Goal: Task Accomplishment & Management: Complete application form

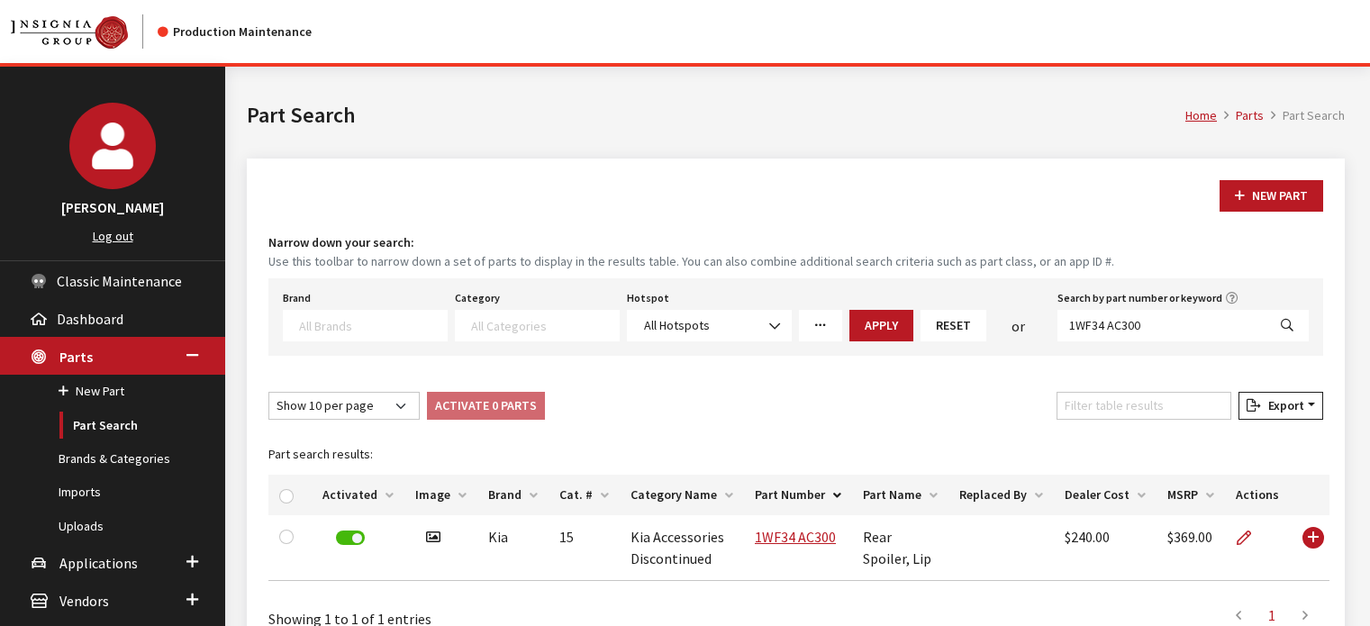
select select
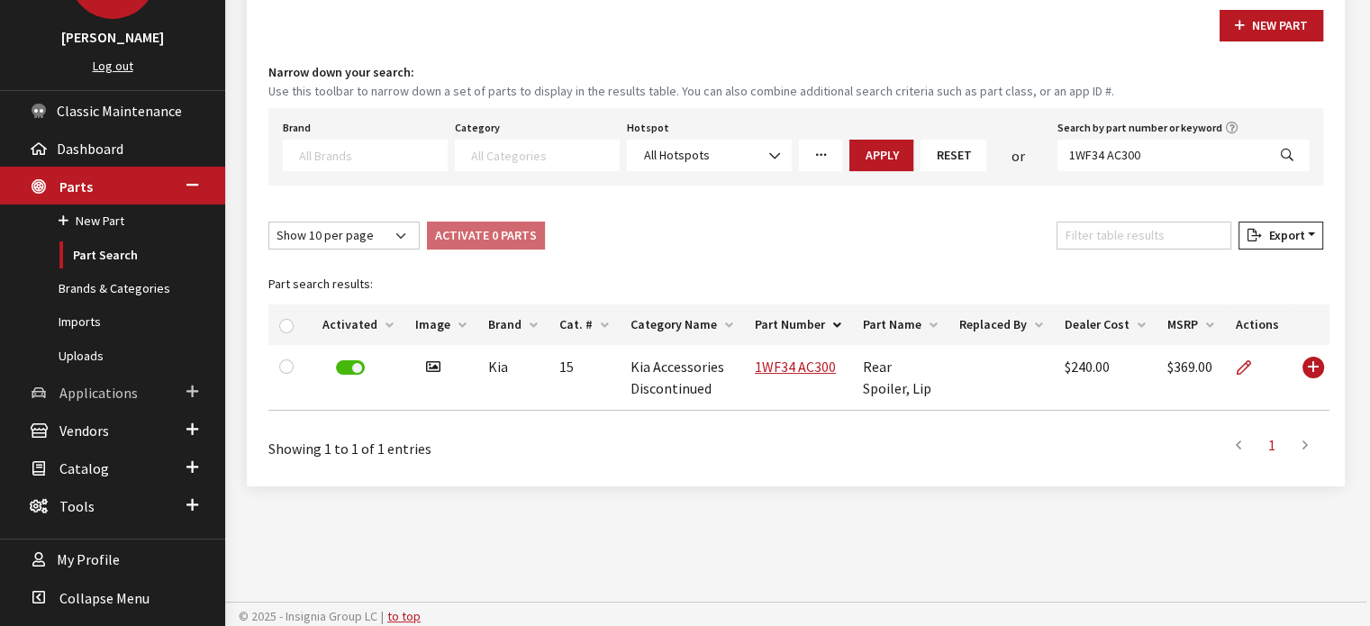
click at [130, 389] on span "Applications" at bounding box center [98, 393] width 78 height 18
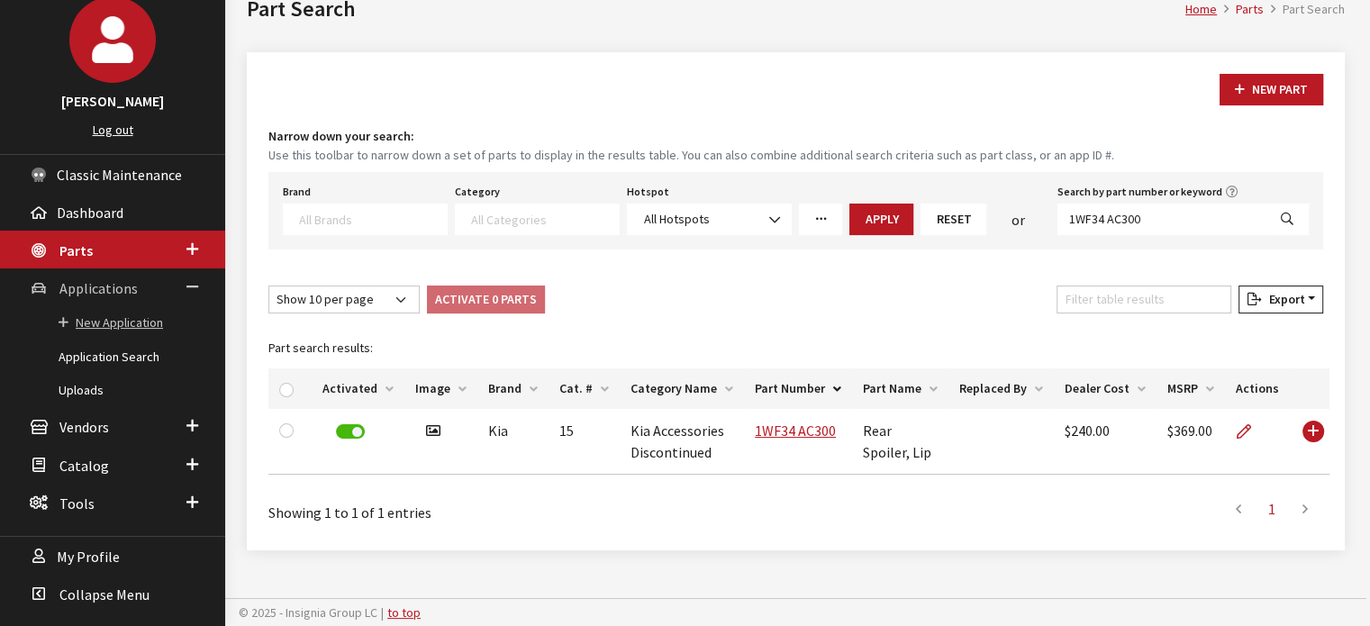
scroll to position [104, 0]
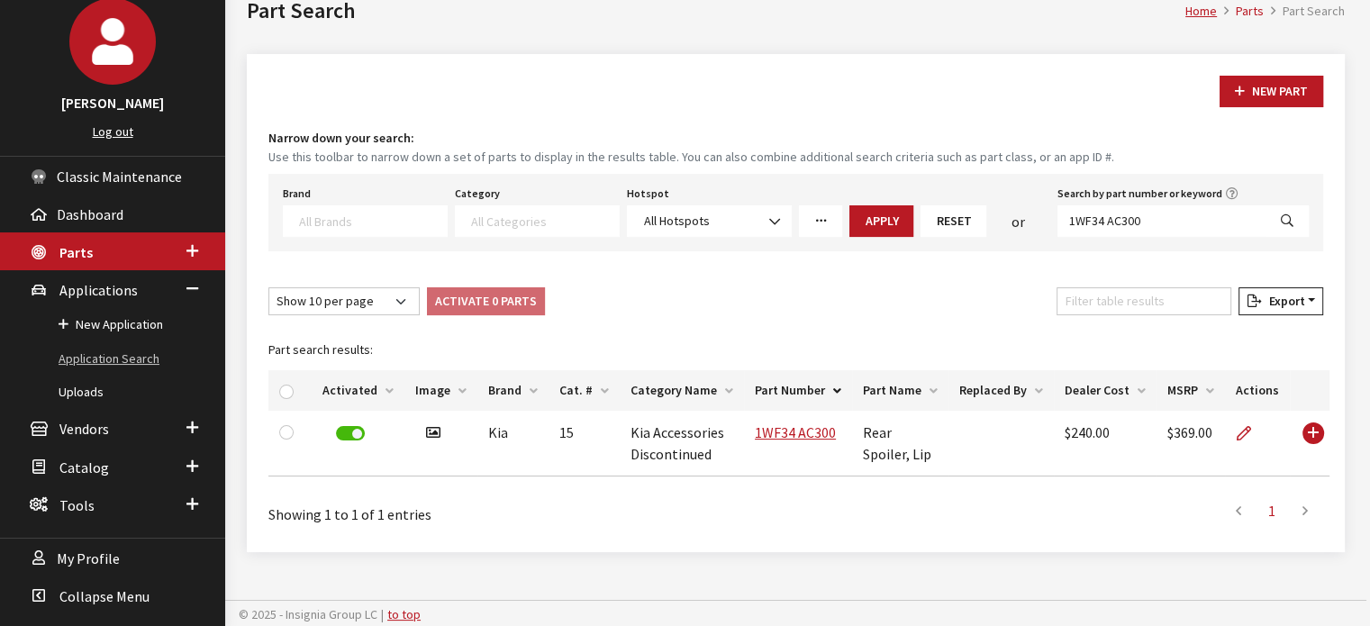
click at [141, 370] on link "Application Search" at bounding box center [112, 358] width 225 height 33
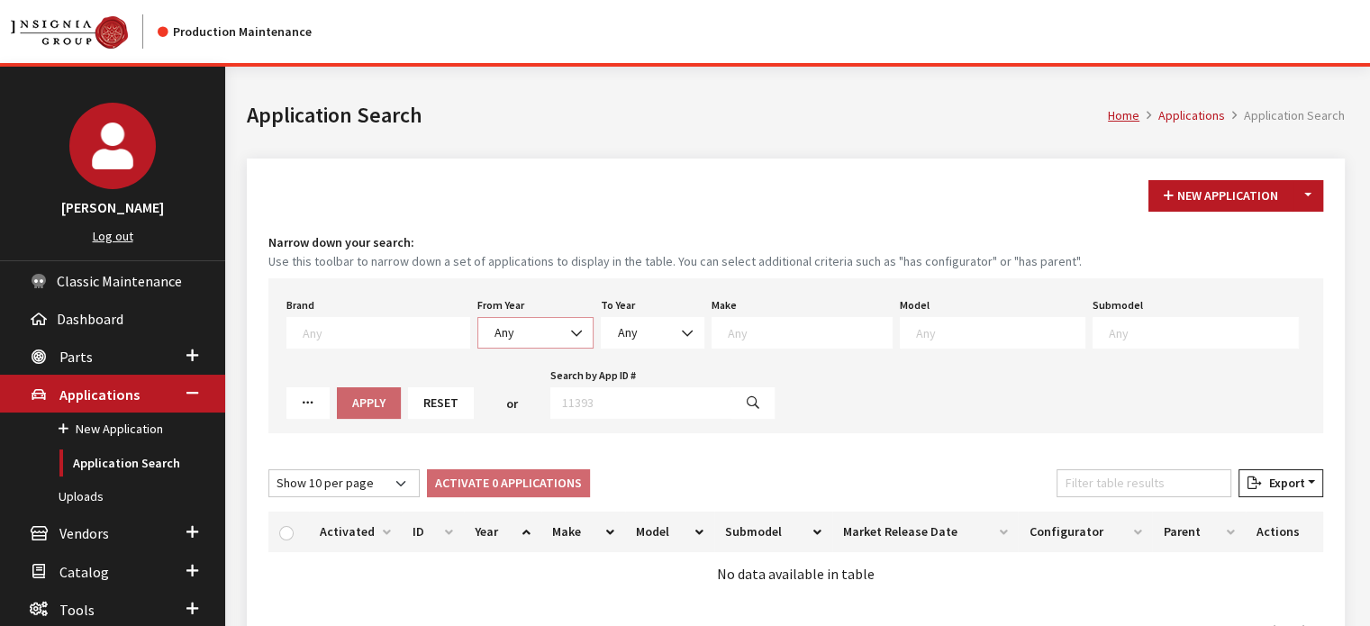
click at [537, 334] on span "Any" at bounding box center [535, 332] width 93 height 19
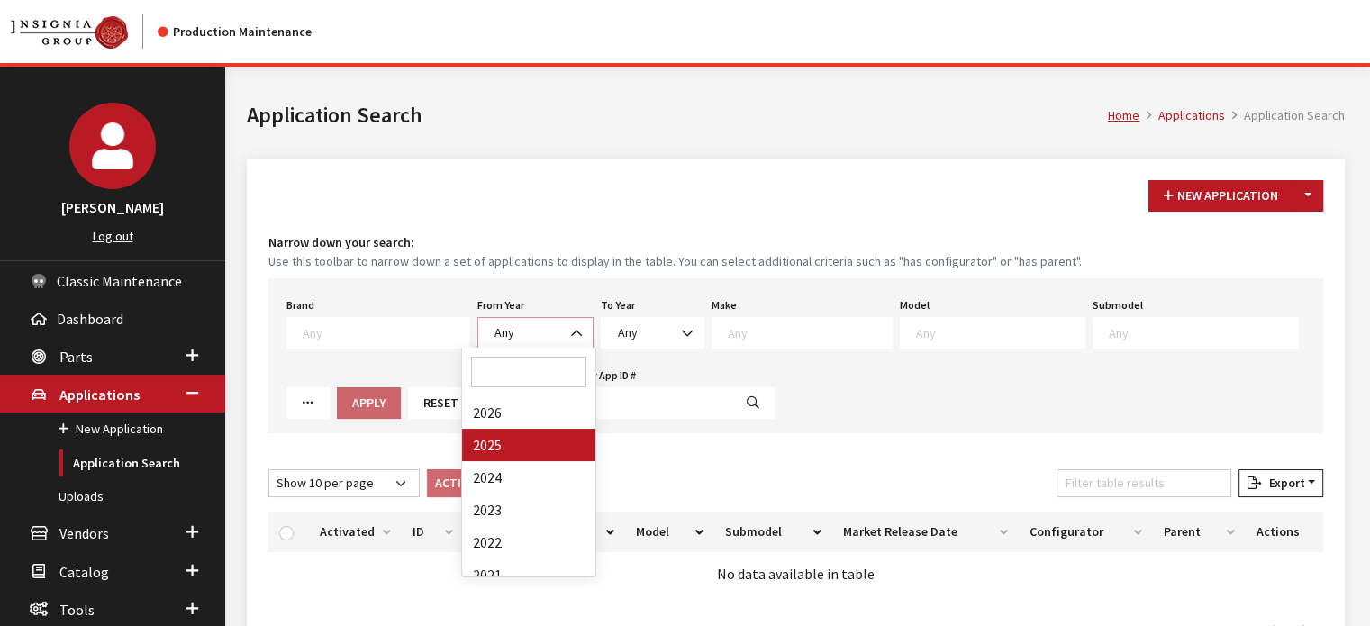
select select "2025"
select select
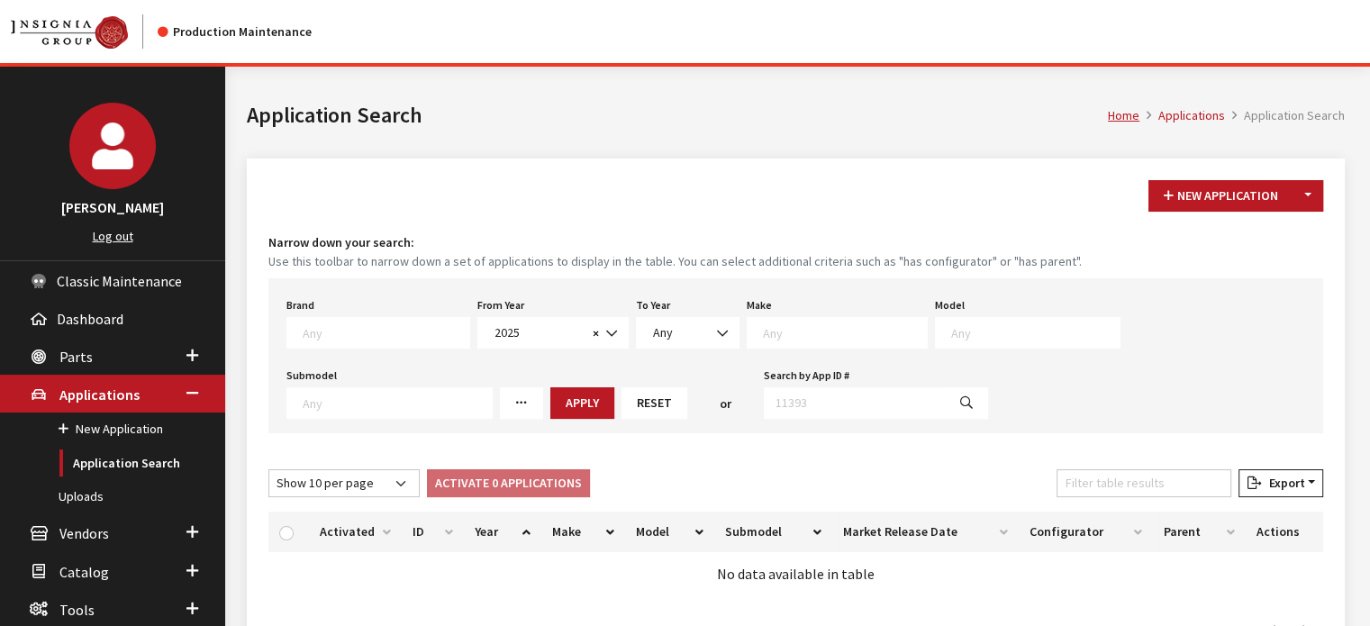
click at [778, 326] on textarea "Search" at bounding box center [845, 332] width 164 height 16
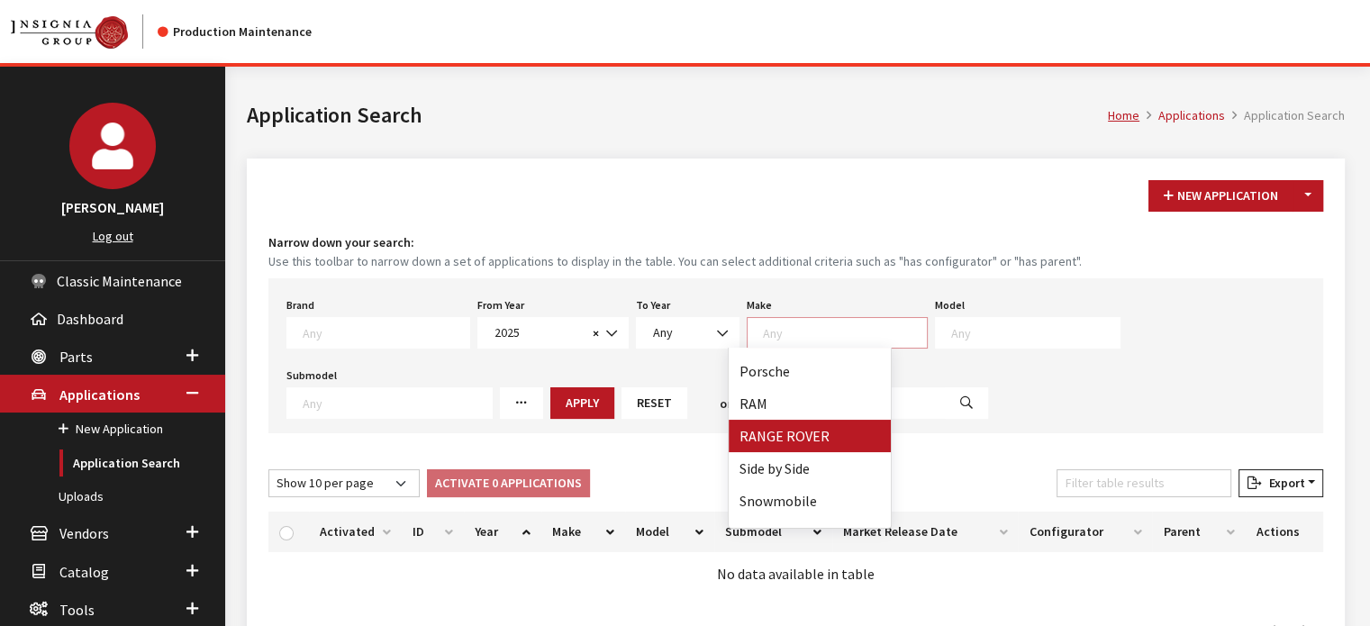
select select "66"
select select
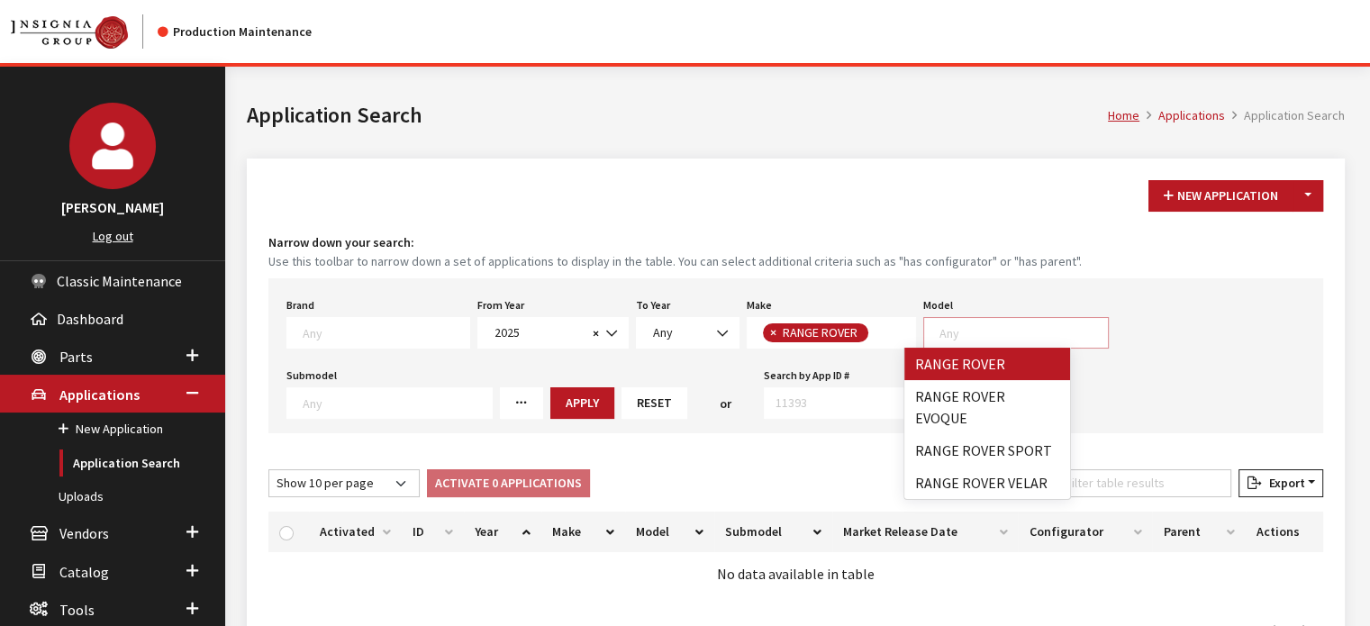
scroll to position [1, 0]
select select "1348"
select select
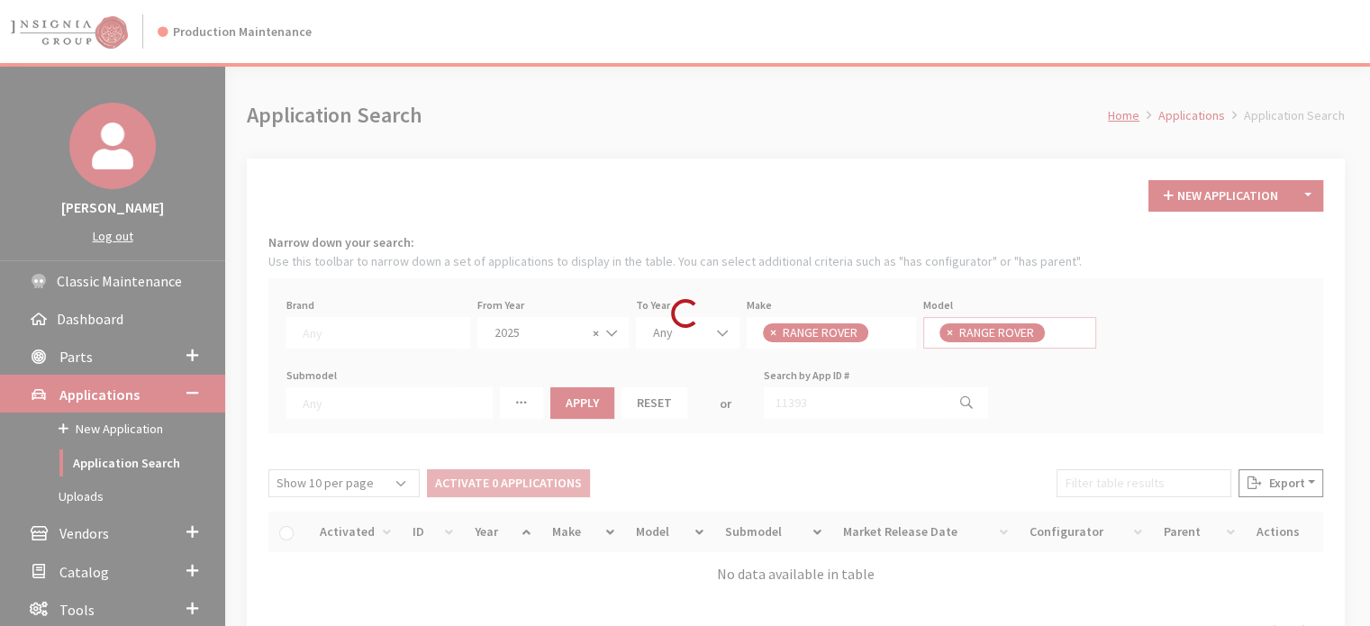
scroll to position [16, 0]
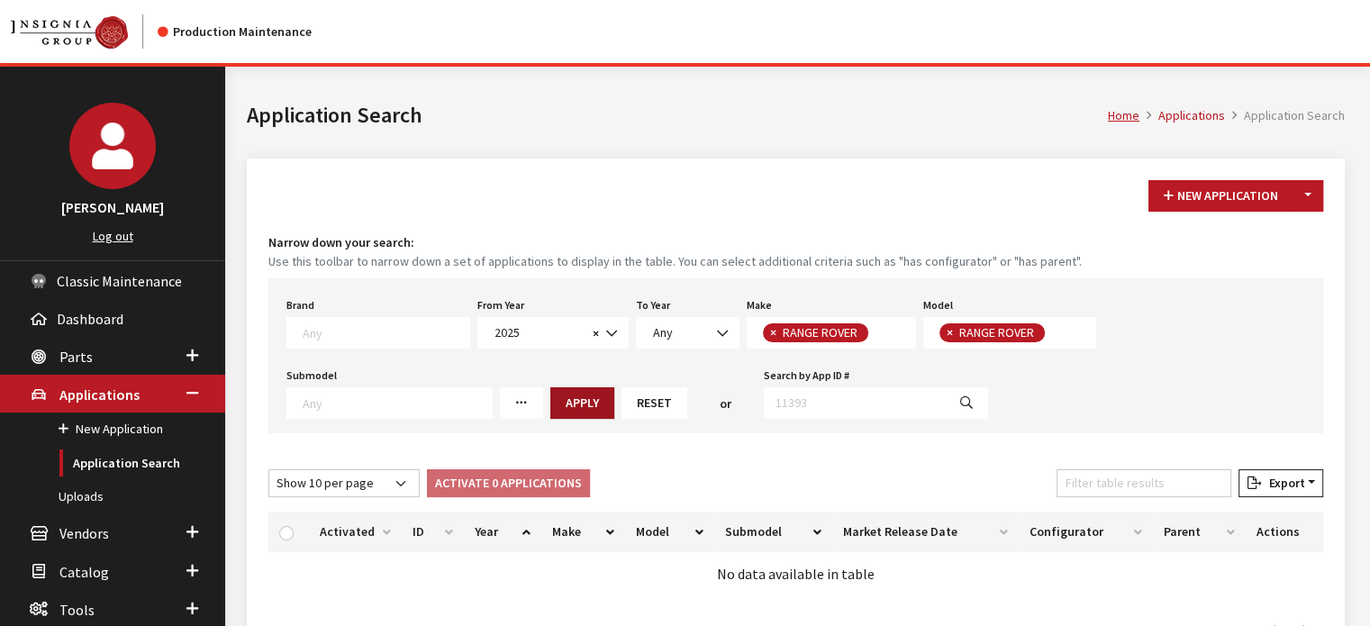
click at [550, 403] on button "Apply" at bounding box center [582, 403] width 64 height 32
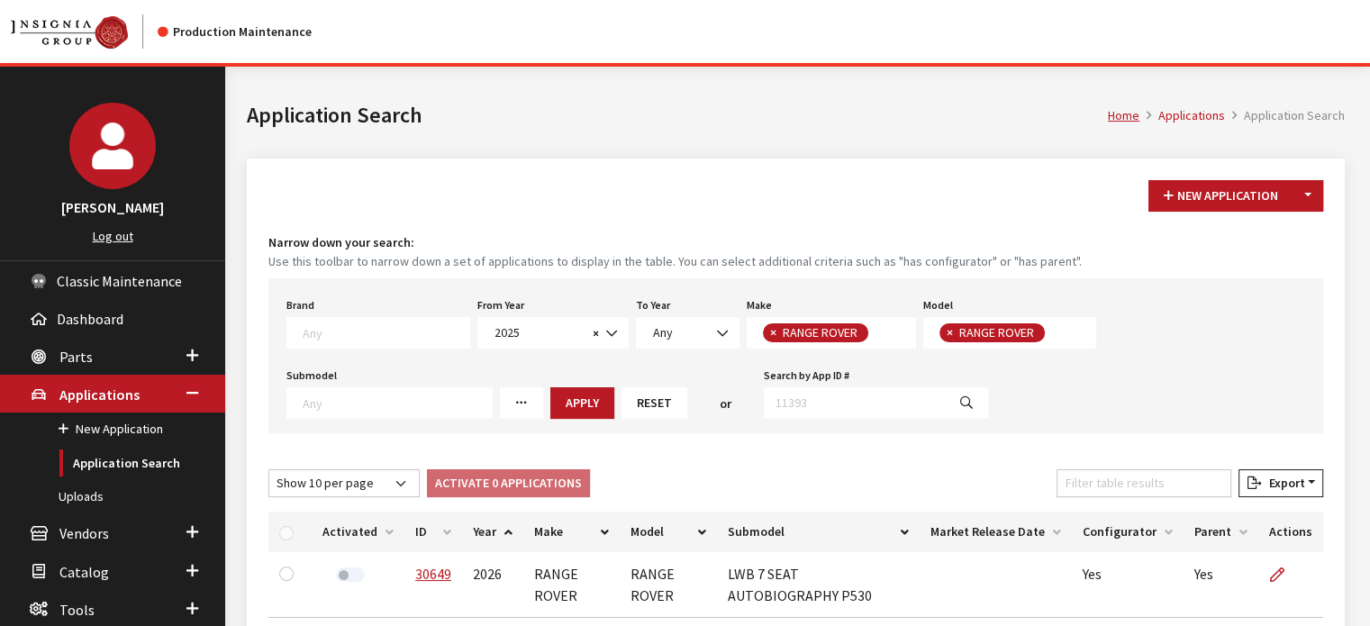
click at [493, 387] on span at bounding box center [389, 403] width 206 height 32
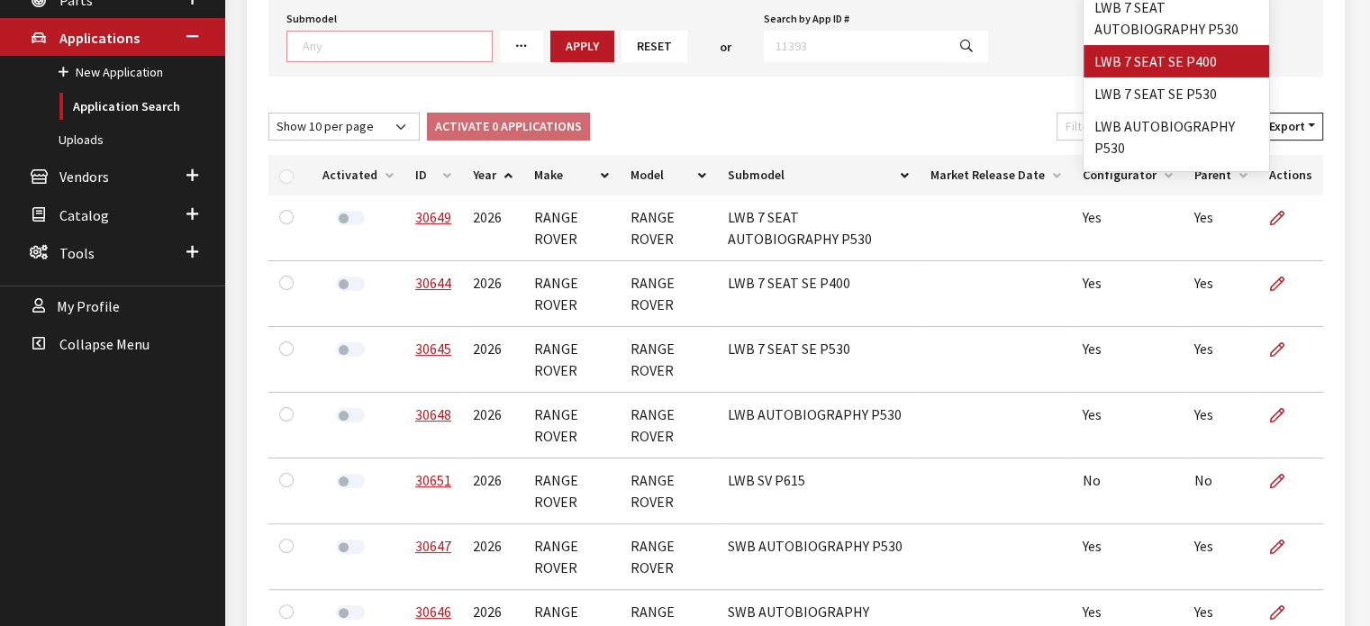
scroll to position [360, 0]
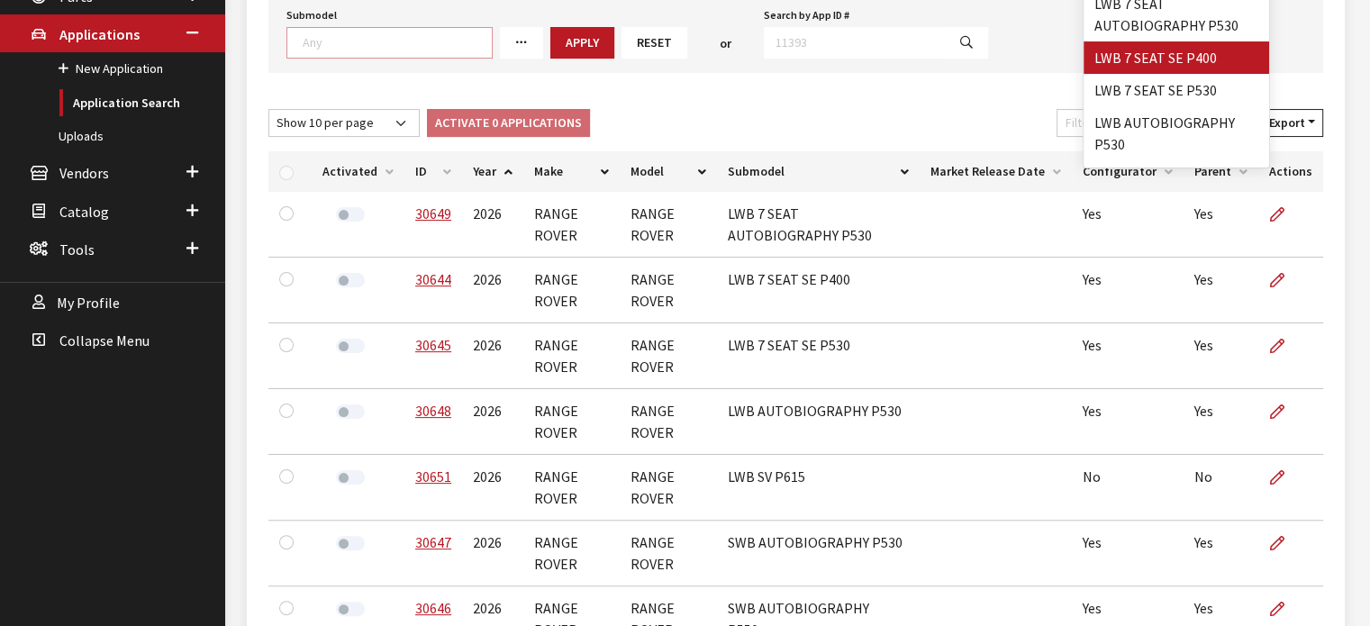
click at [414, 170] on div "Show 10 per page Show 25 per page Show 50 per page Show 100 per page Show 1000 …" at bounding box center [795, 506] width 1055 height 795
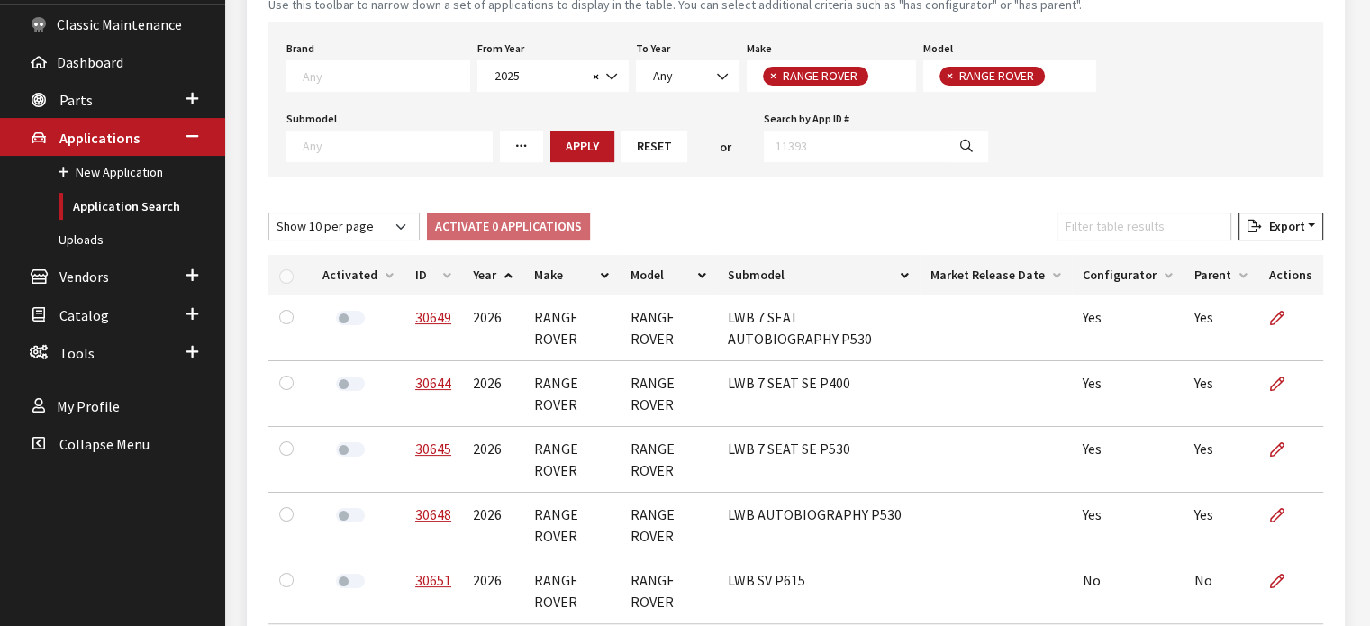
scroll to position [11, 0]
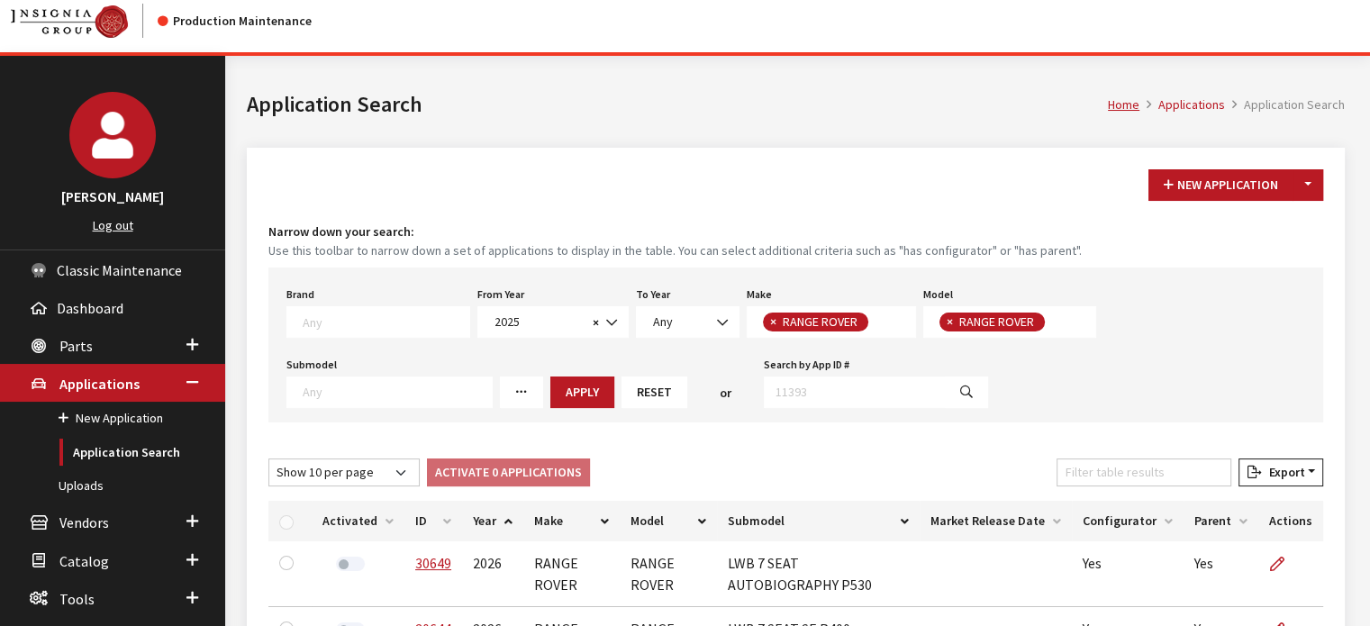
click at [940, 321] on button "×" at bounding box center [949, 322] width 18 height 19
select select
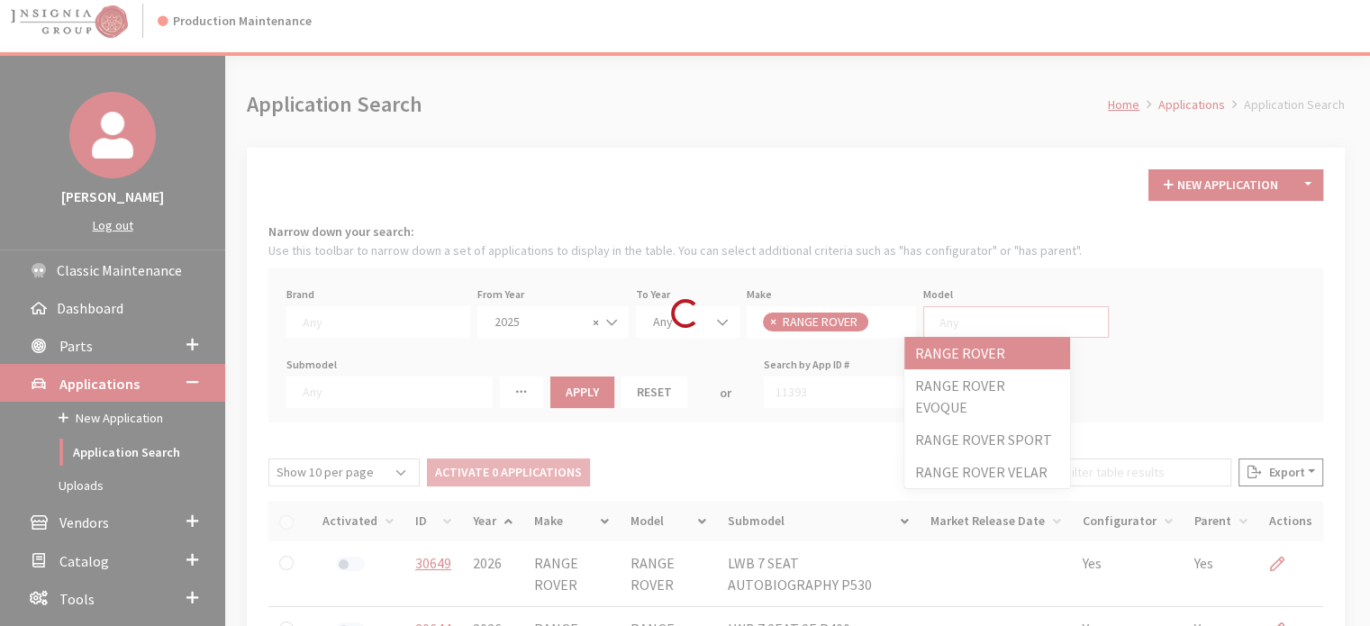
scroll to position [1, 0]
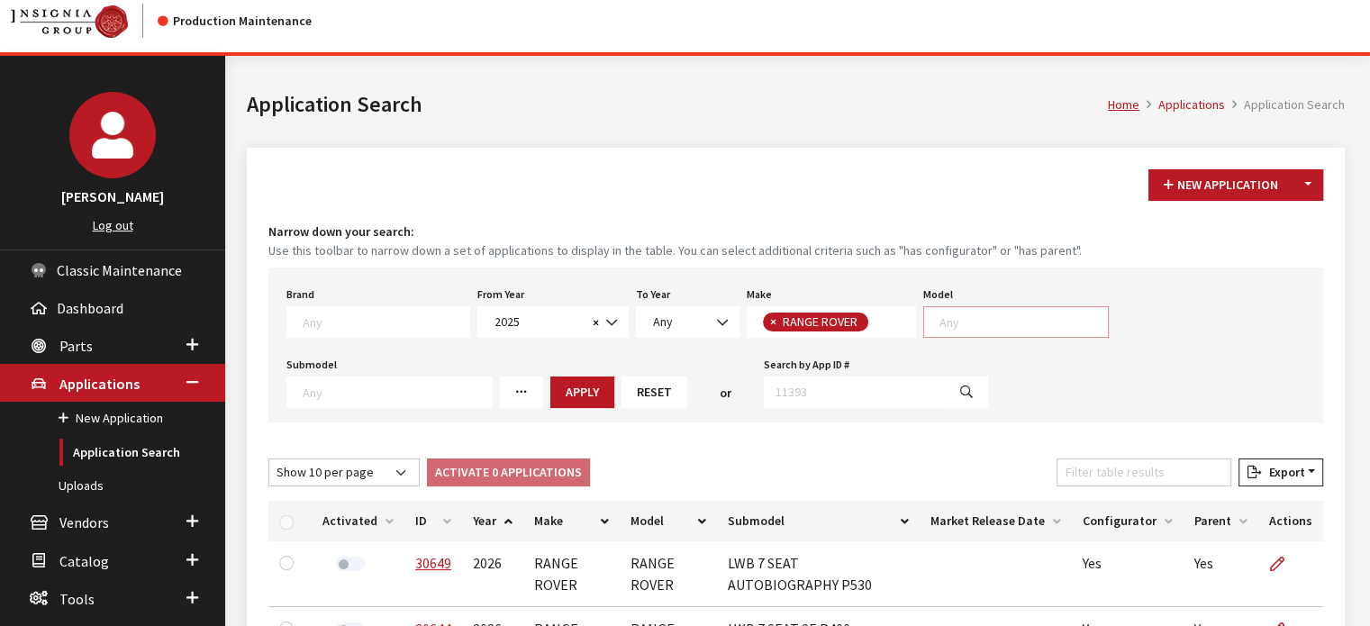
click at [940, 321] on textarea "Search" at bounding box center [1024, 321] width 168 height 16
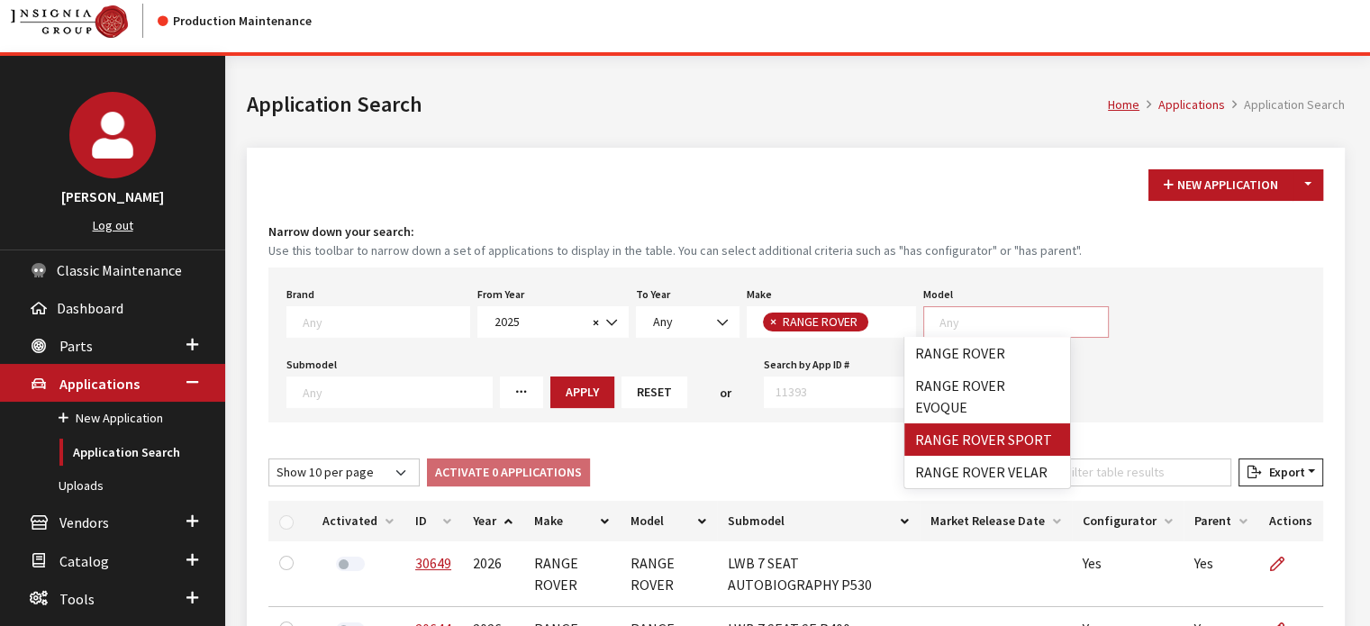
select select "1350"
select select
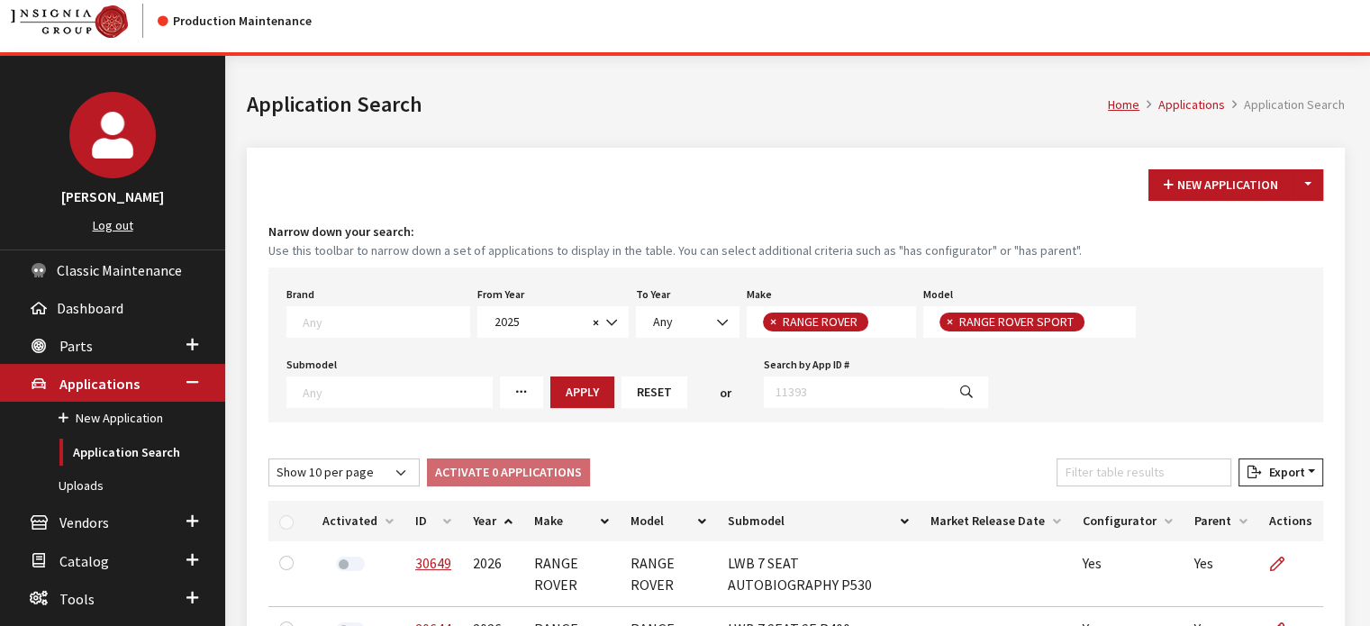
click at [550, 404] on button "Apply" at bounding box center [582, 393] width 64 height 32
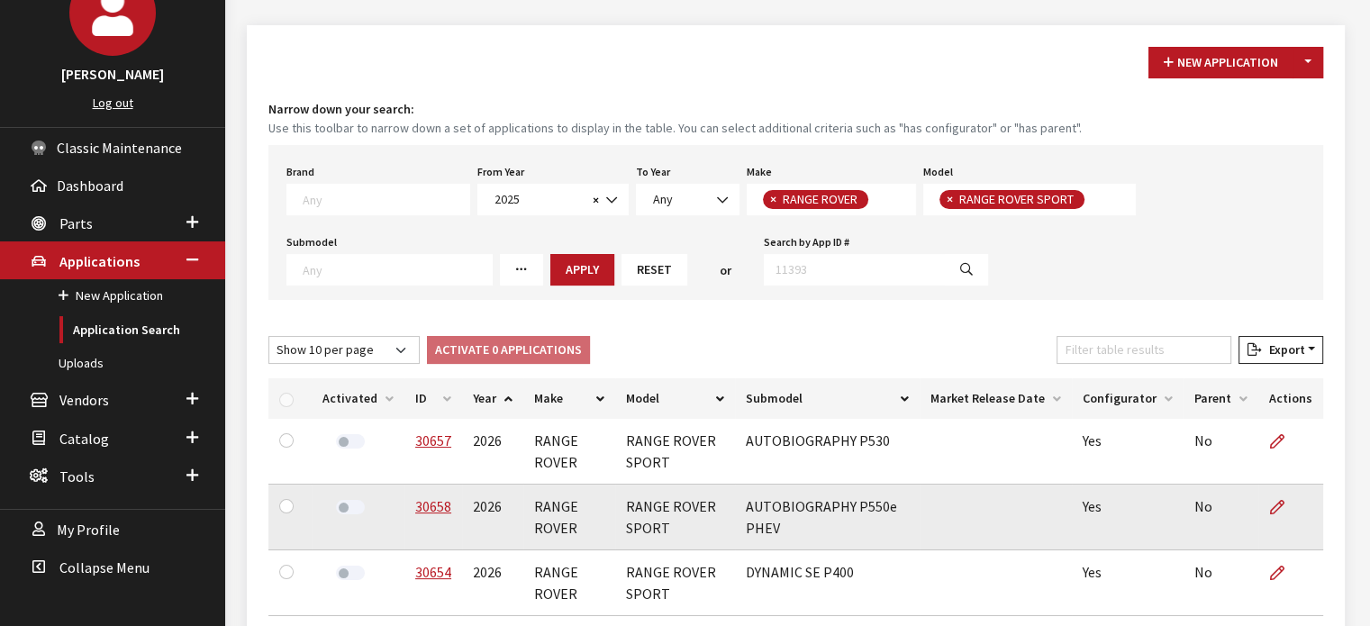
scroll to position [281, 0]
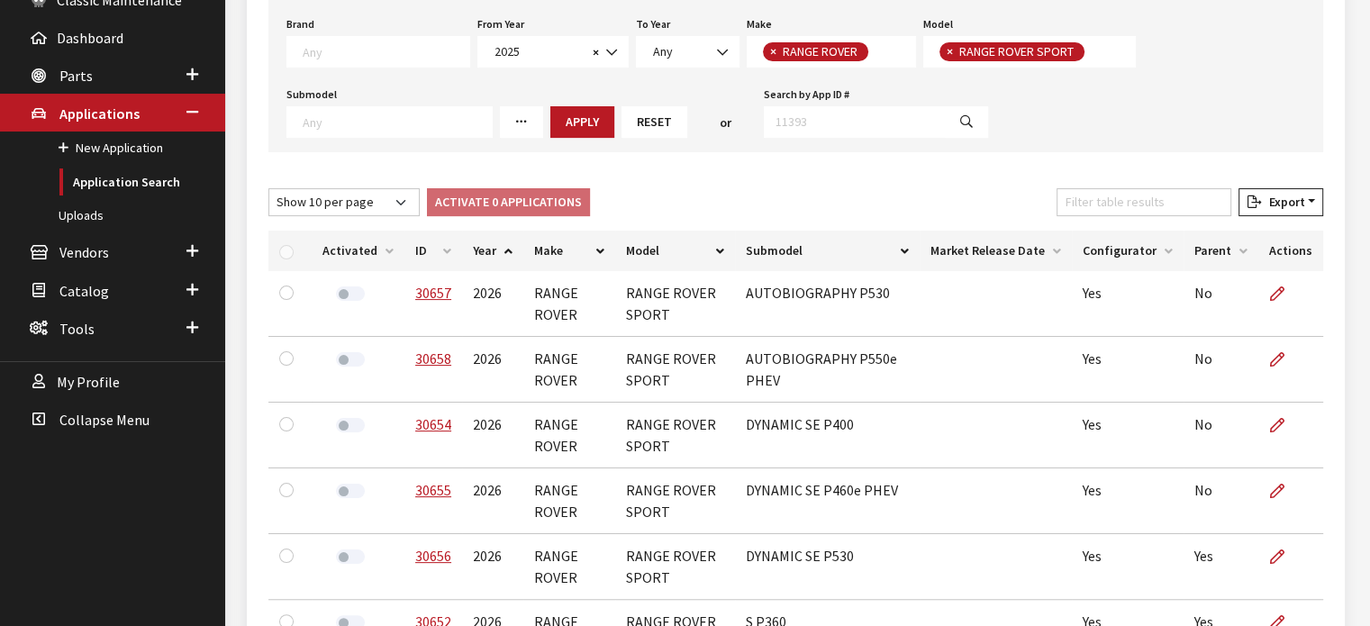
click at [432, 245] on th "ID" at bounding box center [433, 251] width 58 height 41
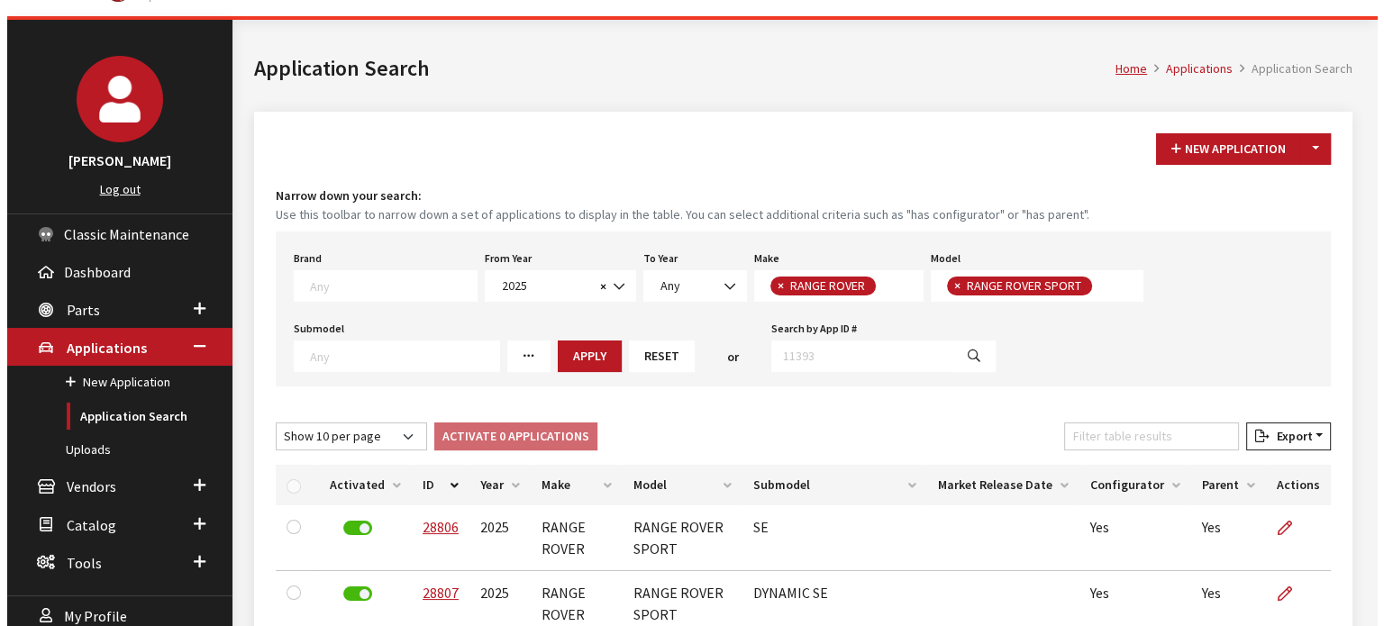
scroll to position [0, 0]
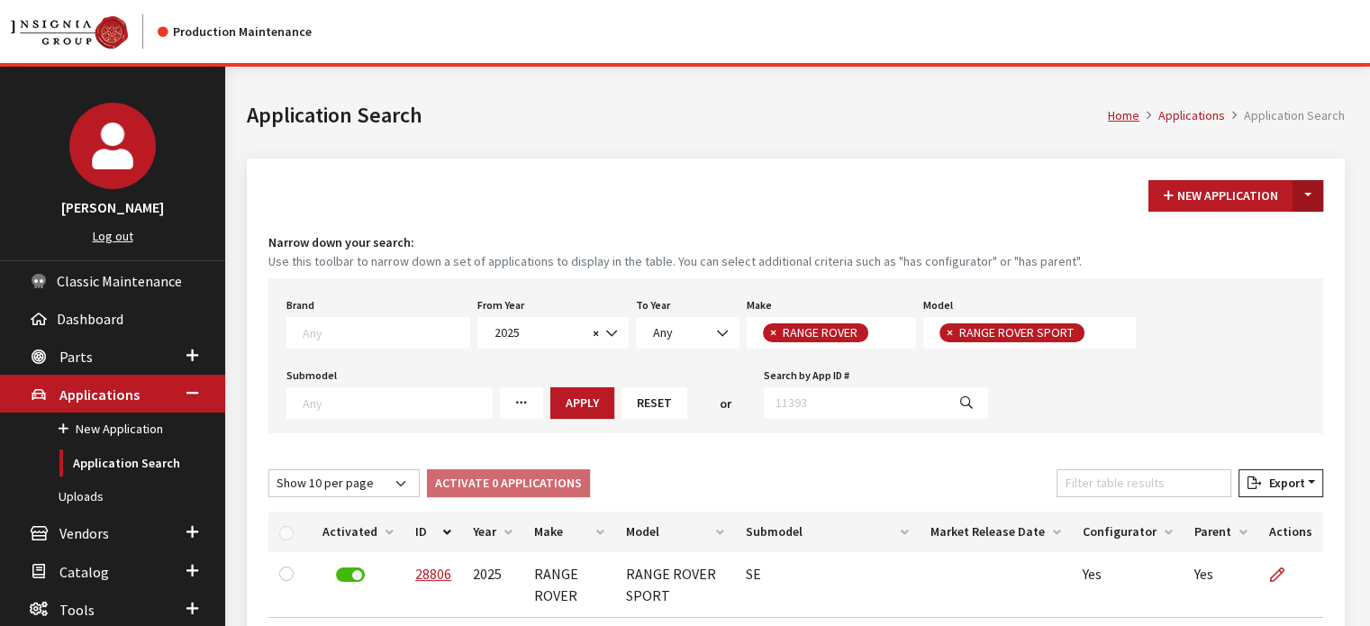
click at [1312, 201] on button "Toggle Dropdown" at bounding box center [1308, 196] width 31 height 32
click at [1258, 230] on button "New From Existing..." at bounding box center [1245, 234] width 155 height 32
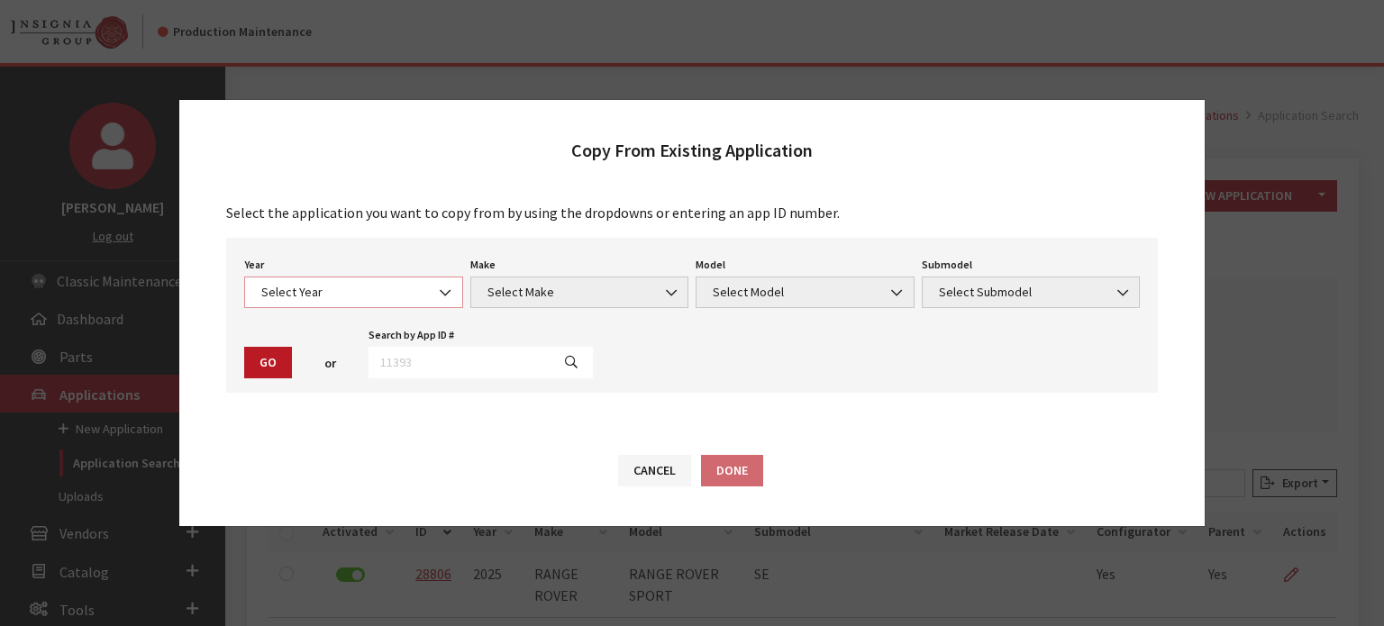
click at [285, 284] on span "Select Year" at bounding box center [353, 292] width 195 height 19
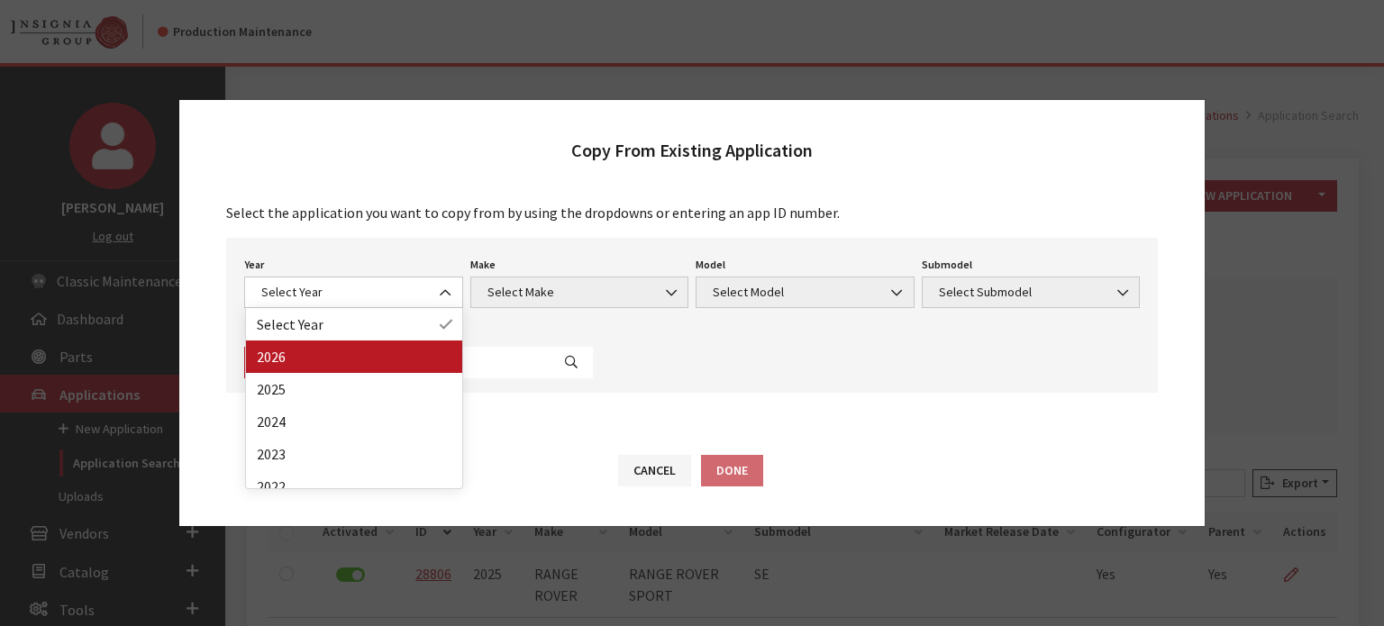
drag, startPoint x: 308, startPoint y: 368, endPoint x: 432, endPoint y: 327, distance: 130.8
select select "44"
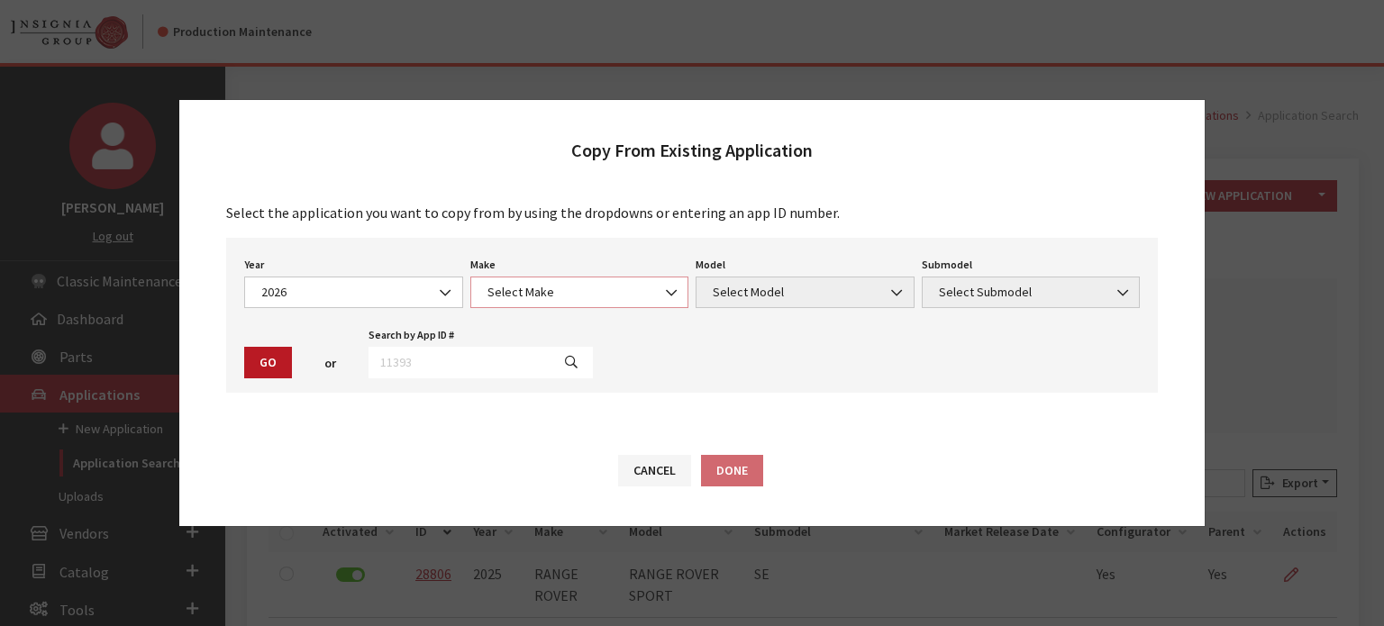
click at [522, 277] on span "Select Make" at bounding box center [579, 293] width 219 height 32
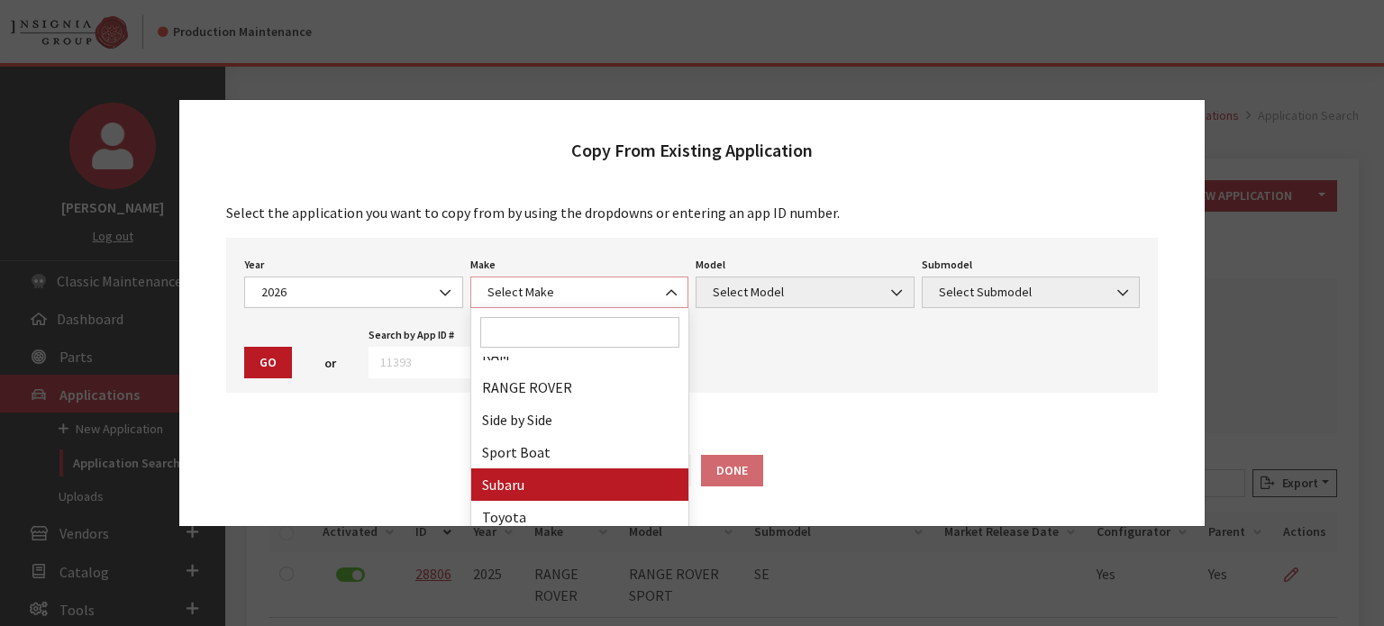
scroll to position [573, 0]
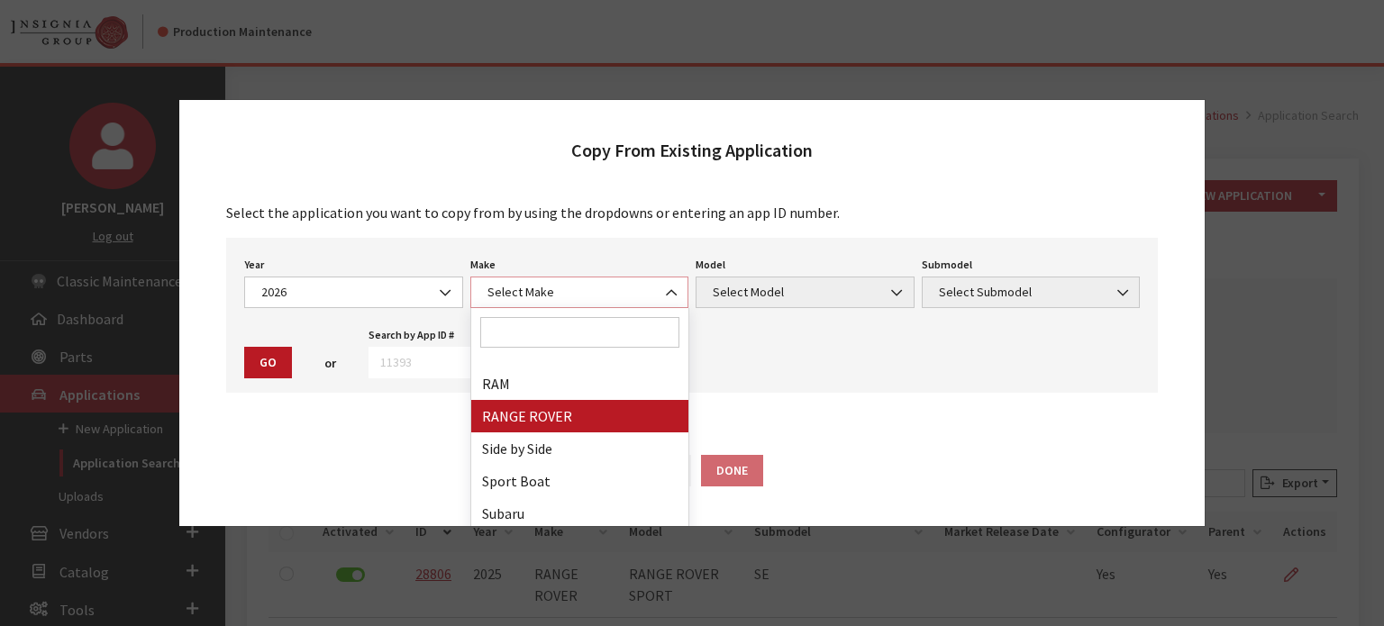
select select "66"
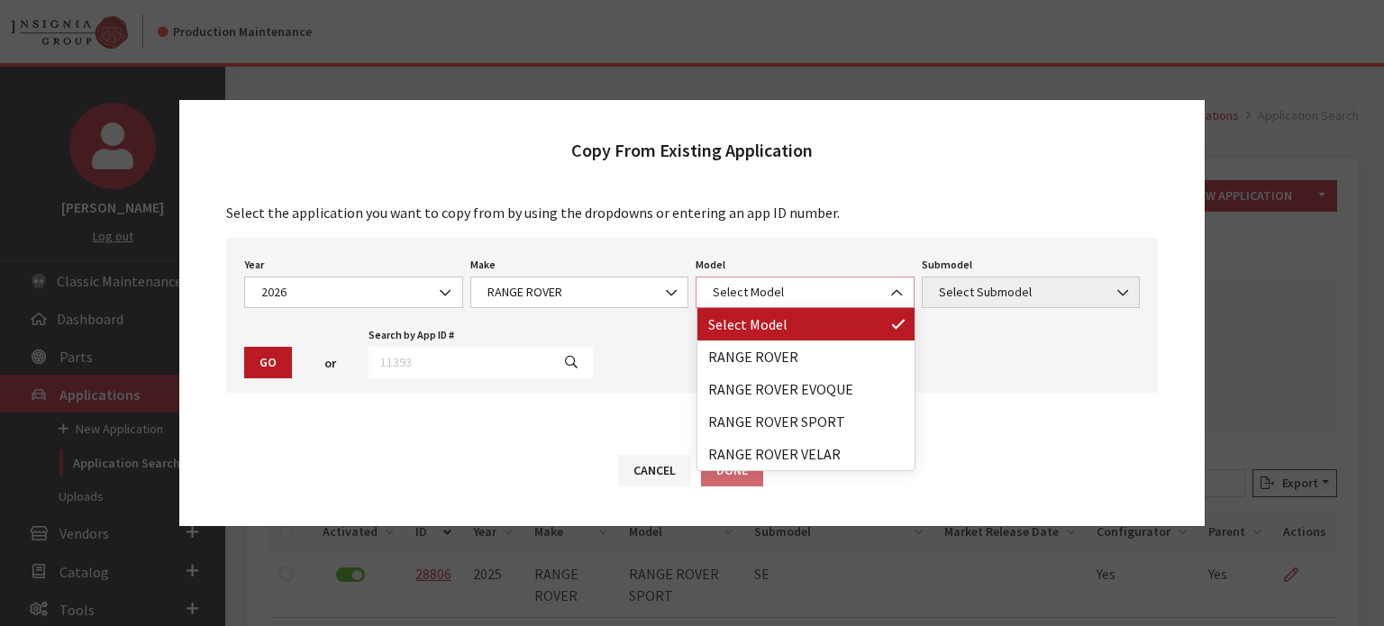
click at [713, 287] on span "Select Model" at bounding box center [804, 292] width 195 height 19
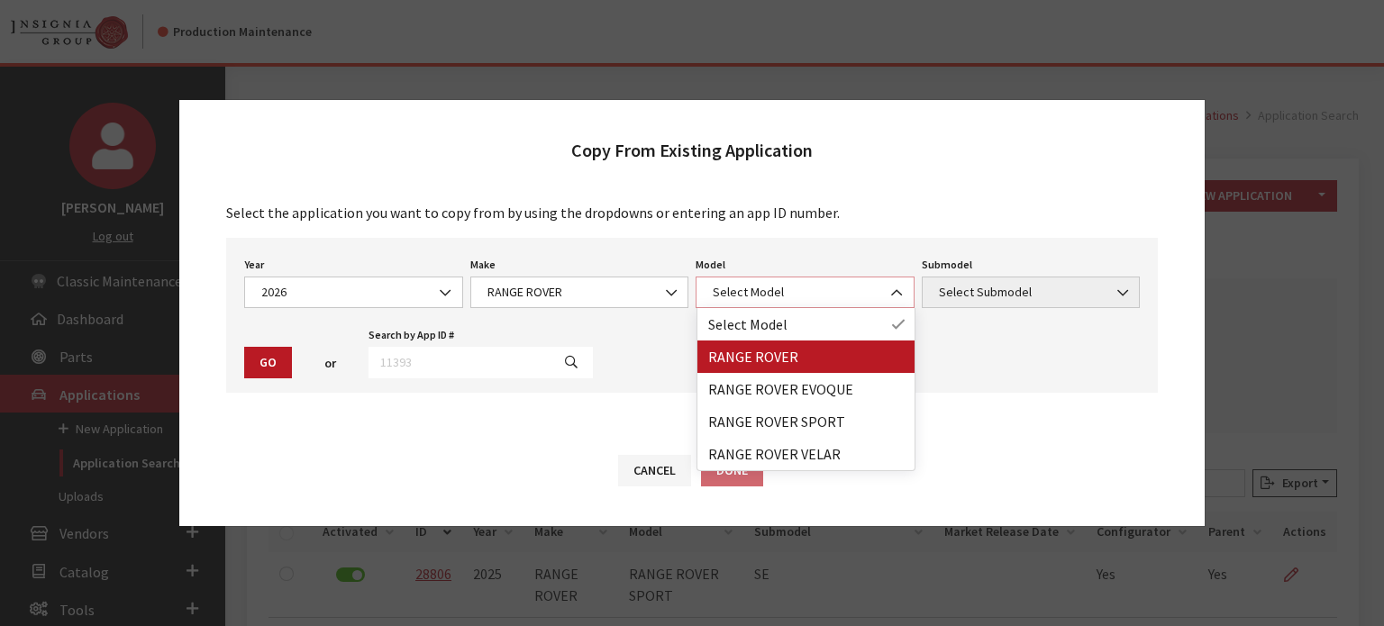
select select "1348"
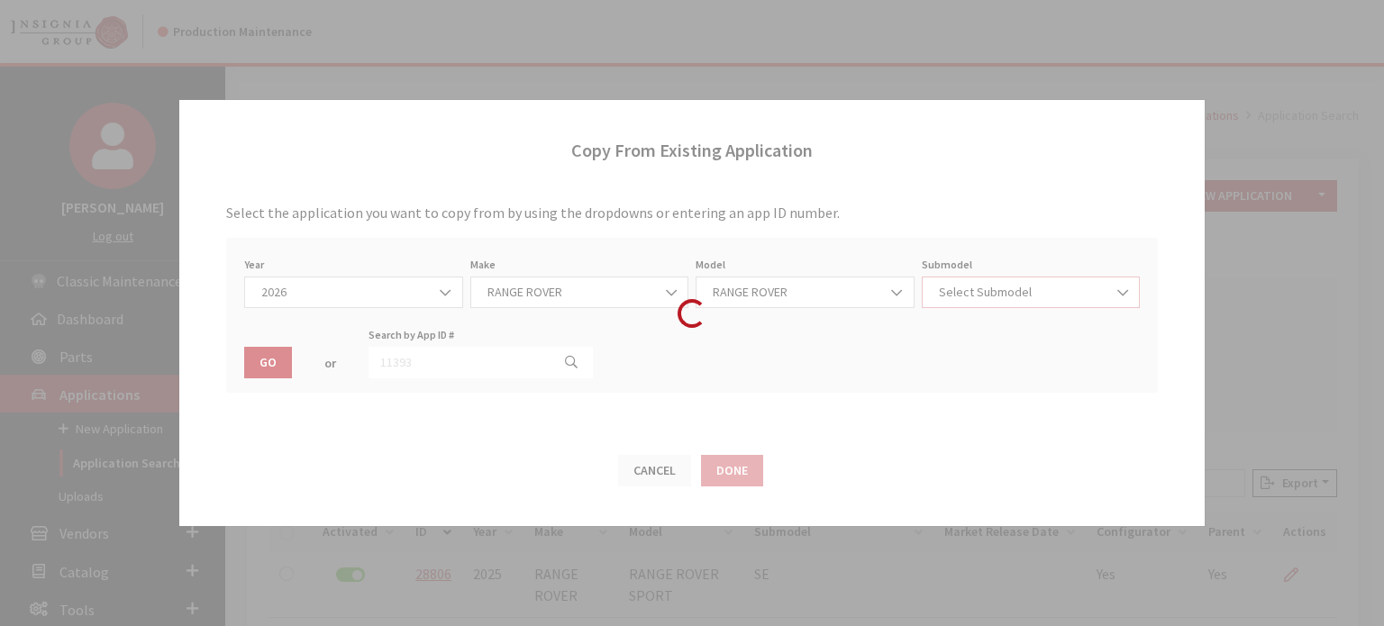
click at [971, 296] on span "Select Submodel" at bounding box center [1030, 292] width 195 height 19
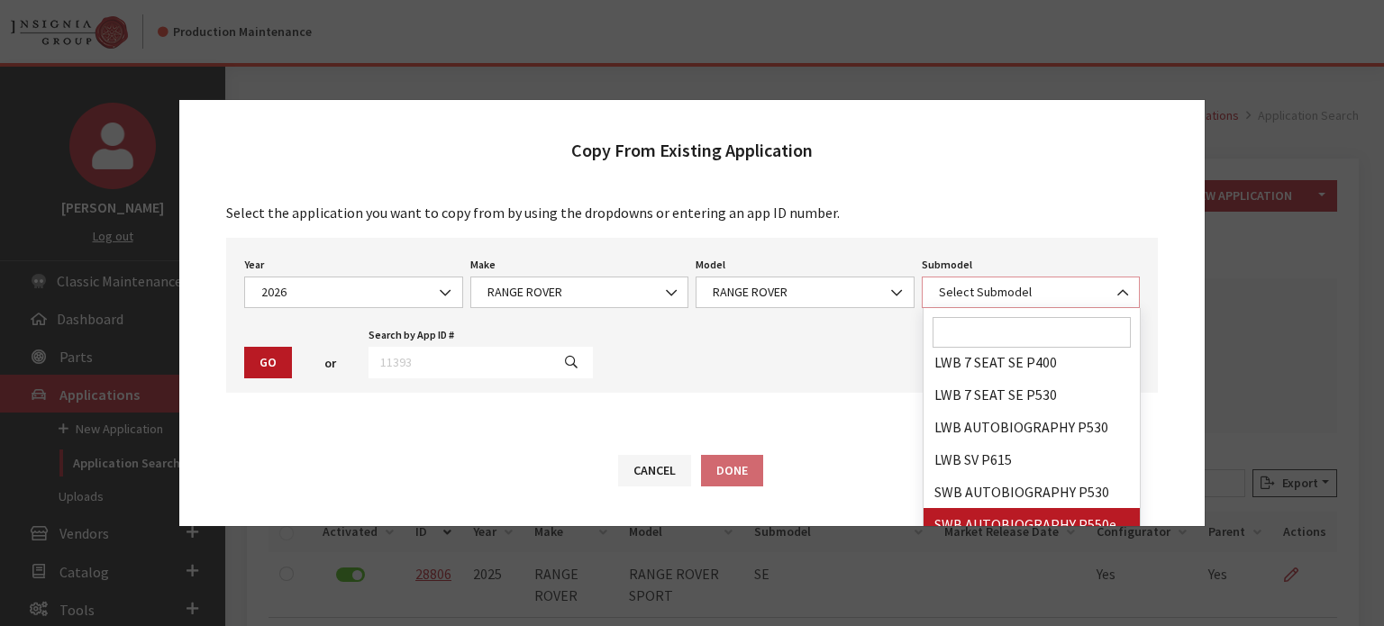
scroll to position [231, 0]
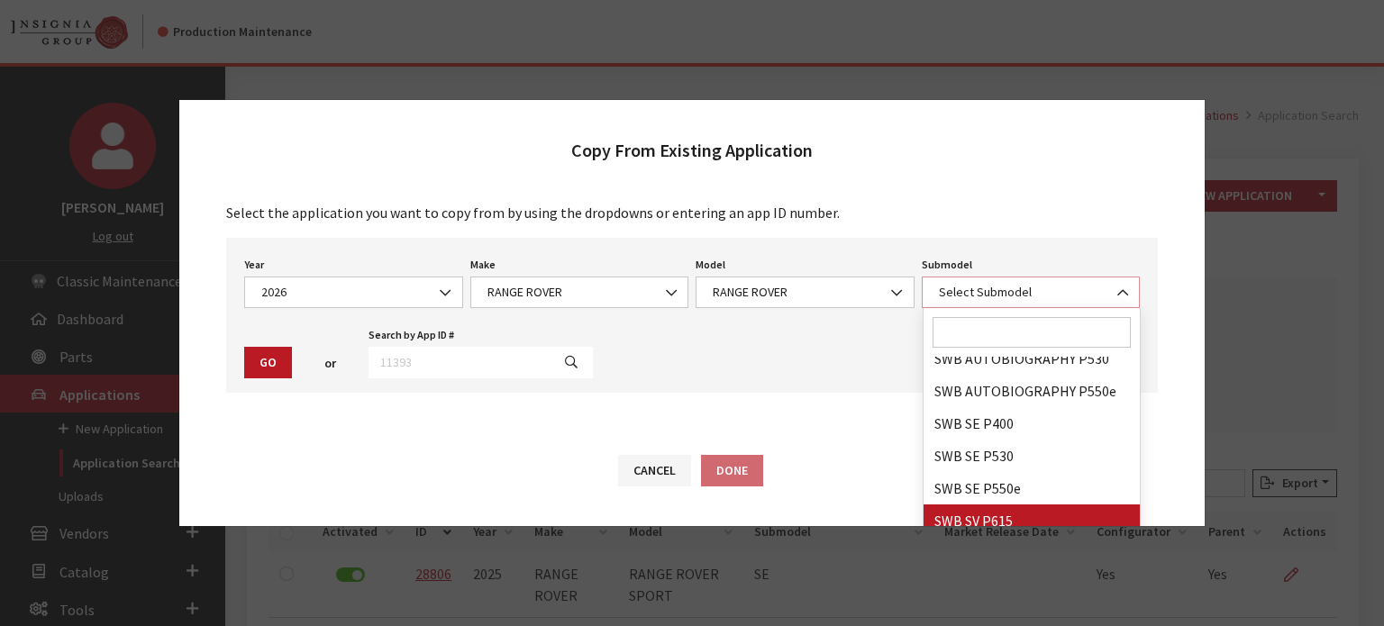
select select "4278"
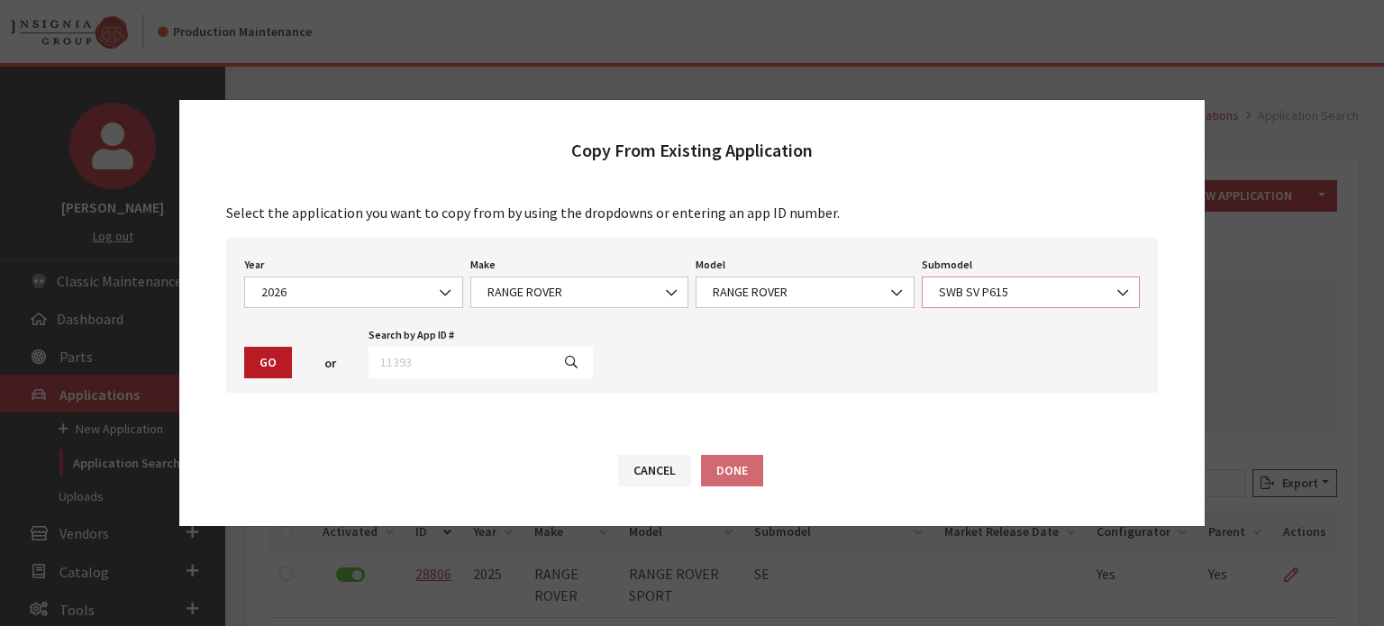
click at [961, 291] on span "SWB SV P615" at bounding box center [1030, 292] width 195 height 19
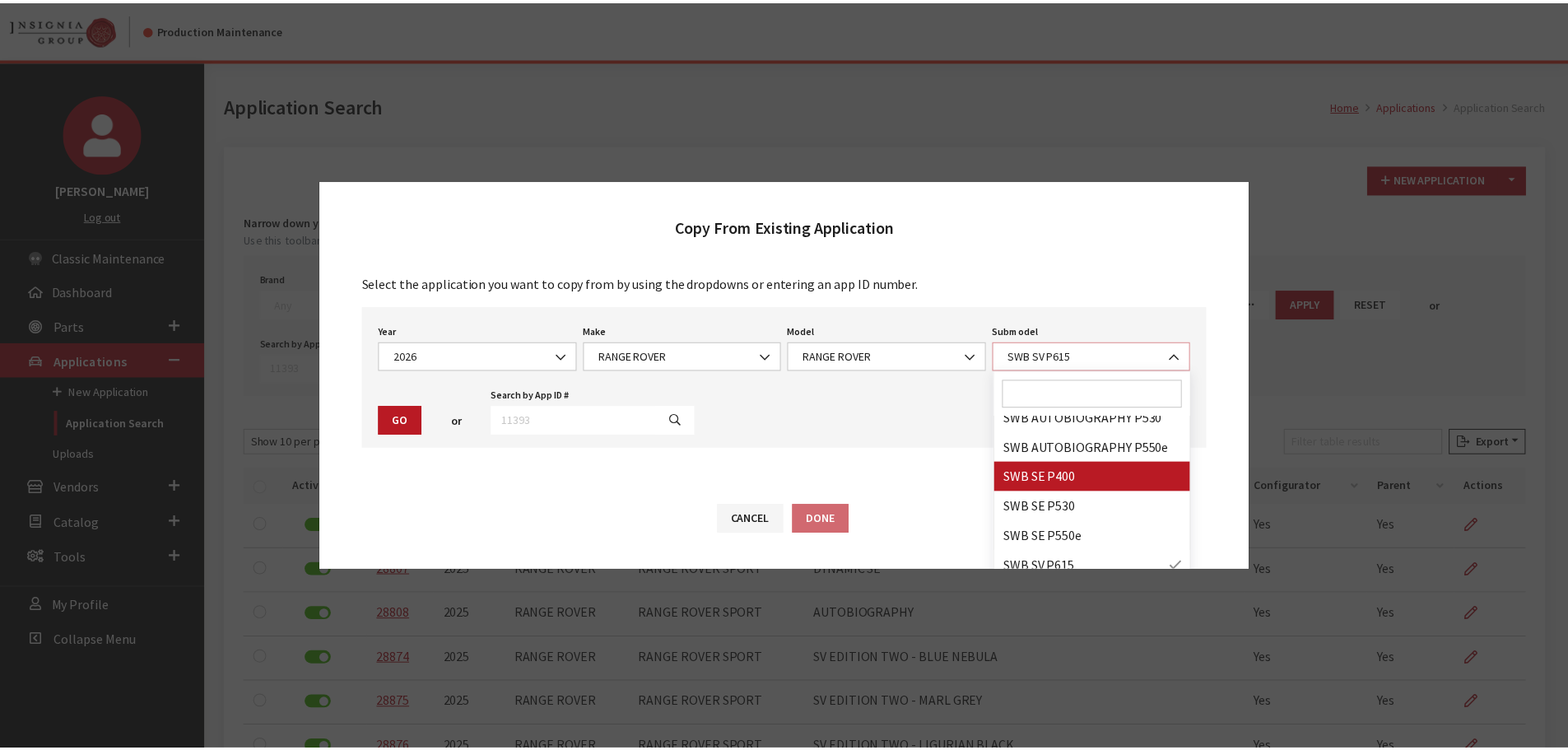
scroll to position [15, 0]
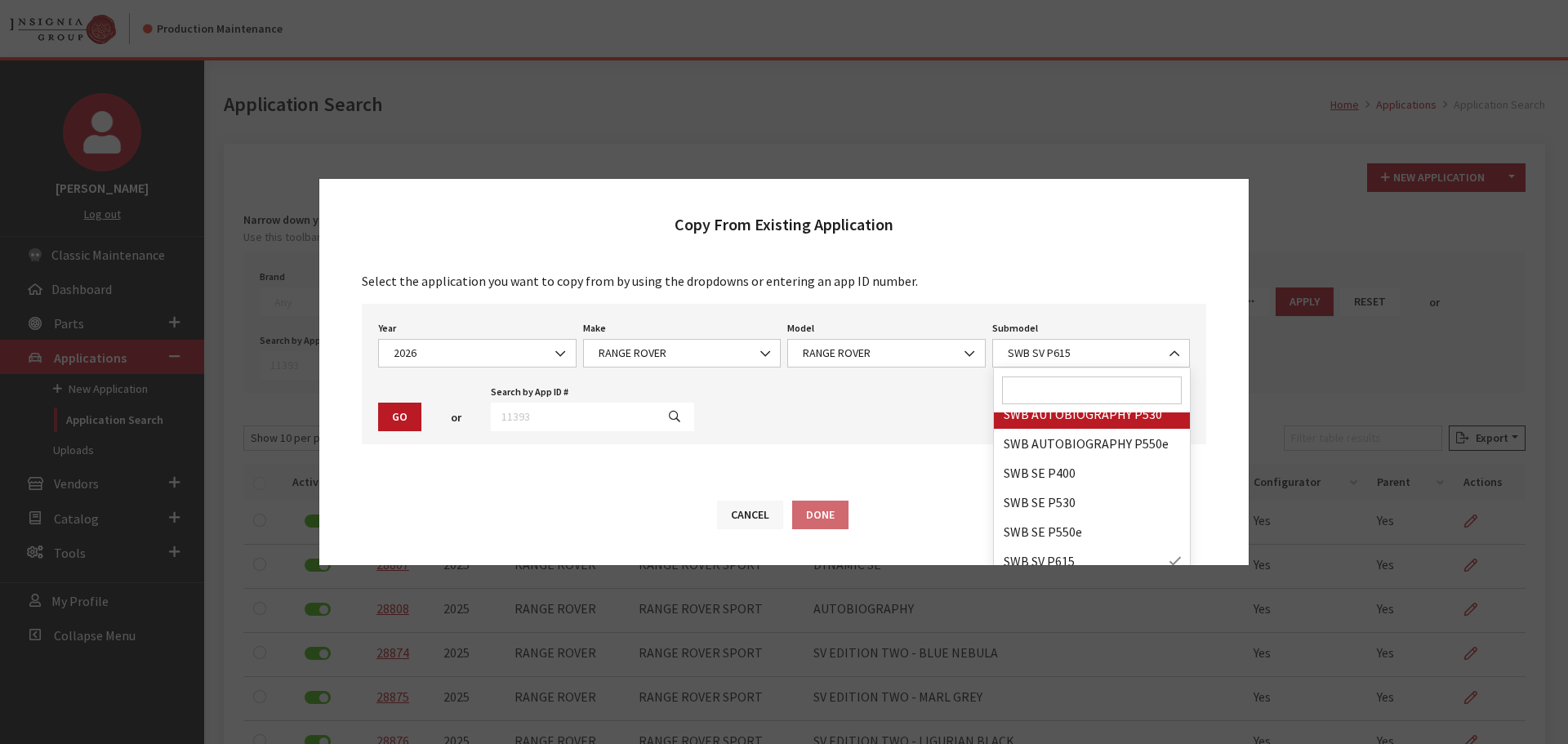
click at [724, 507] on button "Cancel" at bounding box center [750, 515] width 66 height 29
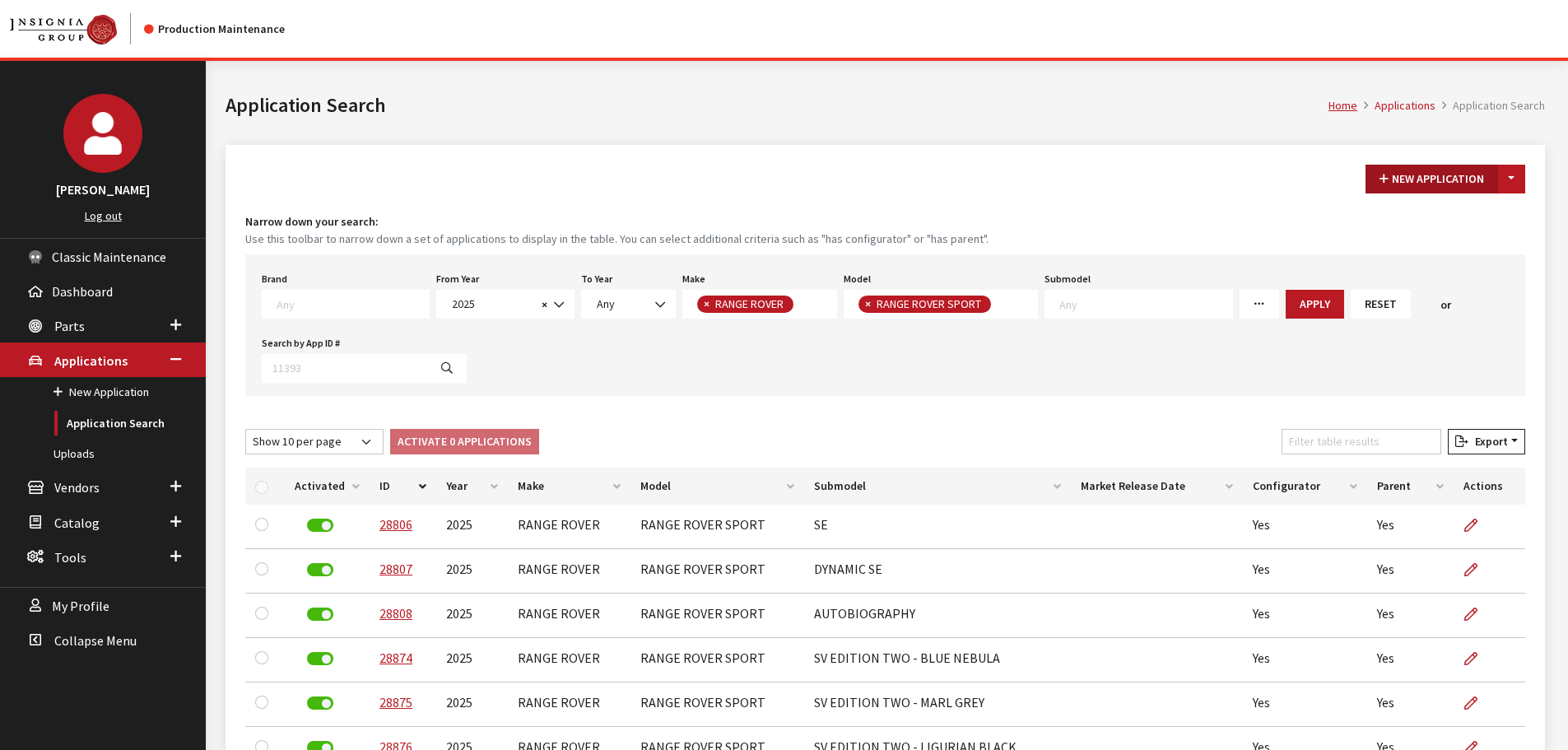
click at [1251, 179] on button "New Application" at bounding box center [1431, 179] width 132 height 29
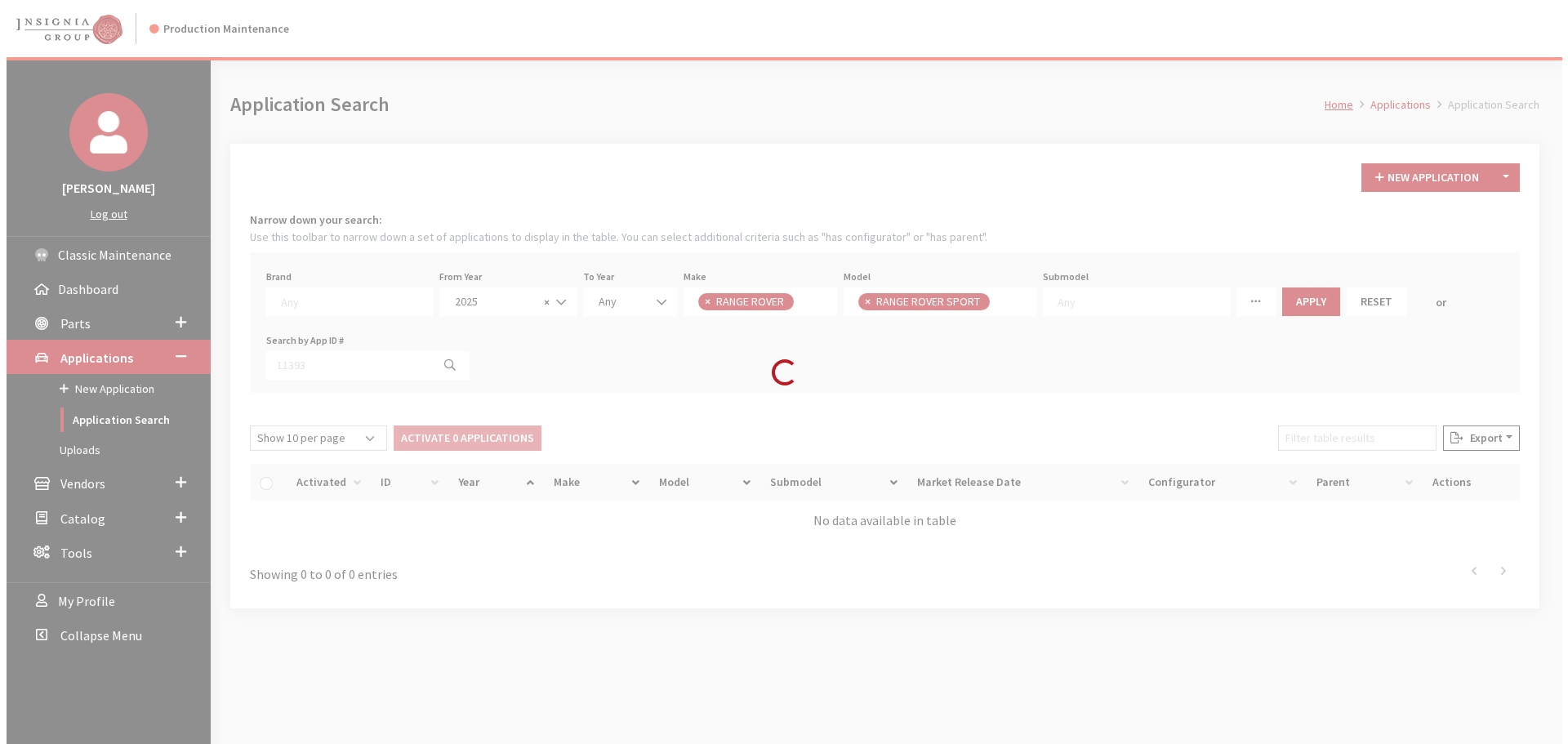
scroll to position [430, 0]
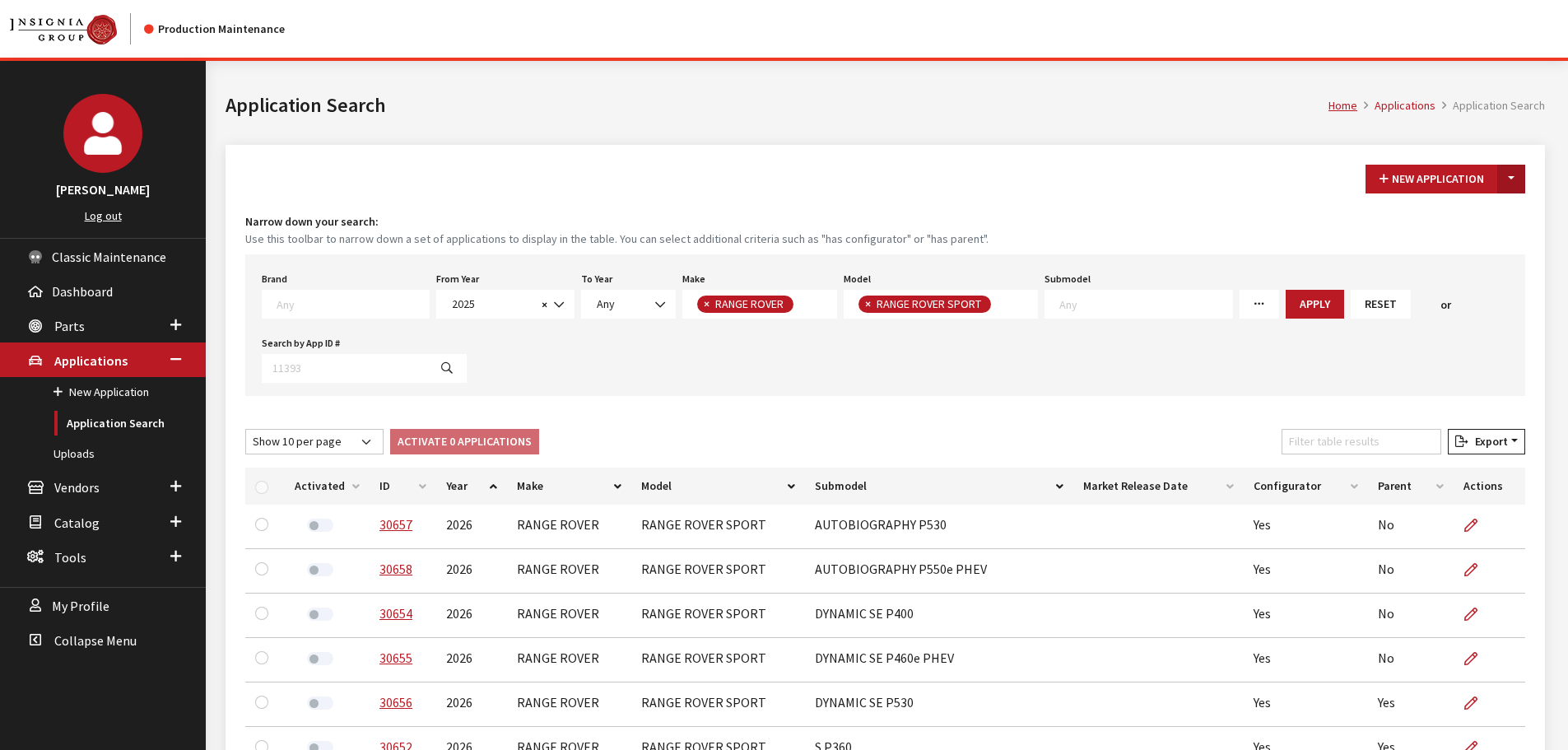
drag, startPoint x: 1514, startPoint y: 169, endPoint x: 1511, endPoint y: 187, distance: 18.2
click at [1514, 169] on button "Toggle Dropdown" at bounding box center [1511, 179] width 28 height 29
click at [1487, 211] on button "New From Existing..." at bounding box center [1454, 215] width 142 height 29
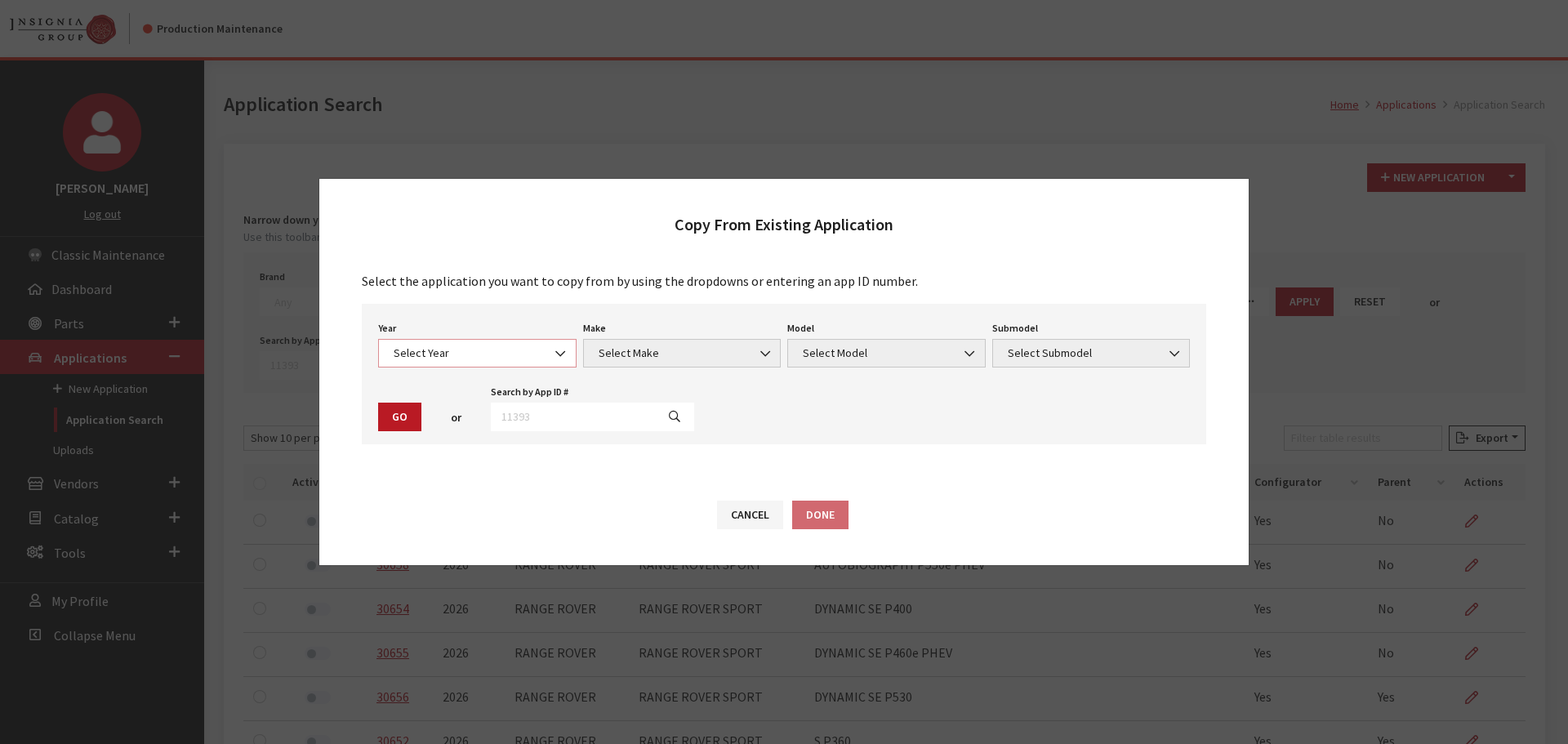
drag, startPoint x: 474, startPoint y: 352, endPoint x: 472, endPoint y: 366, distance: 14.1
click at [473, 352] on span "Select Year" at bounding box center [477, 353] width 177 height 17
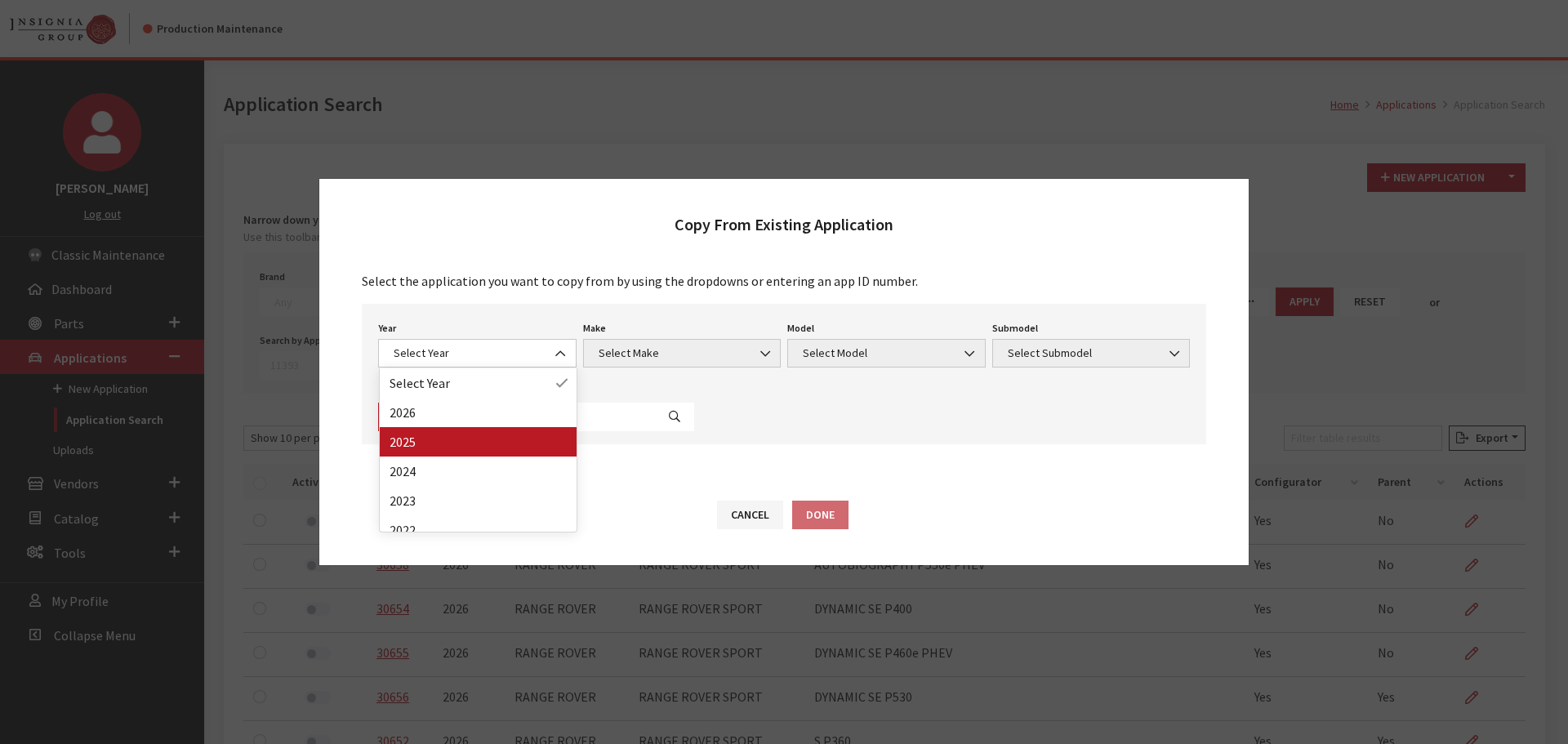
drag, startPoint x: 468, startPoint y: 424, endPoint x: 467, endPoint y: 412, distance: 12.0
select select "44"
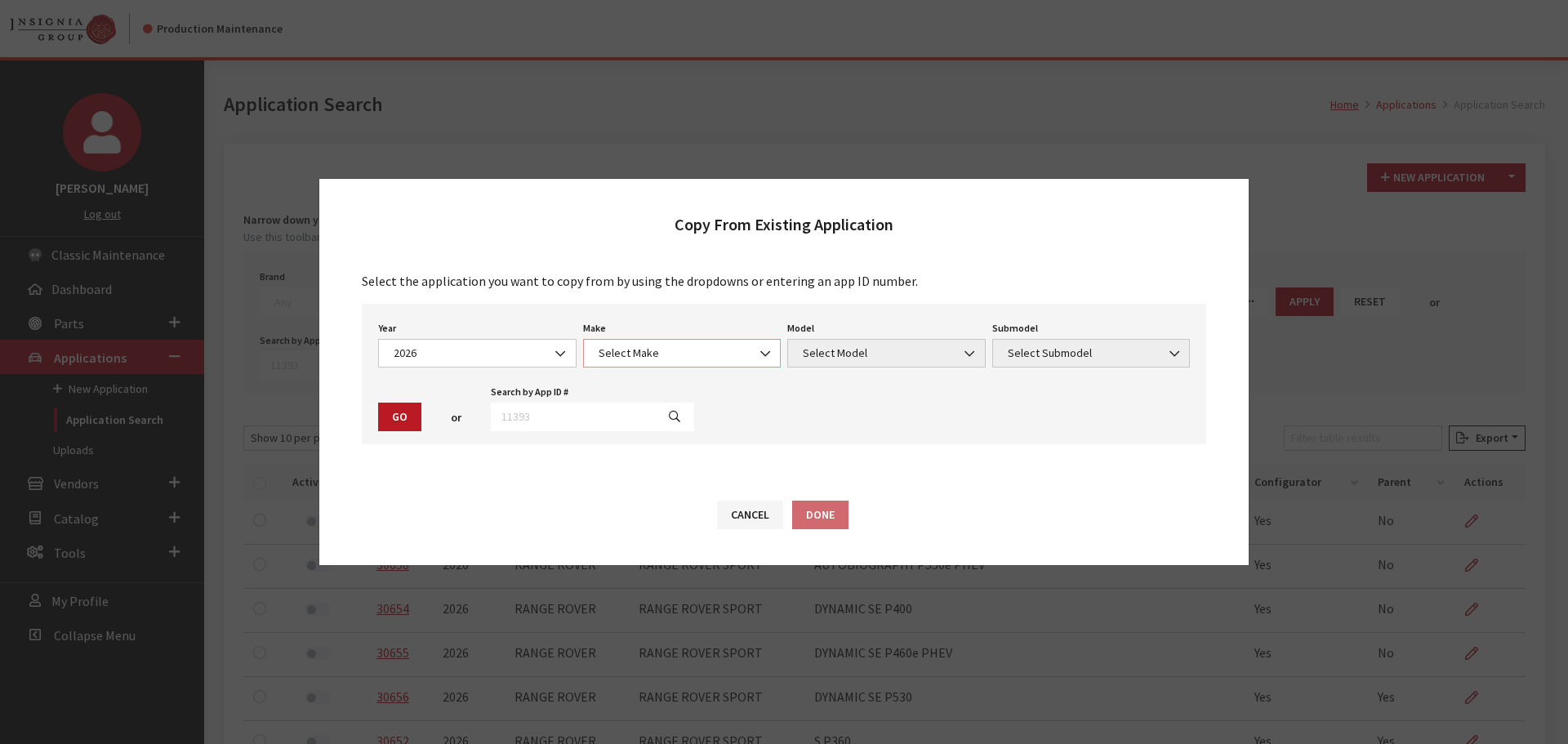
click at [627, 350] on span "Select Make" at bounding box center [682, 353] width 177 height 17
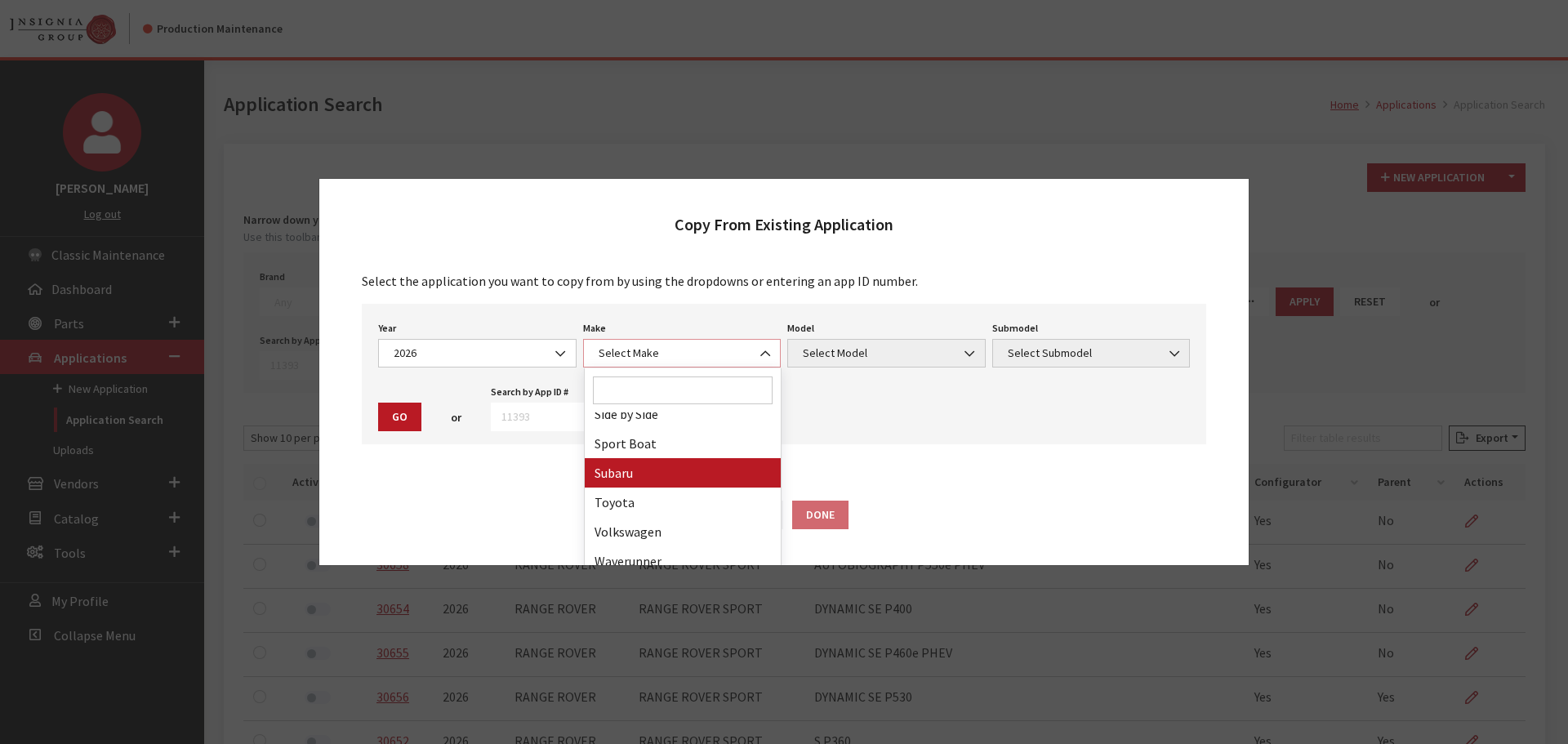
scroll to position [438, 0]
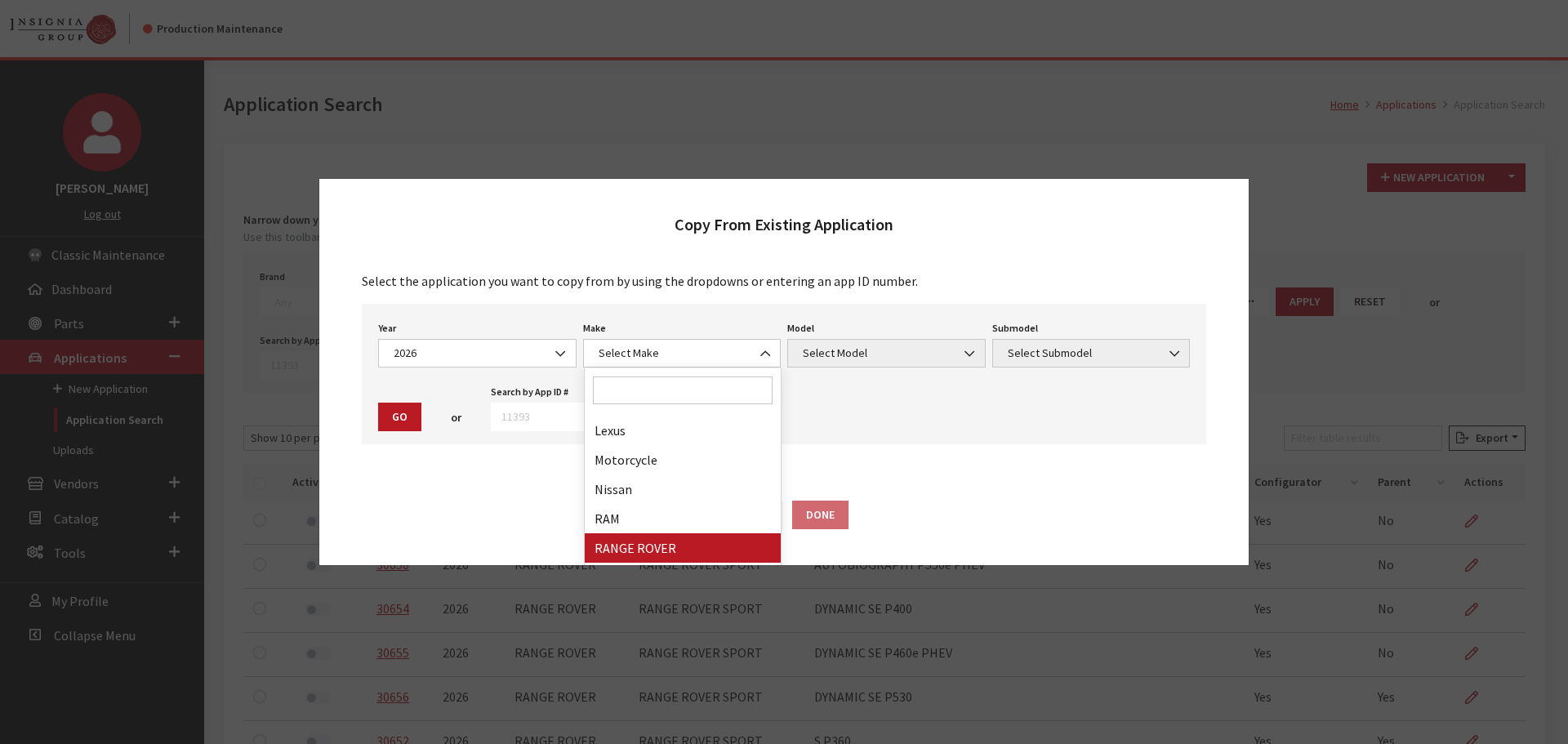
drag, startPoint x: 679, startPoint y: 544, endPoint x: 879, endPoint y: 431, distance: 229.7
select select "66"
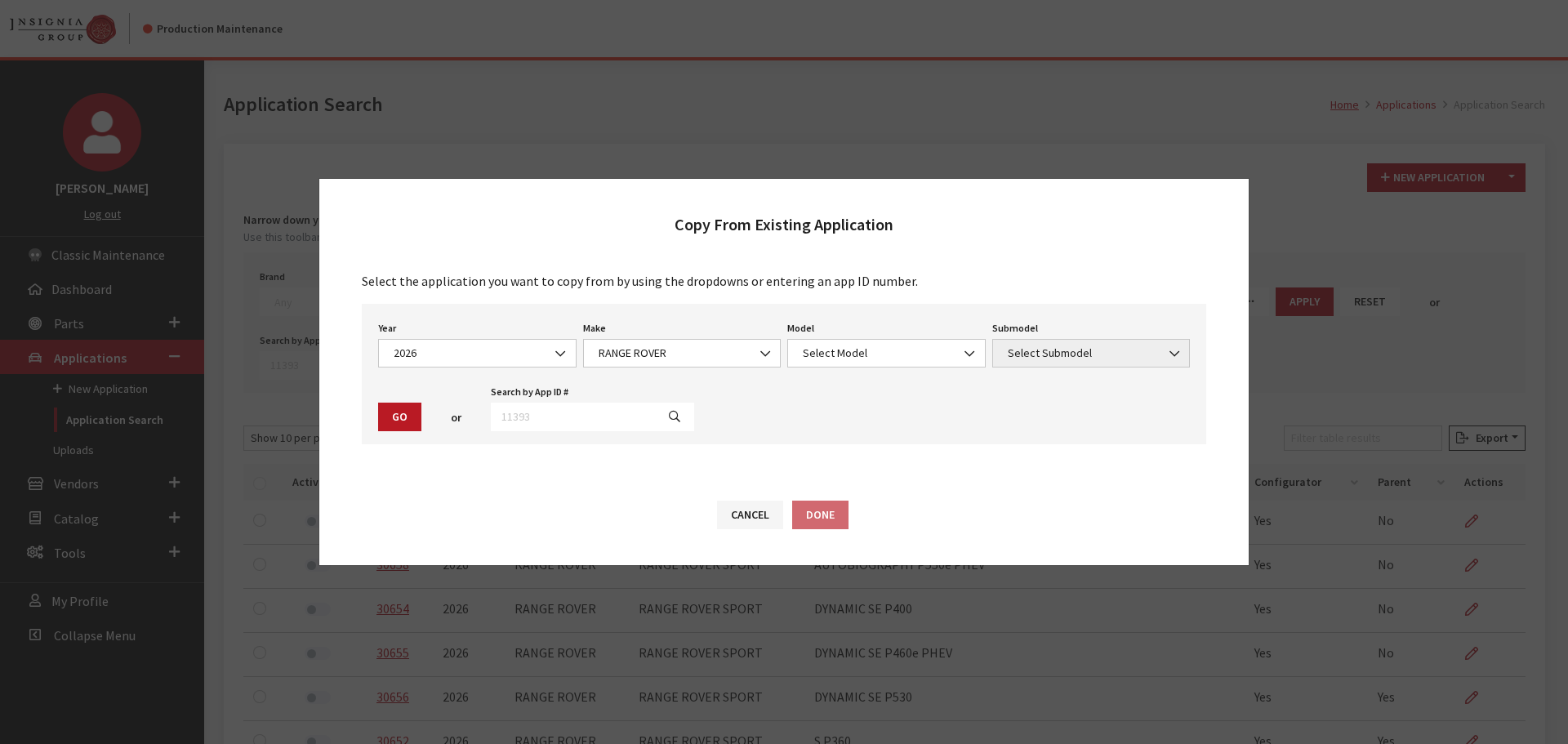
drag, startPoint x: 880, startPoint y: 331, endPoint x: 878, endPoint y: 343, distance: 12.2
click at [880, 332] on div "Model Select Model RANGE ROVER RANGE ROVER EVOQUE RANGE ROVER SPORT RANGE ROVER…" at bounding box center [886, 343] width 205 height 51
click at [873, 359] on span "Select Model" at bounding box center [886, 353] width 177 height 17
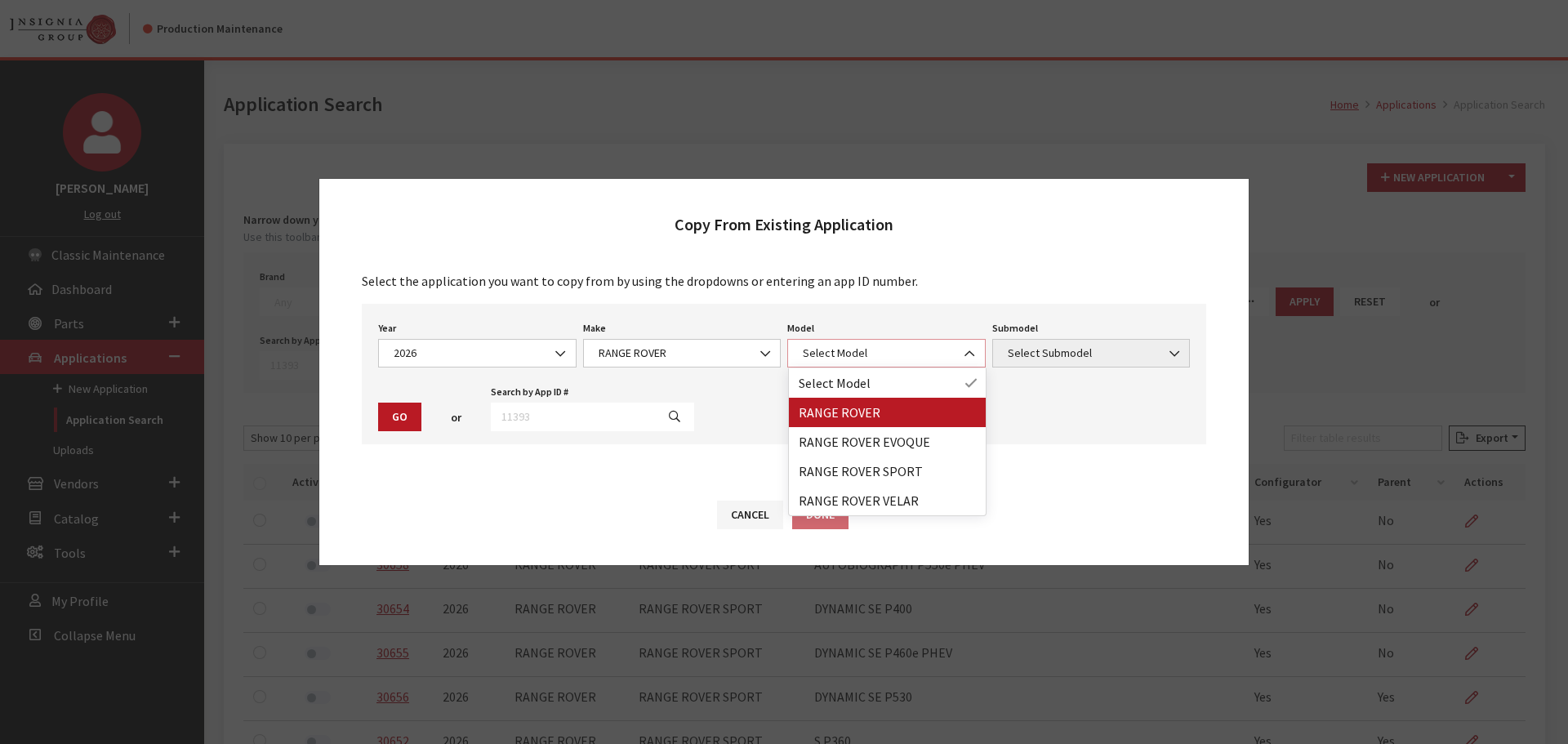
select select "1348"
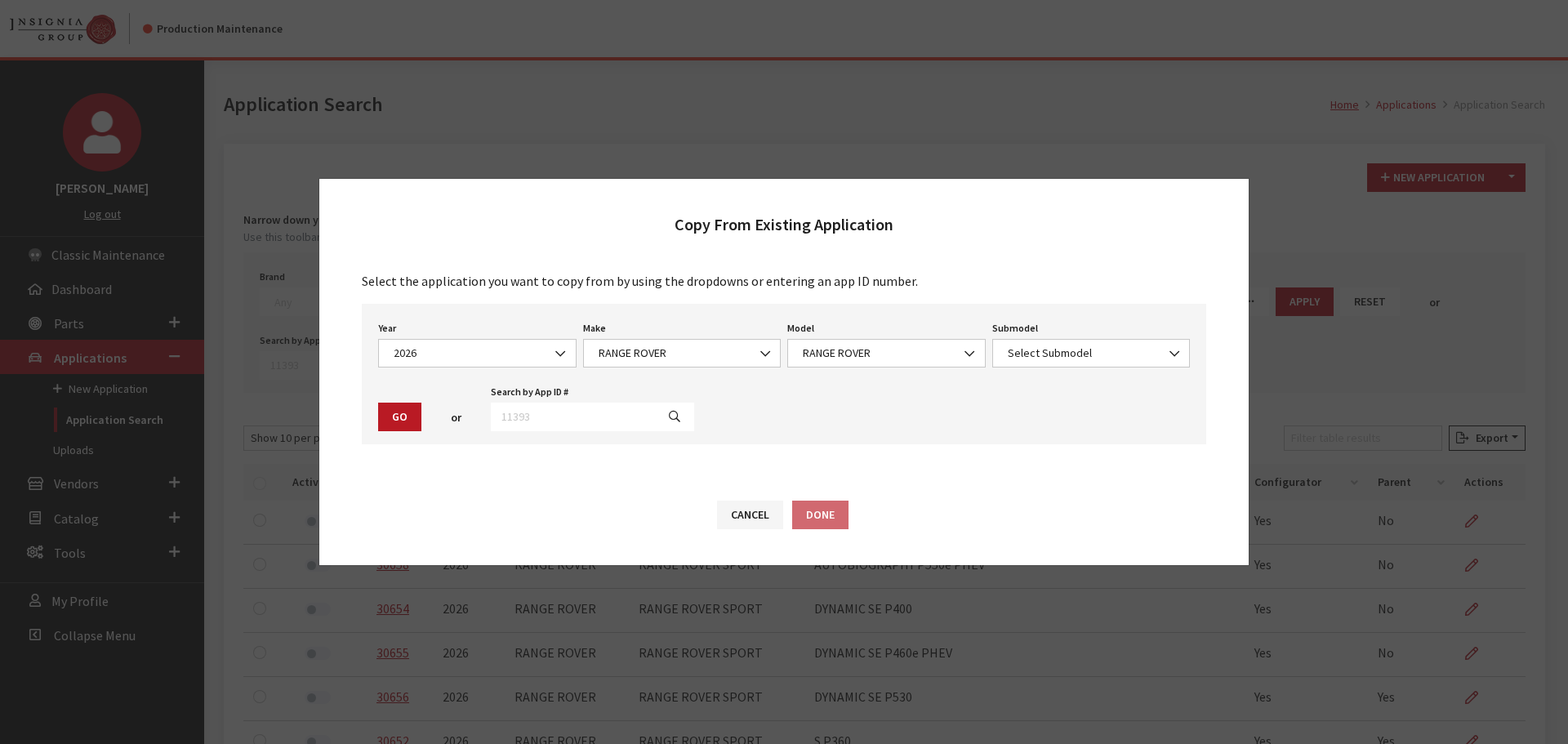
click at [1014, 369] on div "Year Select Year 2026 2025 2024 2023 2022 2021 2020 2019 2018 2017 2016 2015 20…" at bounding box center [783, 373] width 844 height 140
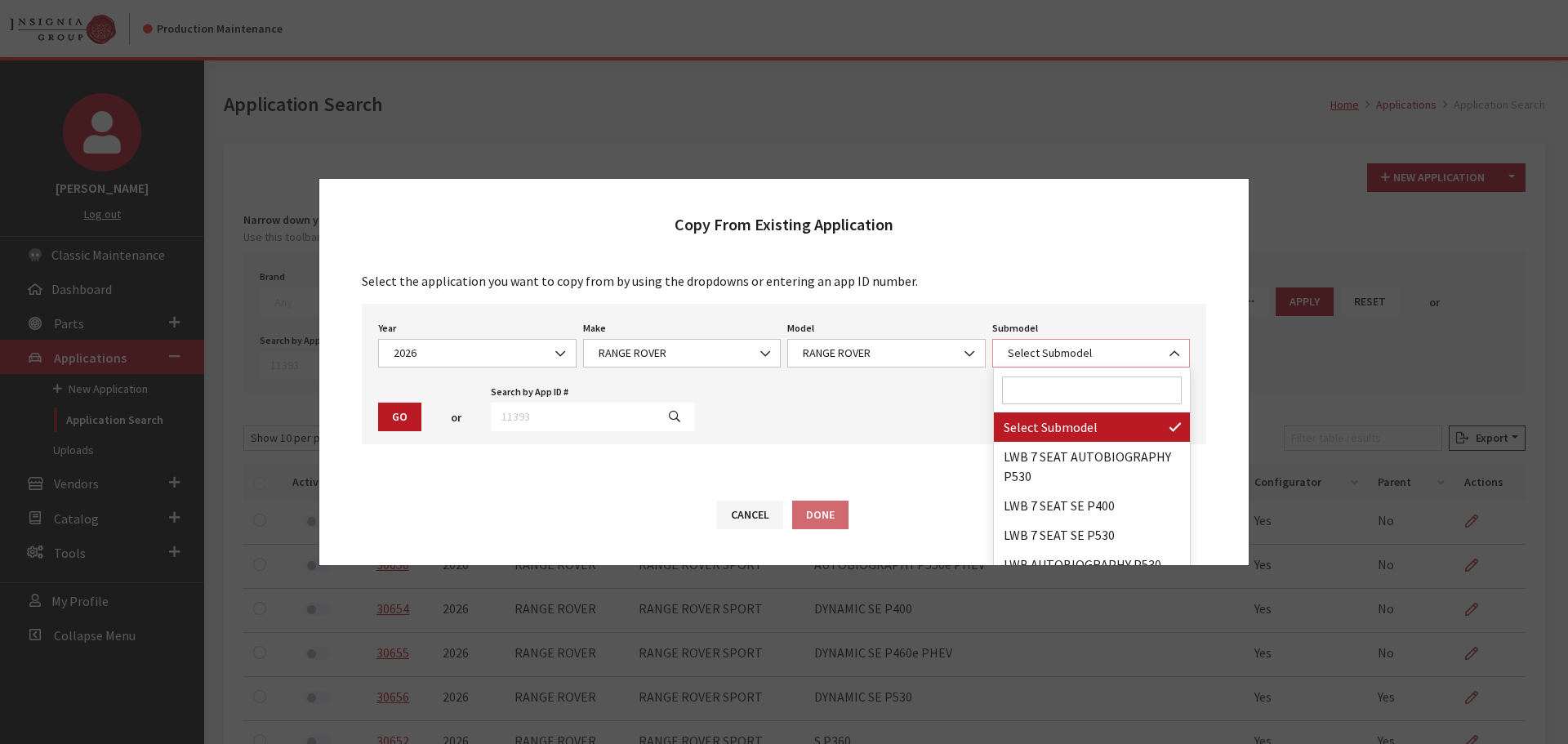
click at [1015, 355] on span "Select Submodel" at bounding box center [1090, 353] width 177 height 17
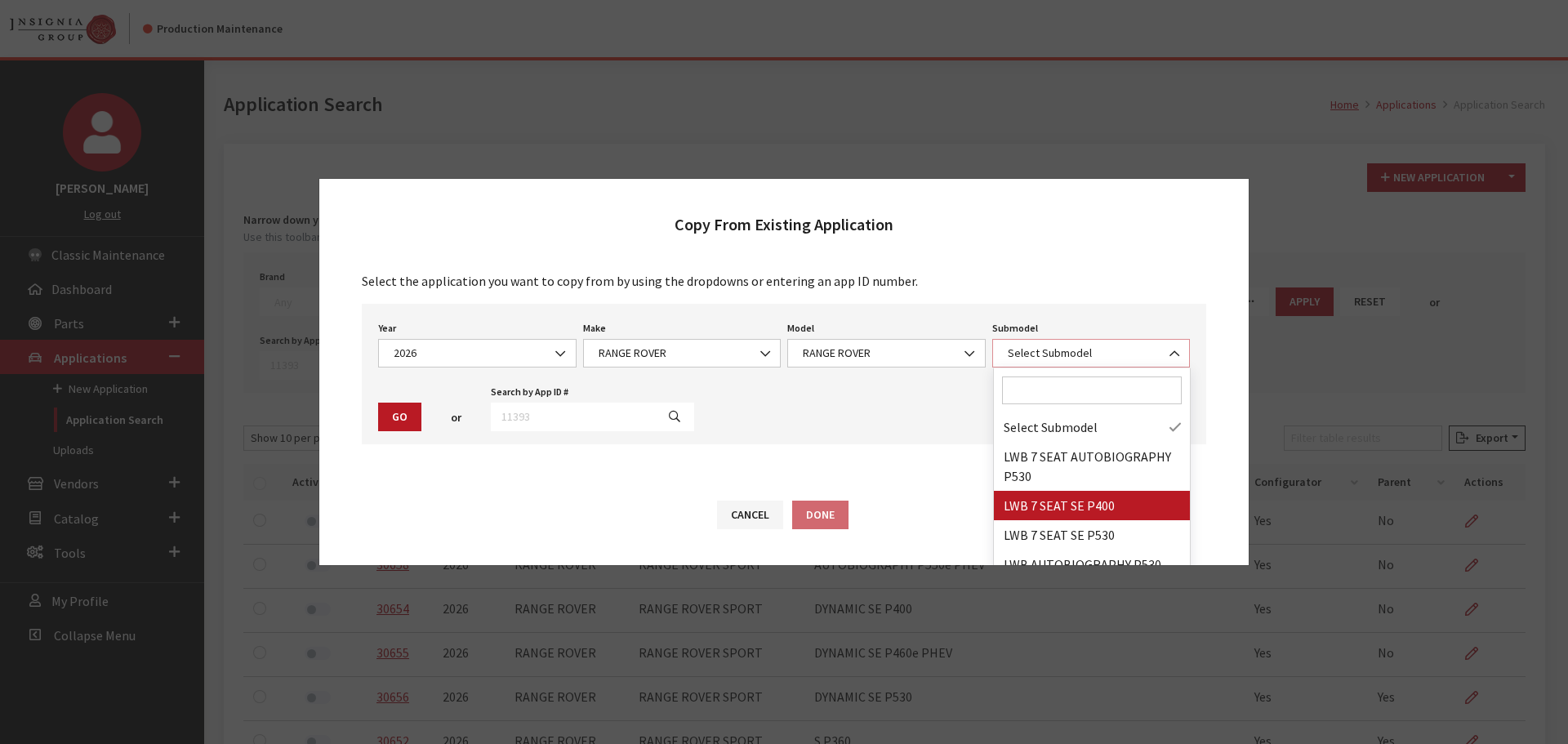
scroll to position [209, 0]
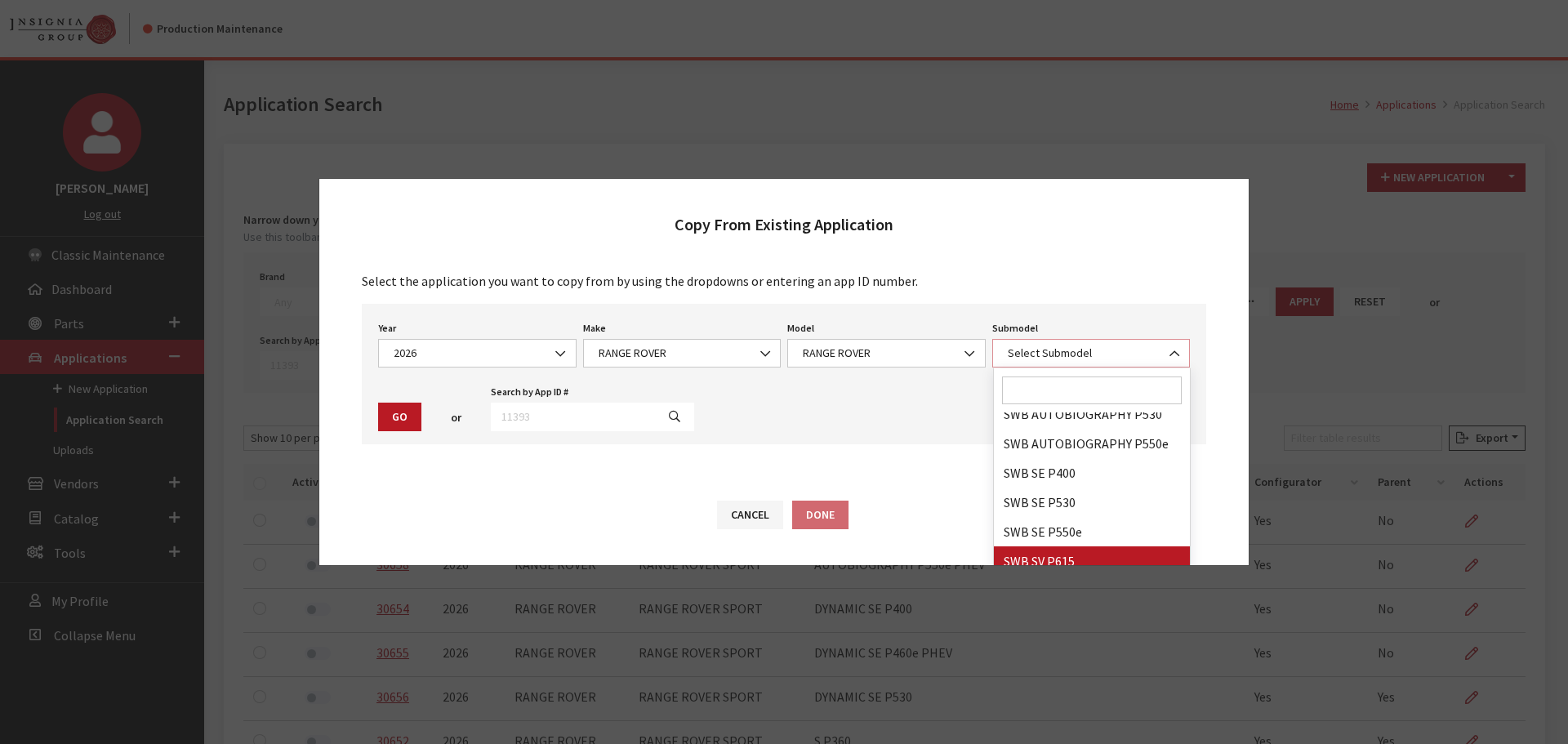
select select "4278"
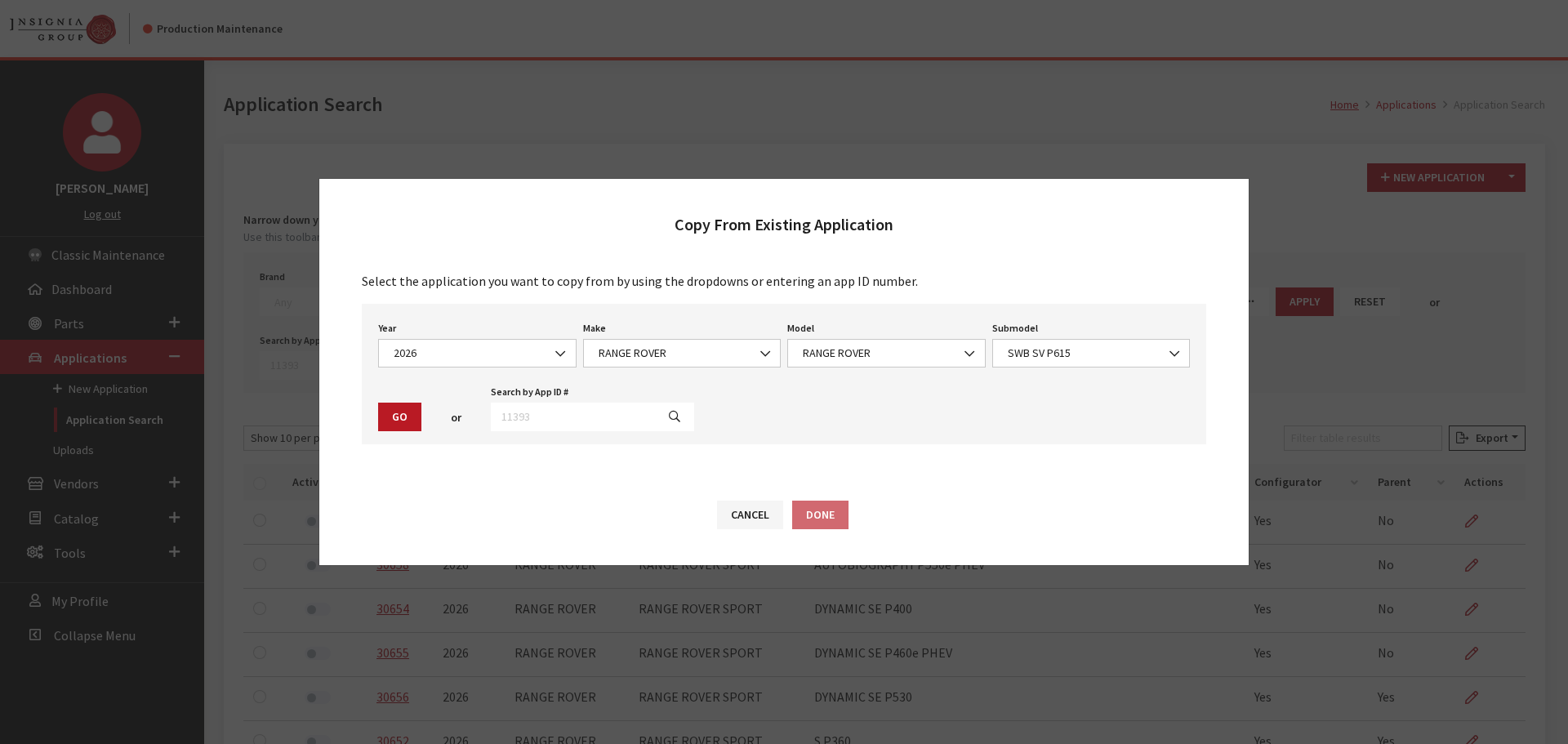
drag, startPoint x: 1106, startPoint y: 300, endPoint x: 1099, endPoint y: 353, distance: 53.5
click at [1106, 306] on div "Select the application you want to copy from by using the dropdowns or entering…" at bounding box center [783, 357] width 864 height 173
click at [1099, 355] on span "SWB SV P615" at bounding box center [1090, 353] width 177 height 17
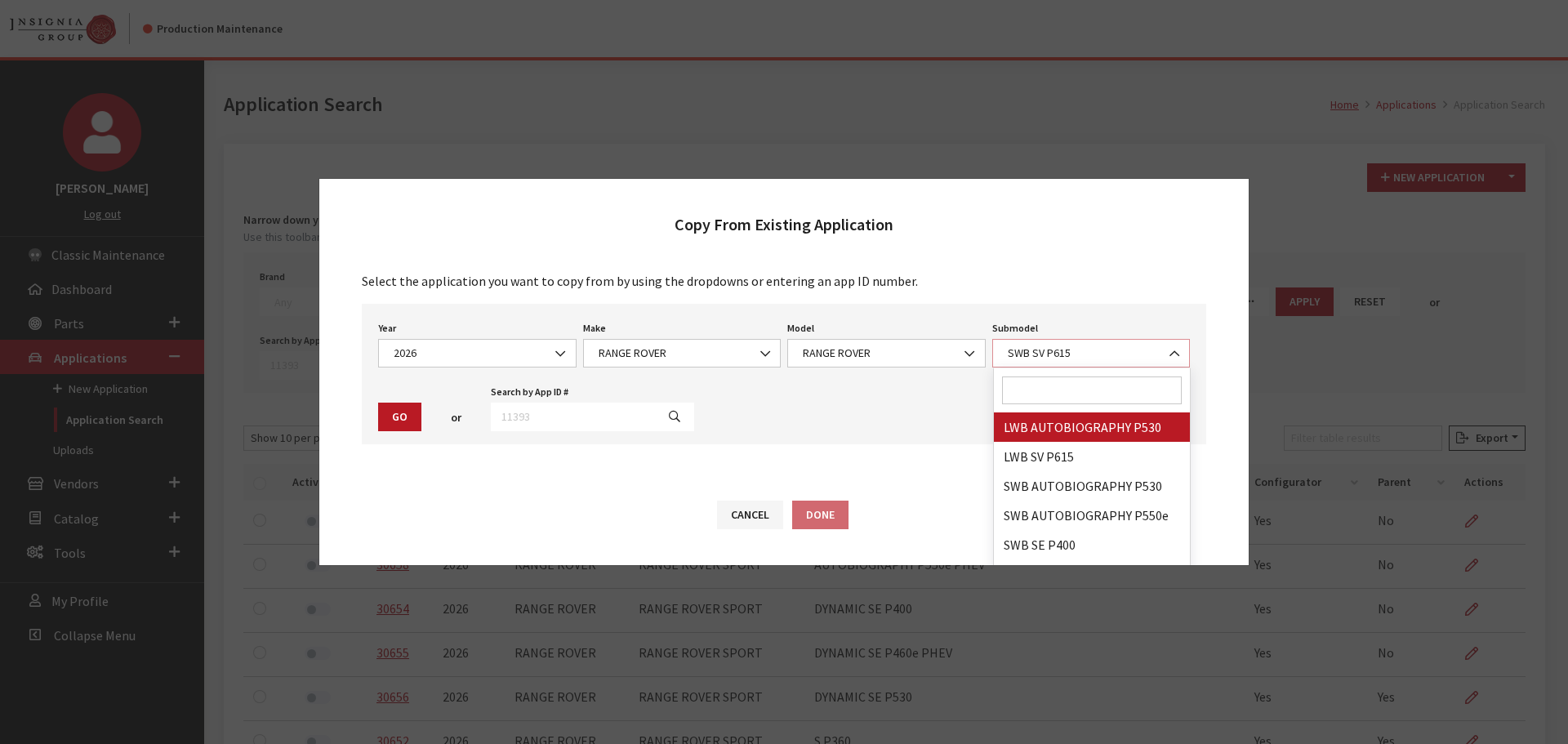
scroll to position [108, 0]
click at [743, 440] on div "Year Select Year 2026 2025 2024 2023 2022 2021 2020 2019 2018 2017 2016 2015 20…" at bounding box center [783, 373] width 844 height 140
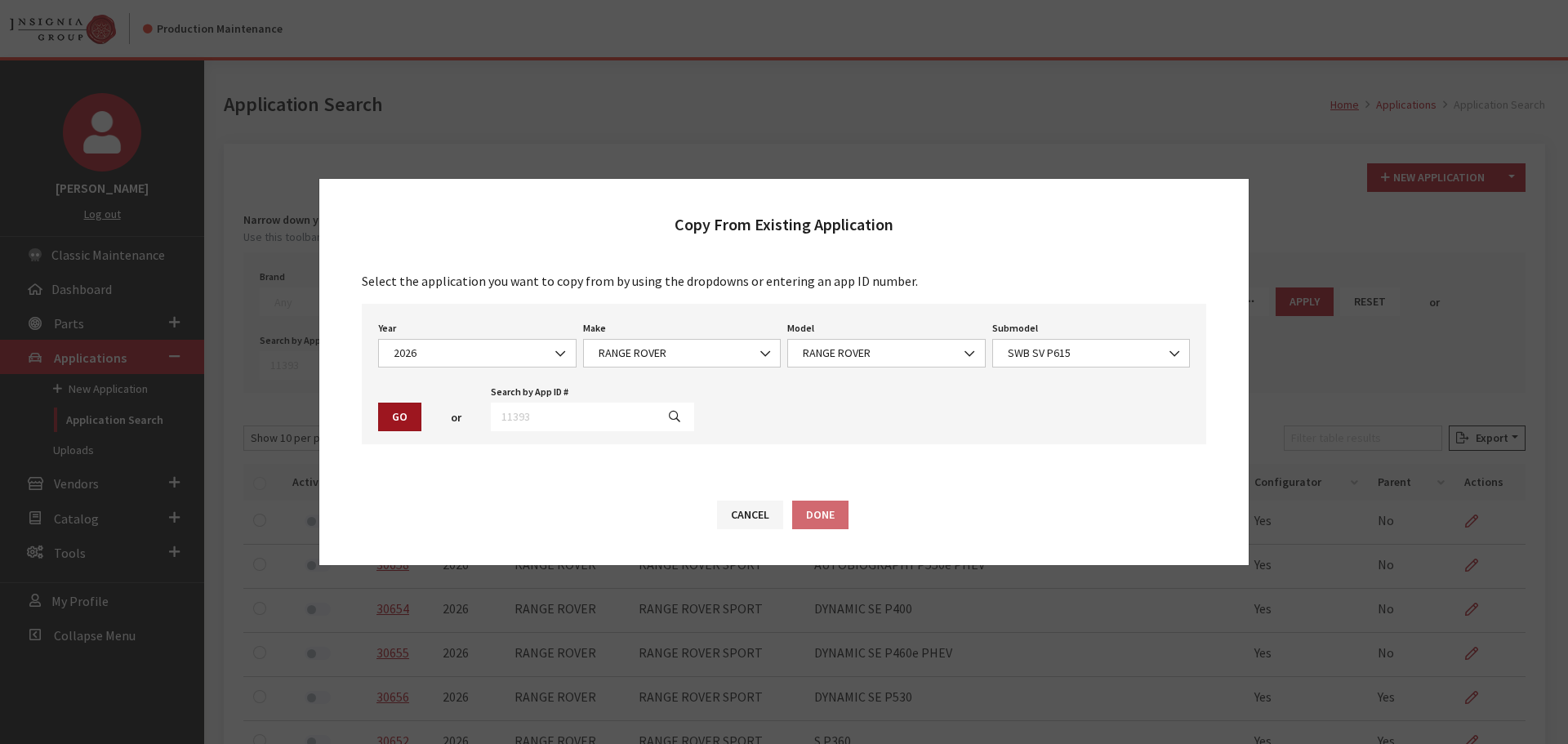
click at [409, 419] on button "Go" at bounding box center [400, 417] width 44 height 29
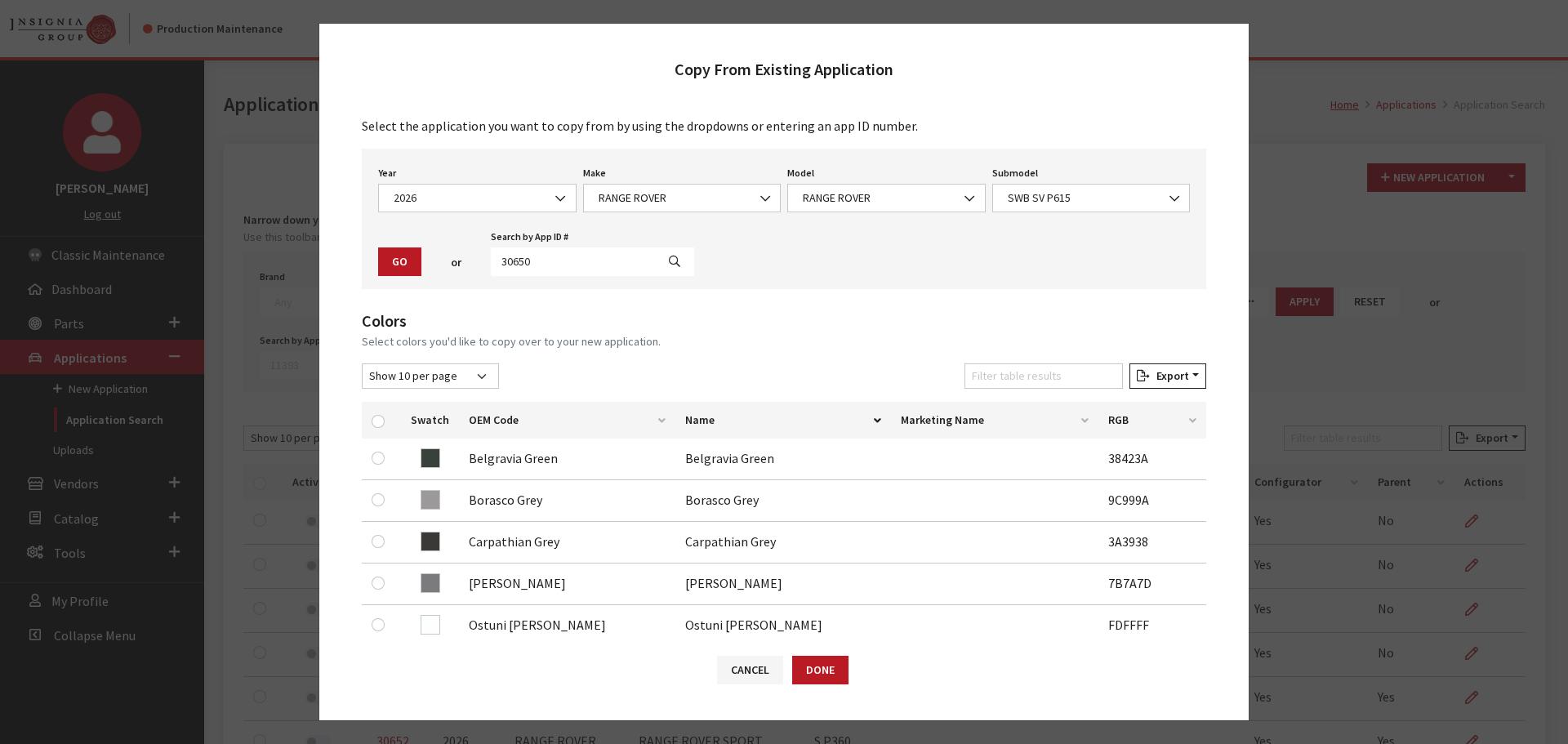
click at [386, 422] on div at bounding box center [382, 420] width 20 height 17
click at [374, 420] on input "checkbox" at bounding box center [378, 421] width 13 height 13
checkbox input "true"
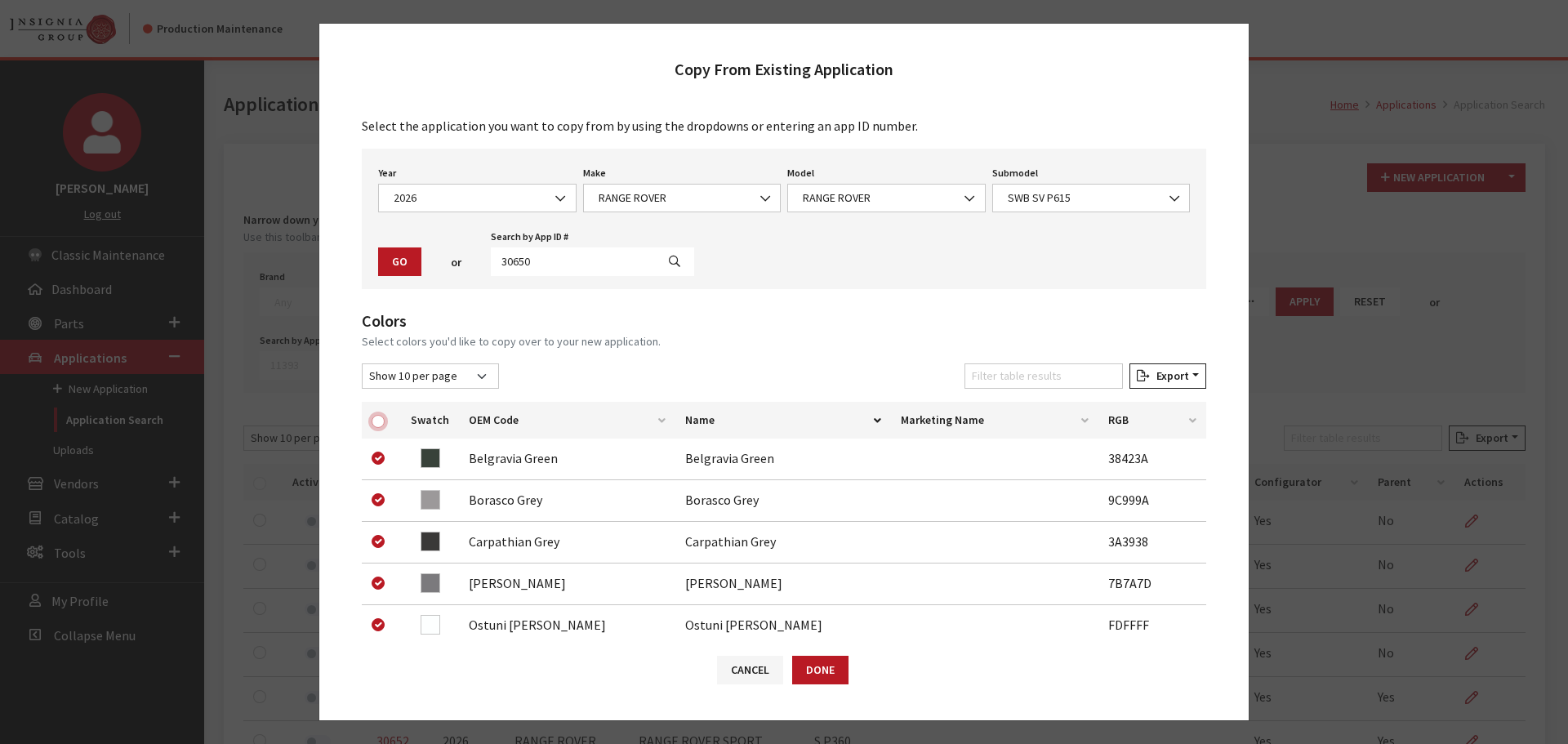
checkbox input "true"
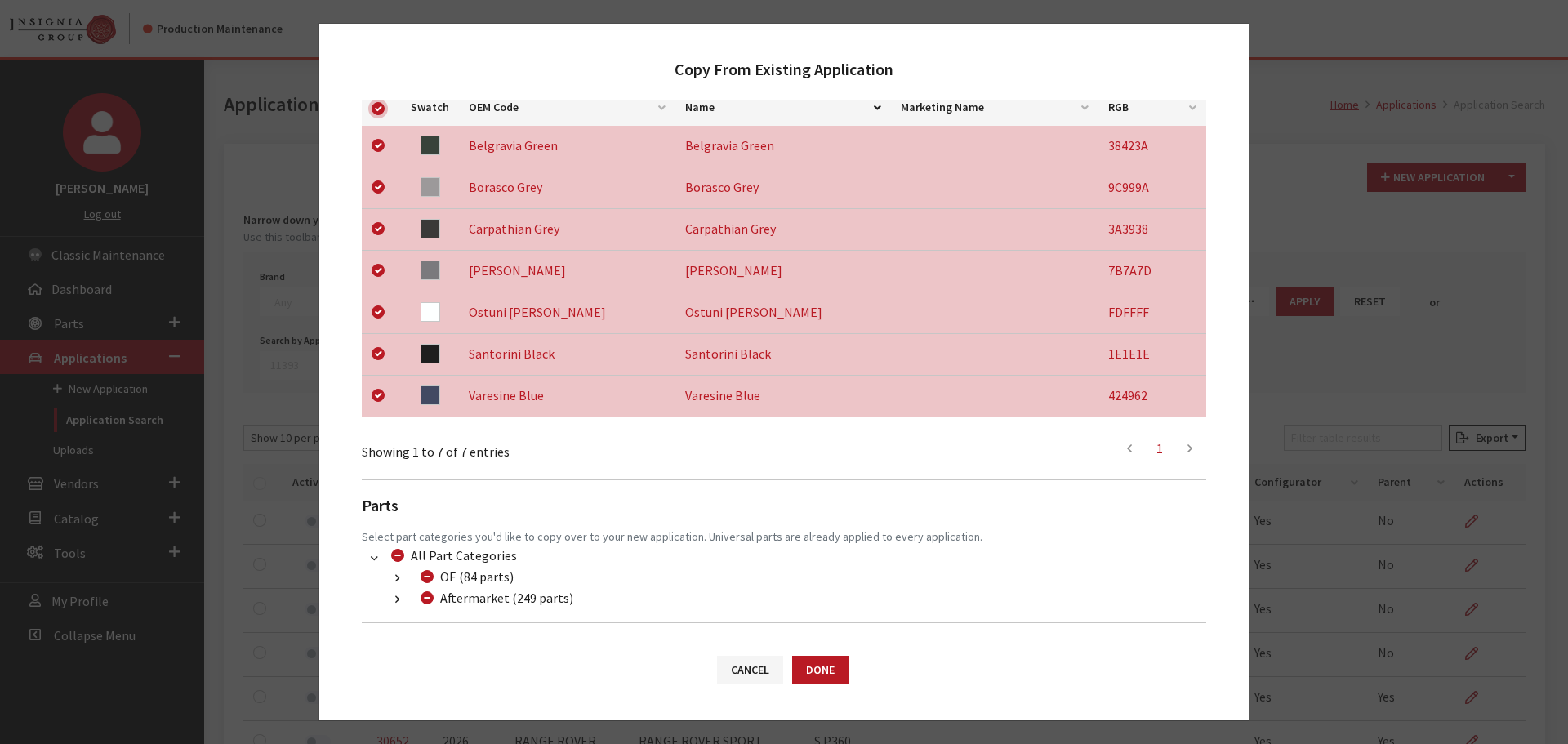
scroll to position [382, 0]
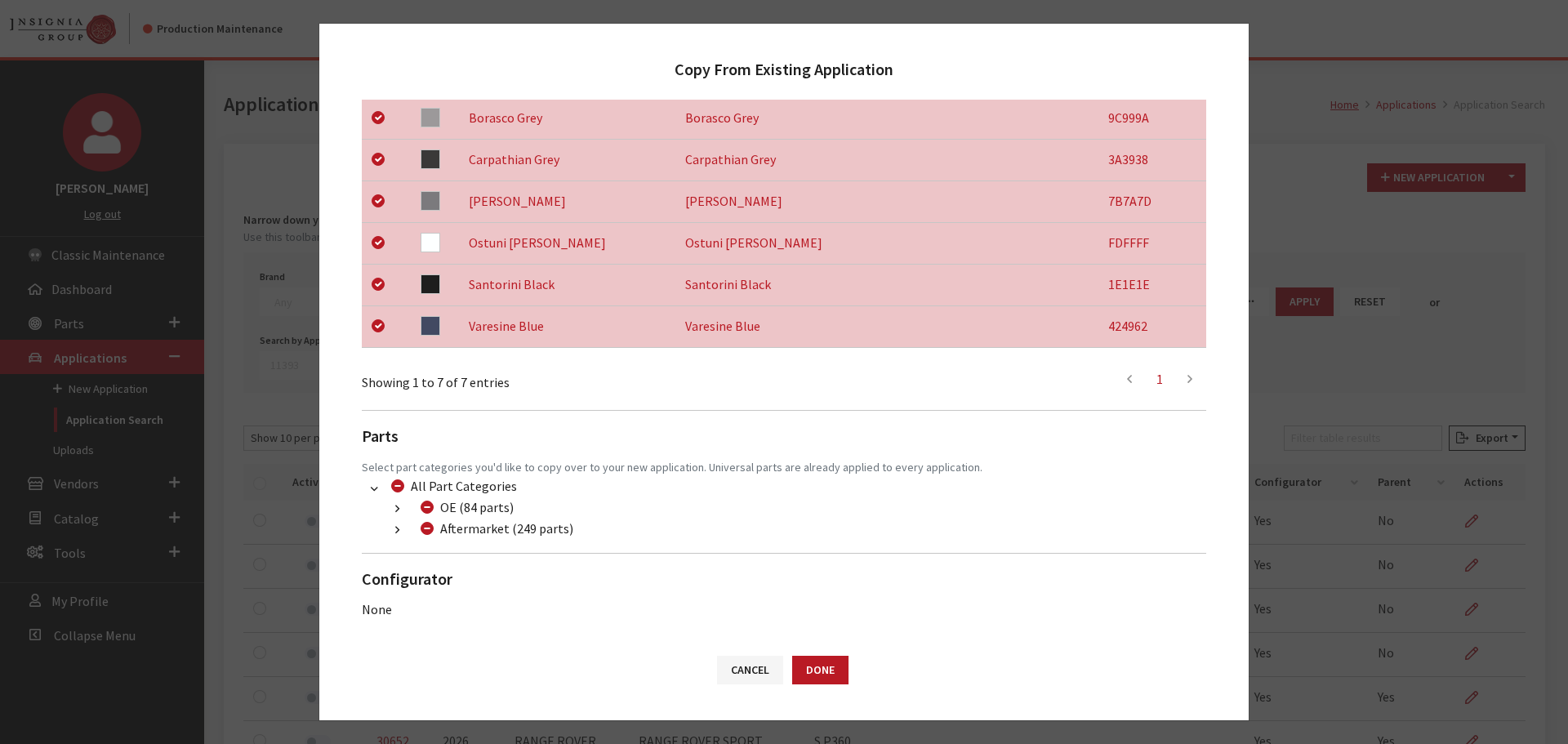
click at [402, 528] on button "button" at bounding box center [397, 530] width 32 height 19
click at [446, 561] on ul "Dealer (94 parts) (300) Additional Products (94 parts) Dealer Package (32 parts…" at bounding box center [794, 571] width 825 height 63
click at [448, 570] on input "Dealer Package (32 parts)" at bounding box center [447, 570] width 13 height 13
checkbox input "true"
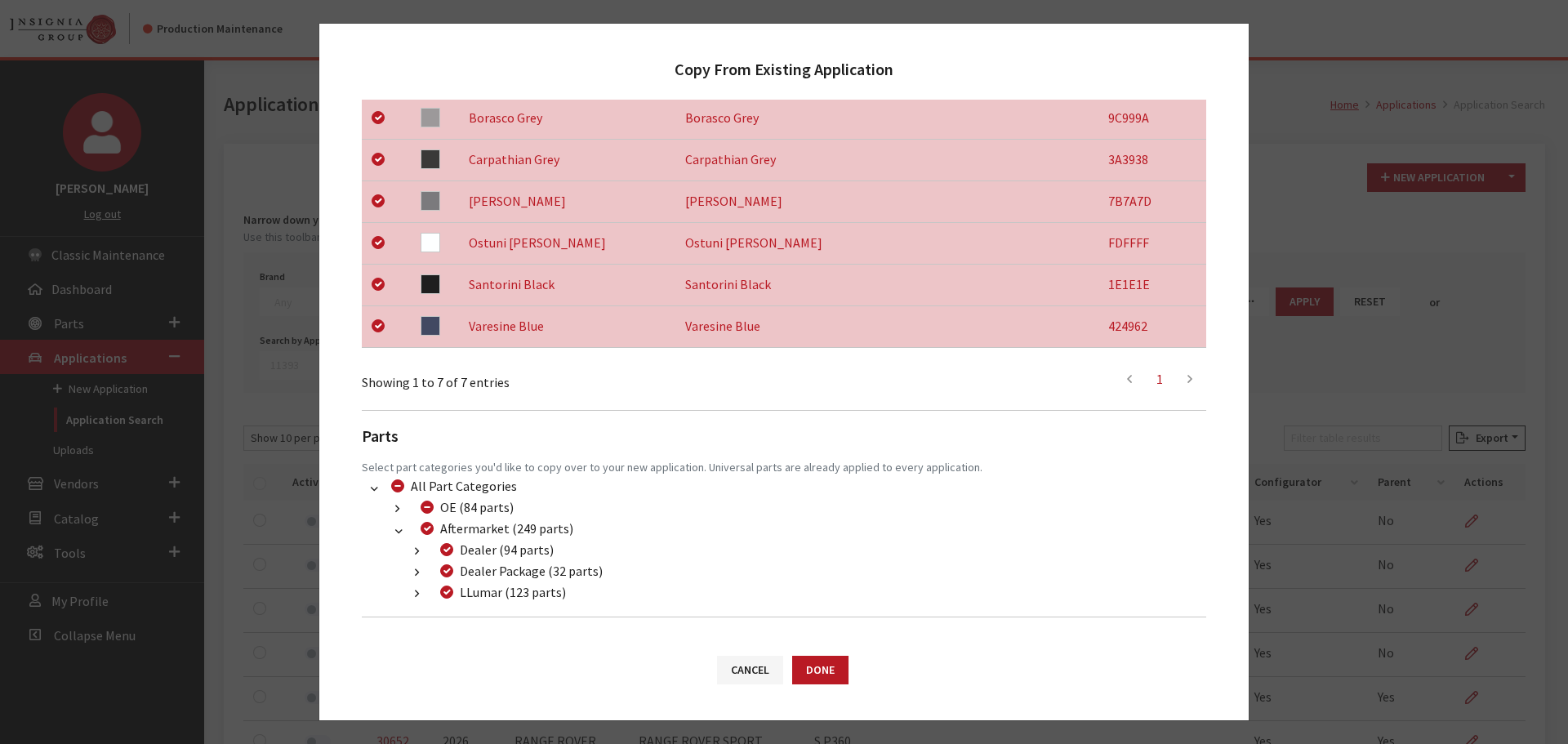
click at [857, 671] on div "Cancel Done" at bounding box center [783, 678] width 929 height 85
click at [826, 668] on button "Done" at bounding box center [820, 670] width 56 height 29
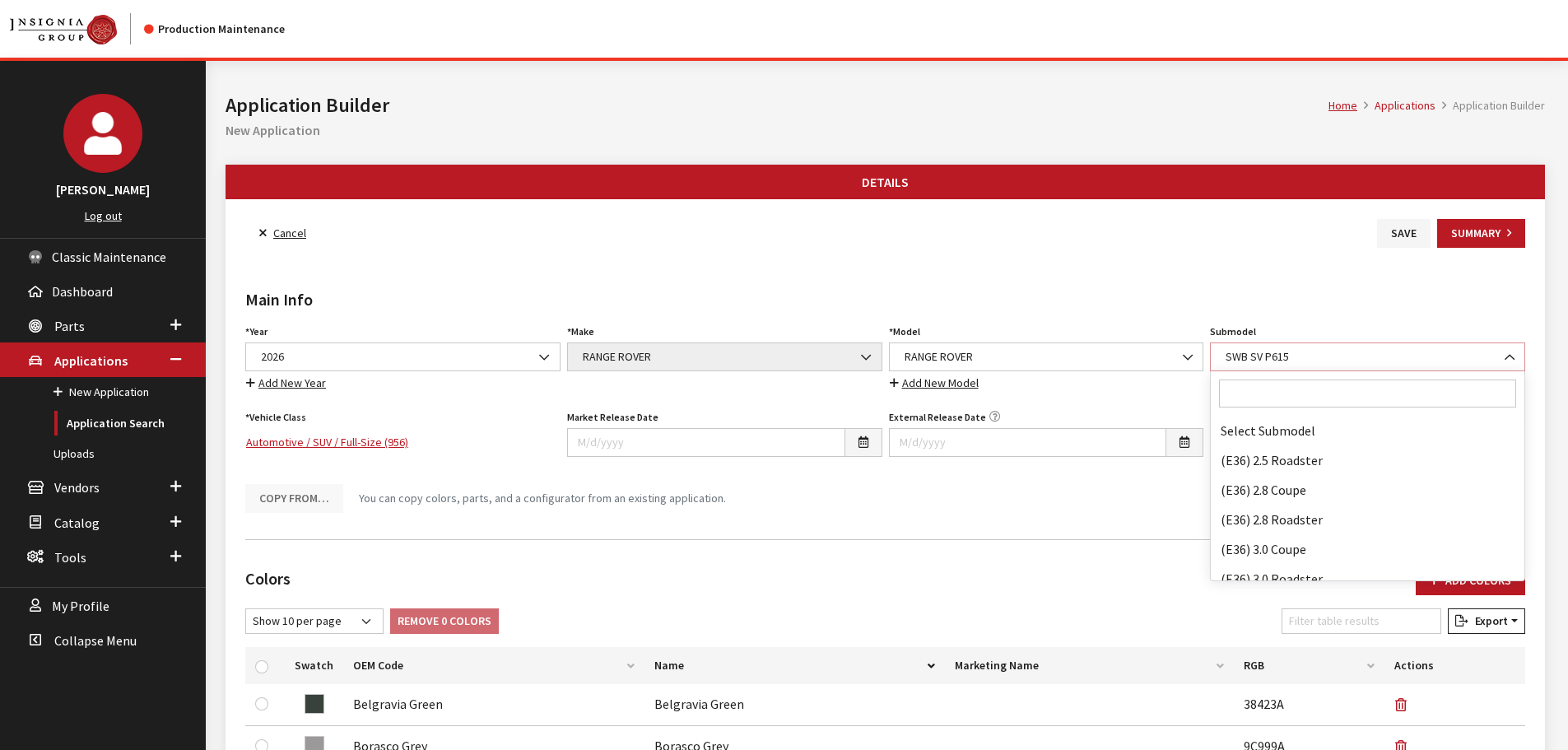
scroll to position [120977, 0]
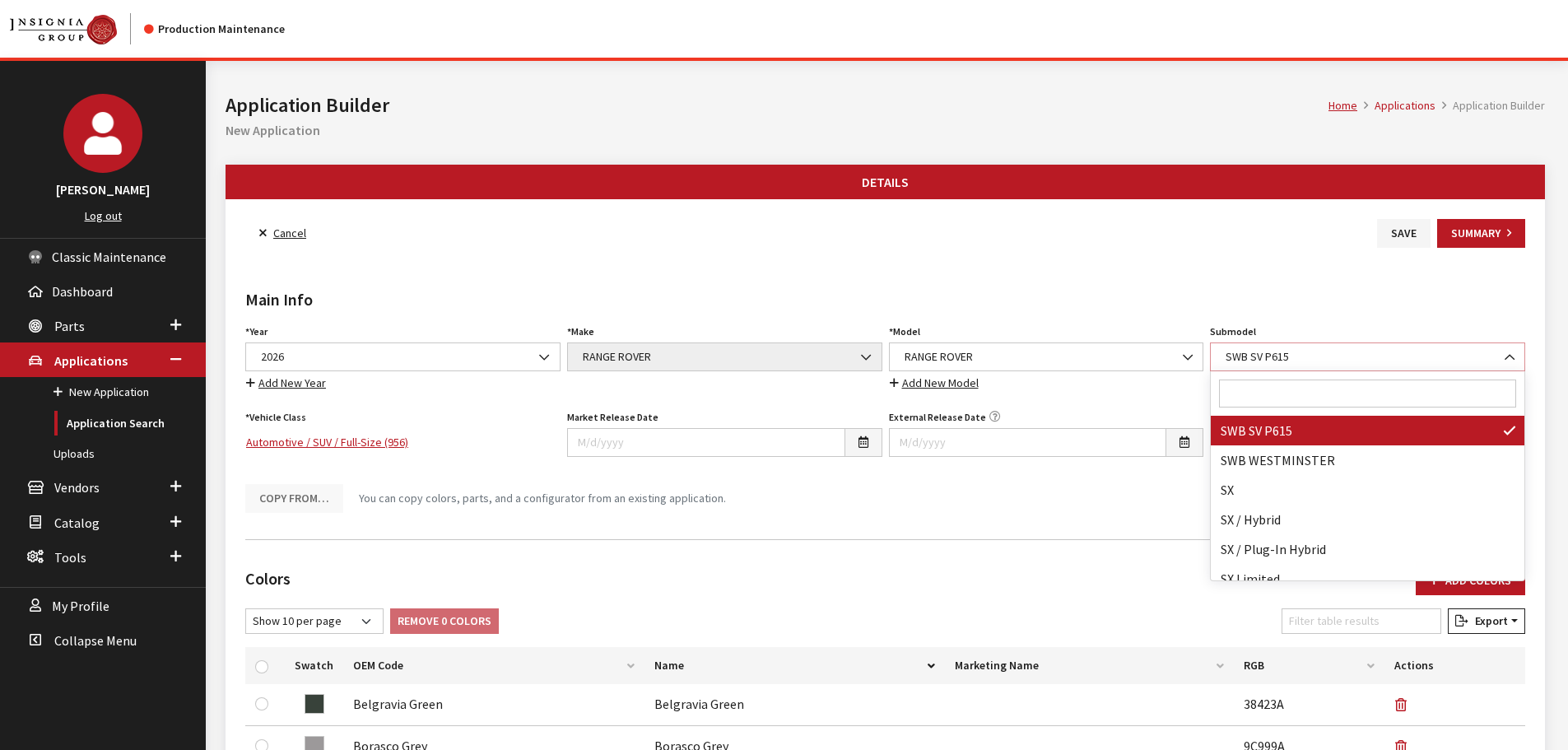
click at [1162, 344] on div "Year Select Year 2026 2025 2024 2023 2022 2021 2020 2019 2018 2017 2016 2015 20…" at bounding box center [885, 416] width 1287 height 193
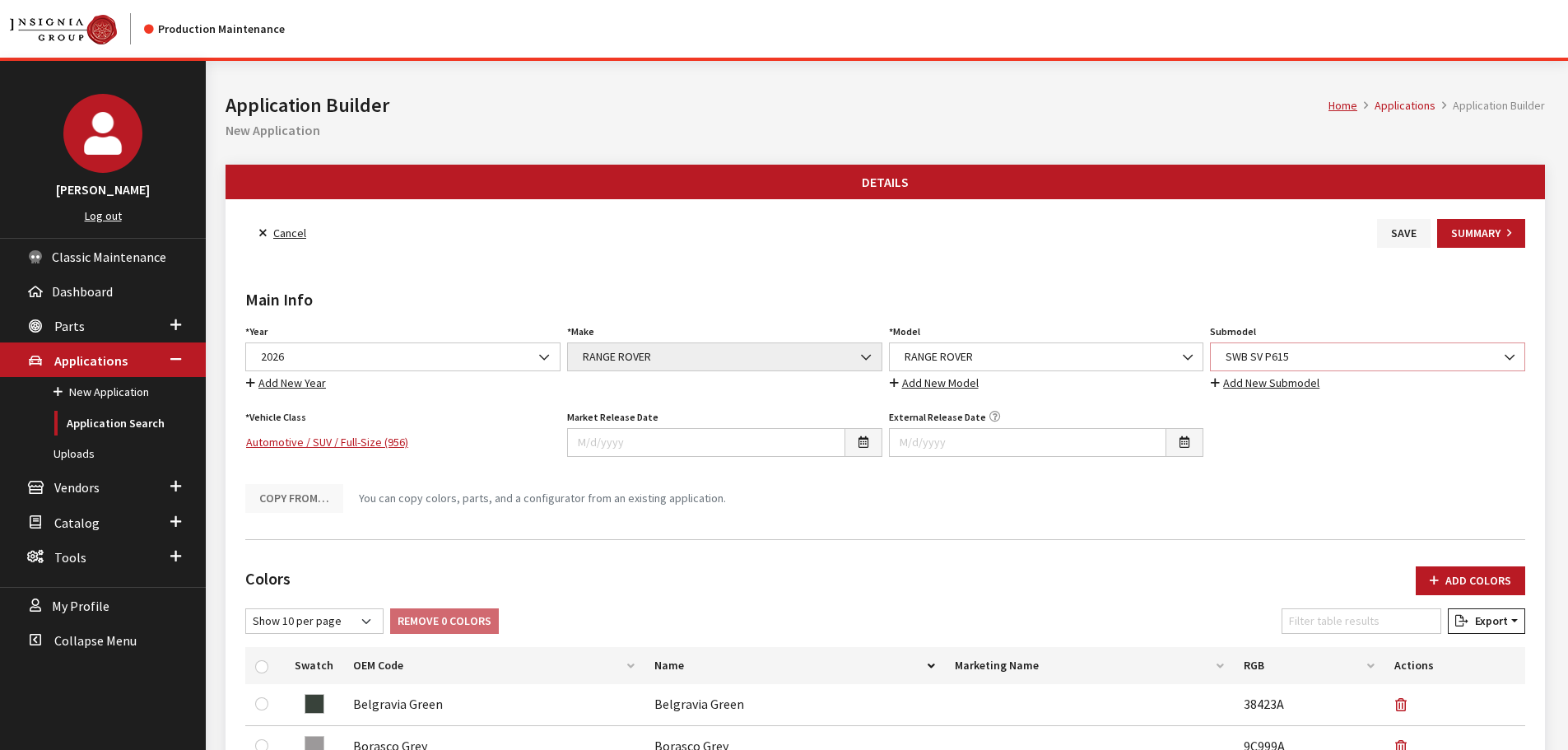
drag, startPoint x: 1314, startPoint y: 354, endPoint x: 1191, endPoint y: 364, distance: 123.4
click at [1181, 364] on div "Year Select Year 2026 2025 2024 2023 2022 2021 2020 2019 2018 2017 2016 2015 20…" at bounding box center [885, 416] width 1287 height 193
click at [1287, 422] on div "Year Select Year 2026 2025 2024 2023 2022 2021 2020 2019 2018 2017 2016 2015 20…" at bounding box center [885, 416] width 1287 height 193
click at [1326, 353] on span "SWB SV P615" at bounding box center [1368, 356] width 294 height 17
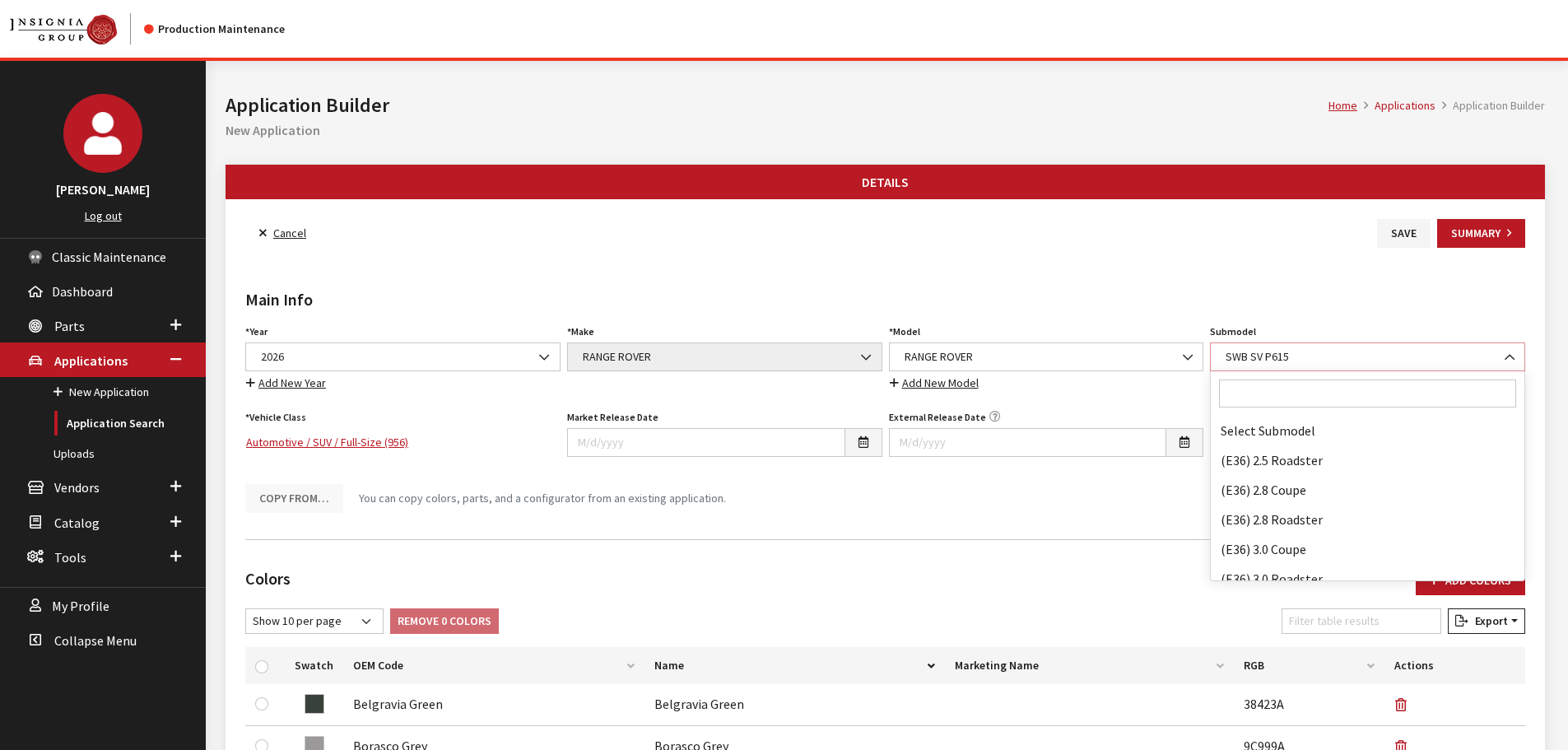
scroll to position [121007, 0]
drag, startPoint x: 1354, startPoint y: 461, endPoint x: 1192, endPoint y: 452, distance: 162.2
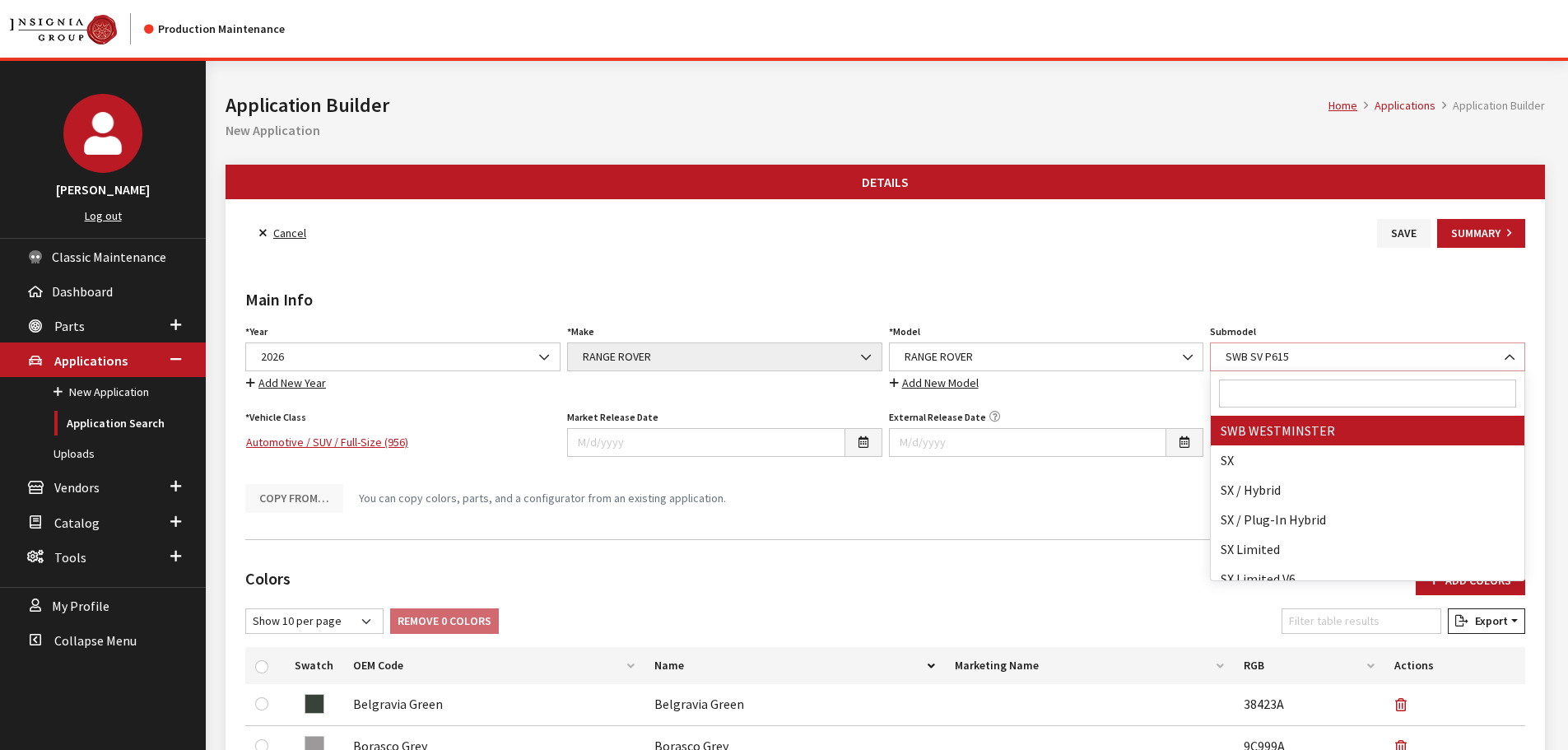
select select "3694"
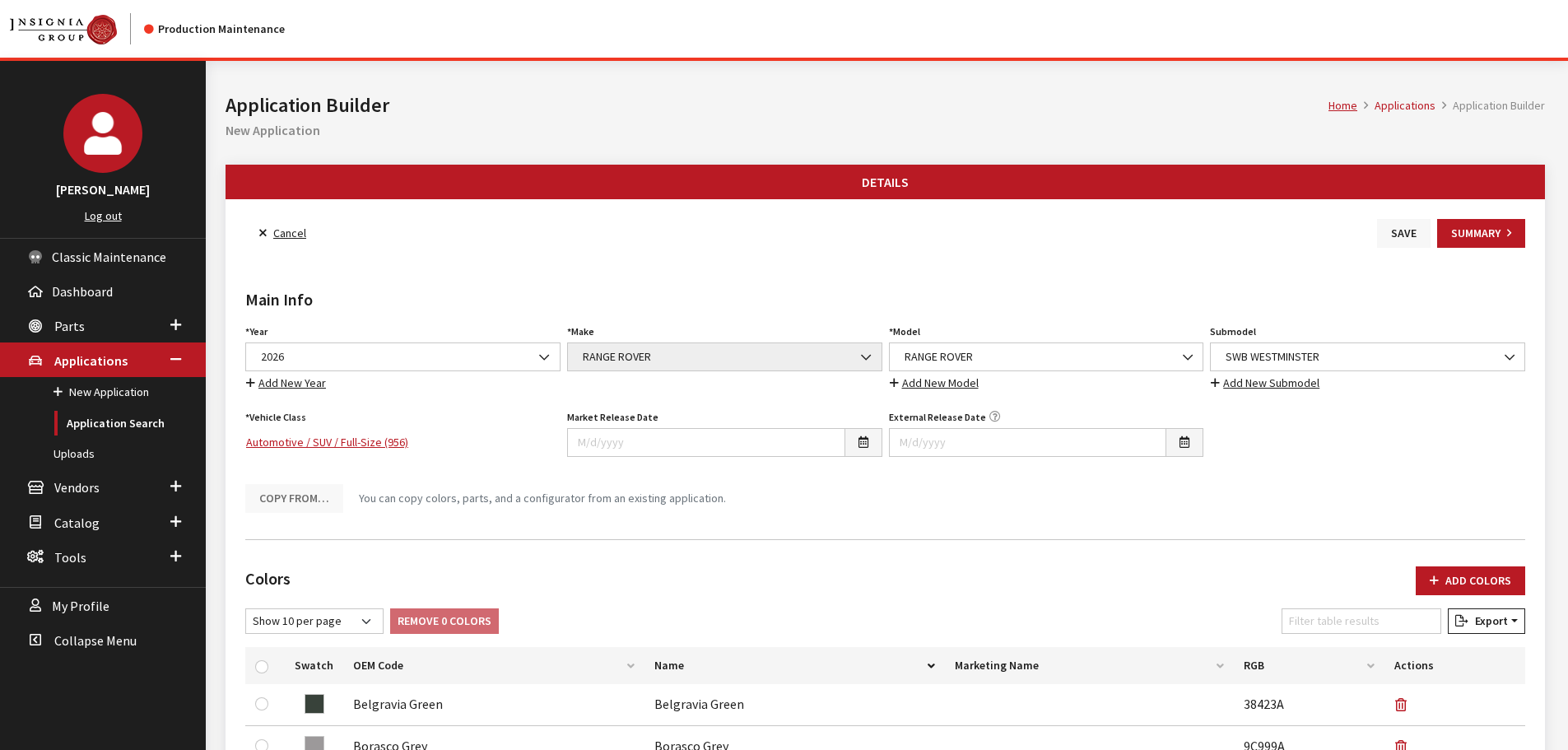
click at [1405, 242] on button "Save" at bounding box center [1404, 234] width 54 height 29
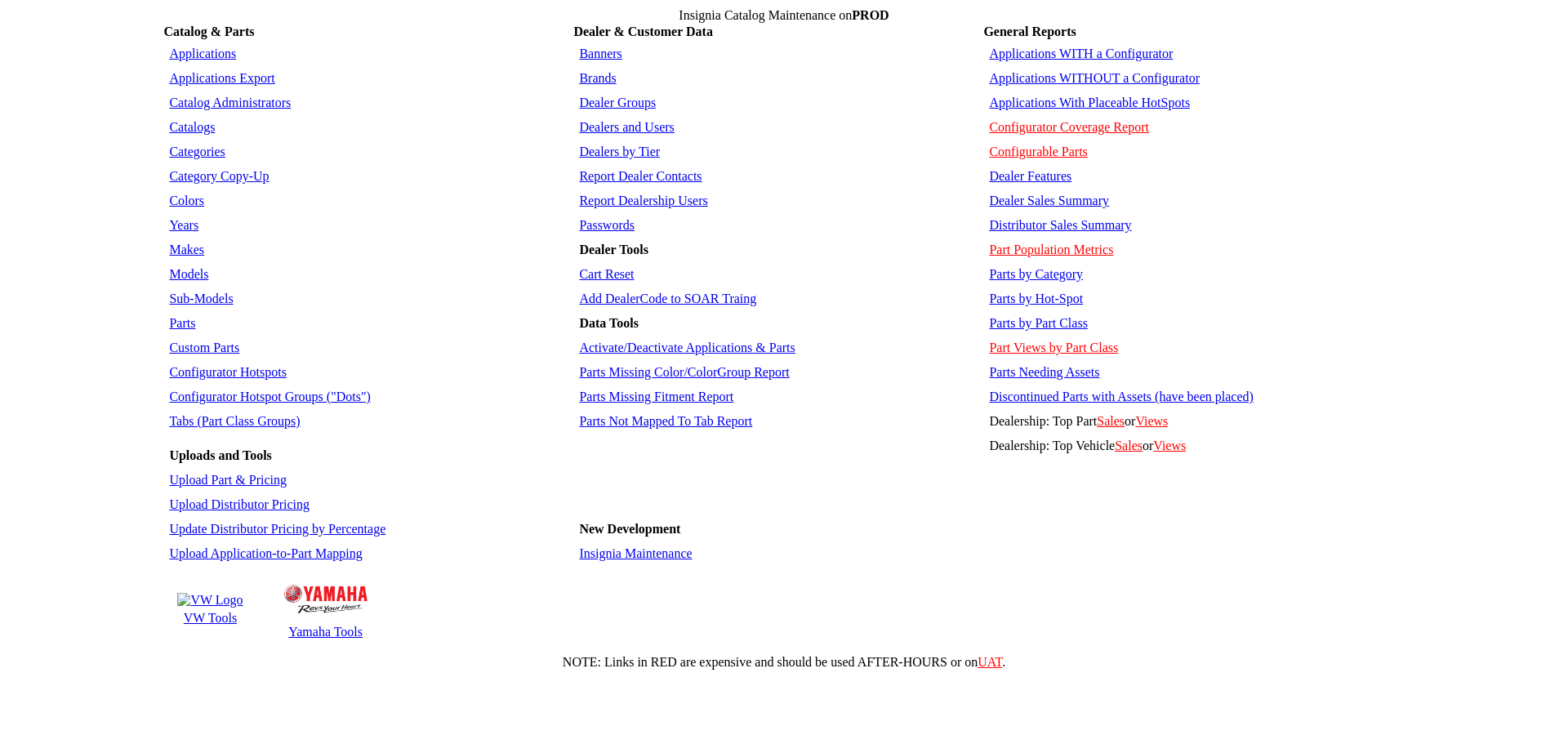
click at [212, 292] on link "Sub-Models" at bounding box center [200, 298] width 63 height 14
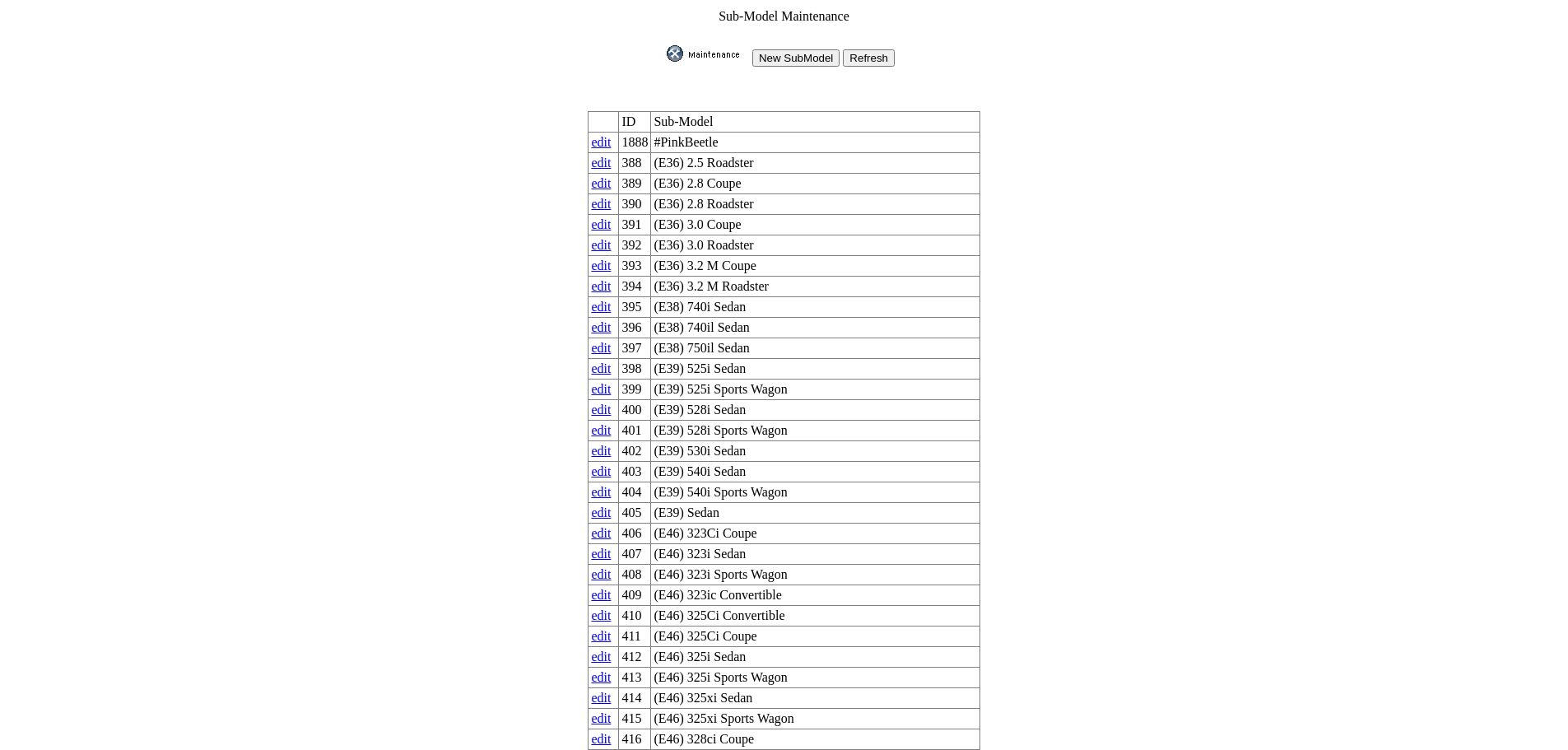
drag, startPoint x: 814, startPoint y: 38, endPoint x: 797, endPoint y: 55, distance: 24.0
click at [797, 55] on input "New SubModel" at bounding box center [795, 58] width 87 height 17
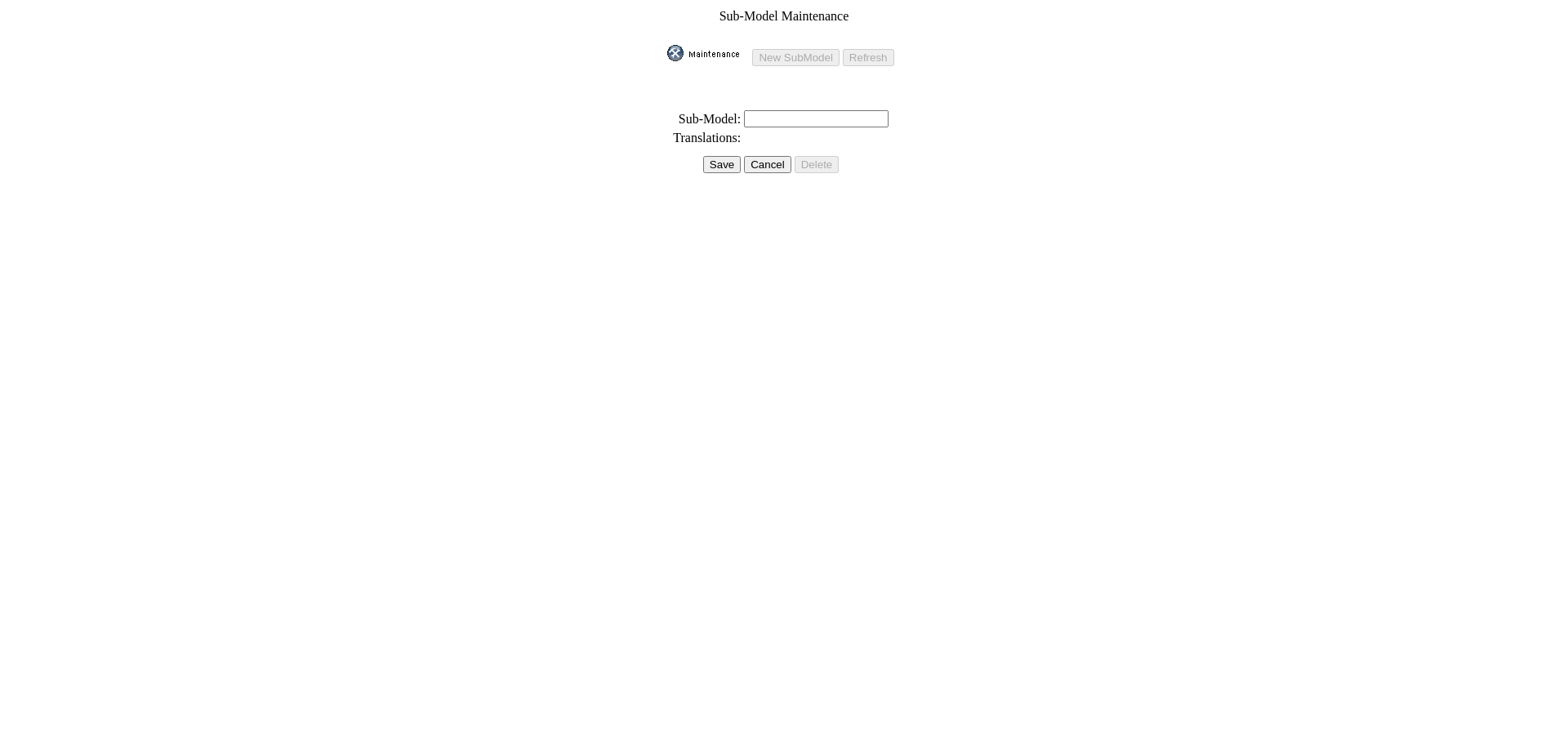
click at [753, 111] on input "text" at bounding box center [816, 119] width 144 height 17
drag, startPoint x: 878, startPoint y: 119, endPoint x: 730, endPoint y: 111, distance: 148.2
click at [730, 111] on tr "* Sub-Model: SWB SV P165 - Intrepid" at bounding box center [783, 119] width 235 height 19
drag, startPoint x: 730, startPoint y: 111, endPoint x: 895, endPoint y: 102, distance: 165.2
click at [897, 101] on table "Sub-Model Maintenance New SubModel Refresh * Sub-Model: SWB SV P165 - Intrepid …" at bounding box center [783, 98] width 237 height 184
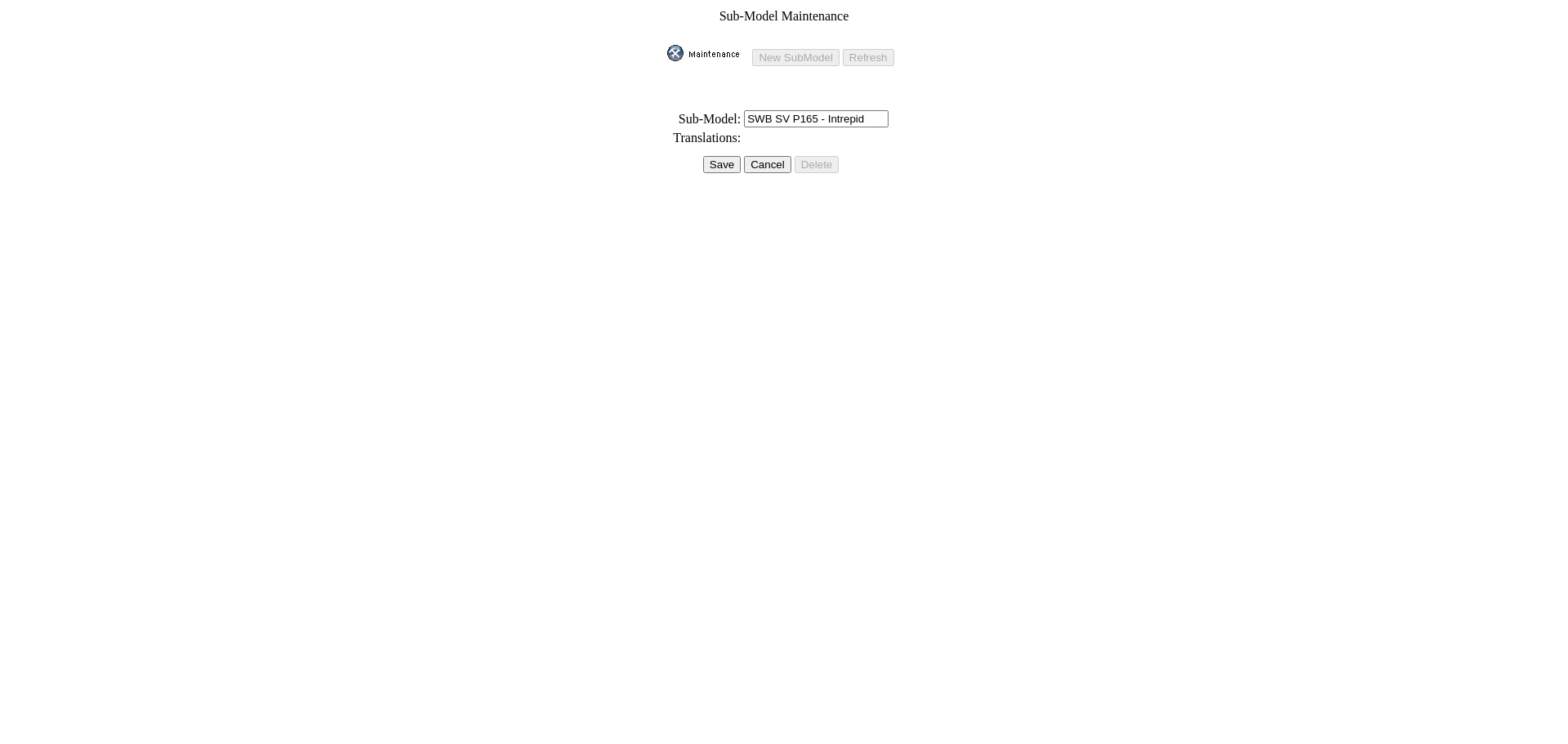
drag, startPoint x: 877, startPoint y: 110, endPoint x: 743, endPoint y: 109, distance: 134.0
click at [744, 111] on input "SWB SV P165 - Intrepid" at bounding box center [816, 119] width 144 height 17
drag, startPoint x: 769, startPoint y: 102, endPoint x: 766, endPoint y: 113, distance: 11.4
click at [766, 113] on input "SWB SV P165 - Intrepid" at bounding box center [816, 119] width 144 height 17
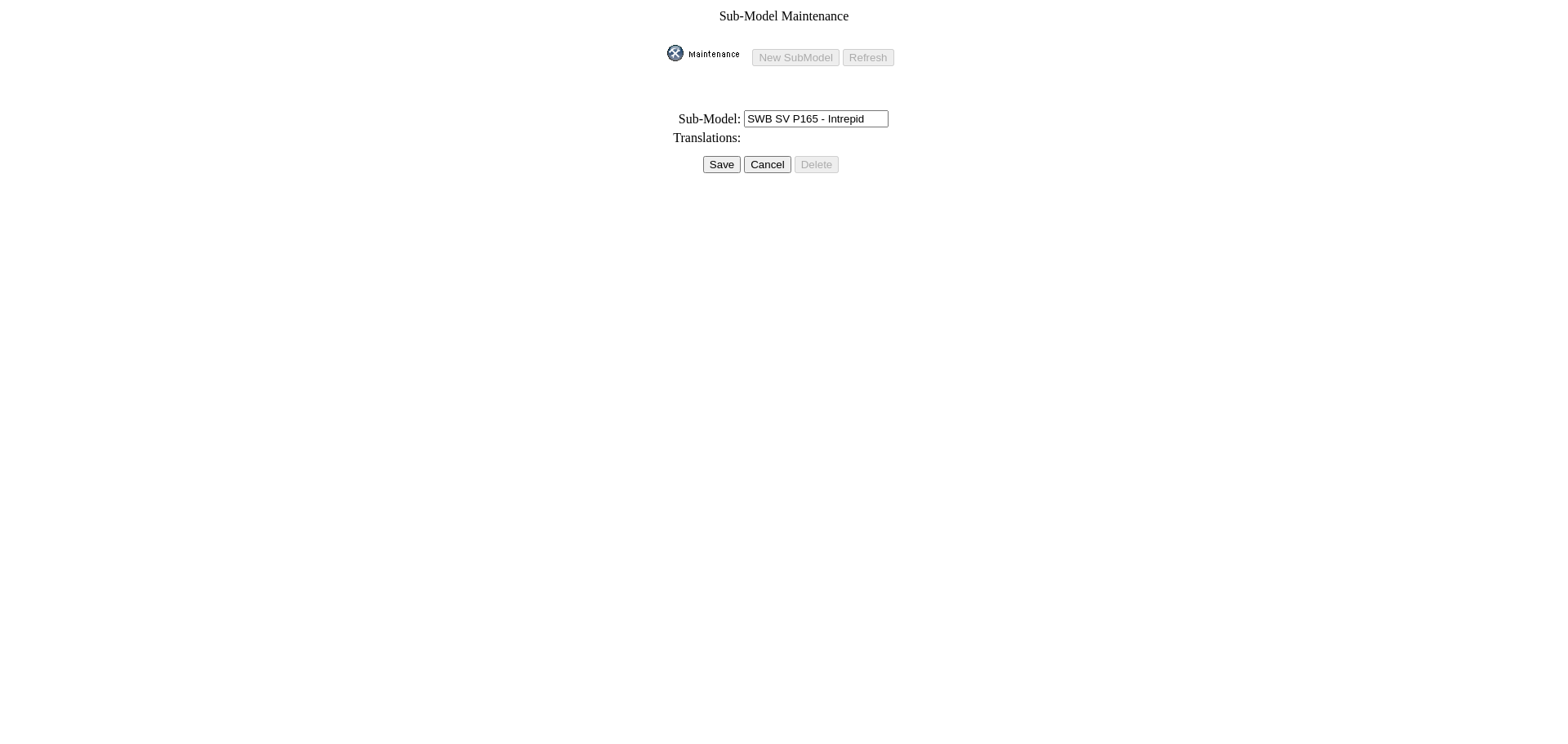
click at [766, 113] on input "SWB SV P165 - Intrepid" at bounding box center [816, 119] width 144 height 17
click at [849, 111] on input "SWB SV P165 - Intrepid" at bounding box center [816, 119] width 144 height 17
click at [845, 111] on input "SWB SV P165 - Intrepid" at bounding box center [816, 119] width 144 height 17
click at [857, 111] on input "SWB SV P165 - Intrepid" at bounding box center [816, 119] width 144 height 17
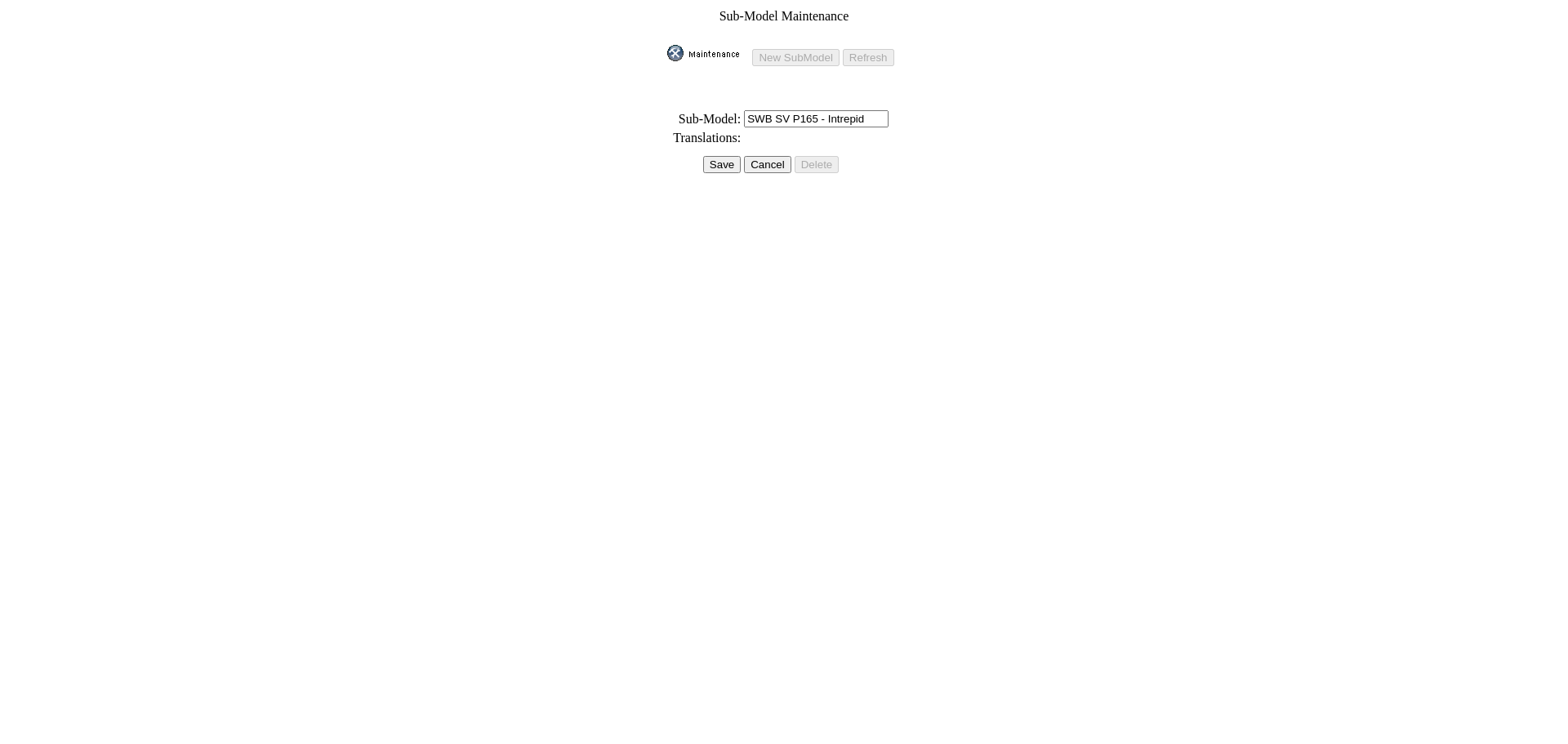
drag, startPoint x: 829, startPoint y: 112, endPoint x: 933, endPoint y: 120, distance: 104.3
click at [933, 120] on form "Sub-Model Maintenance New SubModel Refresh * Sub-Model: SWB SV P165 - Intrepid …" at bounding box center [783, 98] width 1554 height 184
type input "SWB SV P165 - INTREPID"
click at [729, 156] on input "Save" at bounding box center [721, 164] width 37 height 17
click at [729, 158] on td at bounding box center [784, 162] width 259 height 10
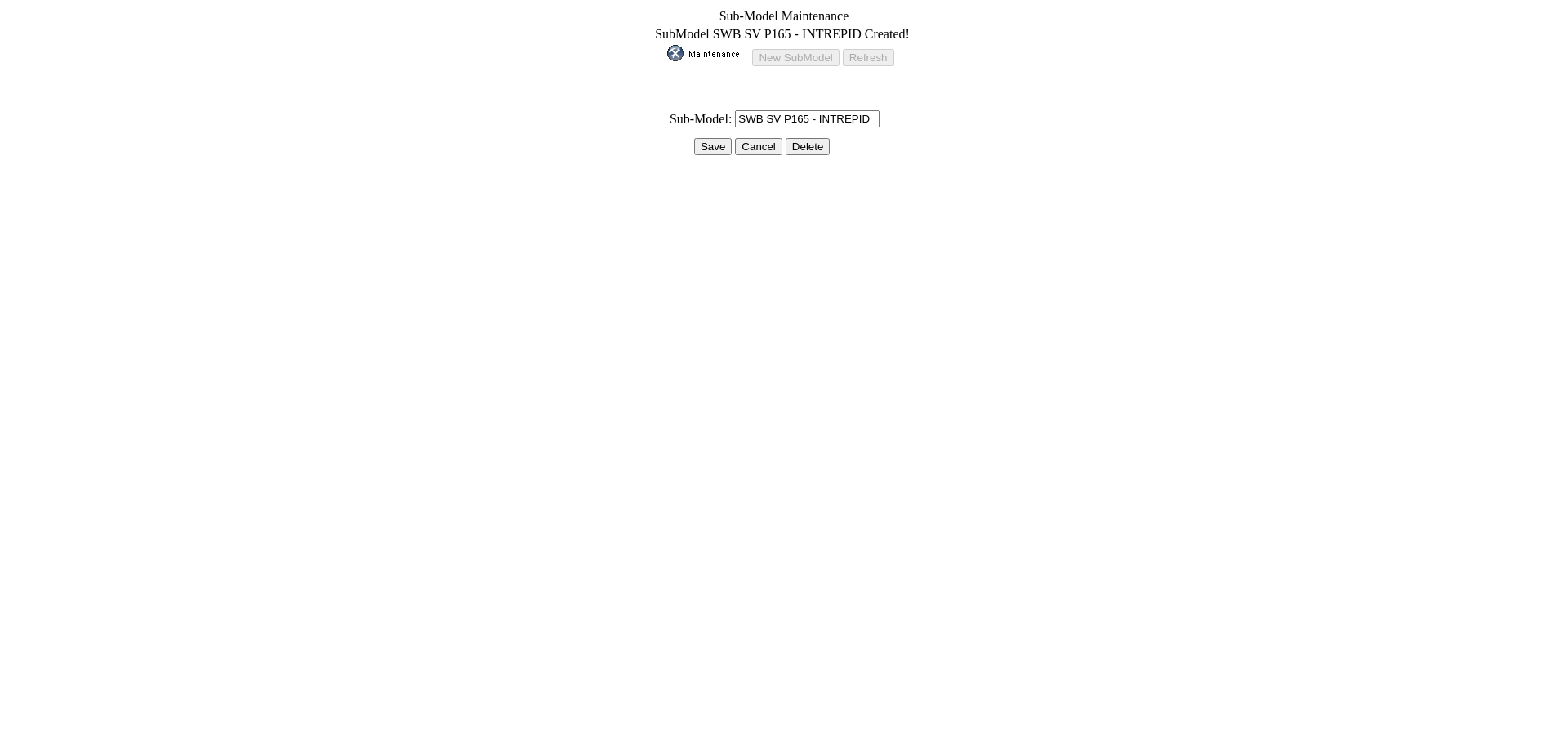
click at [702, 138] on input "Save" at bounding box center [712, 146] width 37 height 17
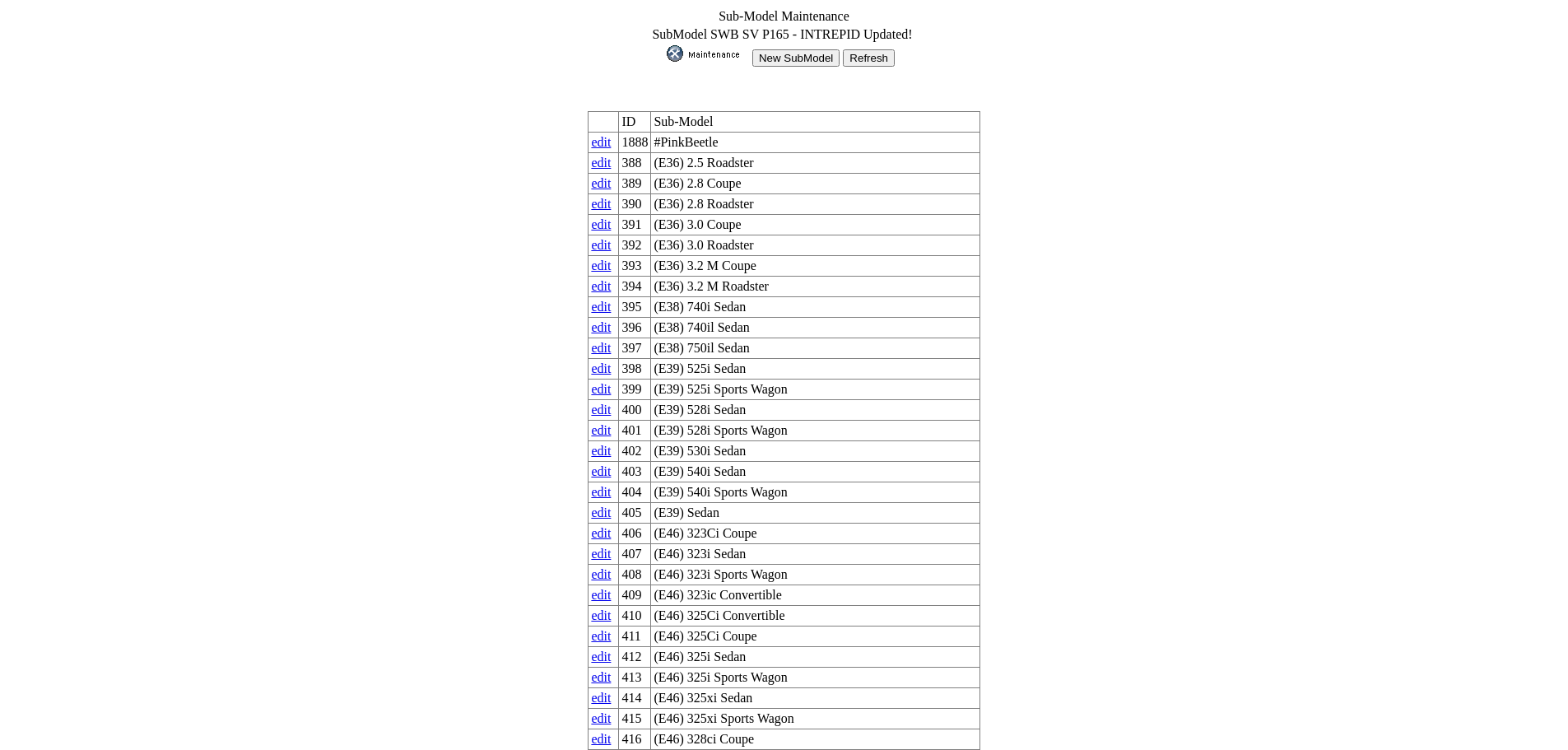
drag, startPoint x: 747, startPoint y: 44, endPoint x: 759, endPoint y: 57, distance: 17.7
click at [747, 46] on img at bounding box center [708, 54] width 82 height 16
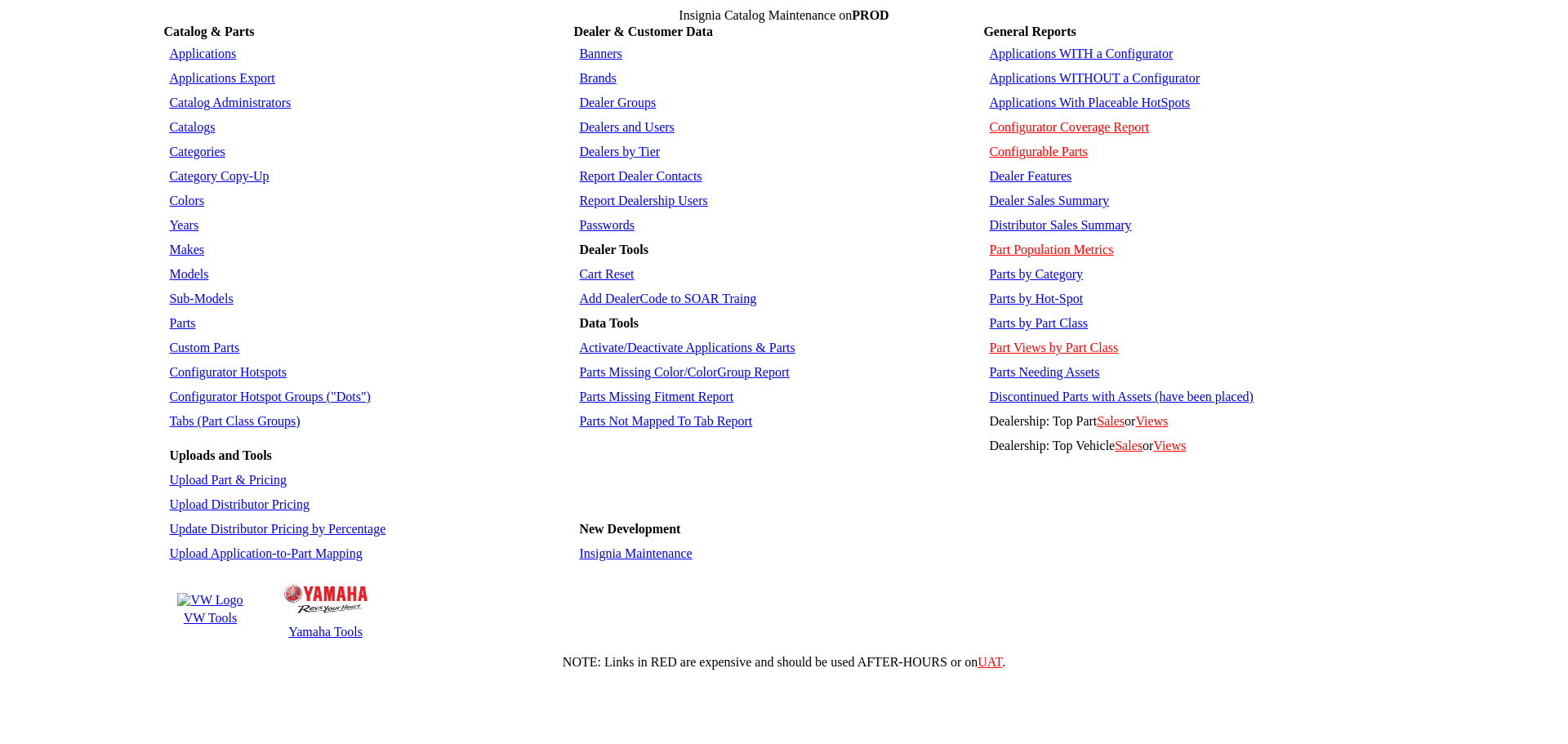
click at [760, 56] on td "Banners" at bounding box center [777, 53] width 405 height 23
click at [201, 292] on link "Sub-Models" at bounding box center [200, 298] width 63 height 14
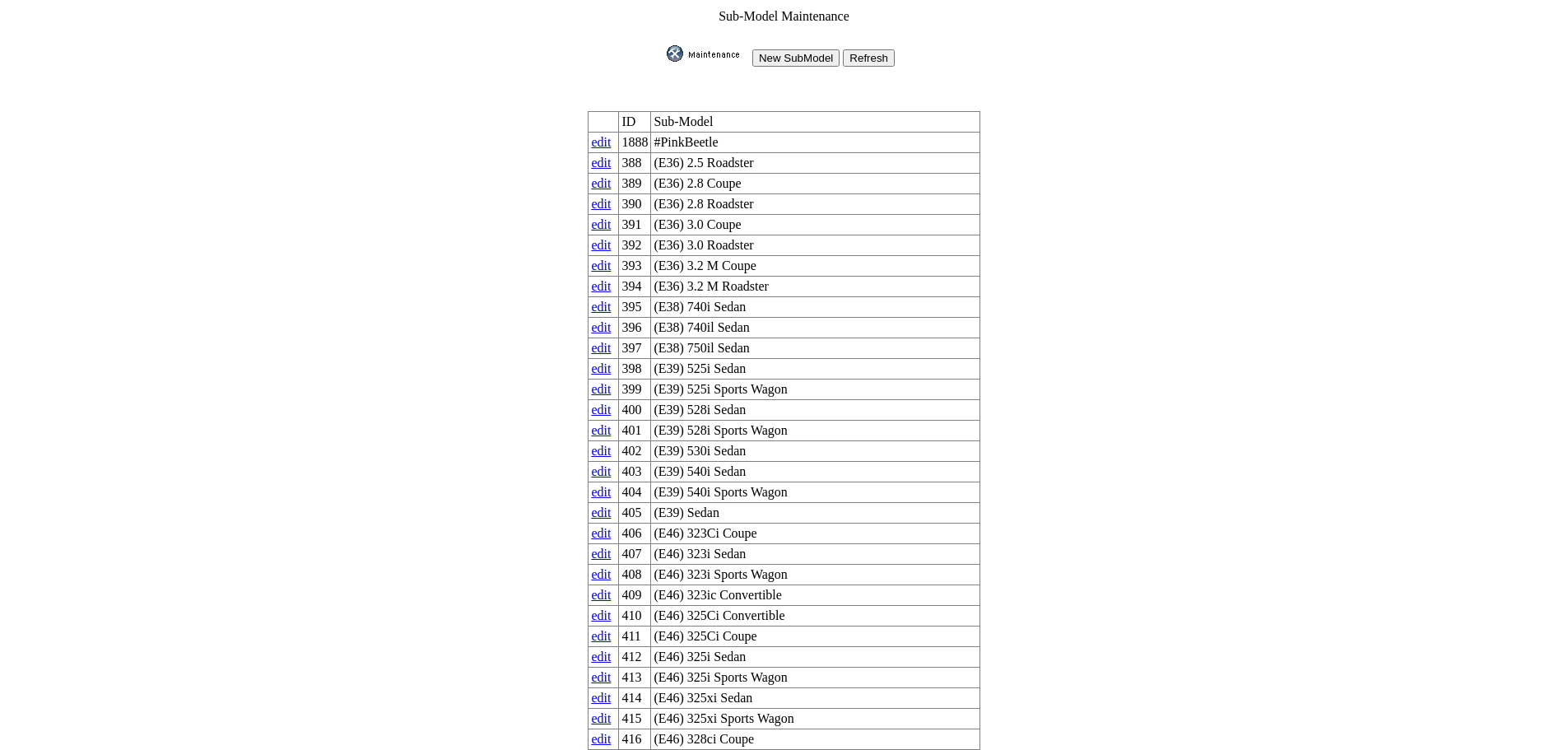
click at [789, 58] on input "New SubModel" at bounding box center [795, 58] width 87 height 17
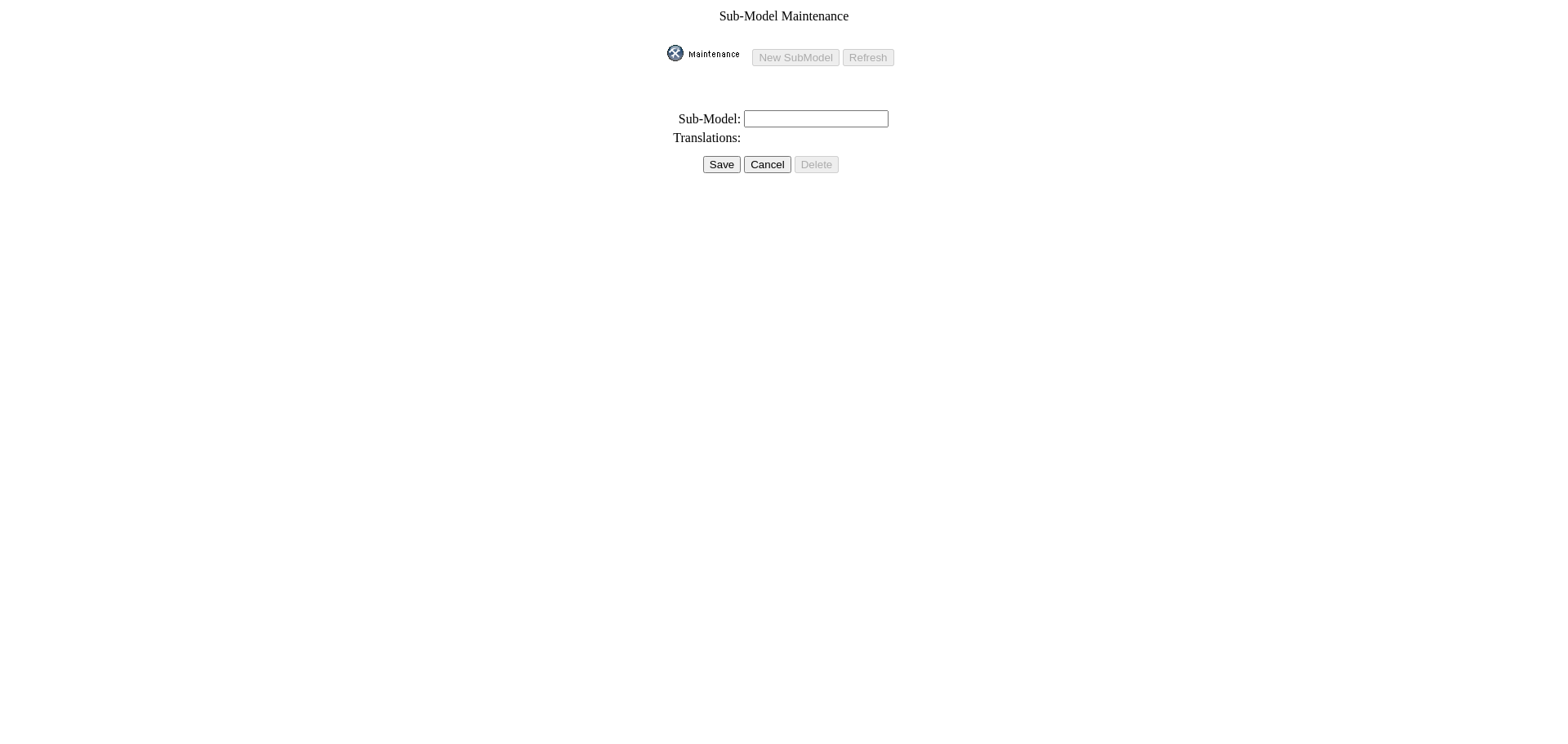
click at [760, 116] on input "text" at bounding box center [816, 119] width 144 height 17
paste input "SWB SV P165 - INTREPID"
click at [755, 111] on input "SWB SV P165 - INTREPID" at bounding box center [816, 119] width 144 height 17
type input "LWB SV P165 - INTREPID"
click at [730, 156] on input "Save" at bounding box center [721, 164] width 37 height 17
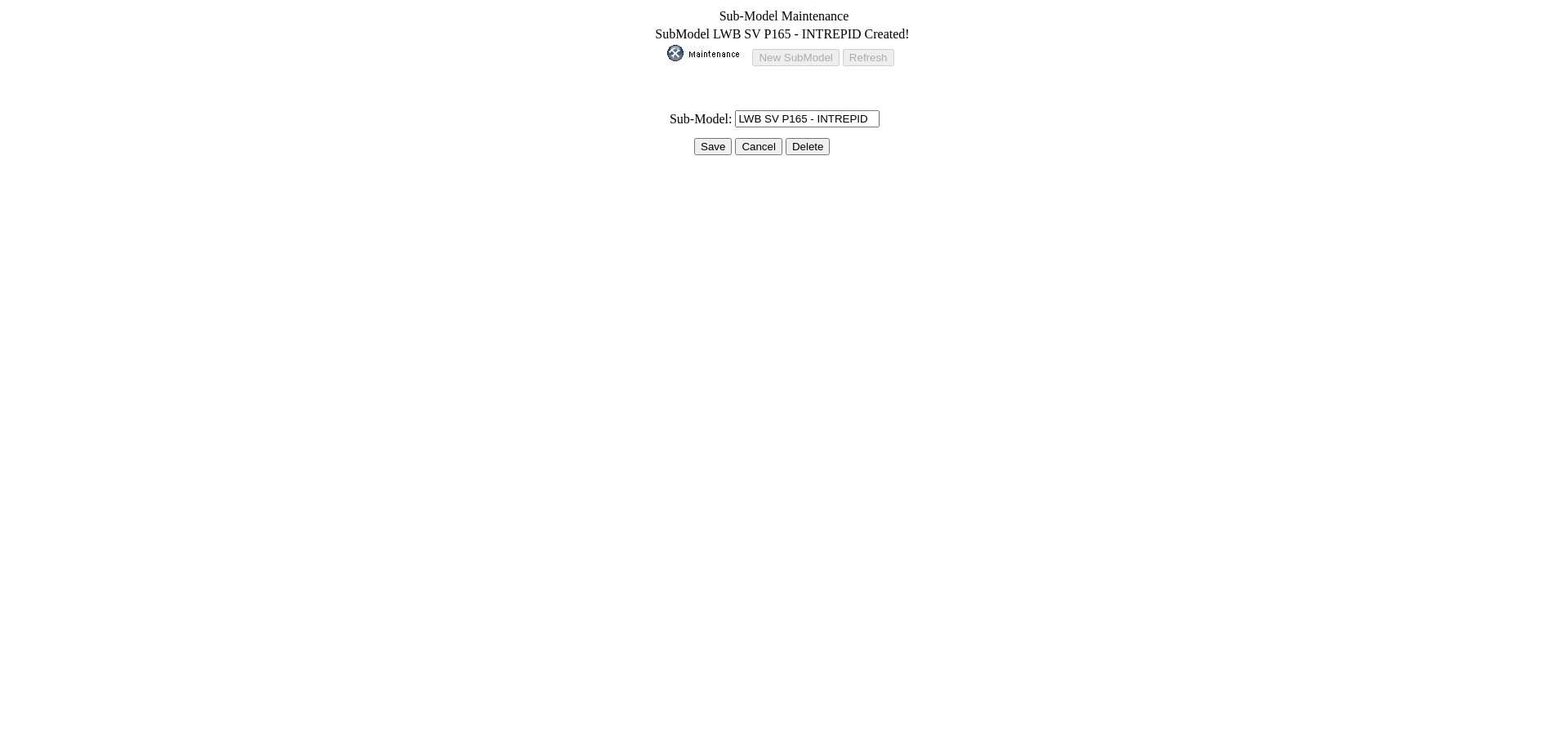
click at [721, 158] on td at bounding box center [784, 162] width 259 height 10
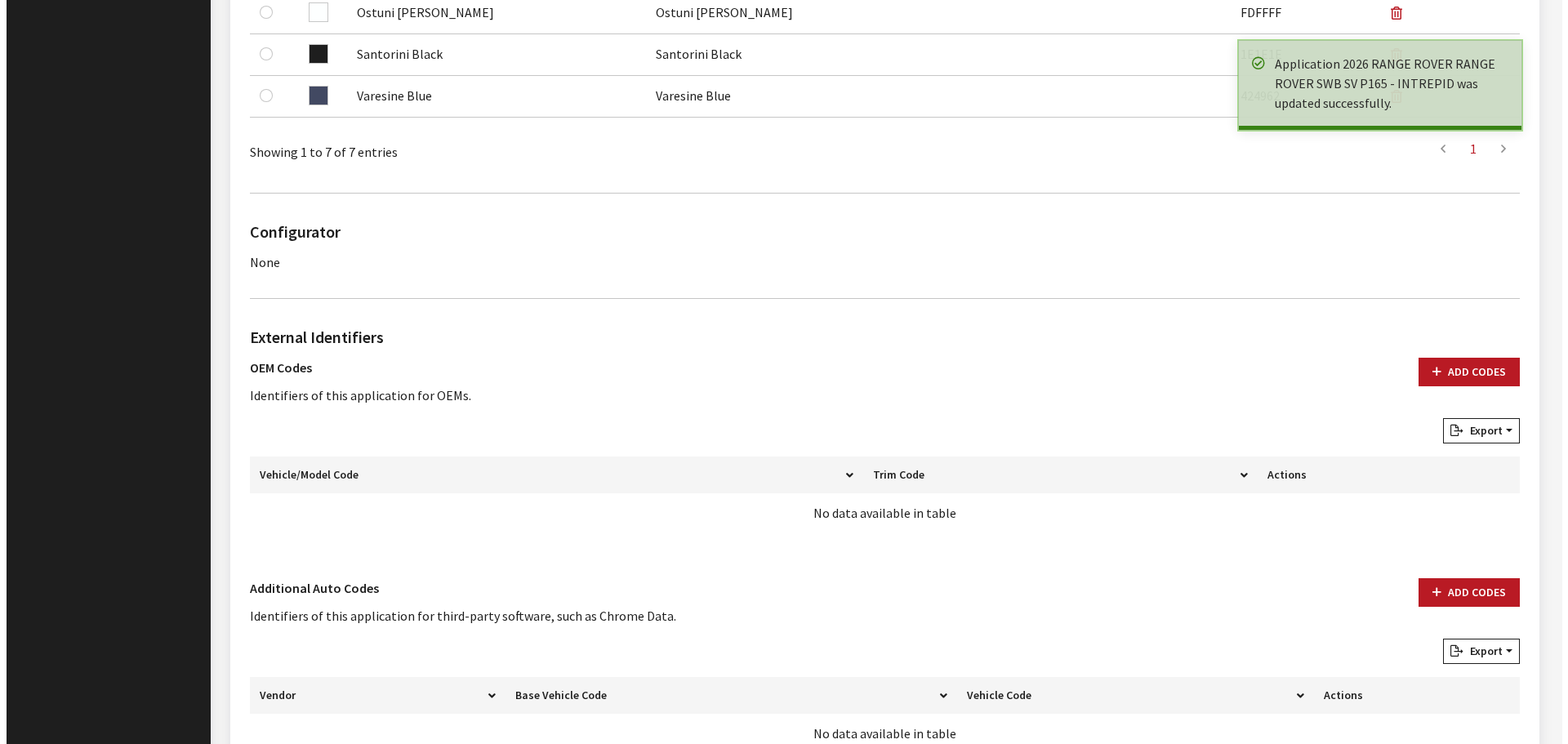
scroll to position [962, 0]
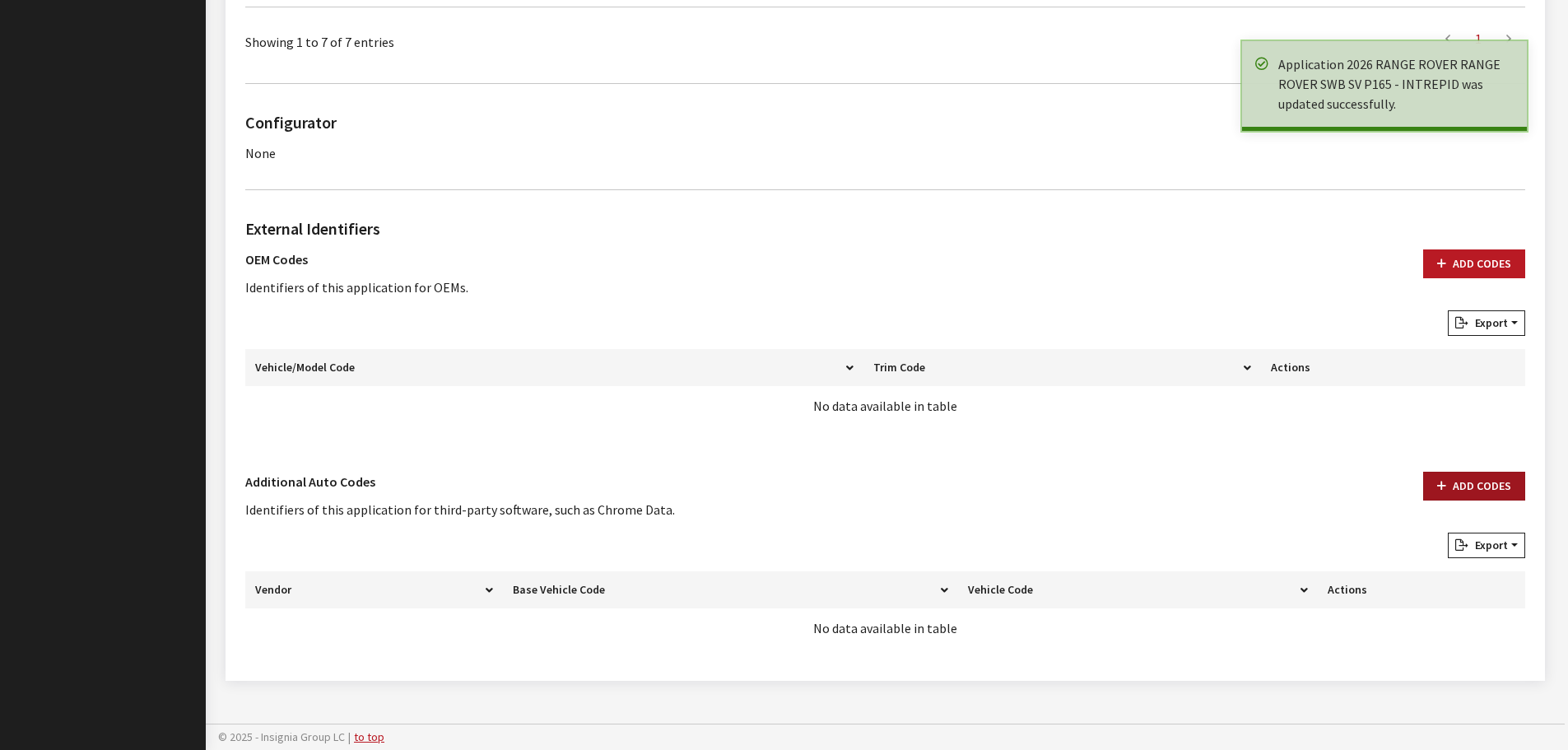
drag, startPoint x: 1491, startPoint y: 475, endPoint x: 1490, endPoint y: 485, distance: 10.0
click at [1490, 485] on button "Add Codes" at bounding box center [1474, 486] width 102 height 29
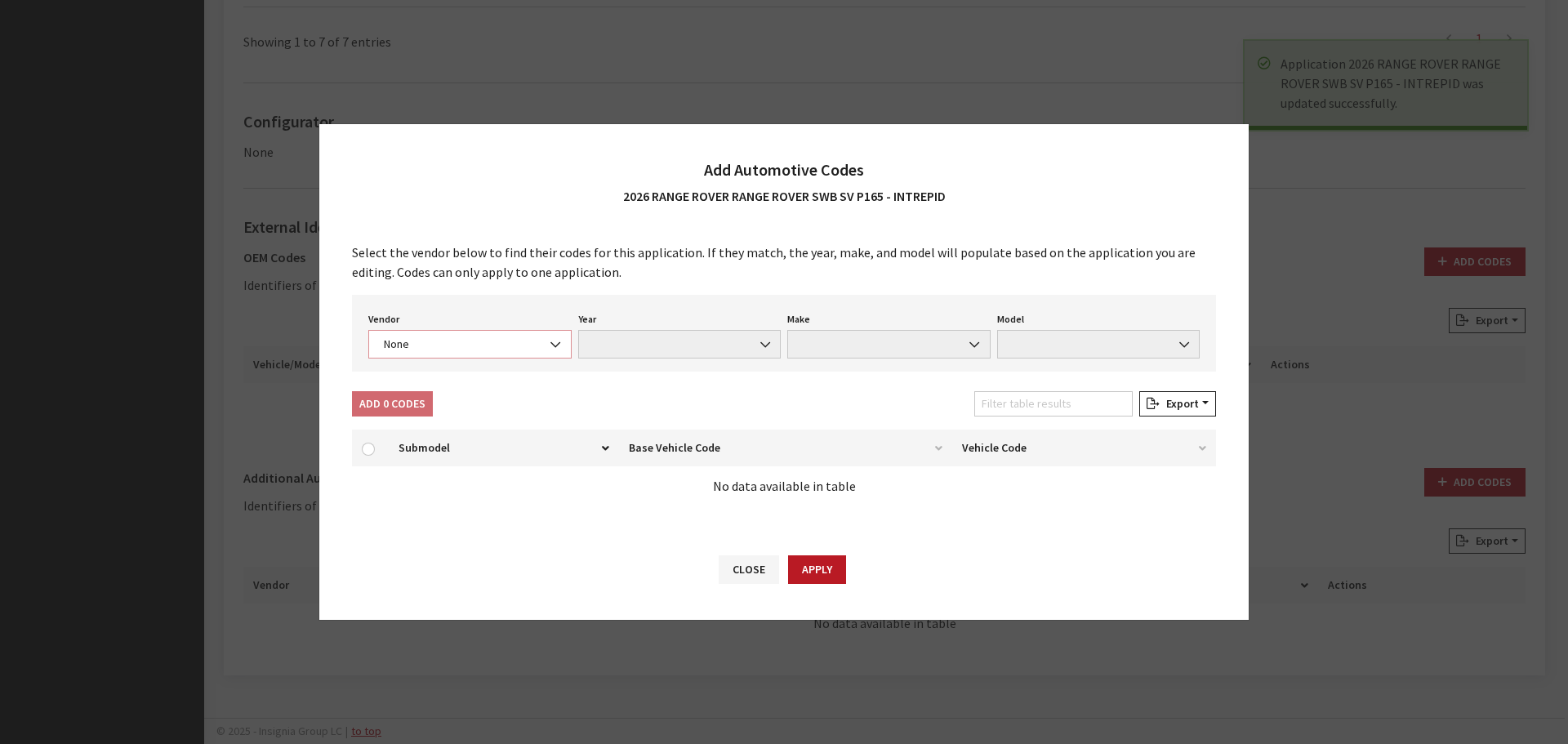
click at [408, 353] on span "None" at bounding box center [469, 344] width 203 height 29
select select "4"
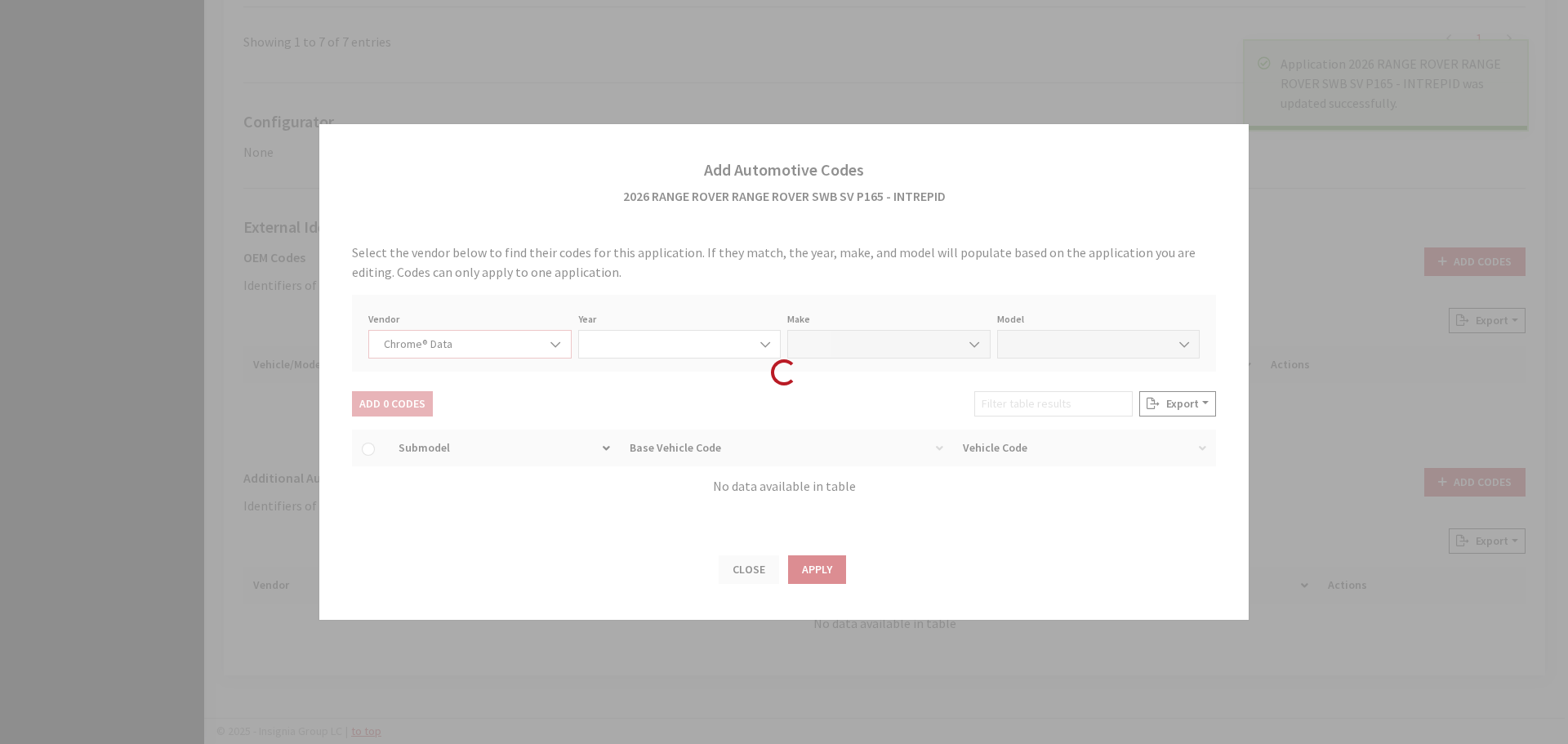
select select "2026"
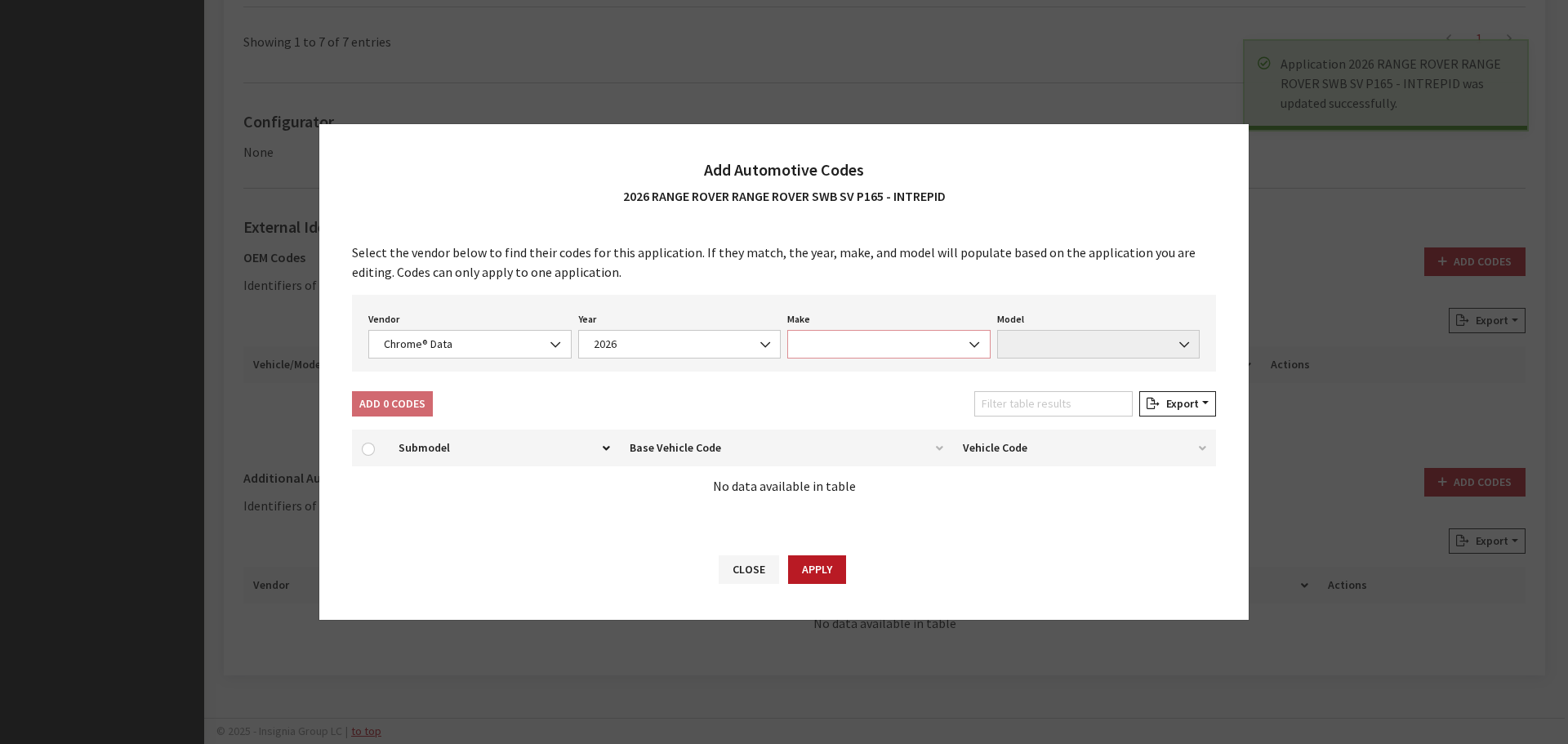
click at [874, 341] on span at bounding box center [888, 344] width 203 height 29
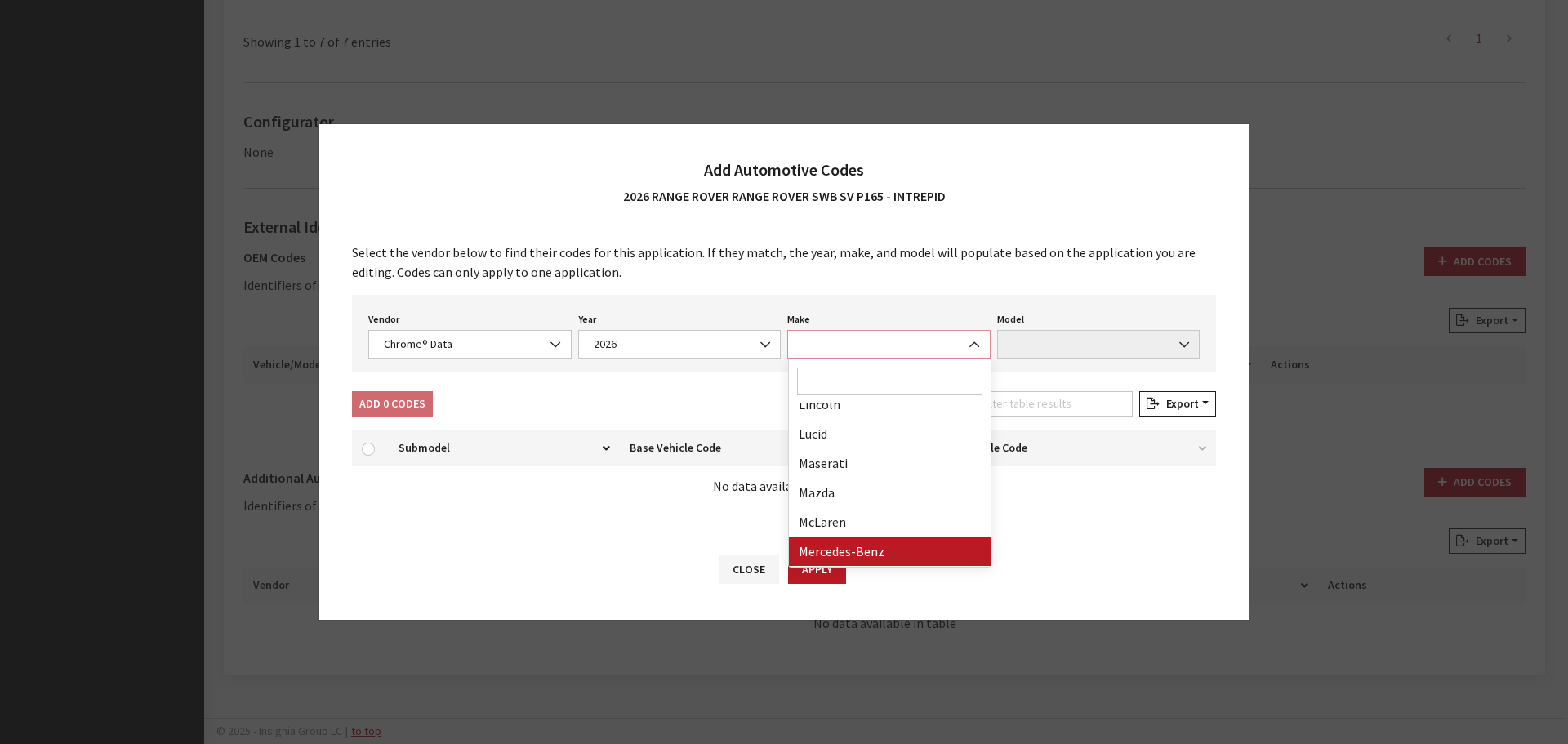
scroll to position [572, 0]
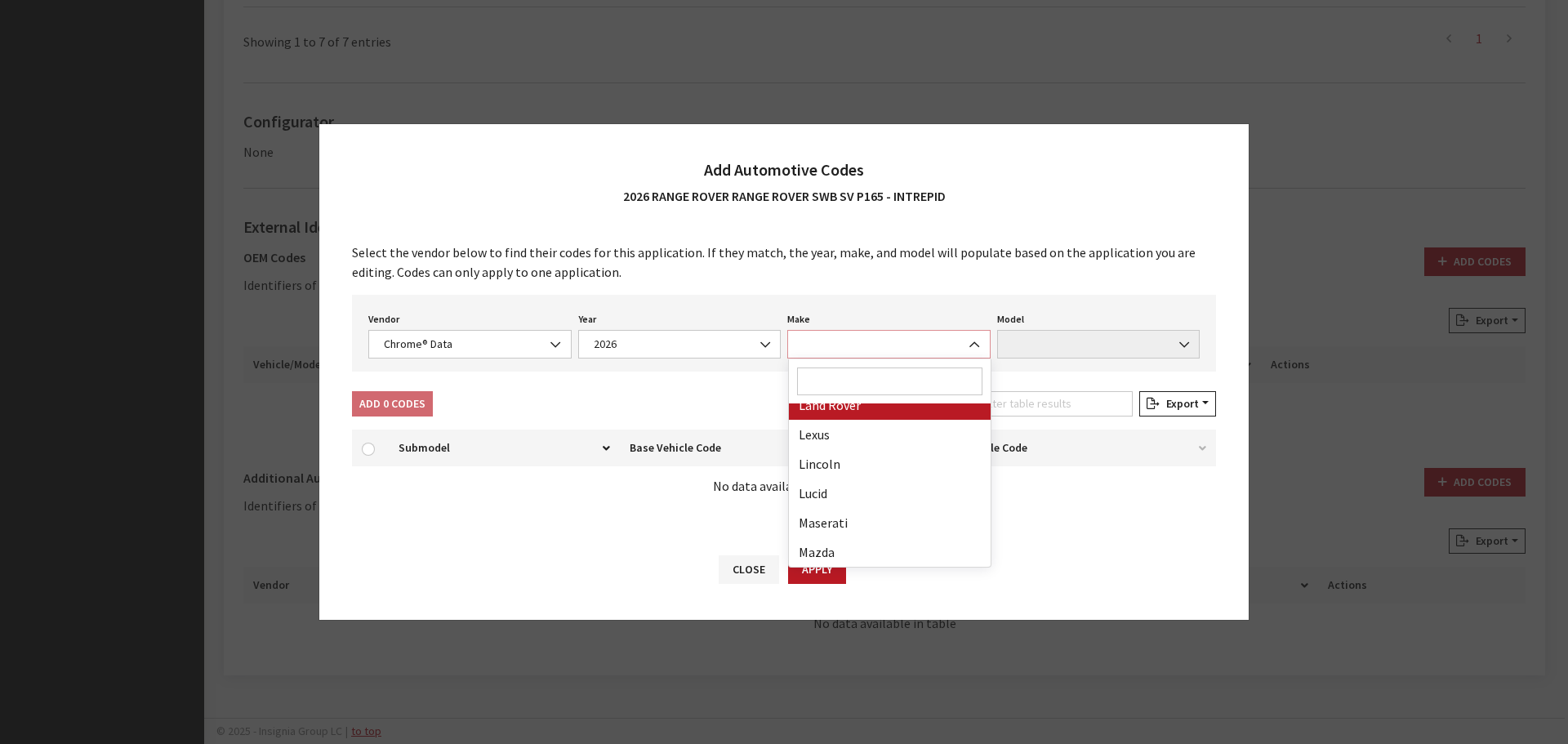
select select "23"
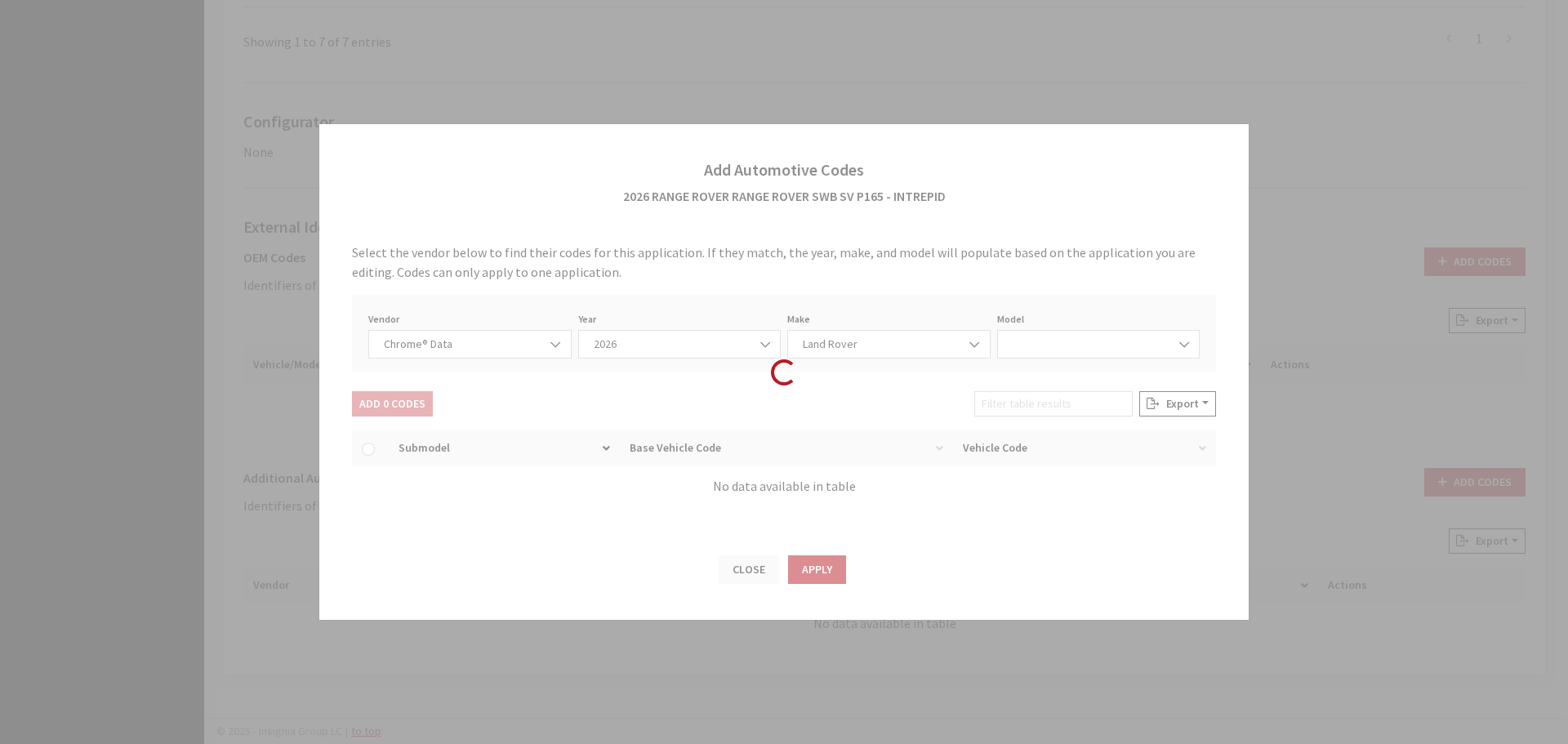
click at [1099, 303] on div "Vendor None Chrome® Data Aftermarket Catalog Exchange Standard Chrome® Data Yea…" at bounding box center [783, 333] width 864 height 77
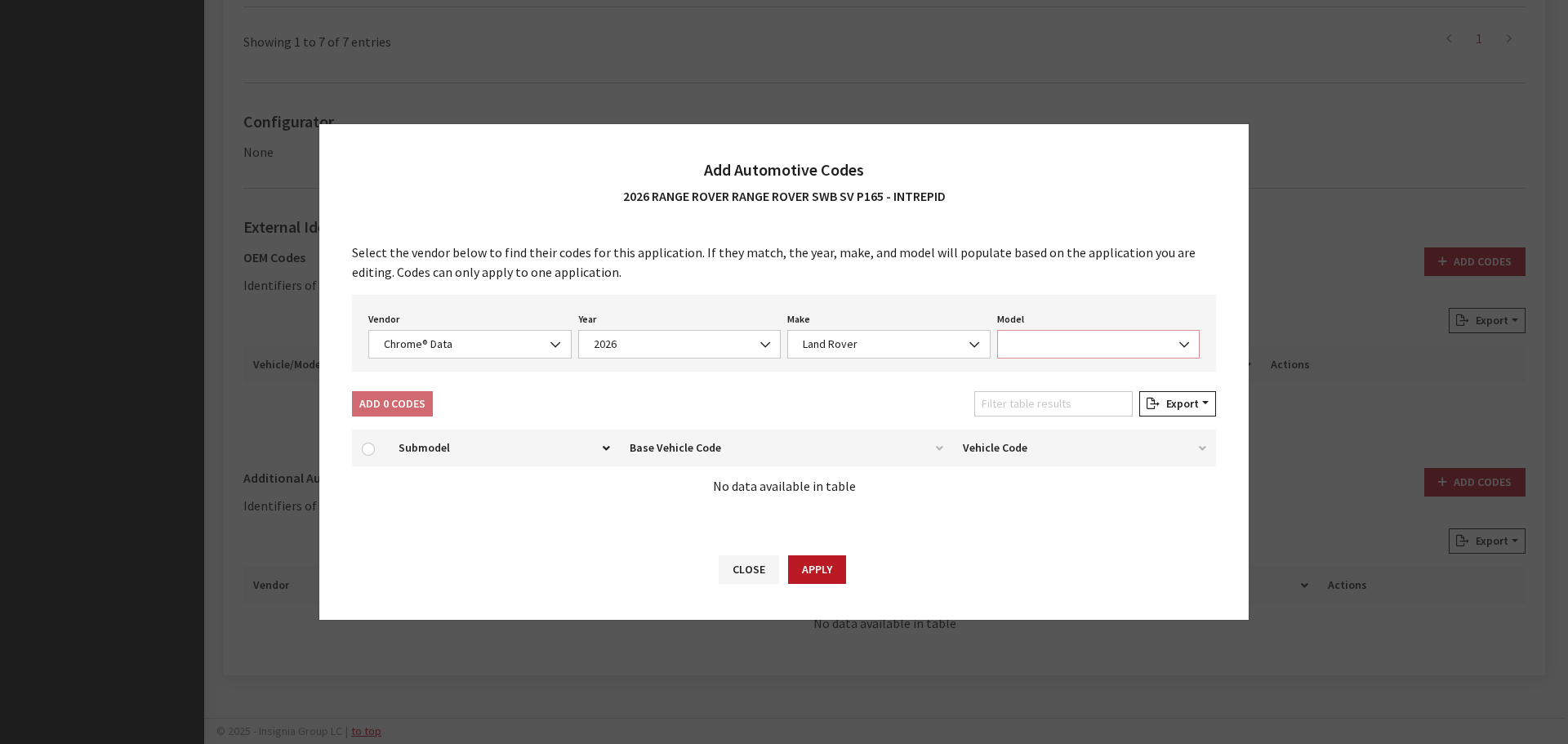
click at [1066, 354] on span at bounding box center [1099, 344] width 203 height 29
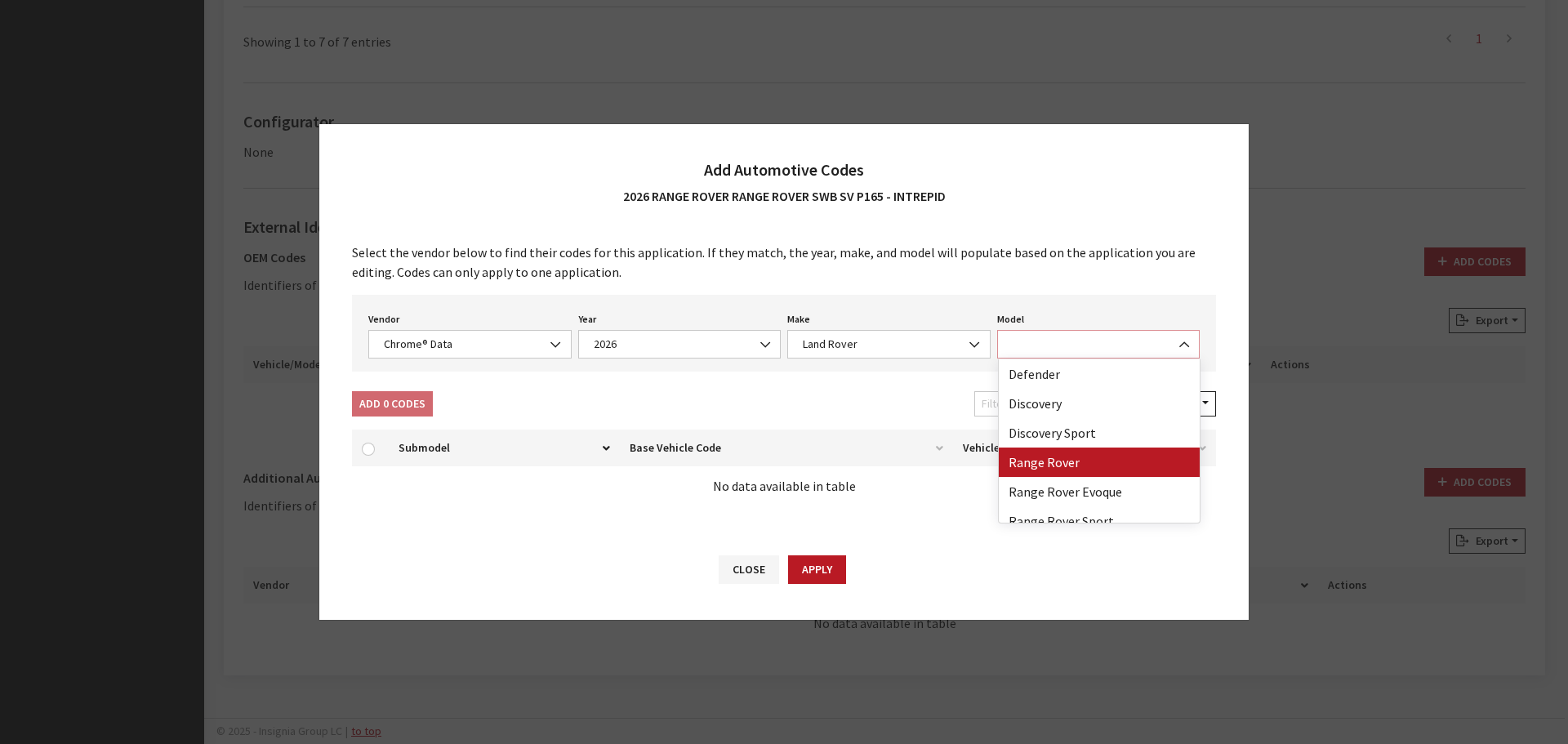
select select "73700"
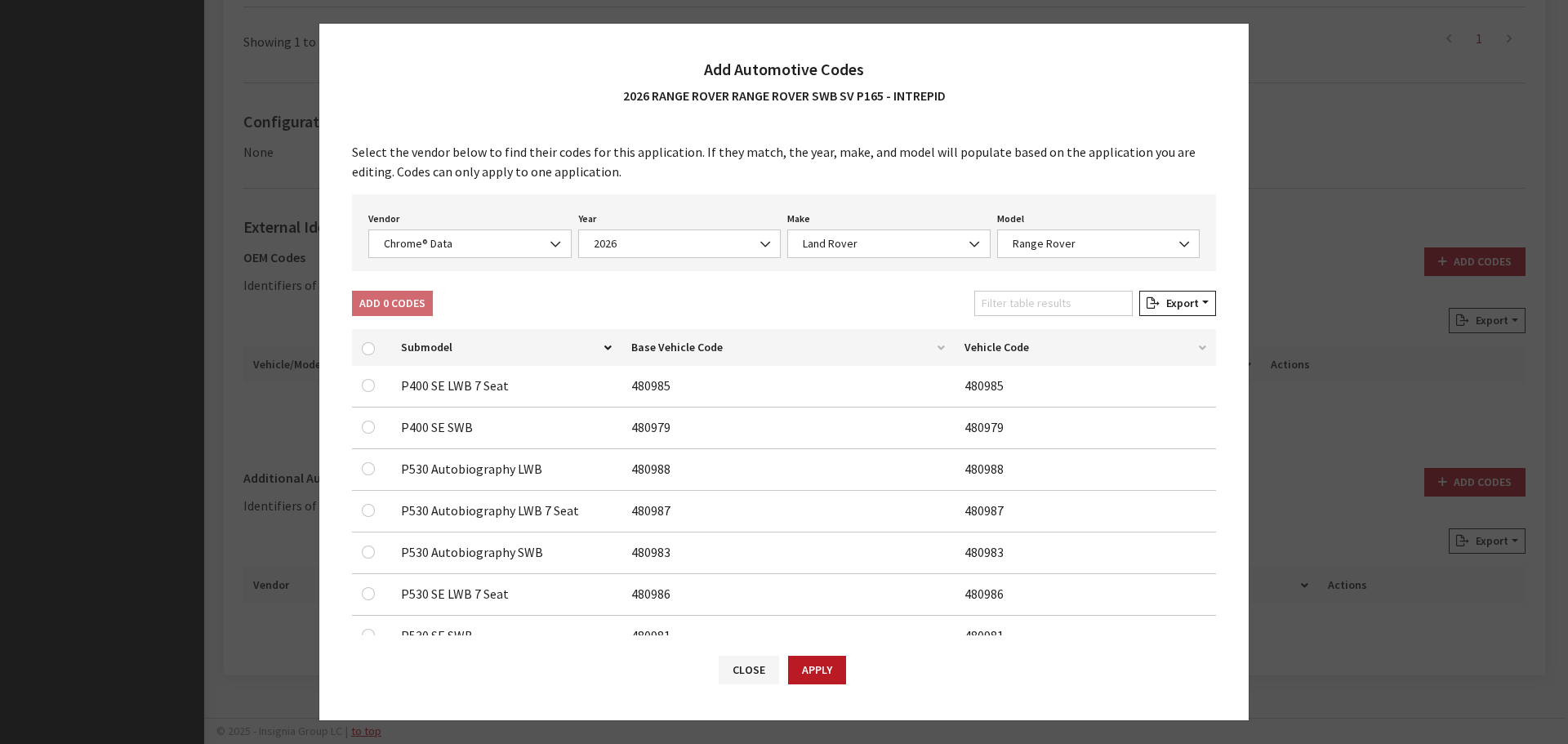
click at [391, 416] on td at bounding box center [371, 429] width 39 height 42
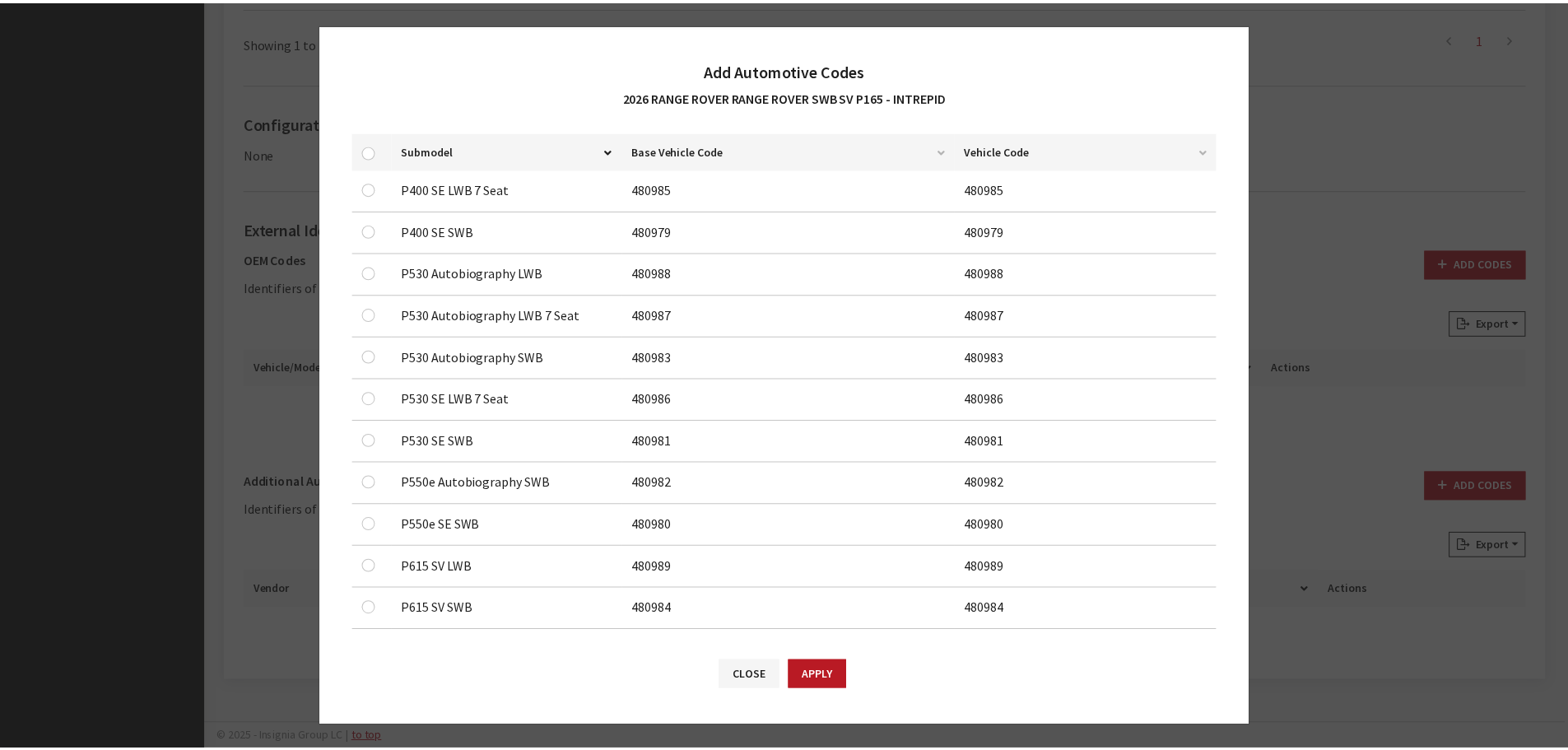
scroll to position [220, 0]
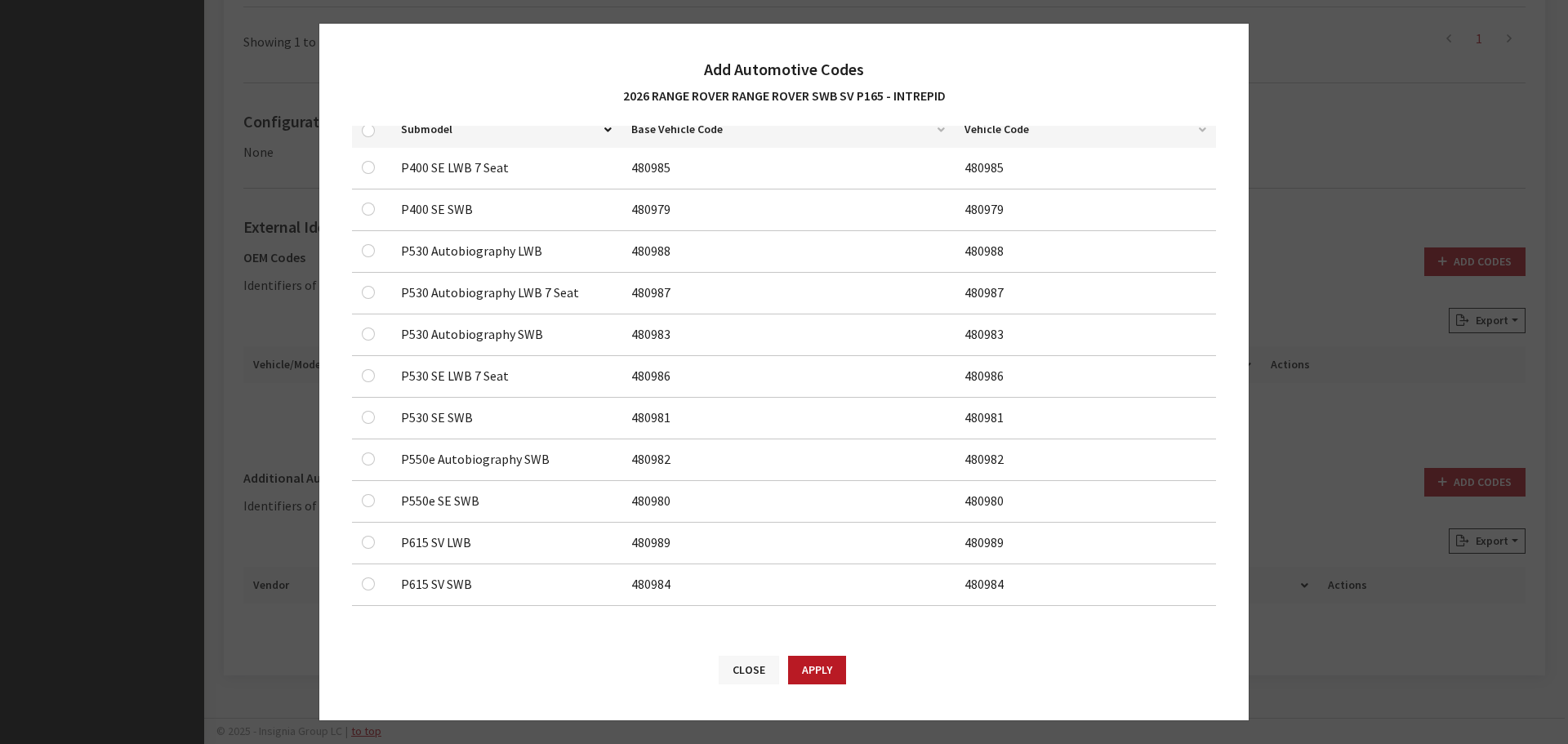
click at [750, 663] on button "Close" at bounding box center [749, 670] width 61 height 29
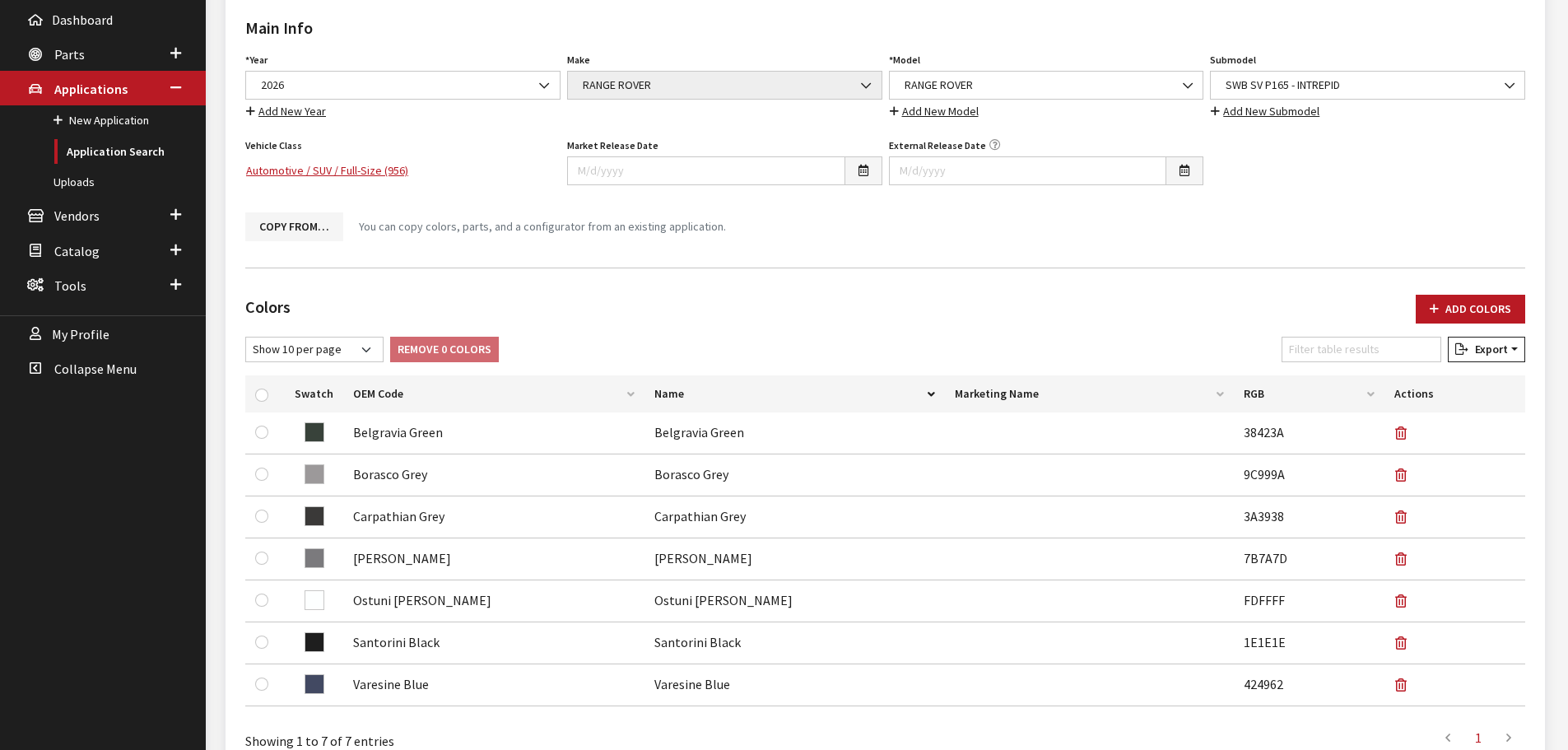
scroll to position [0, 0]
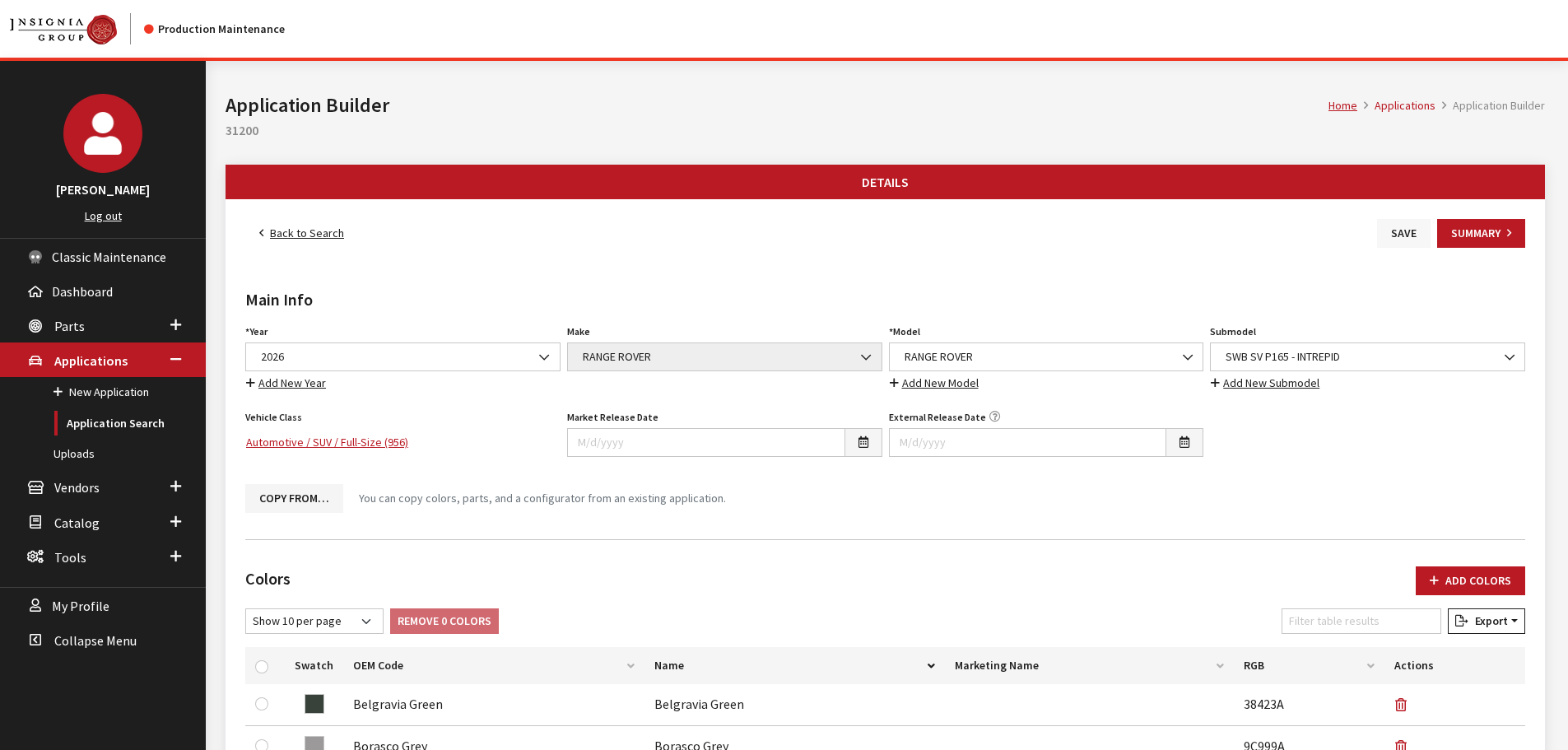
click at [1406, 231] on button "Save" at bounding box center [1404, 234] width 54 height 29
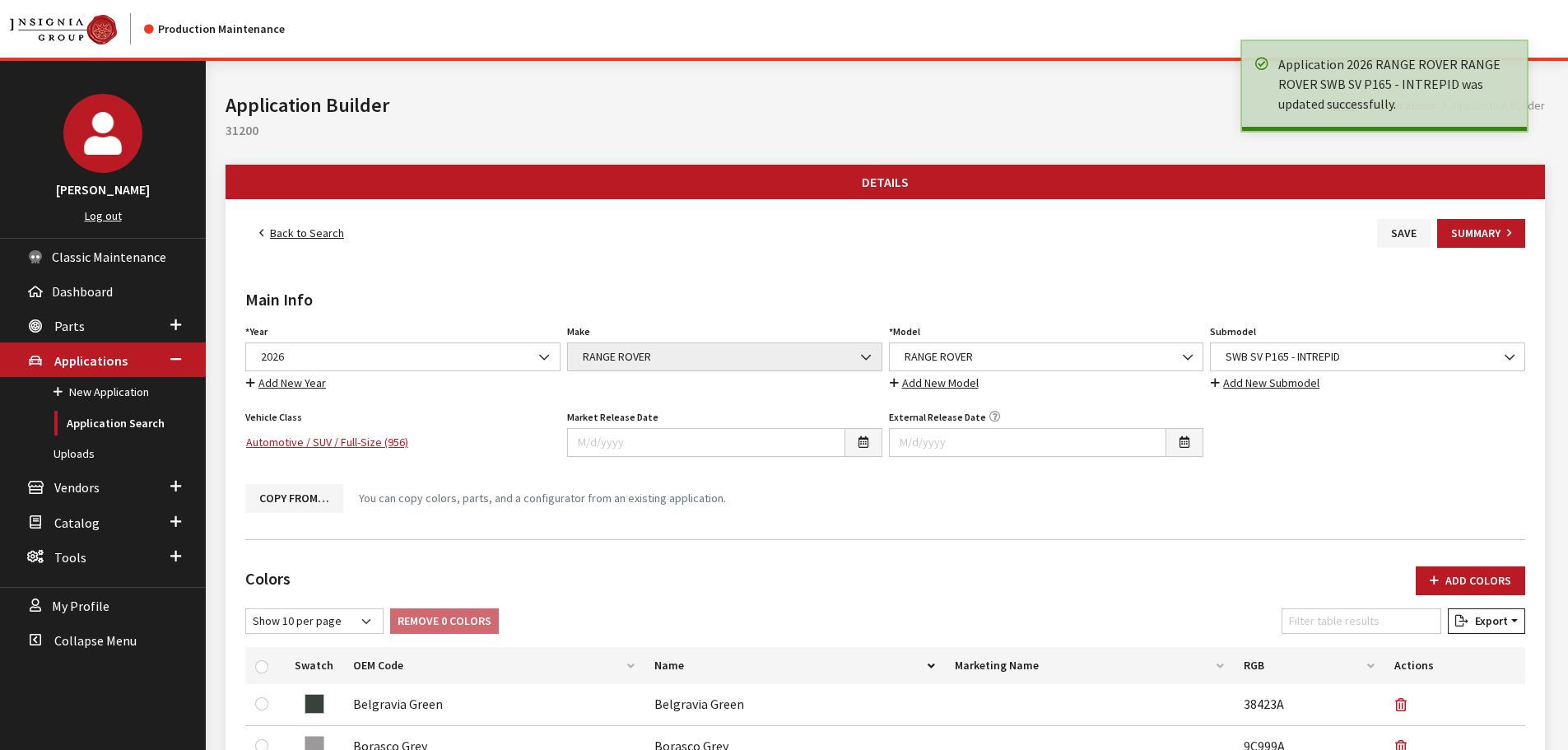
click at [322, 237] on link "Back to Search" at bounding box center [301, 234] width 112 height 29
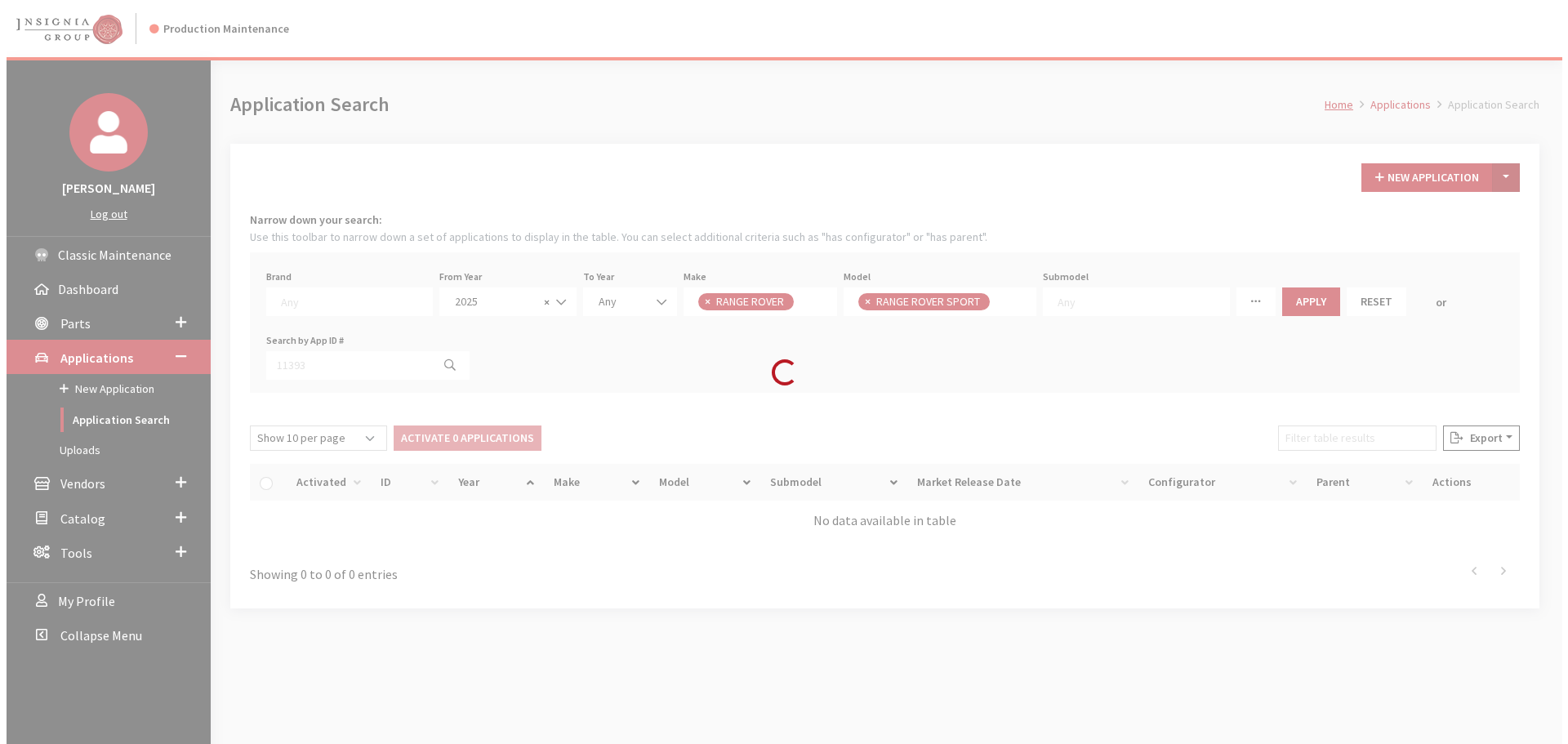
scroll to position [430, 0]
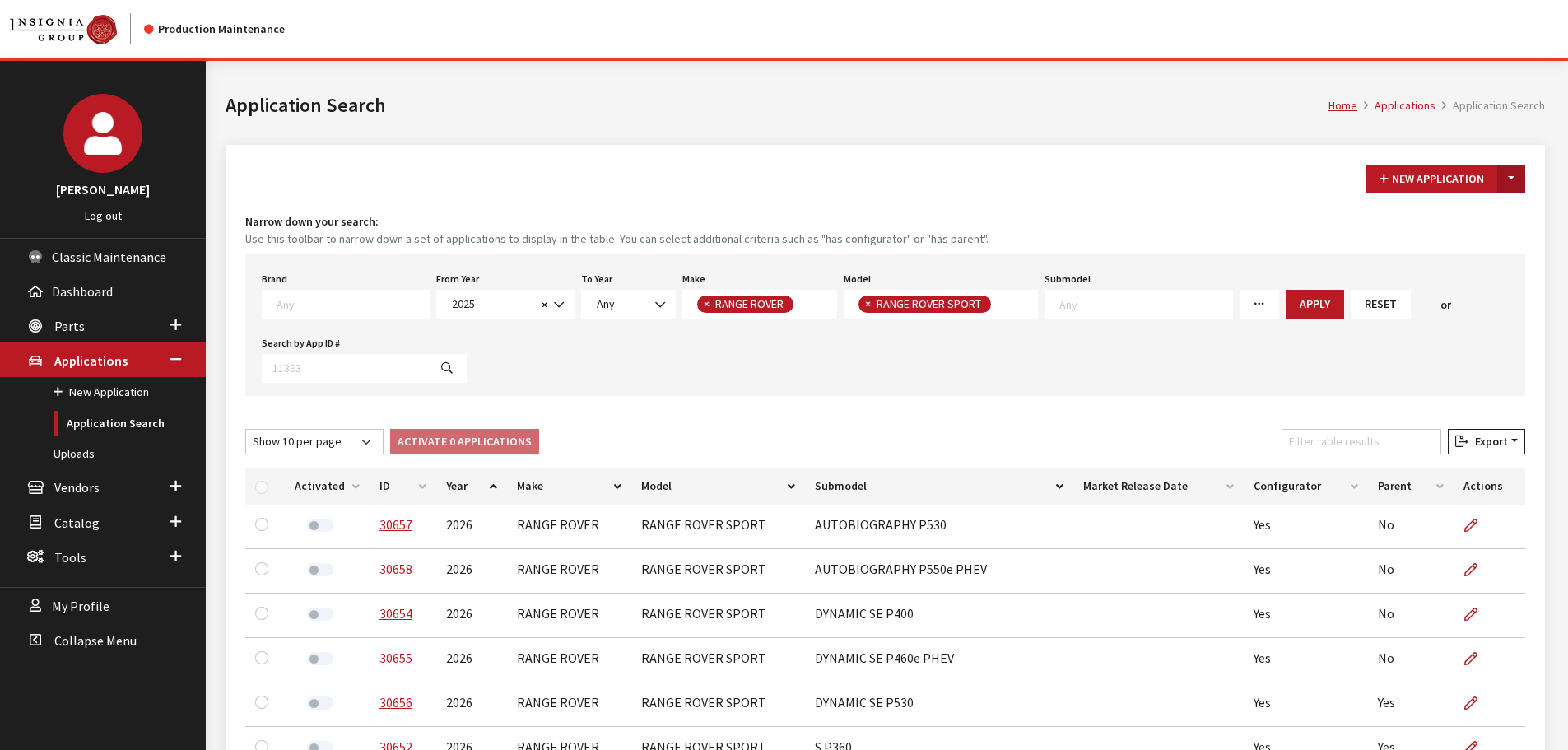
click at [1512, 174] on button "Toggle Dropdown" at bounding box center [1511, 179] width 28 height 29
click at [1465, 216] on button "New From Existing..." at bounding box center [1454, 215] width 142 height 29
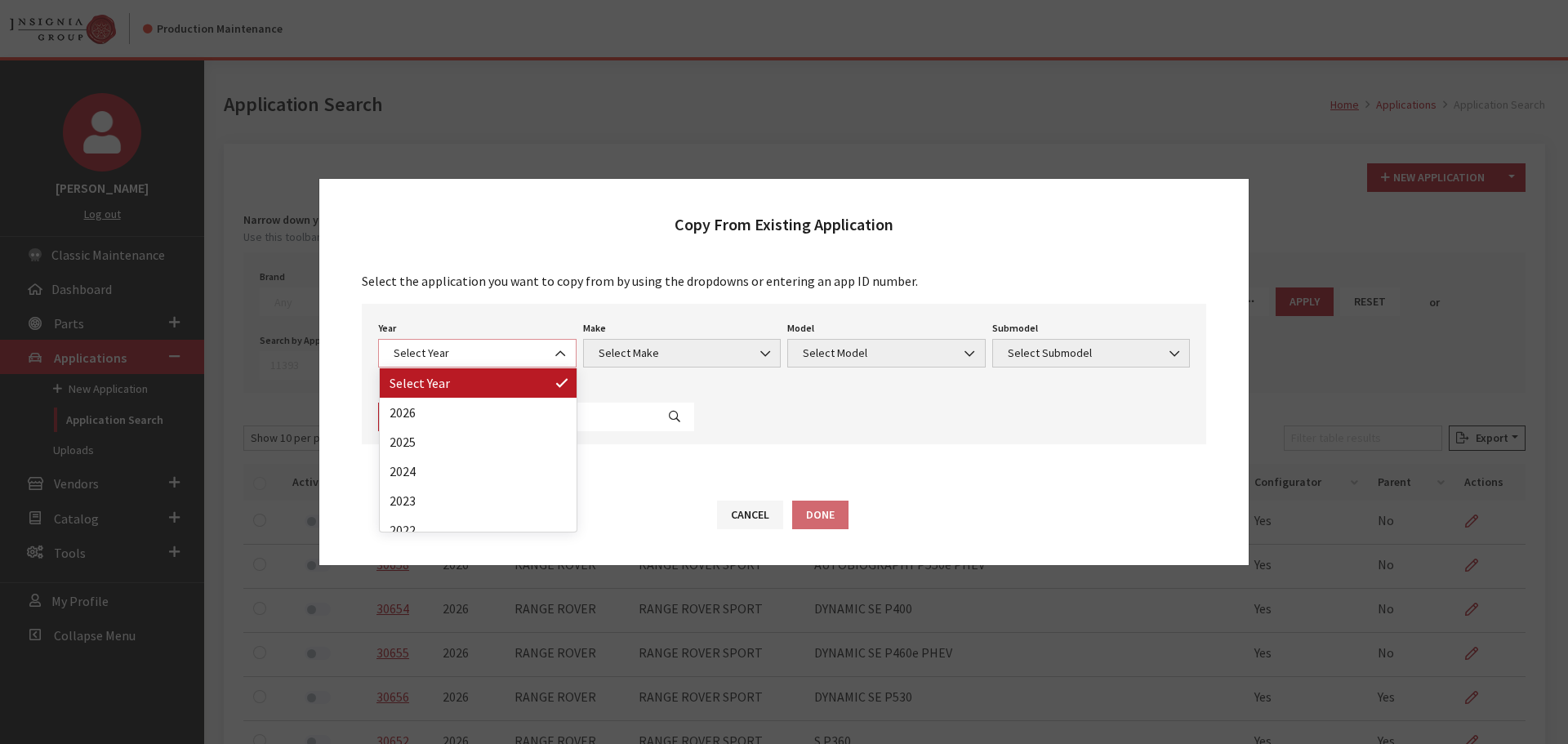
click at [519, 344] on span "Select Year" at bounding box center [477, 353] width 177 height 17
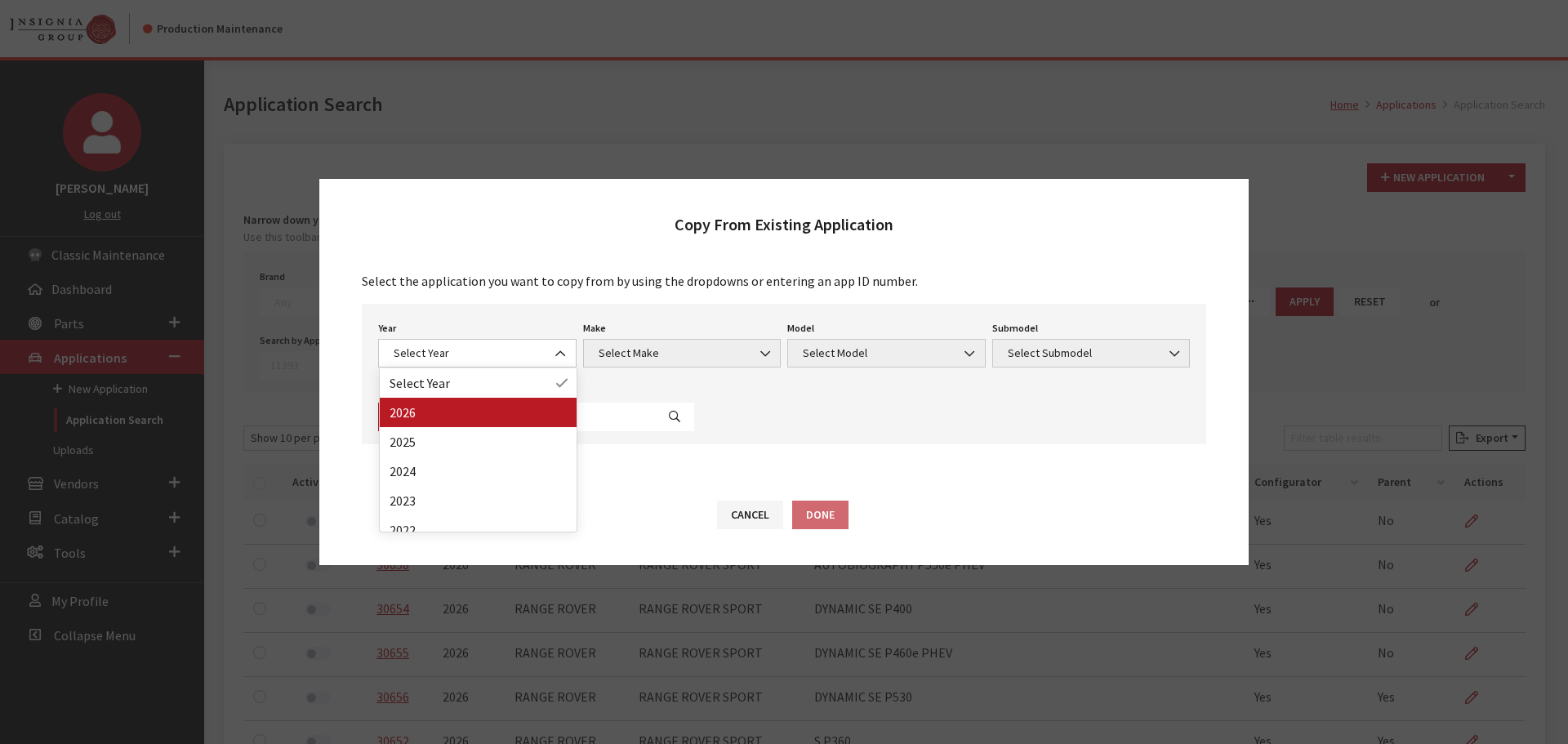
drag, startPoint x: 472, startPoint y: 412, endPoint x: 544, endPoint y: 421, distance: 72.6
select select "44"
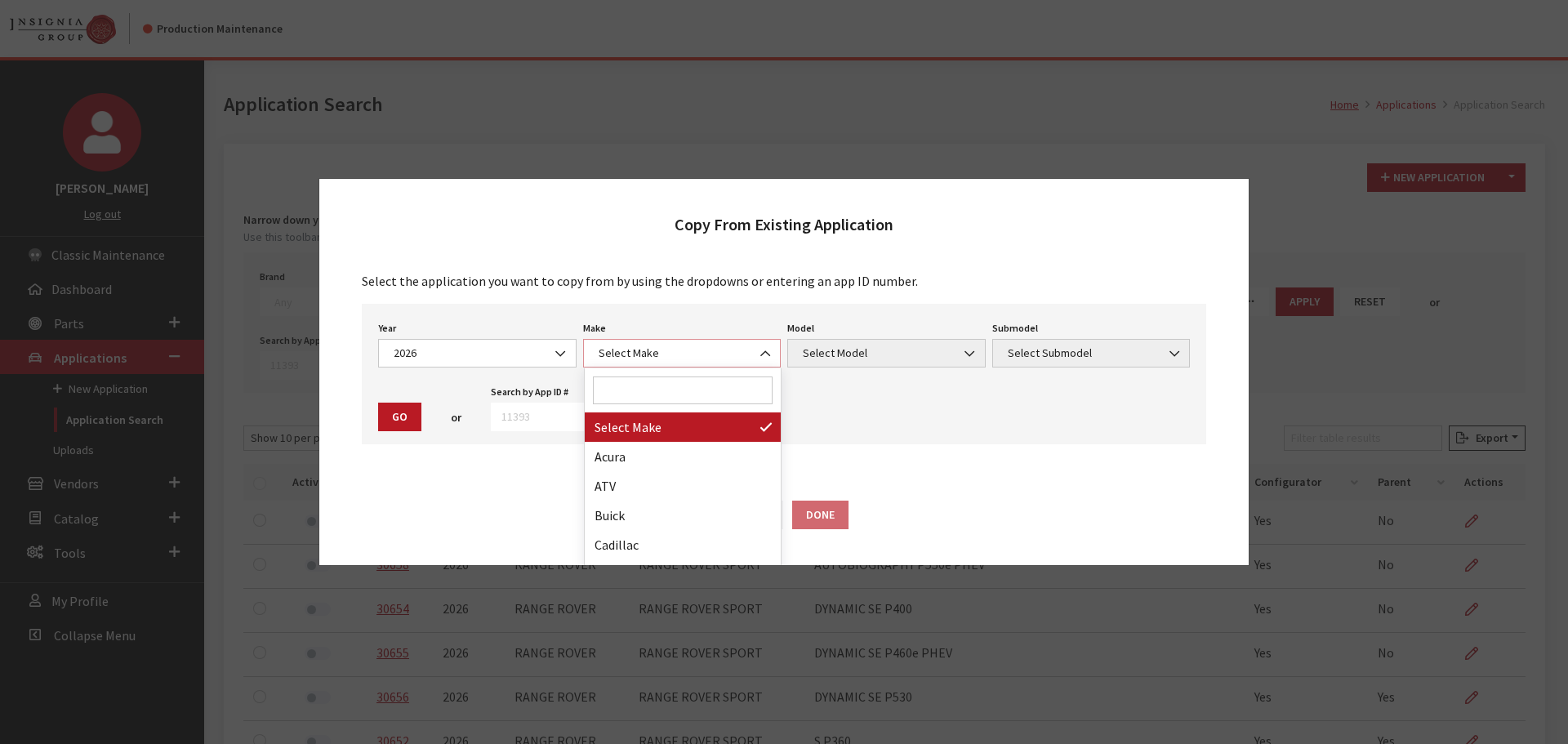
click at [672, 343] on span "Select Make" at bounding box center [682, 353] width 198 height 29
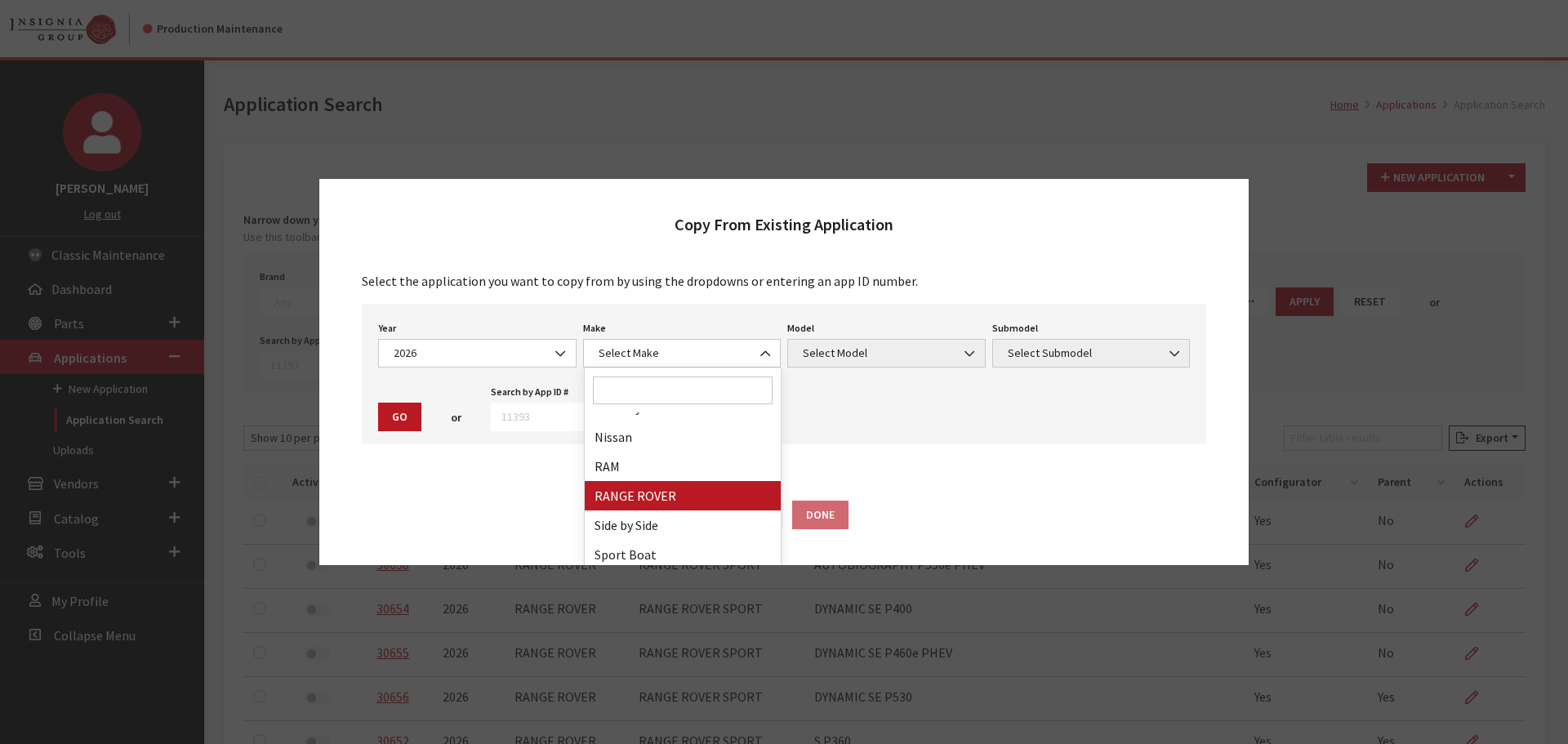
drag, startPoint x: 653, startPoint y: 488, endPoint x: 840, endPoint y: 362, distance: 225.5
select select "66"
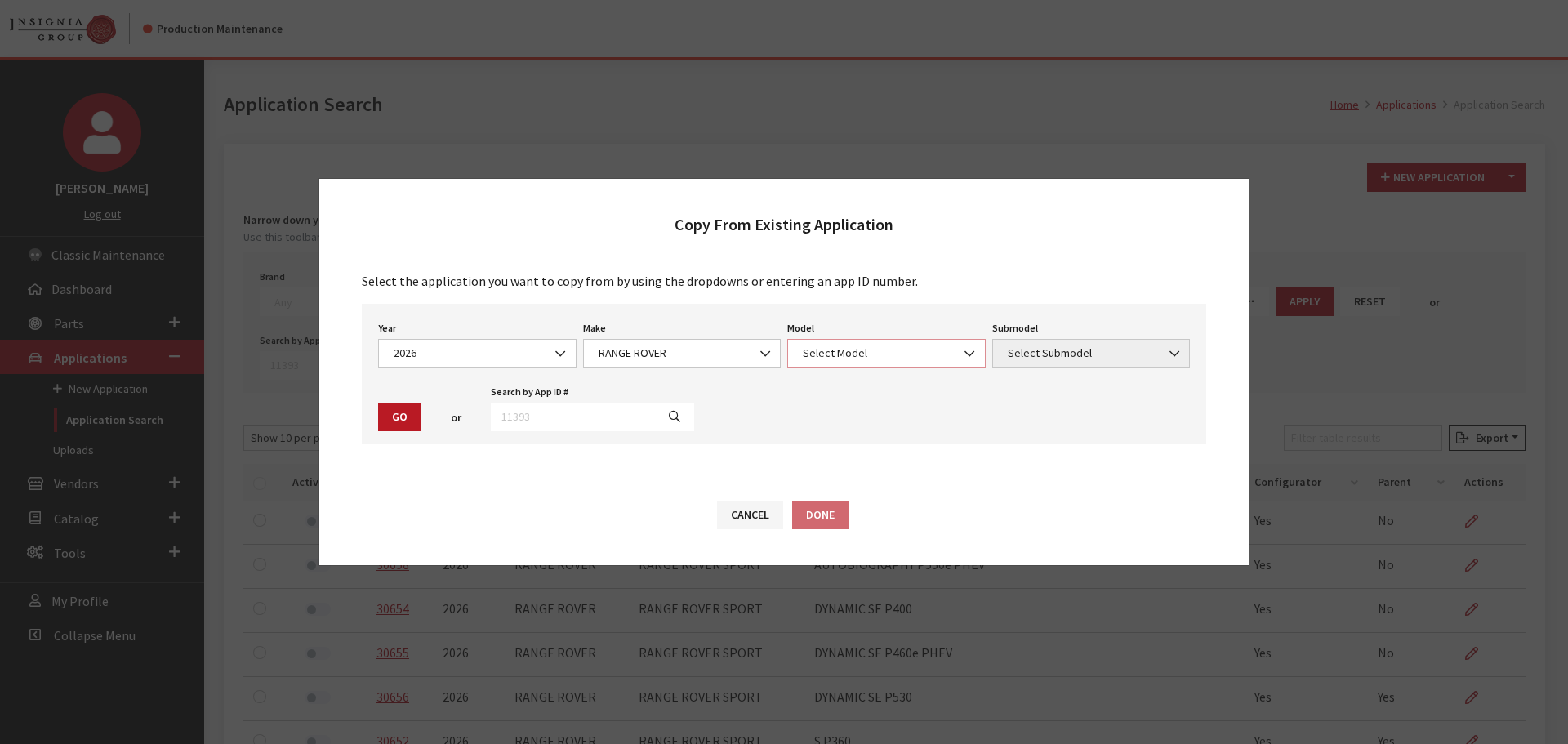
click at [860, 354] on span "Select Model" at bounding box center [886, 353] width 177 height 17
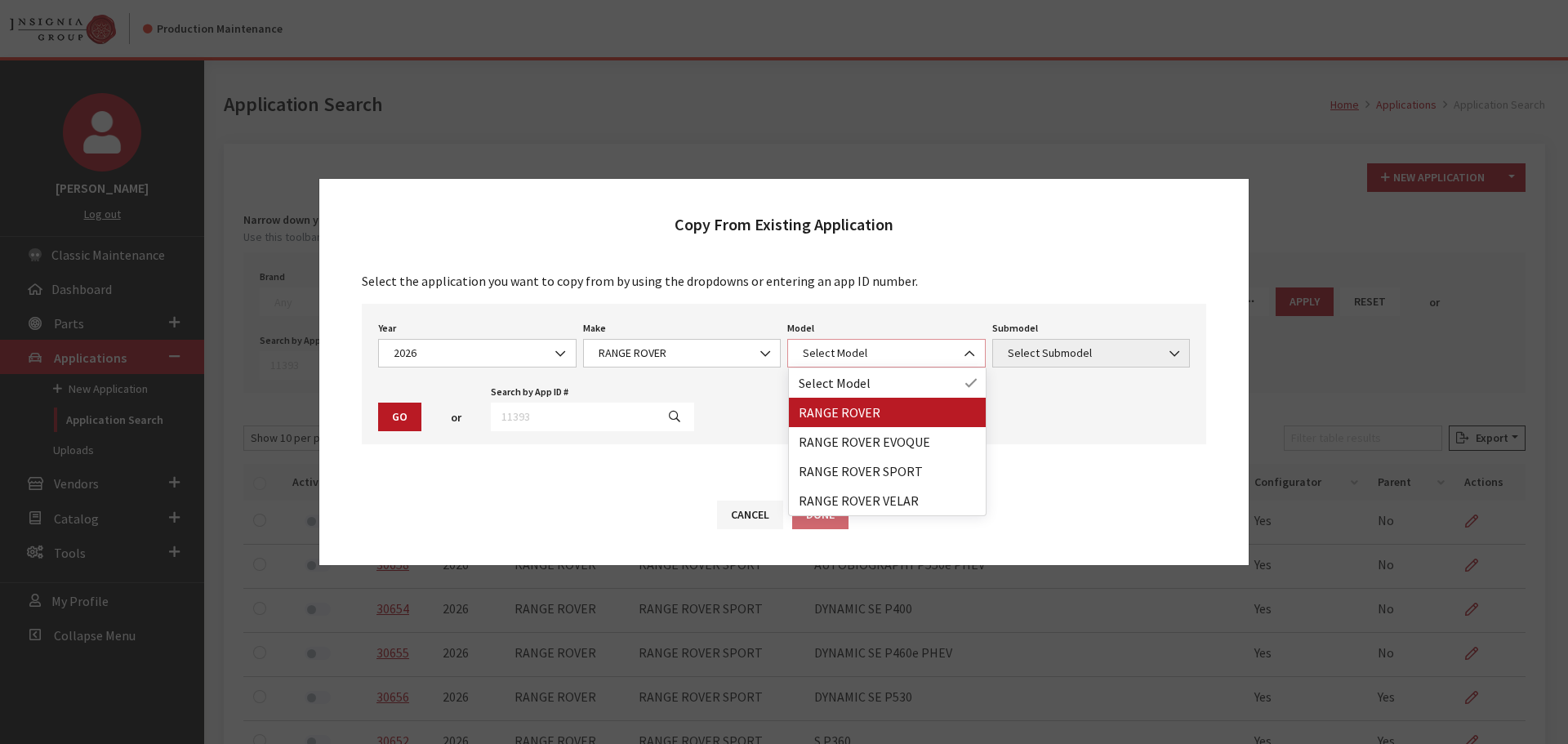
select select "1348"
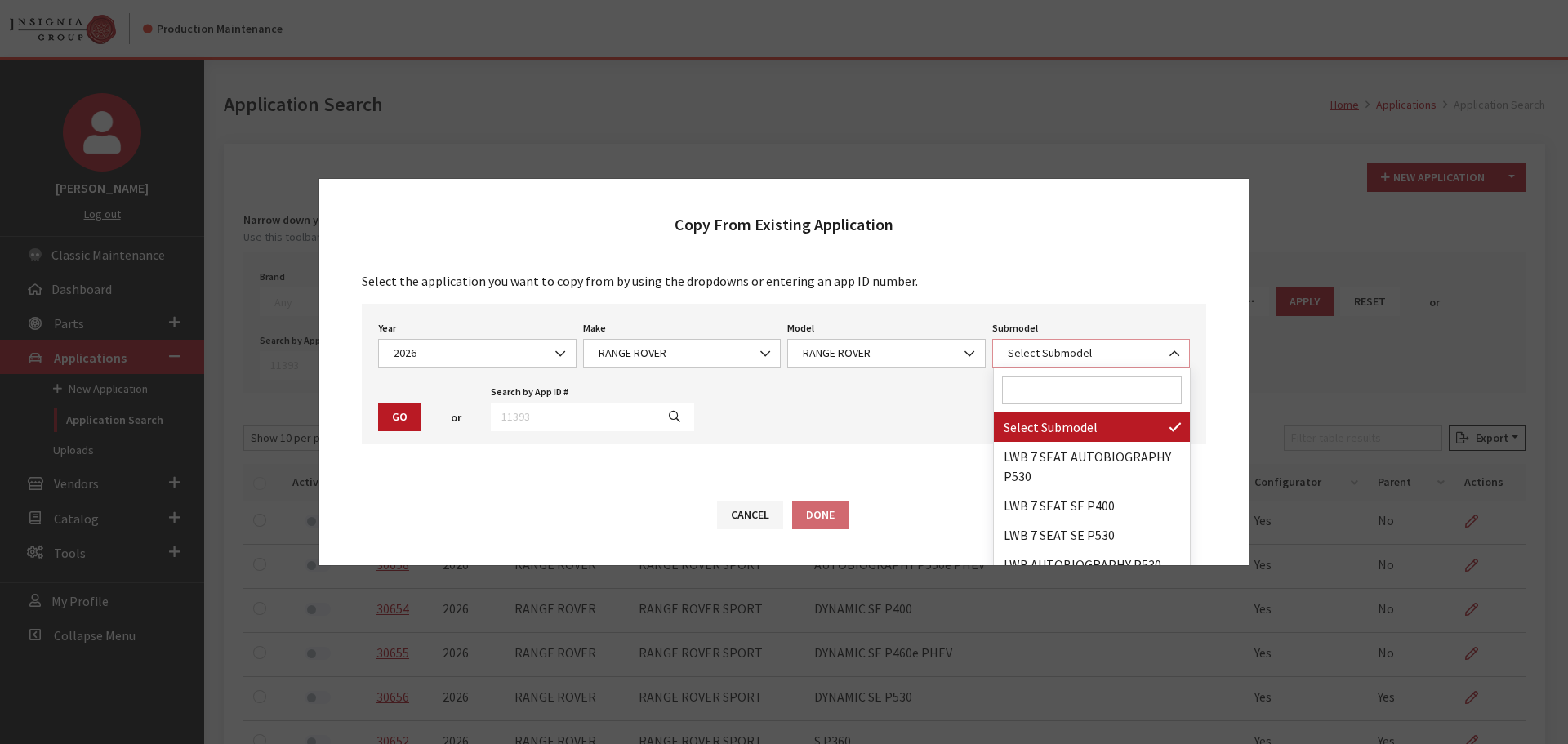
click at [1102, 357] on span "Select Submodel" at bounding box center [1090, 353] width 177 height 17
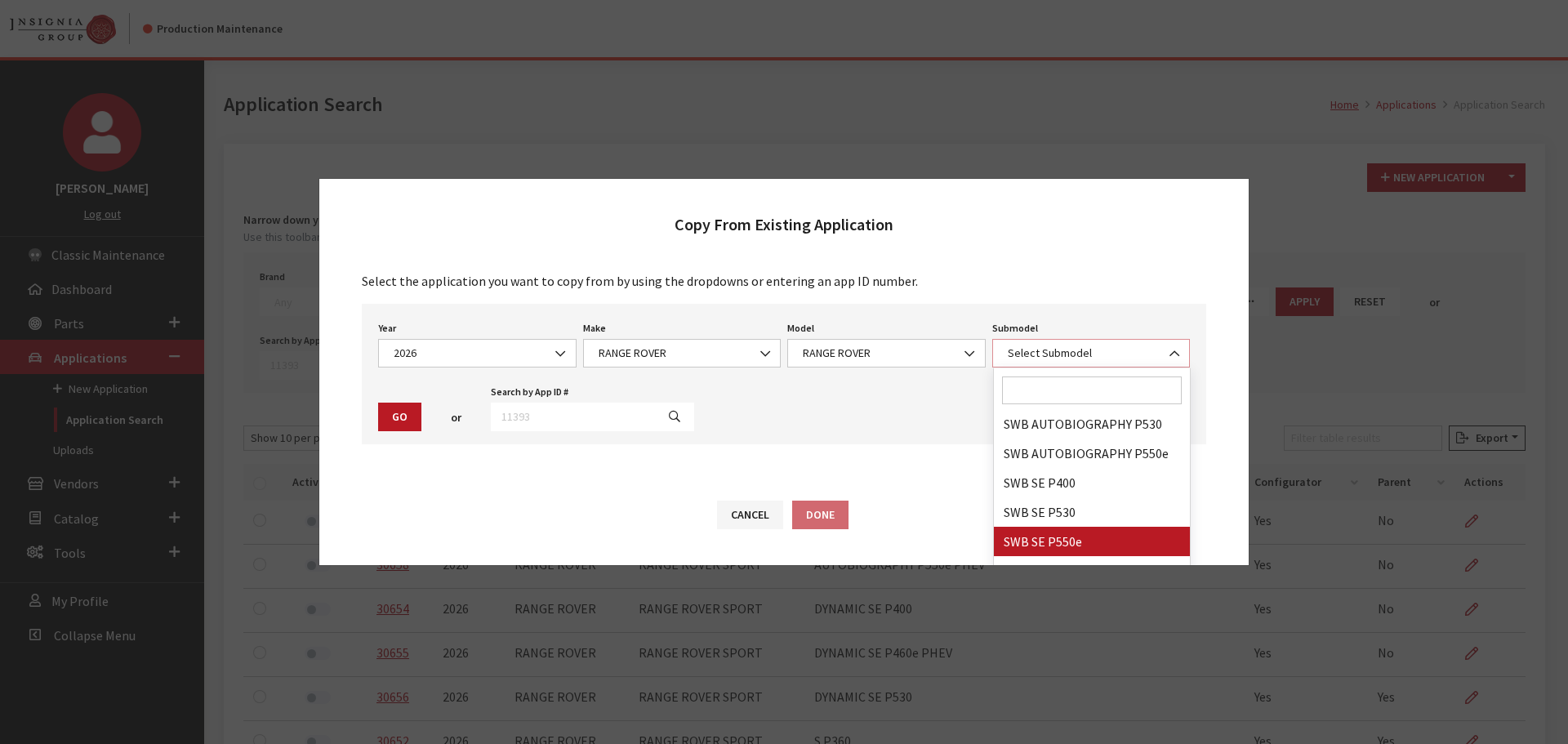
scroll to position [238, 0]
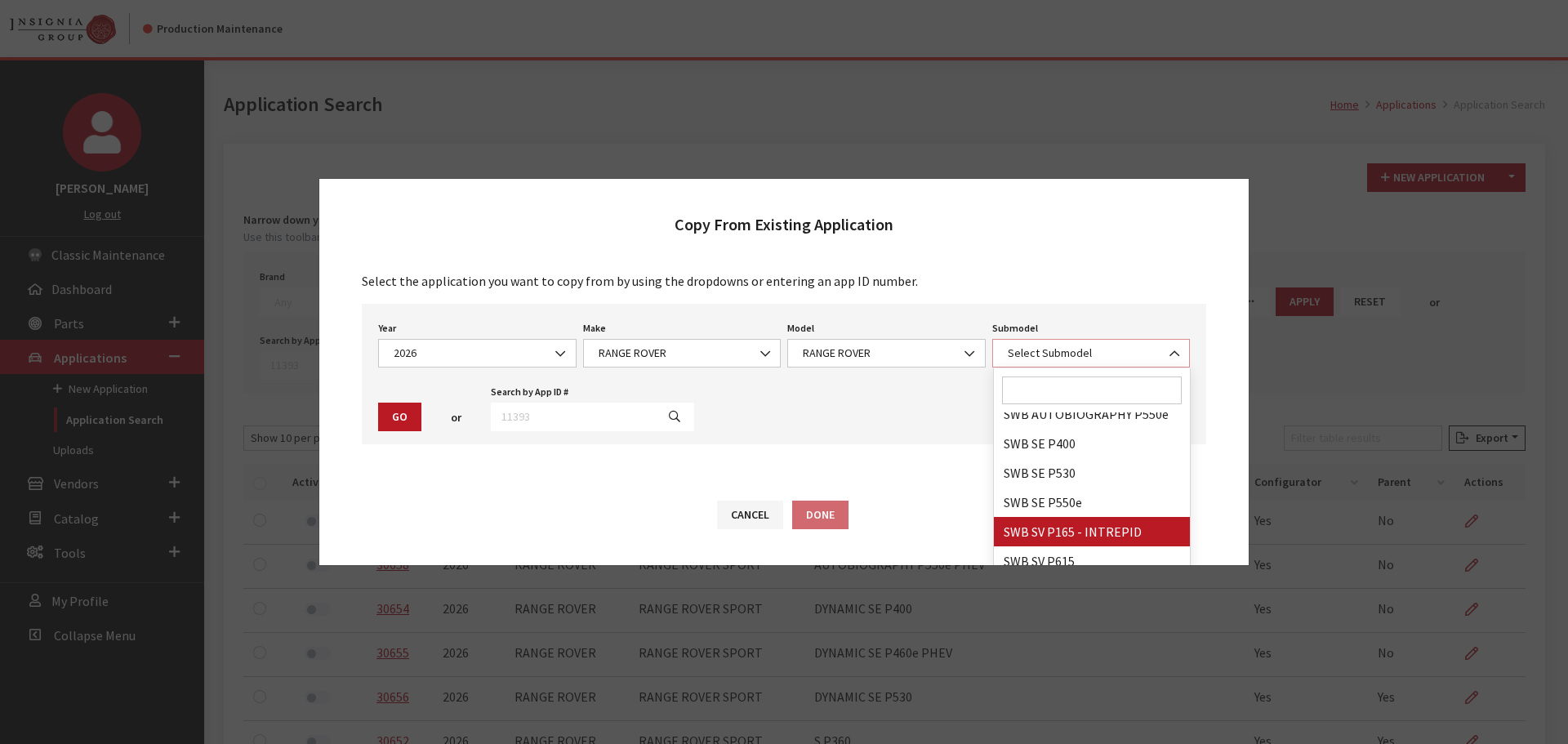
select select "4877"
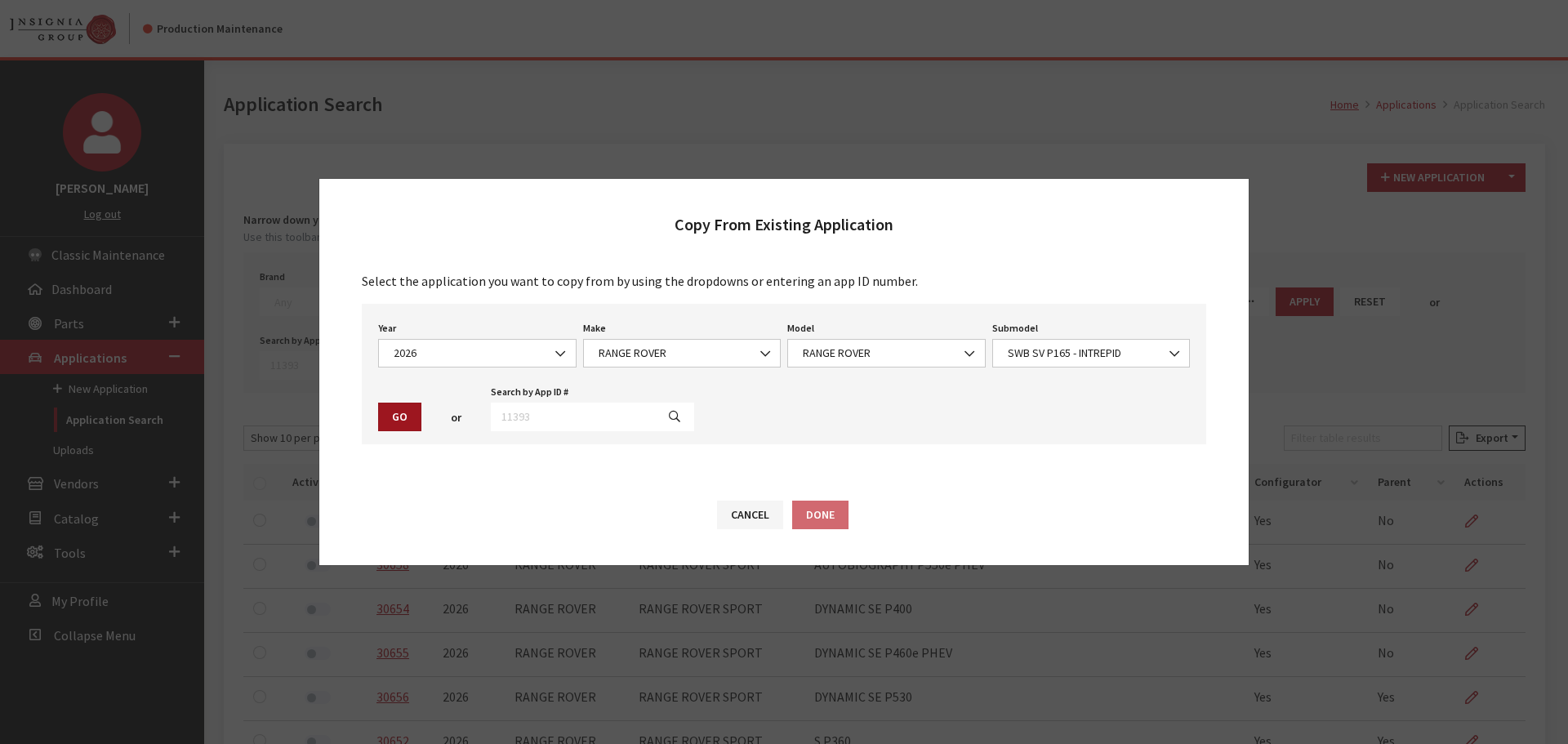
click at [391, 403] on button "Go" at bounding box center [400, 417] width 44 height 29
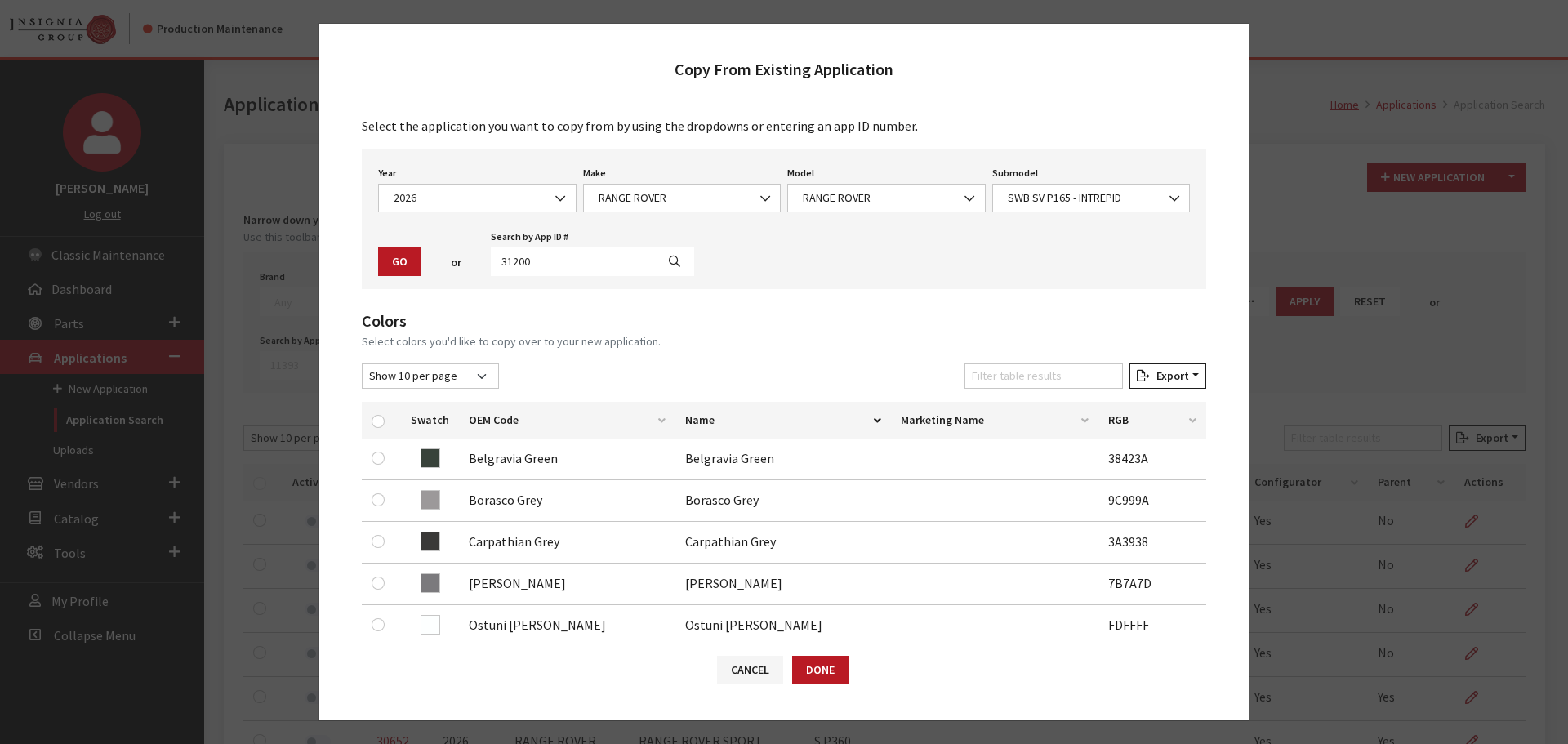
click at [370, 421] on th at bounding box center [381, 420] width 39 height 37
click at [382, 418] on input "checkbox" at bounding box center [378, 421] width 13 height 13
checkbox input "true"
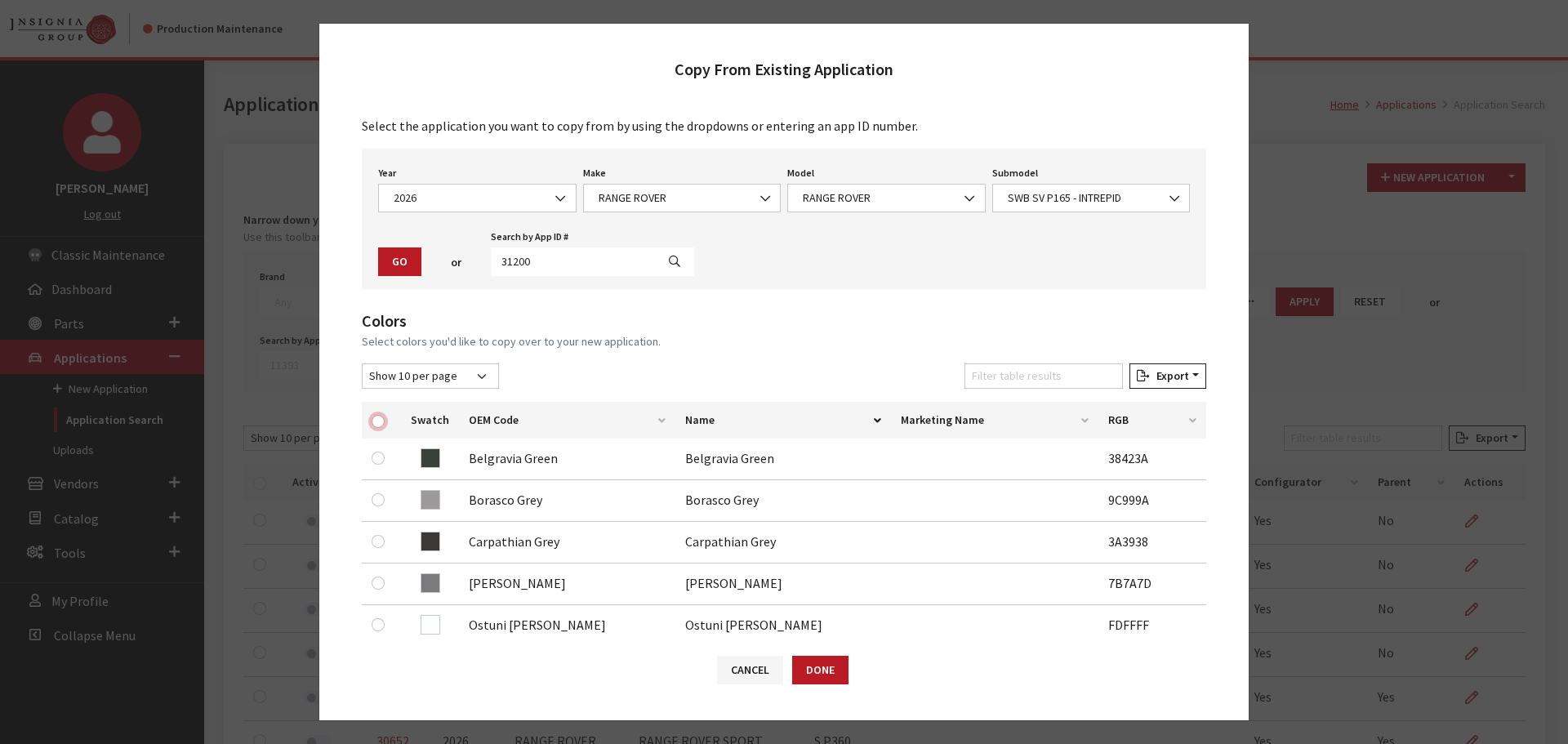
checkbox input "true"
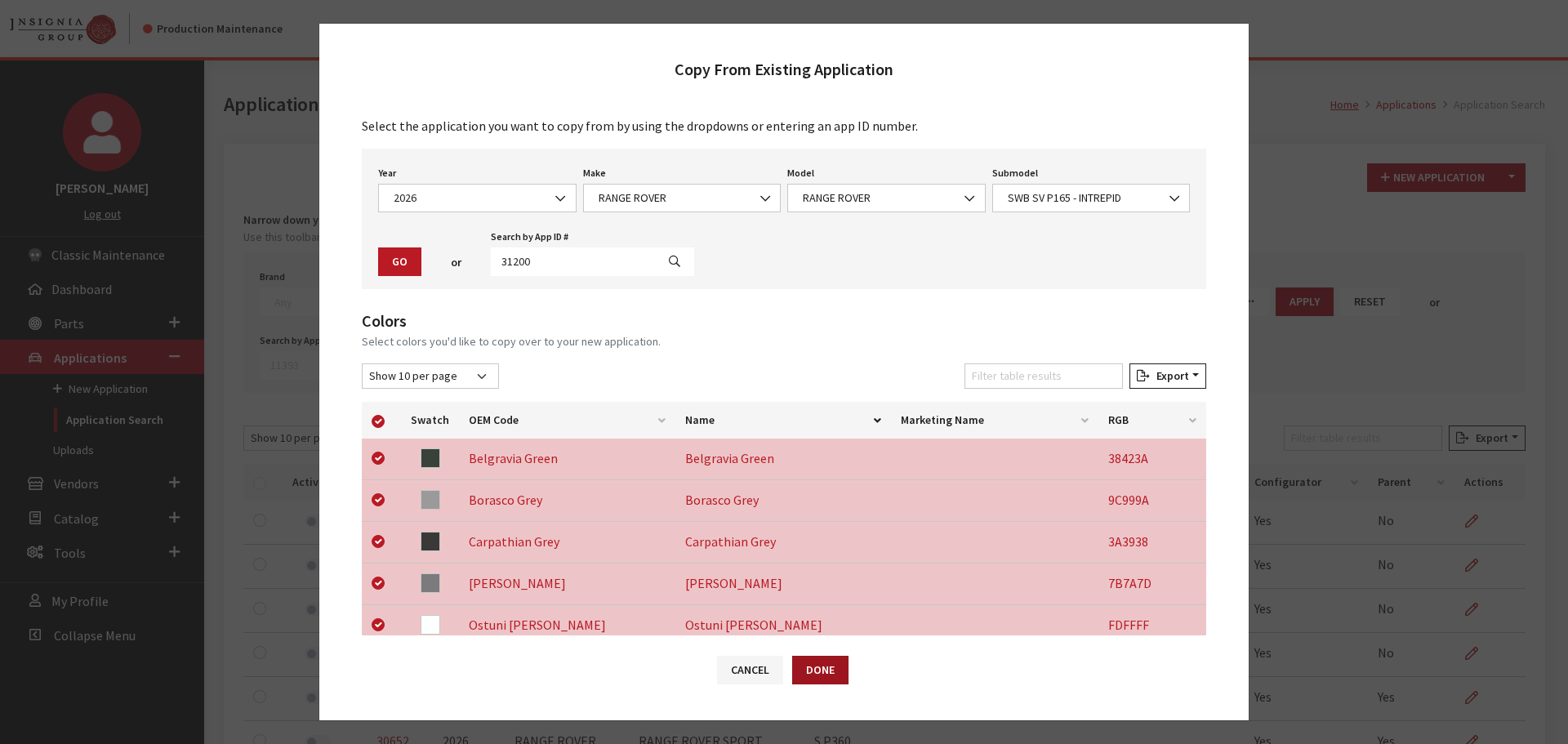
click at [844, 679] on button "Done" at bounding box center [820, 670] width 56 height 29
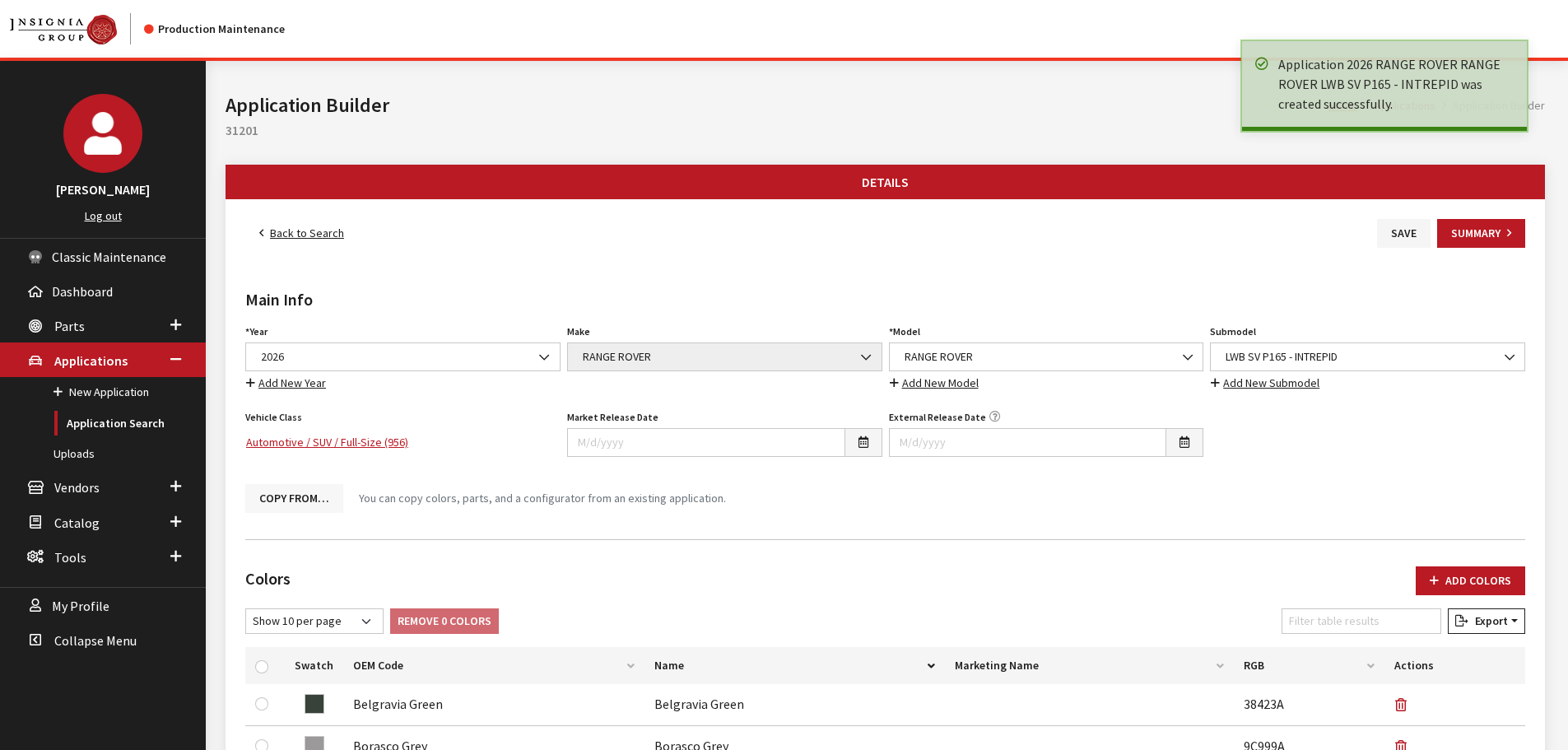
drag, startPoint x: 0, startPoint y: 0, endPoint x: 306, endPoint y: 502, distance: 587.9
click at [306, 502] on button "Copy From…" at bounding box center [293, 499] width 98 height 29
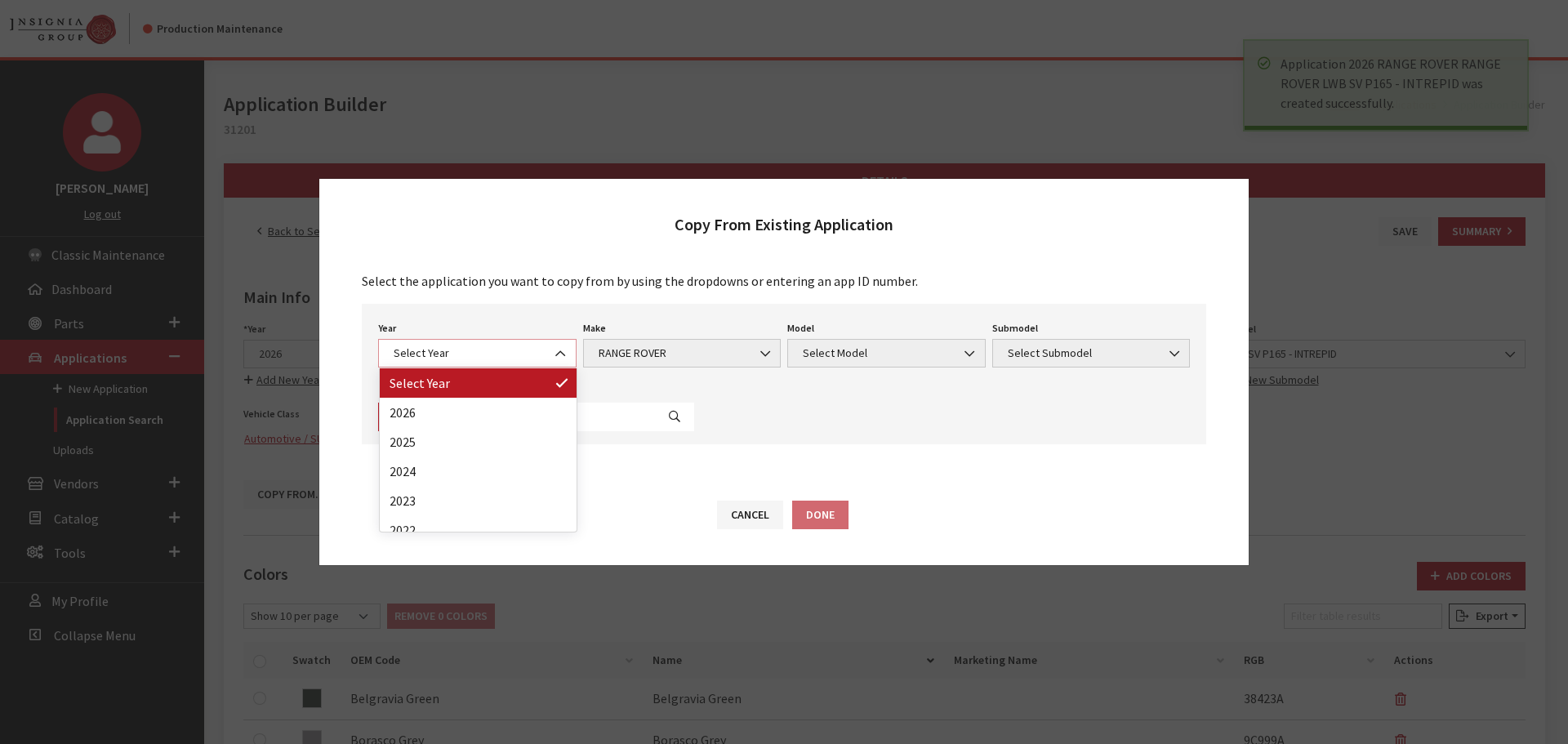
click at [410, 365] on span "Select Year" at bounding box center [477, 353] width 198 height 29
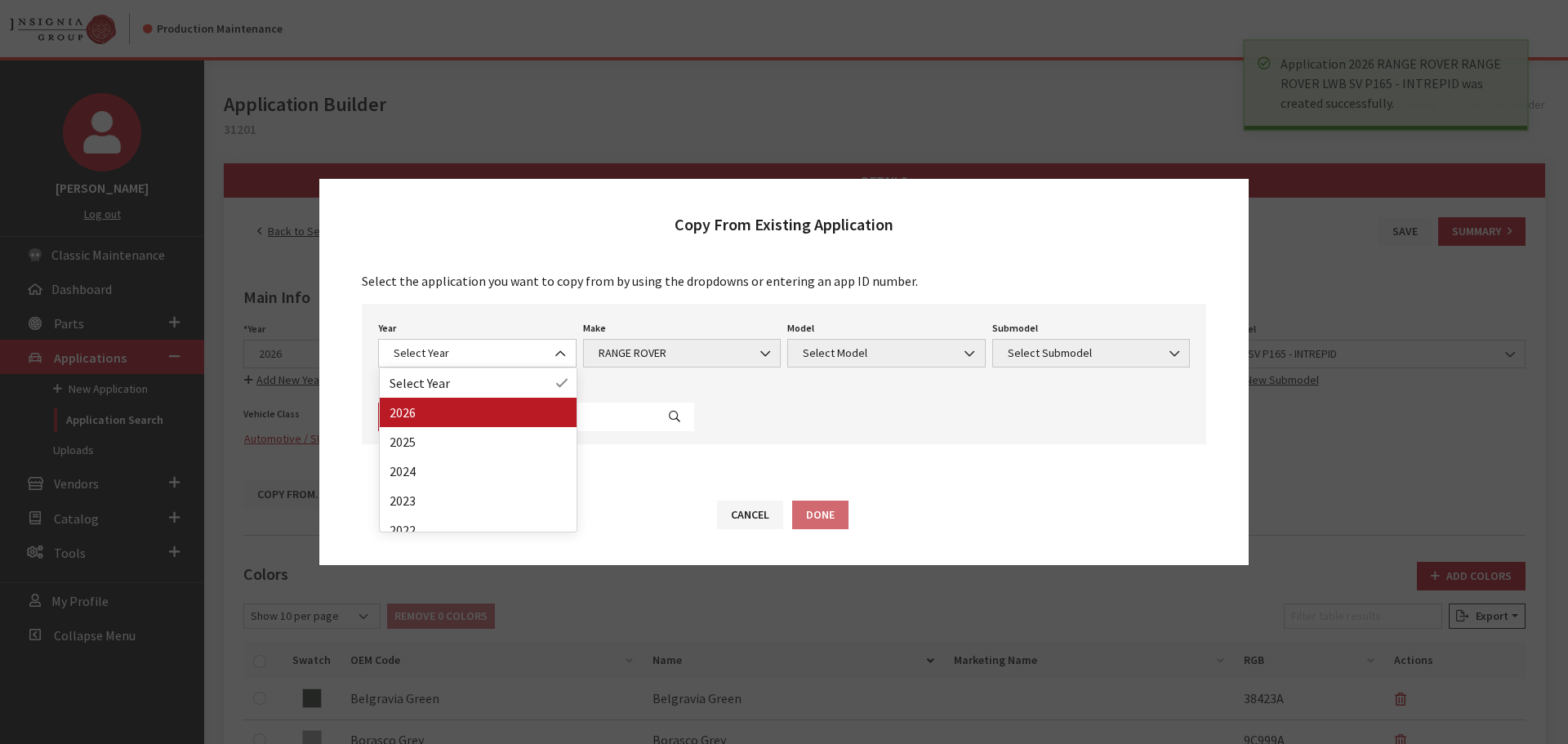
drag, startPoint x: 432, startPoint y: 394, endPoint x: 432, endPoint y: 413, distance: 19.0
select select "44"
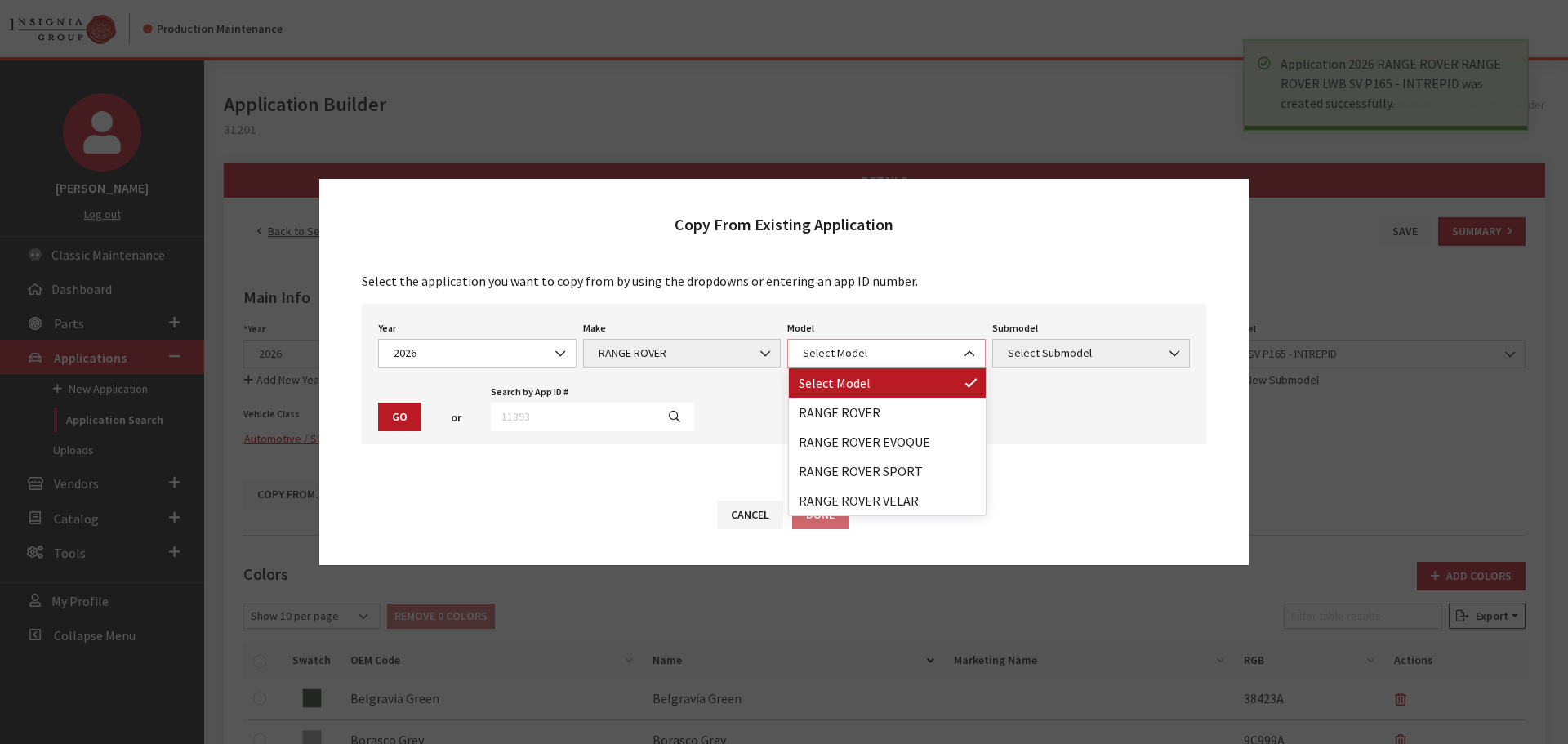
click at [937, 353] on span "Select Model" at bounding box center [886, 353] width 177 height 17
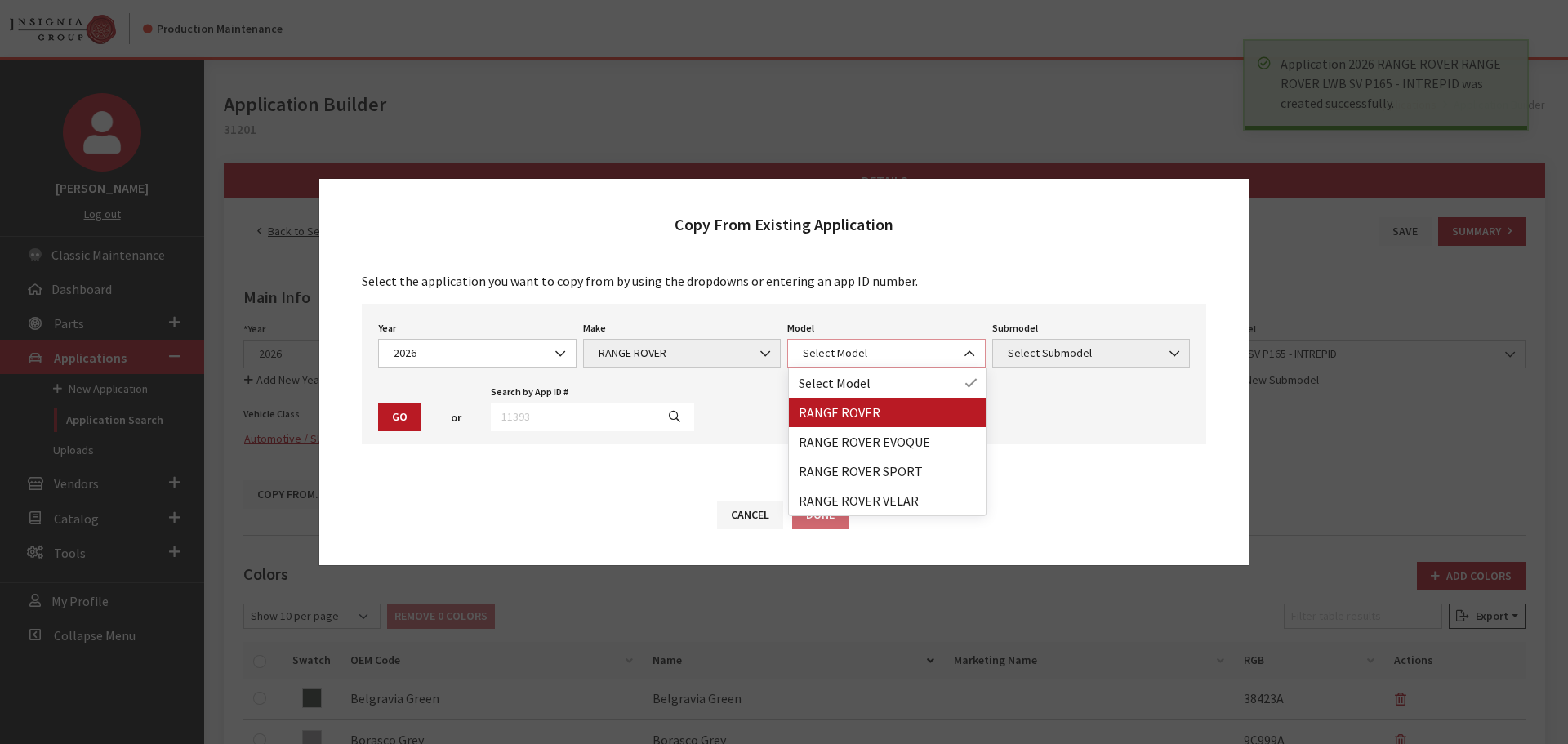
select select "1348"
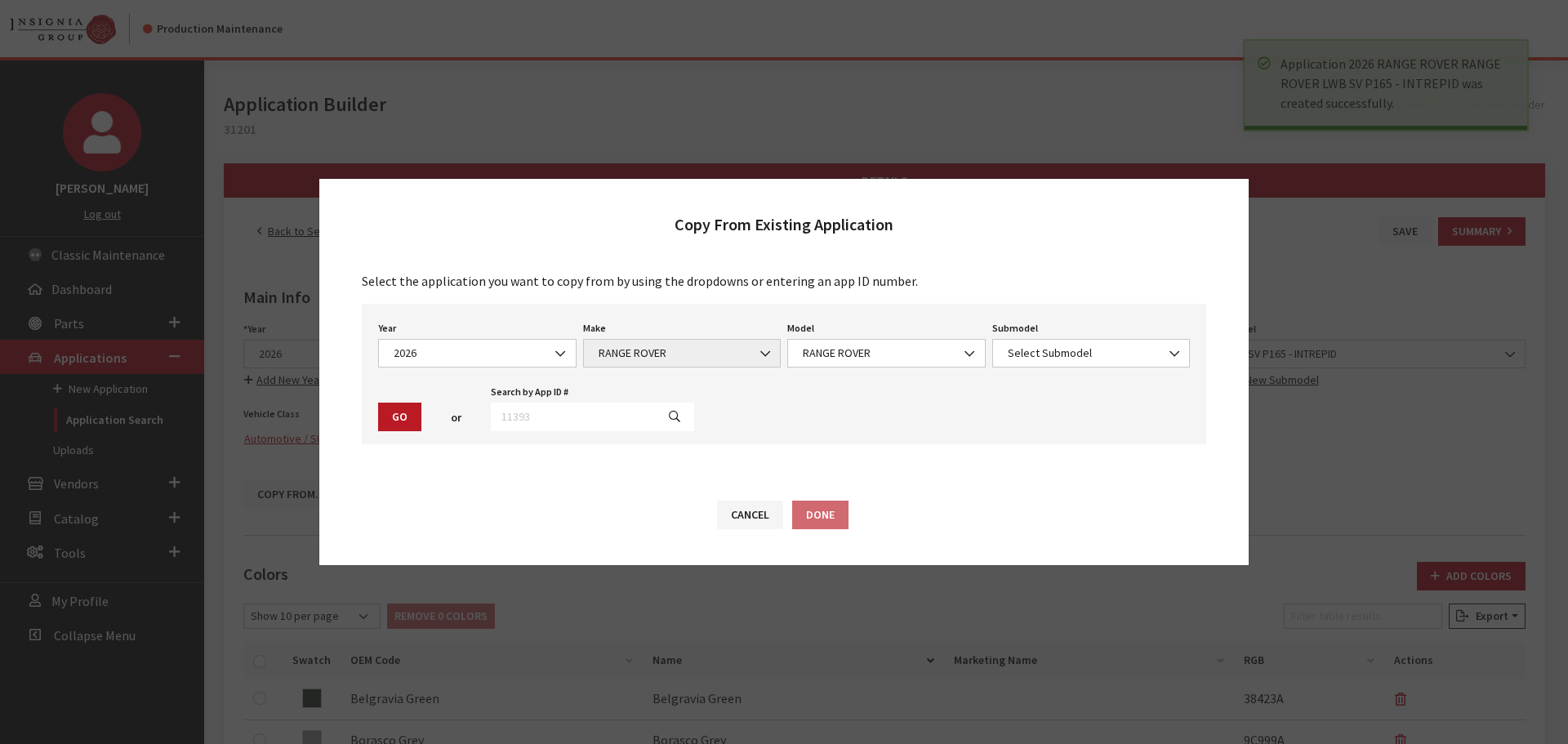
click at [1101, 330] on div "Submodel Select Submodel LWB 7 SEAT AUTOBIOGRAPHY P530 LWB 7 SEAT SE P400 LWB 7…" at bounding box center [1091, 343] width 205 height 51
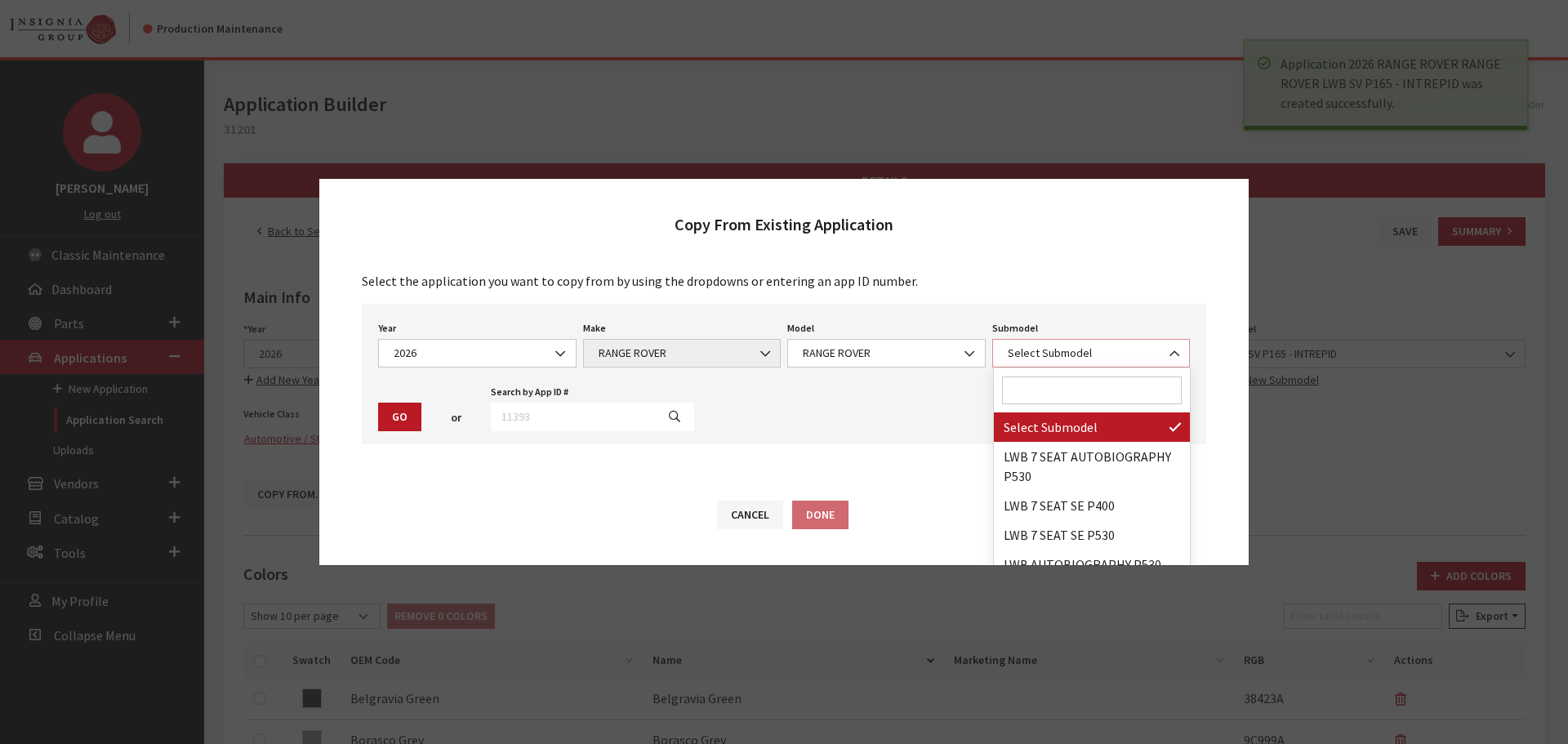
drag, startPoint x: 1090, startPoint y: 360, endPoint x: 1131, endPoint y: 543, distance: 187.5
click at [1090, 361] on span "Select Submodel" at bounding box center [1090, 353] width 177 height 17
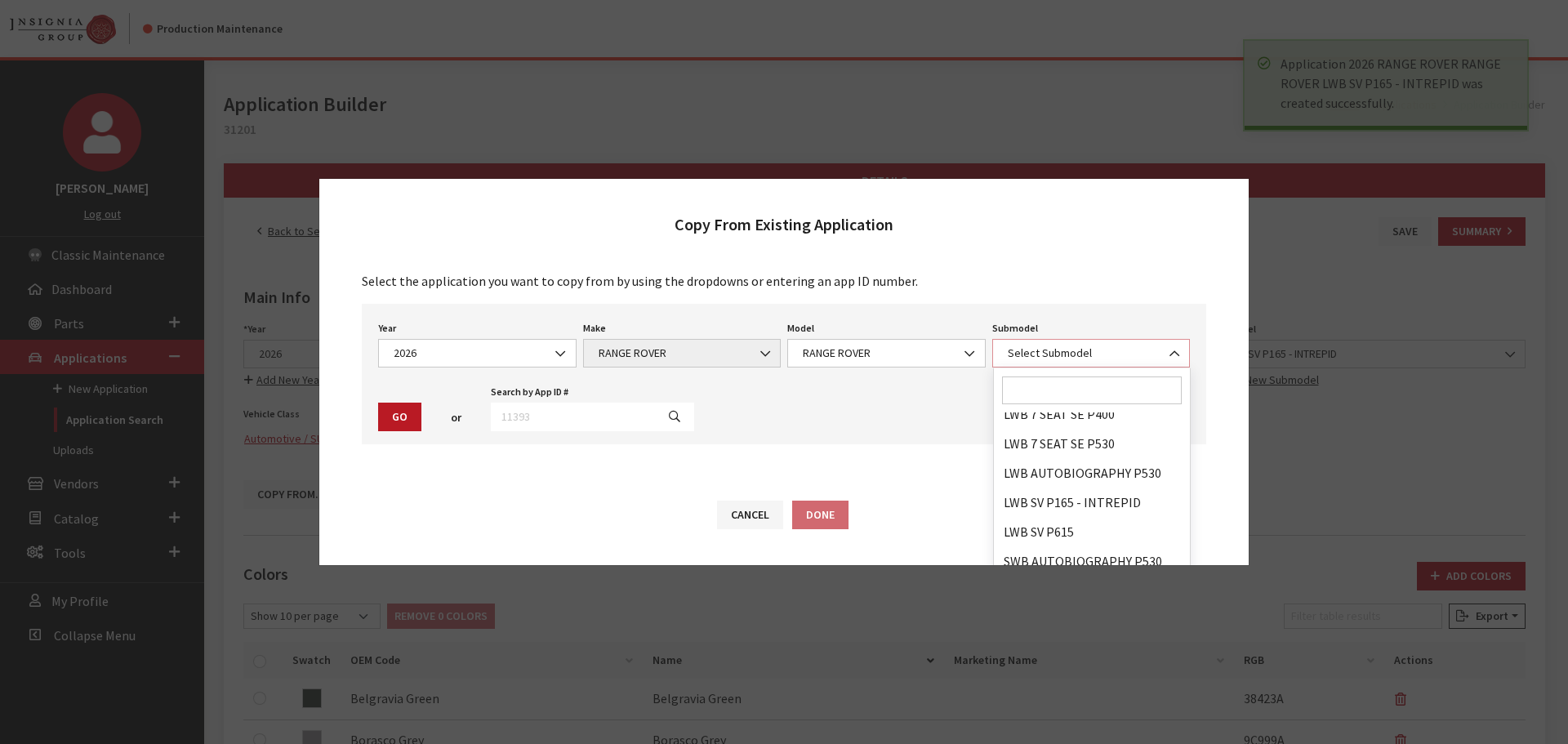
scroll to position [267, 0]
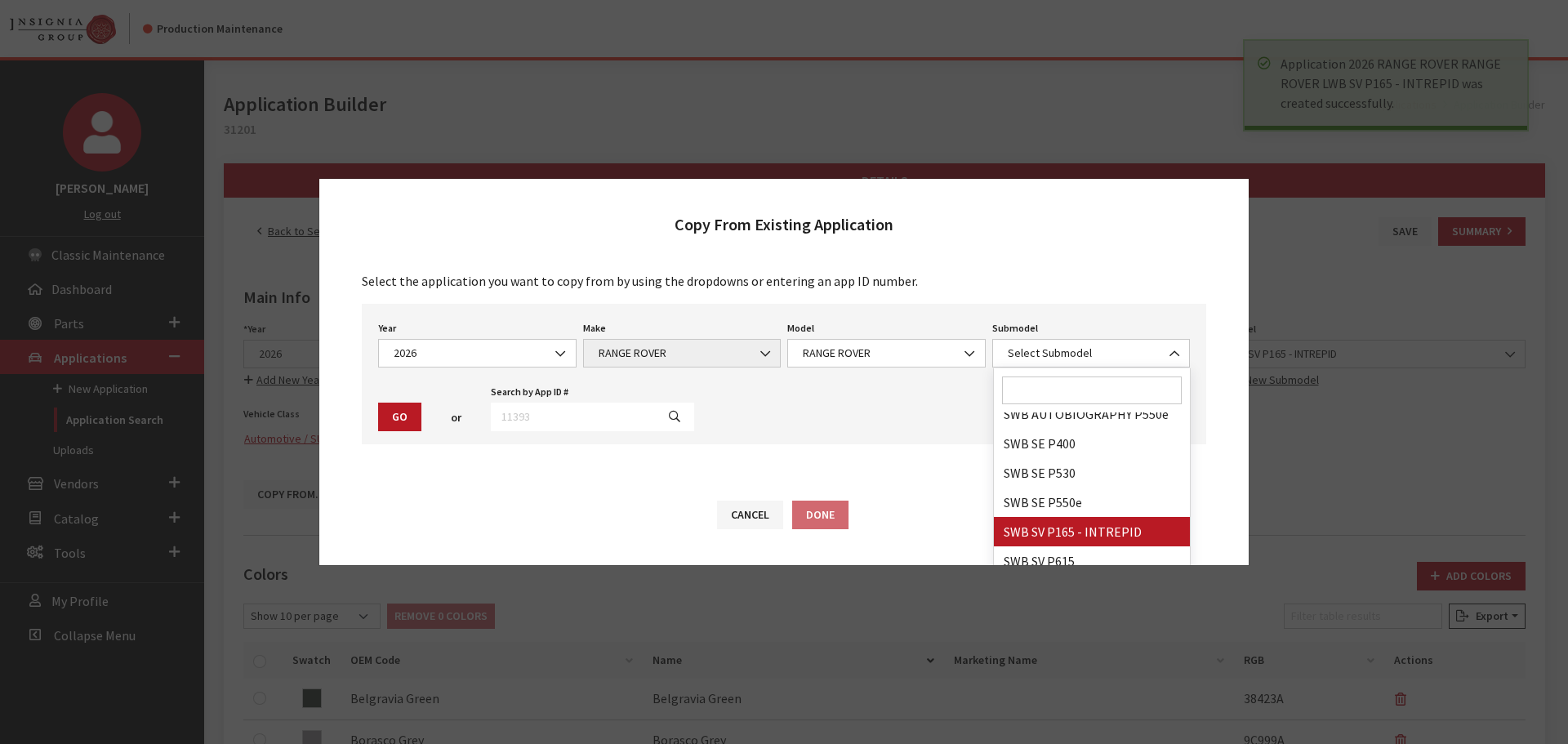
drag, startPoint x: 1126, startPoint y: 527, endPoint x: 537, endPoint y: 564, distance: 590.2
select select "4877"
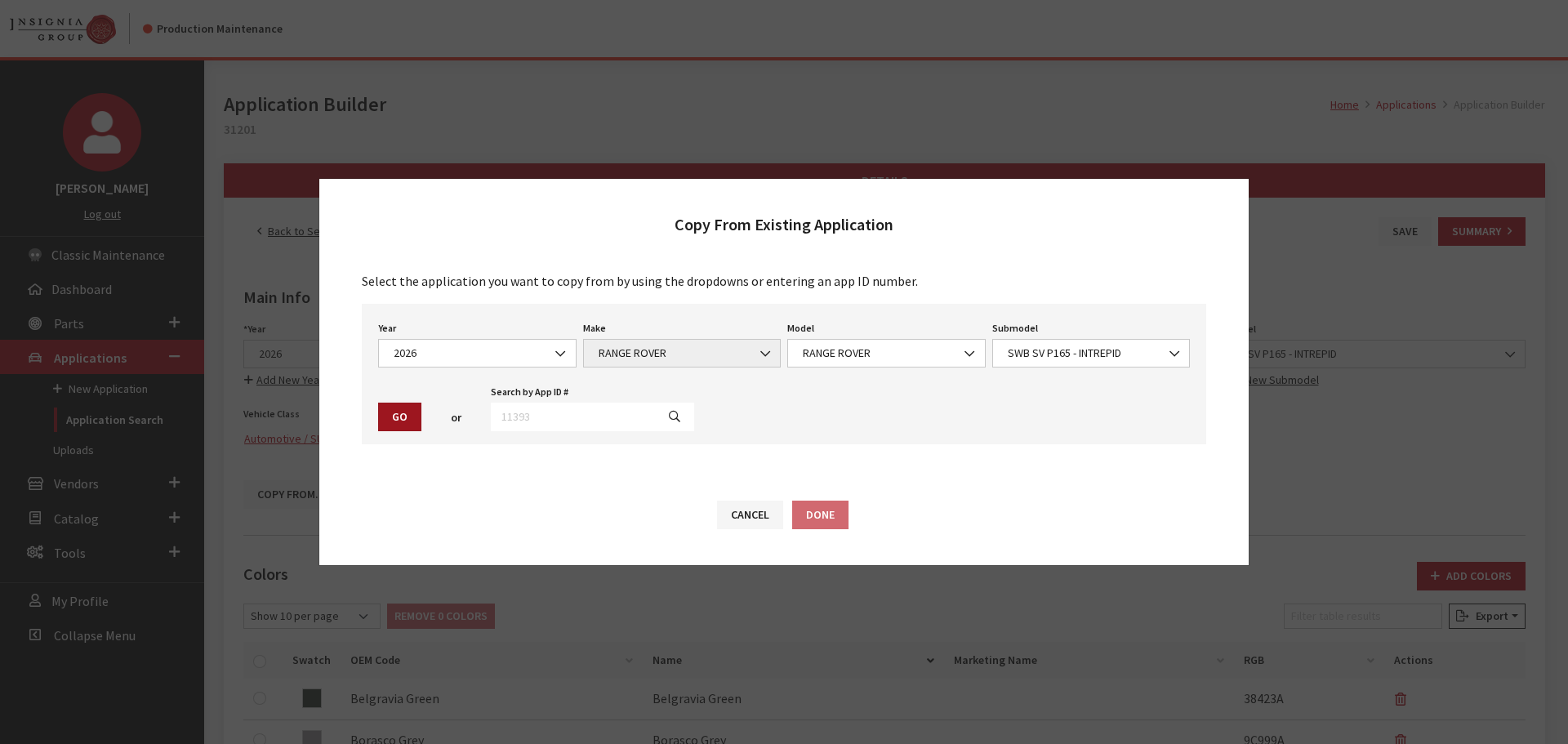
click at [391, 425] on button "Go" at bounding box center [400, 417] width 44 height 29
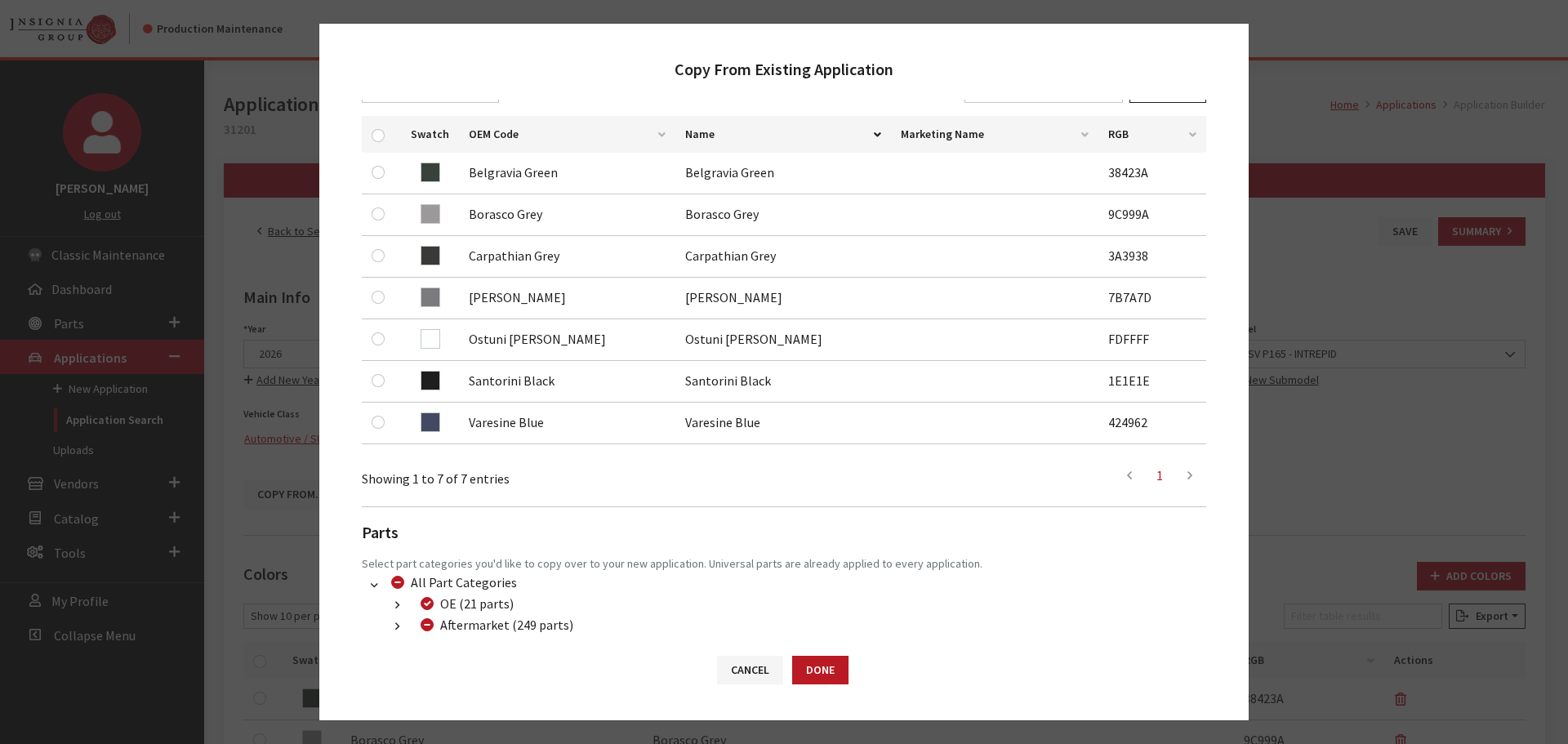
scroll to position [382, 0]
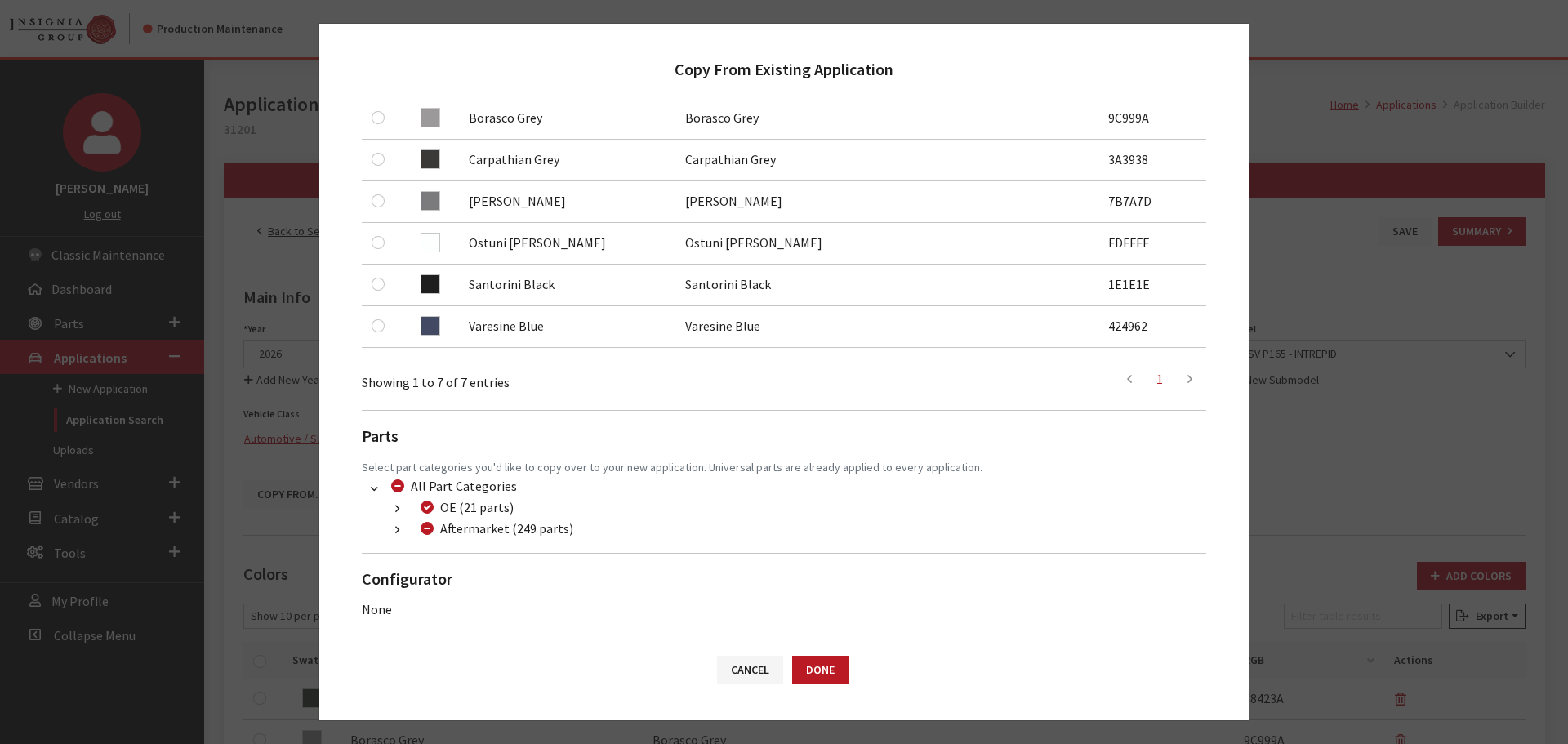
click at [392, 531] on button "button" at bounding box center [397, 530] width 32 height 19
click at [449, 569] on input "Dealer Package (32 parts)" at bounding box center [447, 570] width 13 height 13
checkbox input "true"
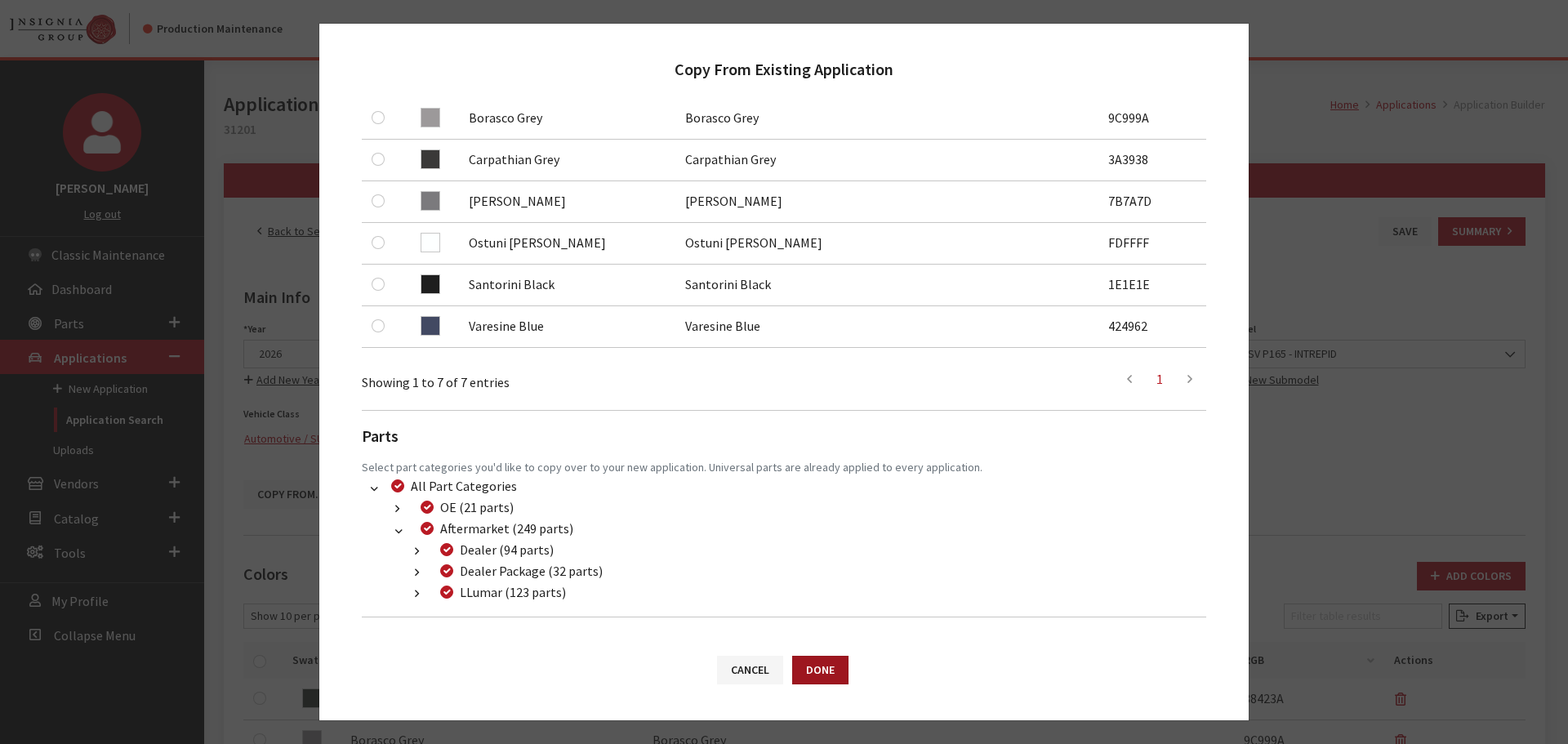
click at [831, 672] on button "Done" at bounding box center [820, 670] width 56 height 29
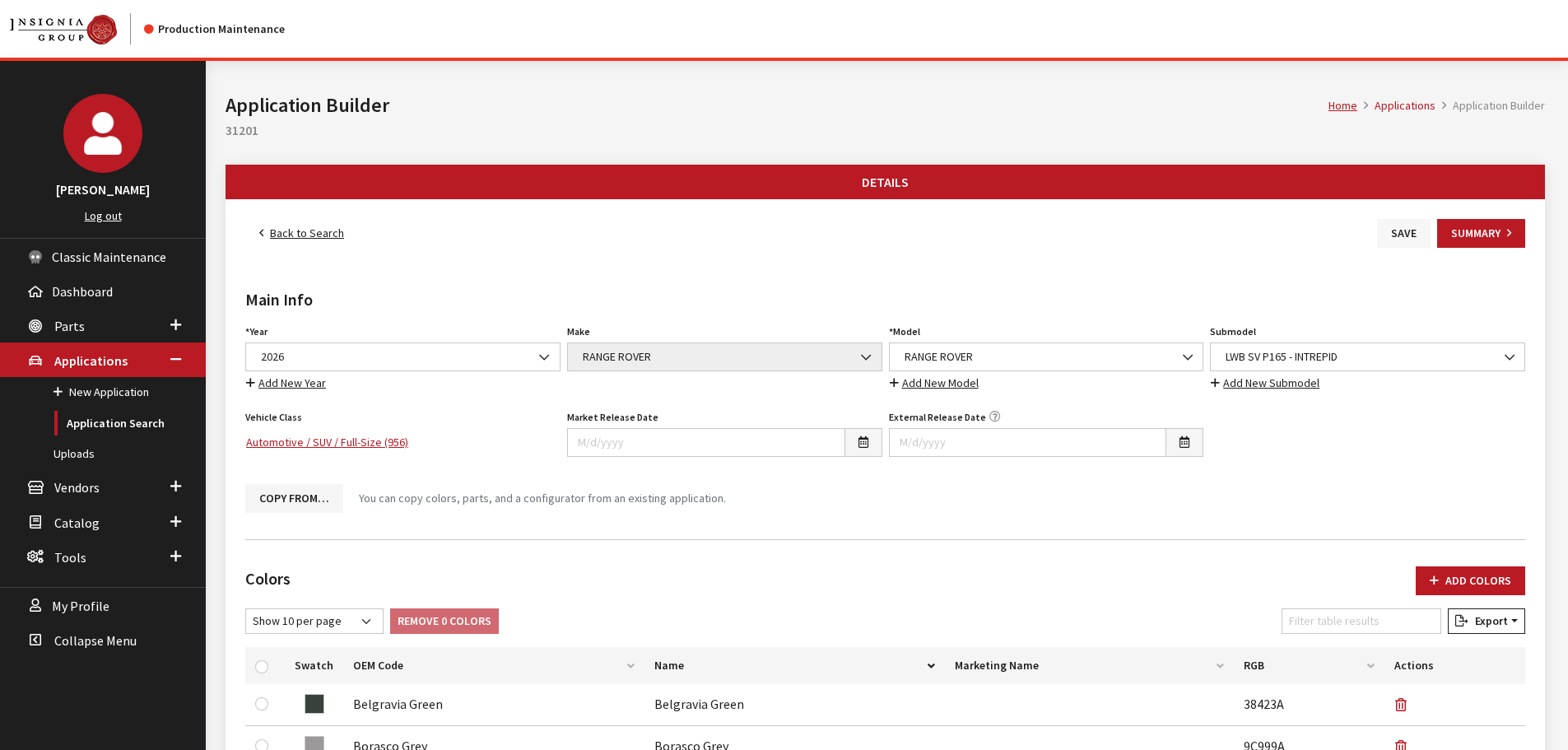
click at [1410, 235] on button "Save" at bounding box center [1404, 234] width 54 height 29
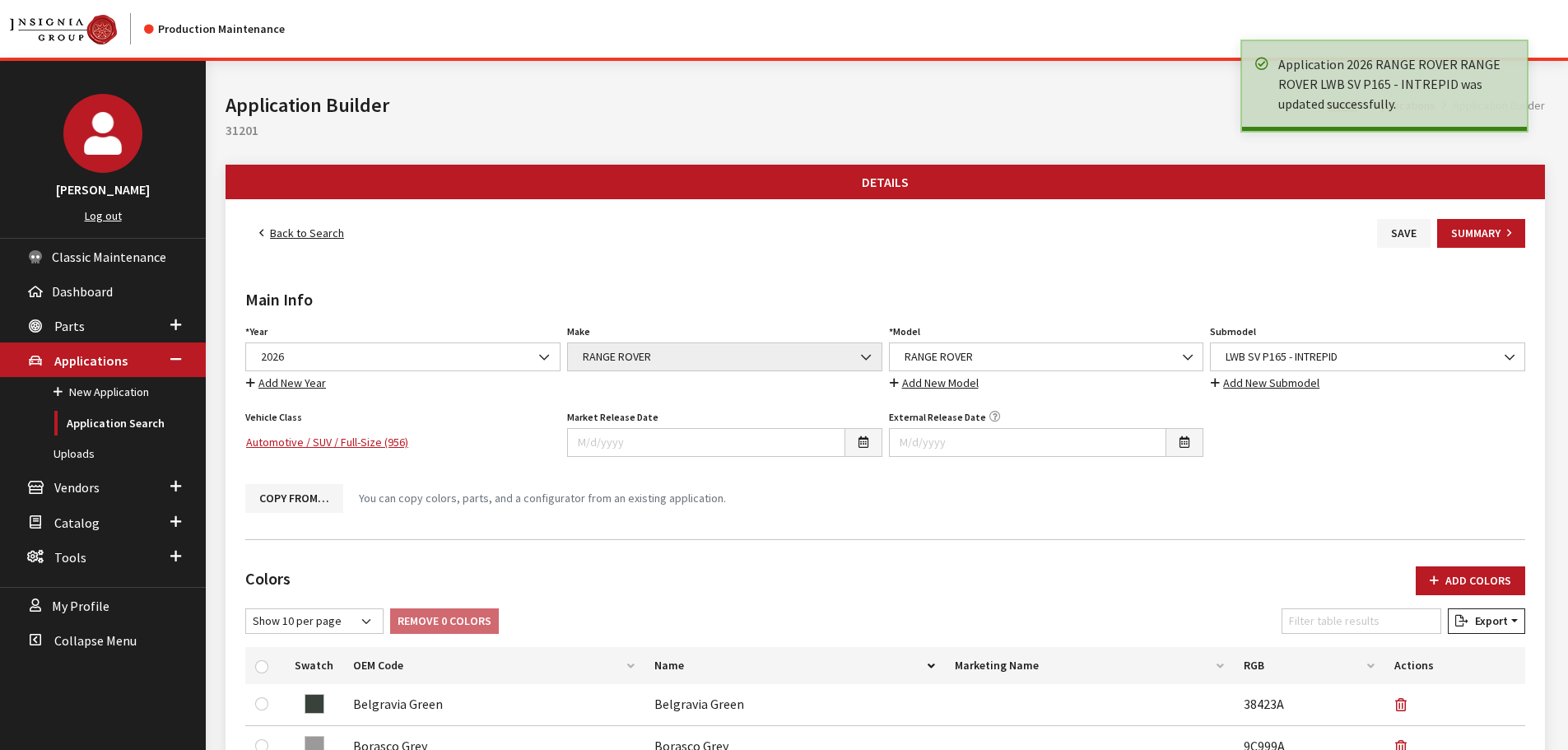
drag, startPoint x: 0, startPoint y: 0, endPoint x: 302, endPoint y: 240, distance: 385.8
click at [302, 234] on link "Back to Search" at bounding box center [301, 234] width 112 height 29
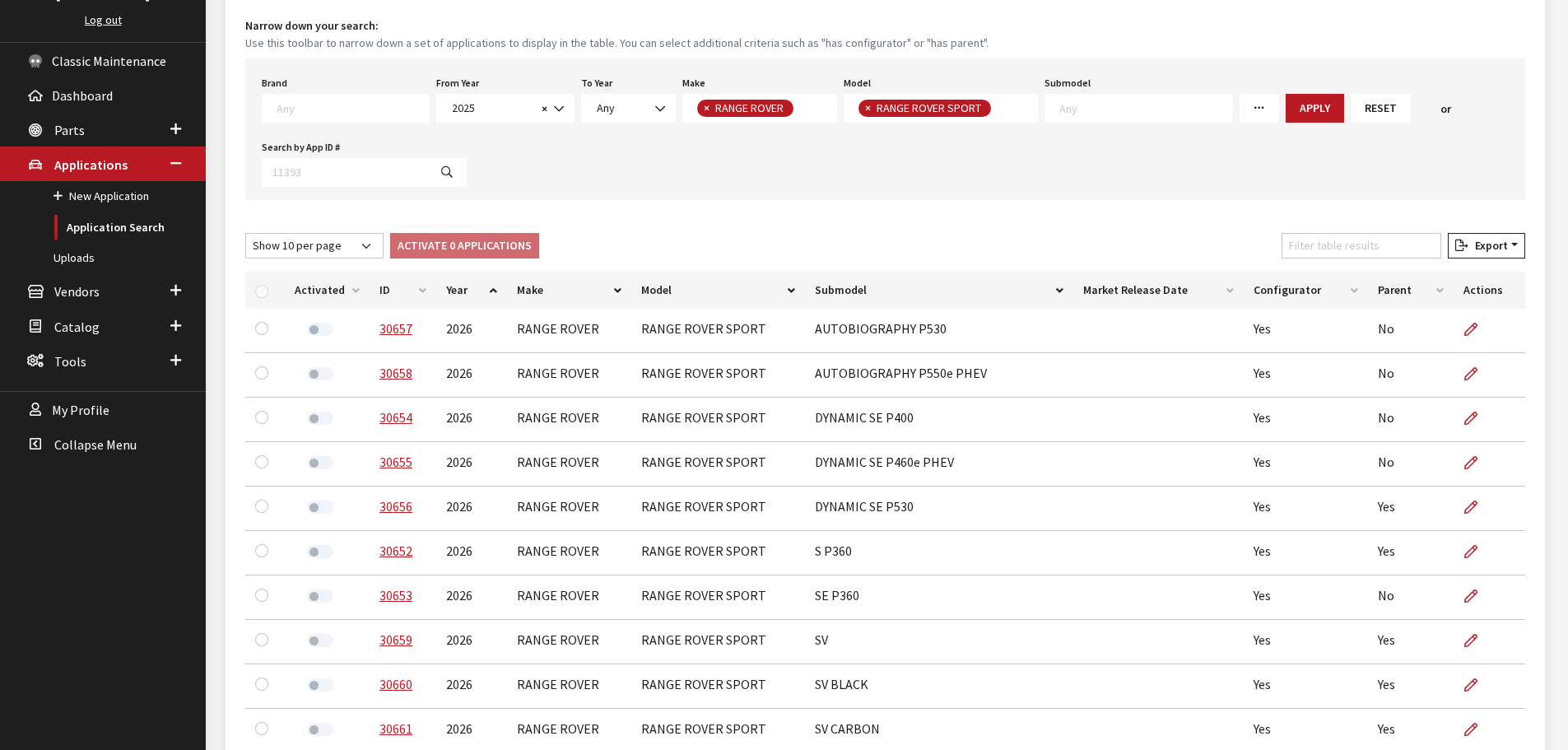
scroll to position [8, 0]
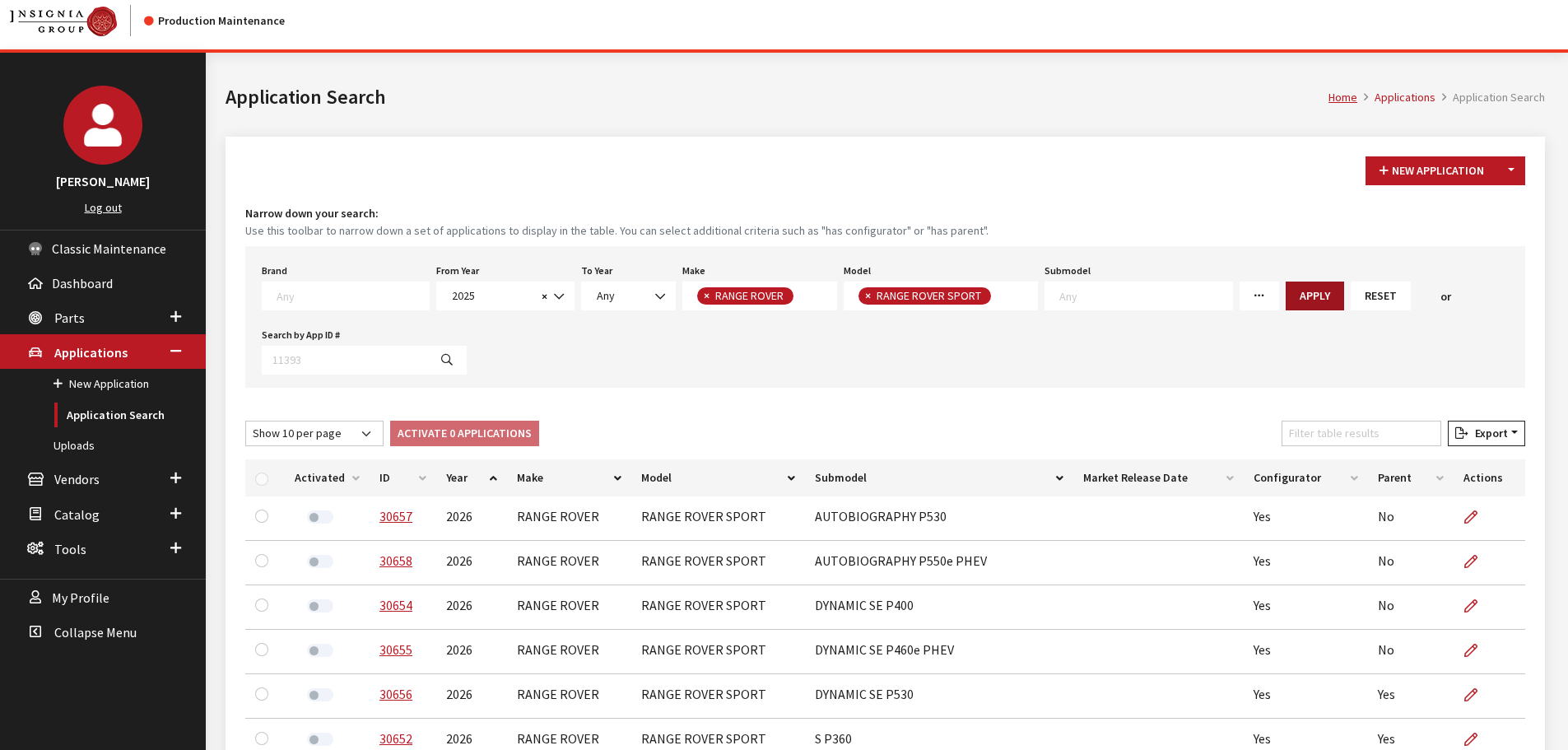
click at [1286, 302] on button "Apply" at bounding box center [1315, 296] width 58 height 29
click at [470, 295] on span "2025" at bounding box center [492, 295] width 90 height 17
click at [484, 304] on span "× 2025" at bounding box center [504, 296] width 138 height 29
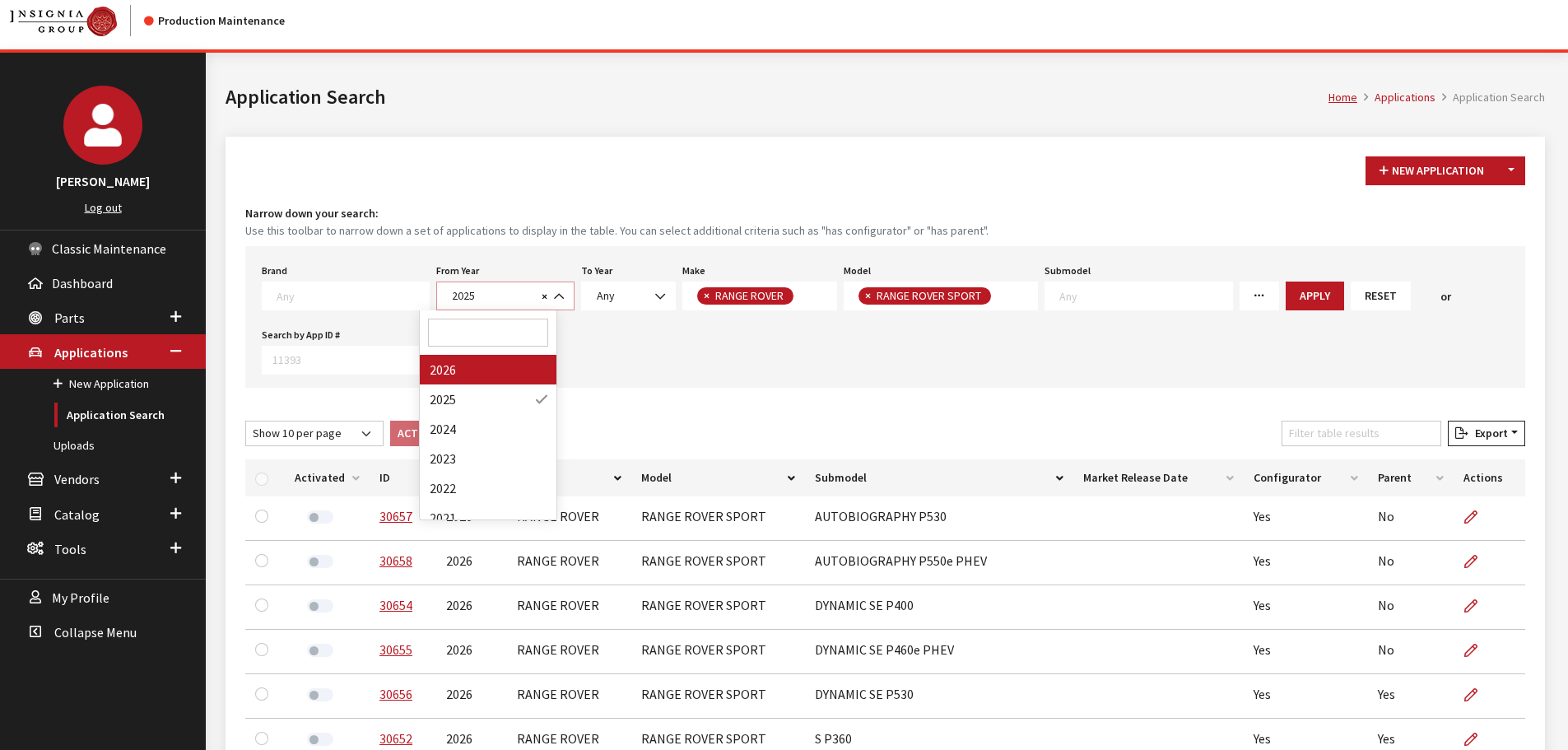
select select "2026"
select select
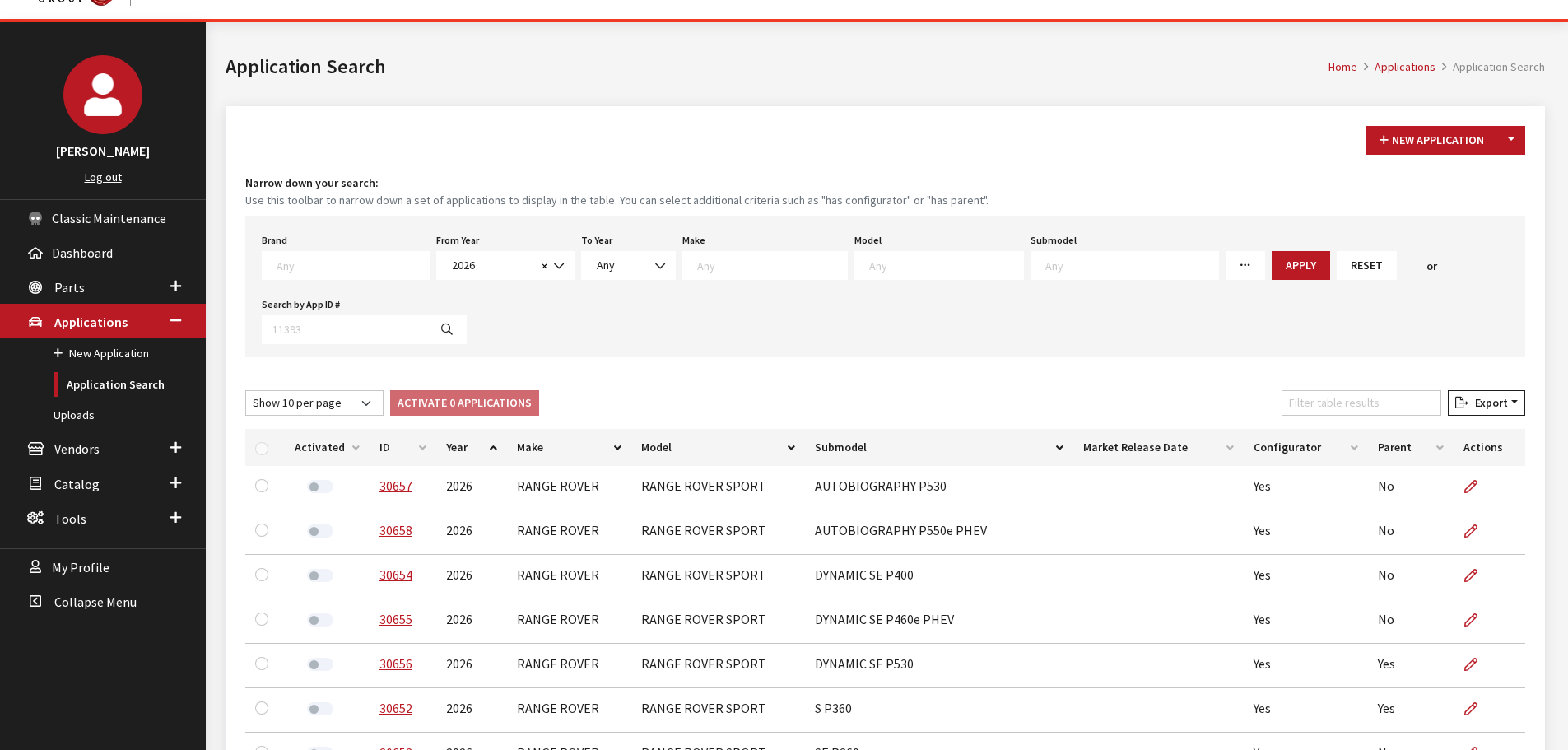
scroll to position [0, 0]
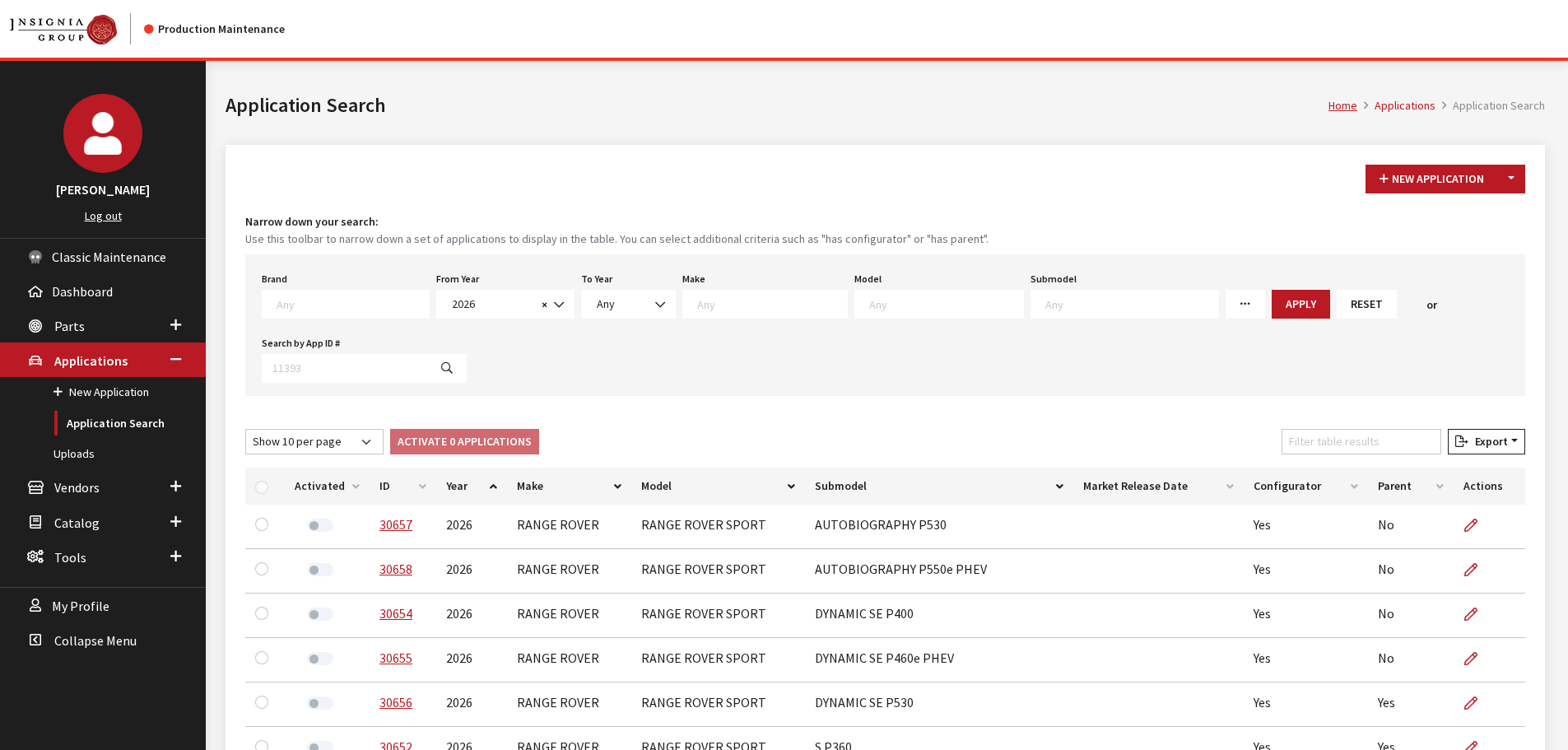
click at [712, 308] on textarea "Search" at bounding box center [772, 303] width 150 height 15
select select "66"
select select
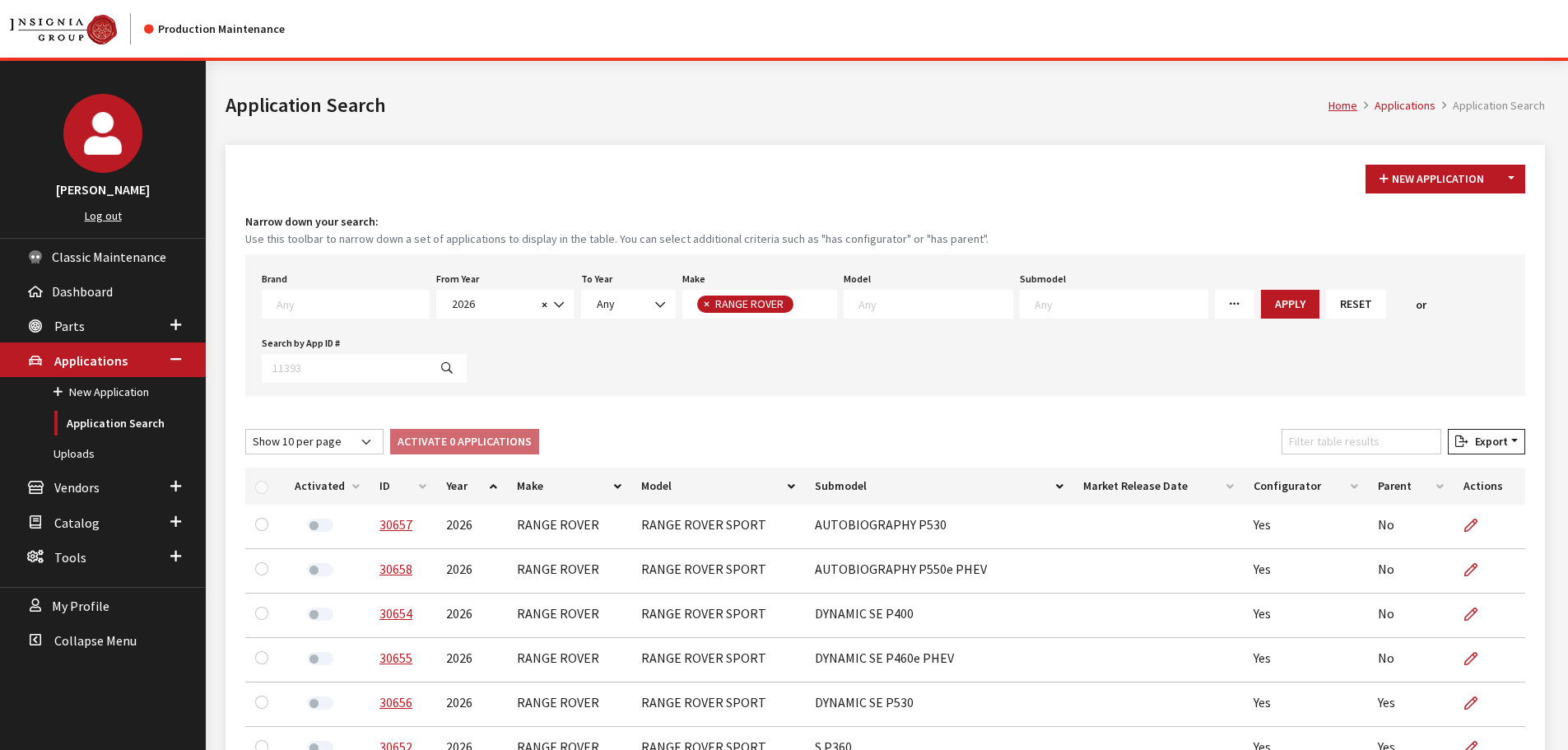
scroll to position [16, 0]
click at [855, 312] on span at bounding box center [928, 304] width 170 height 29
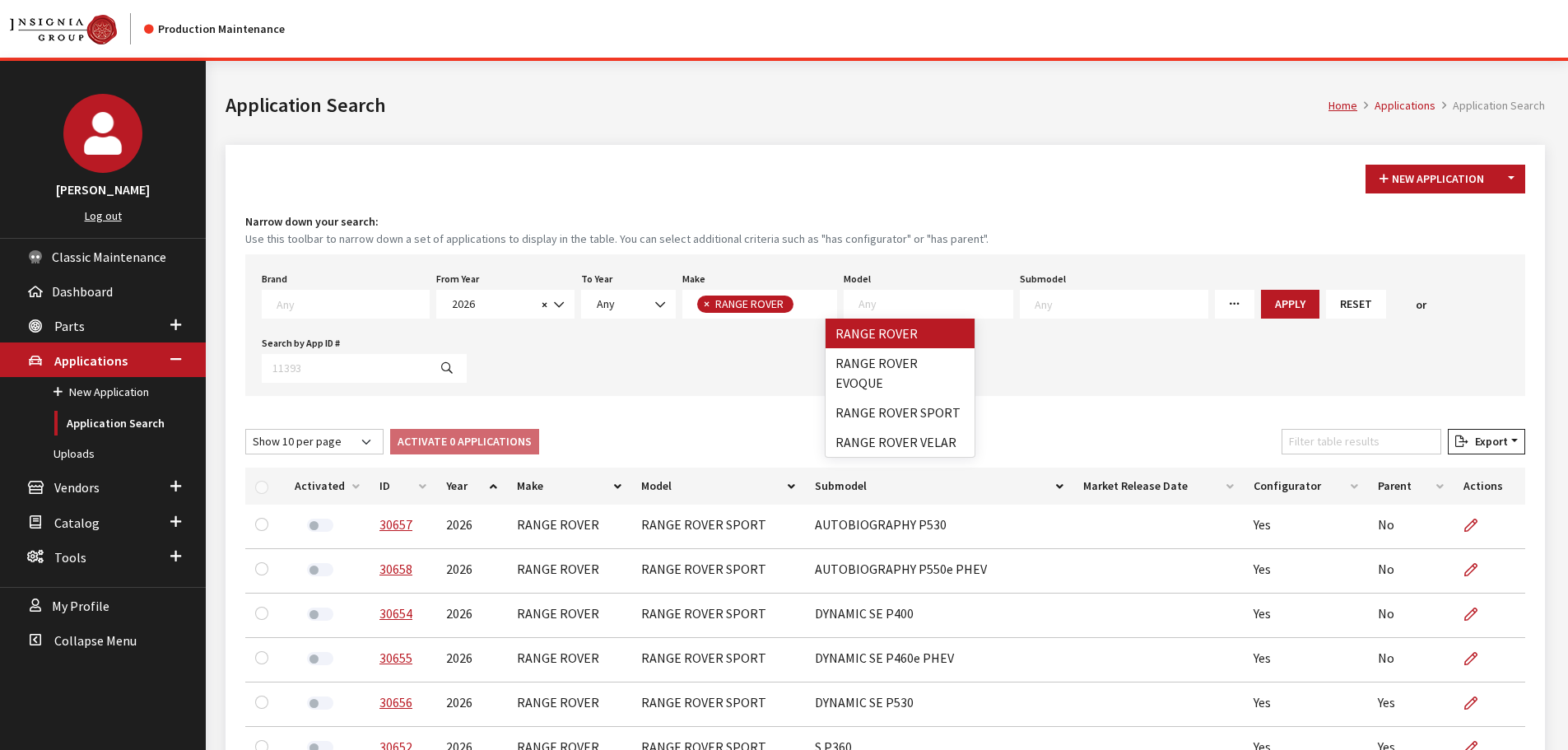
select select "1348"
select select
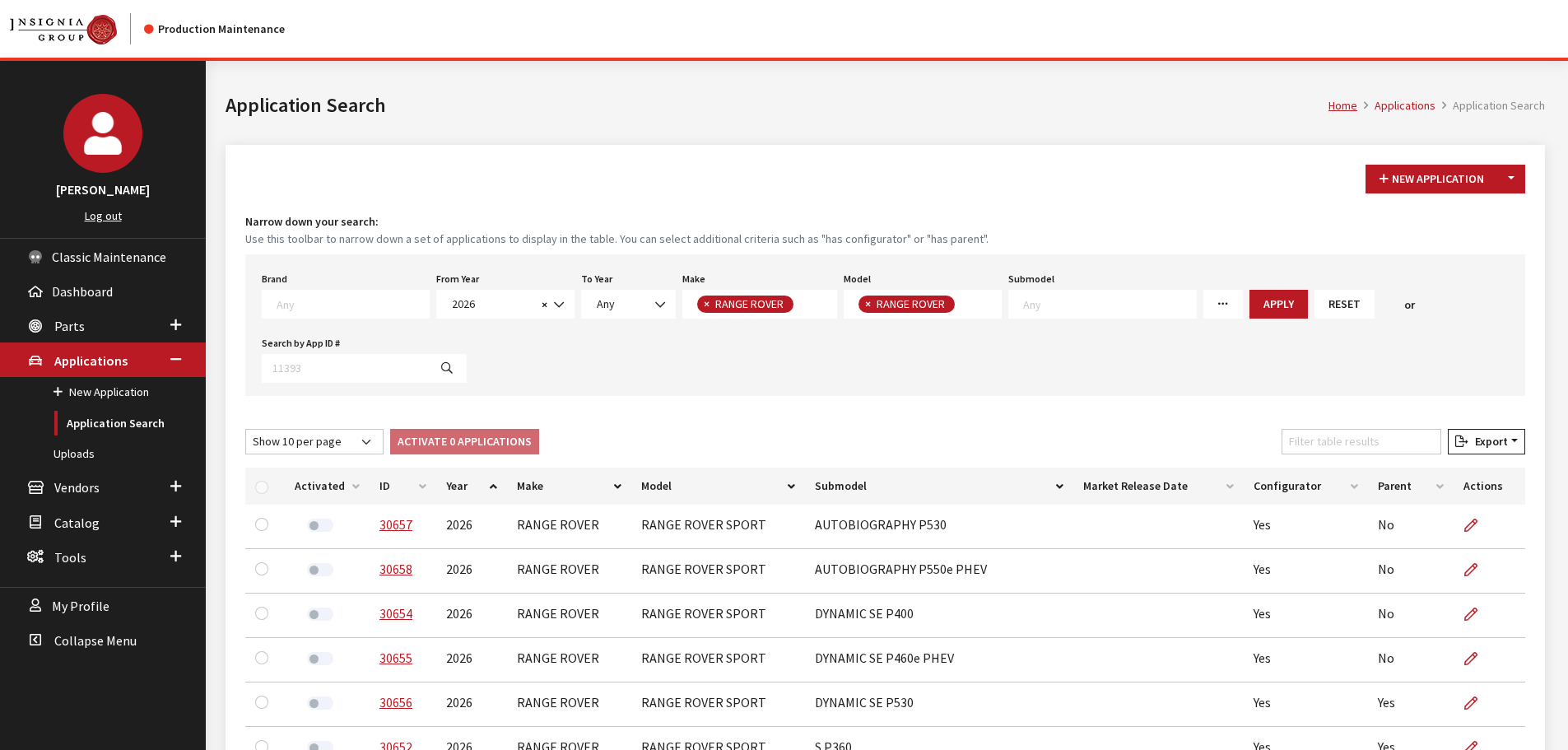
click at [1254, 294] on button "Apply" at bounding box center [1278, 304] width 58 height 29
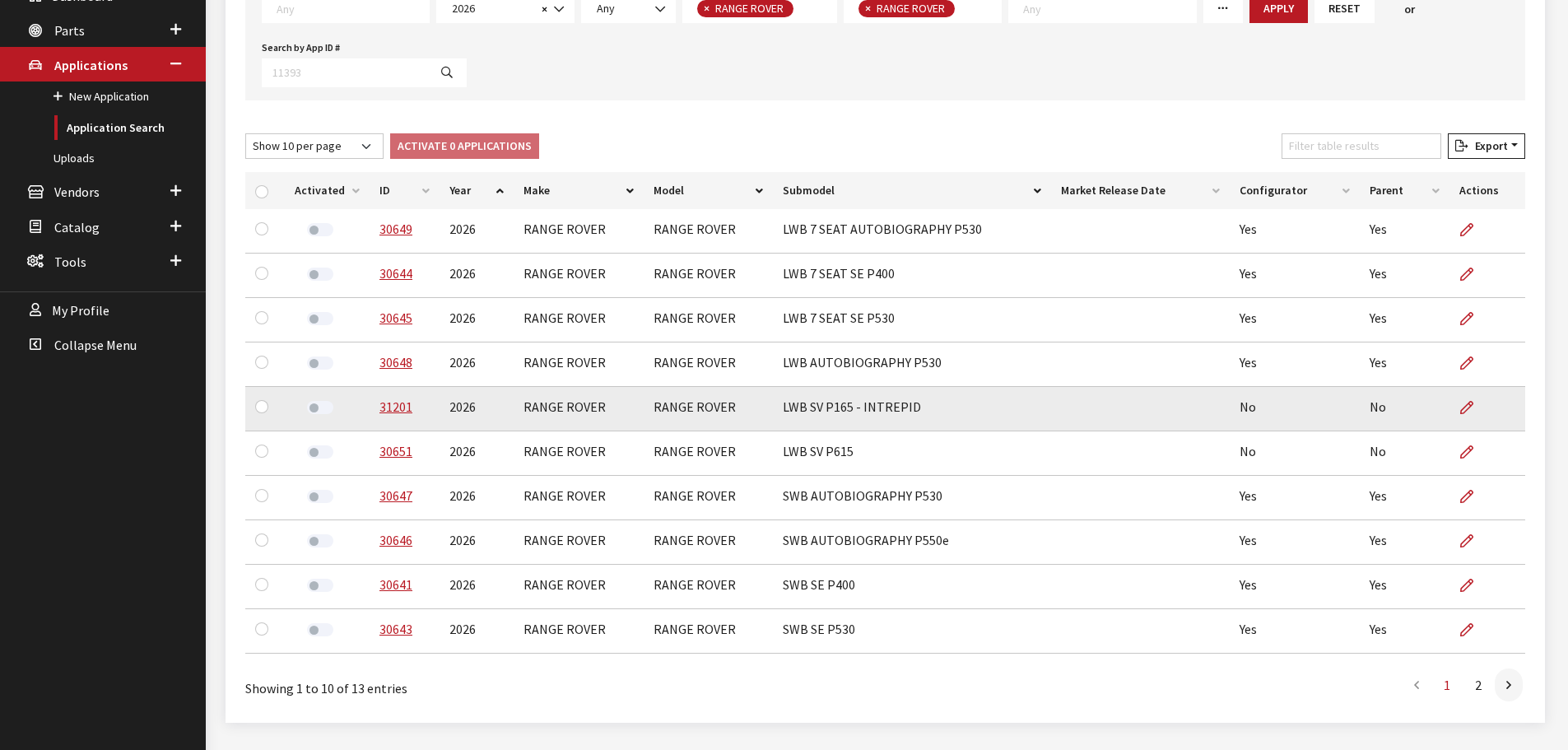
scroll to position [337, 0]
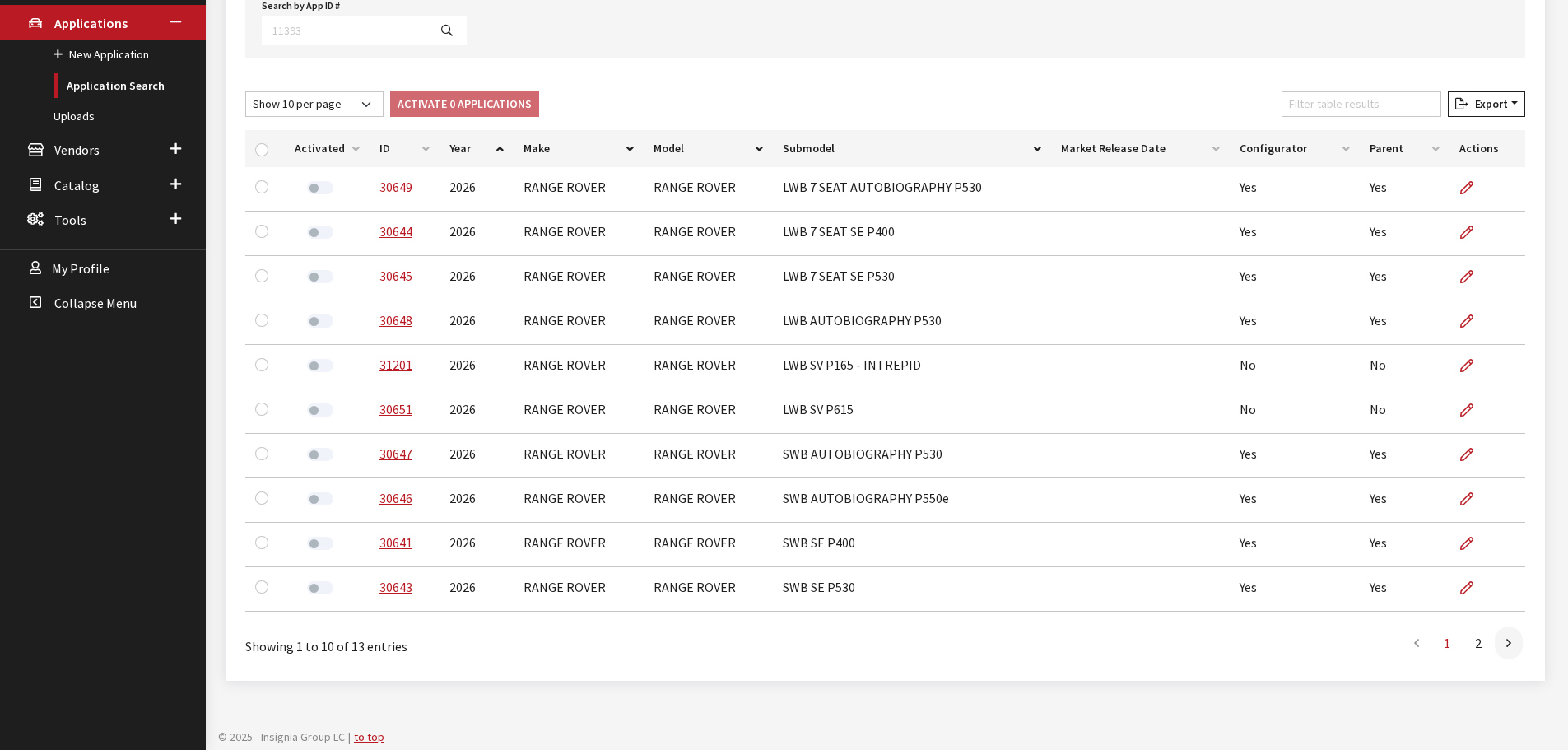
click at [411, 158] on th "ID" at bounding box center [404, 148] width 70 height 37
click at [1480, 639] on link "2" at bounding box center [1478, 643] width 29 height 33
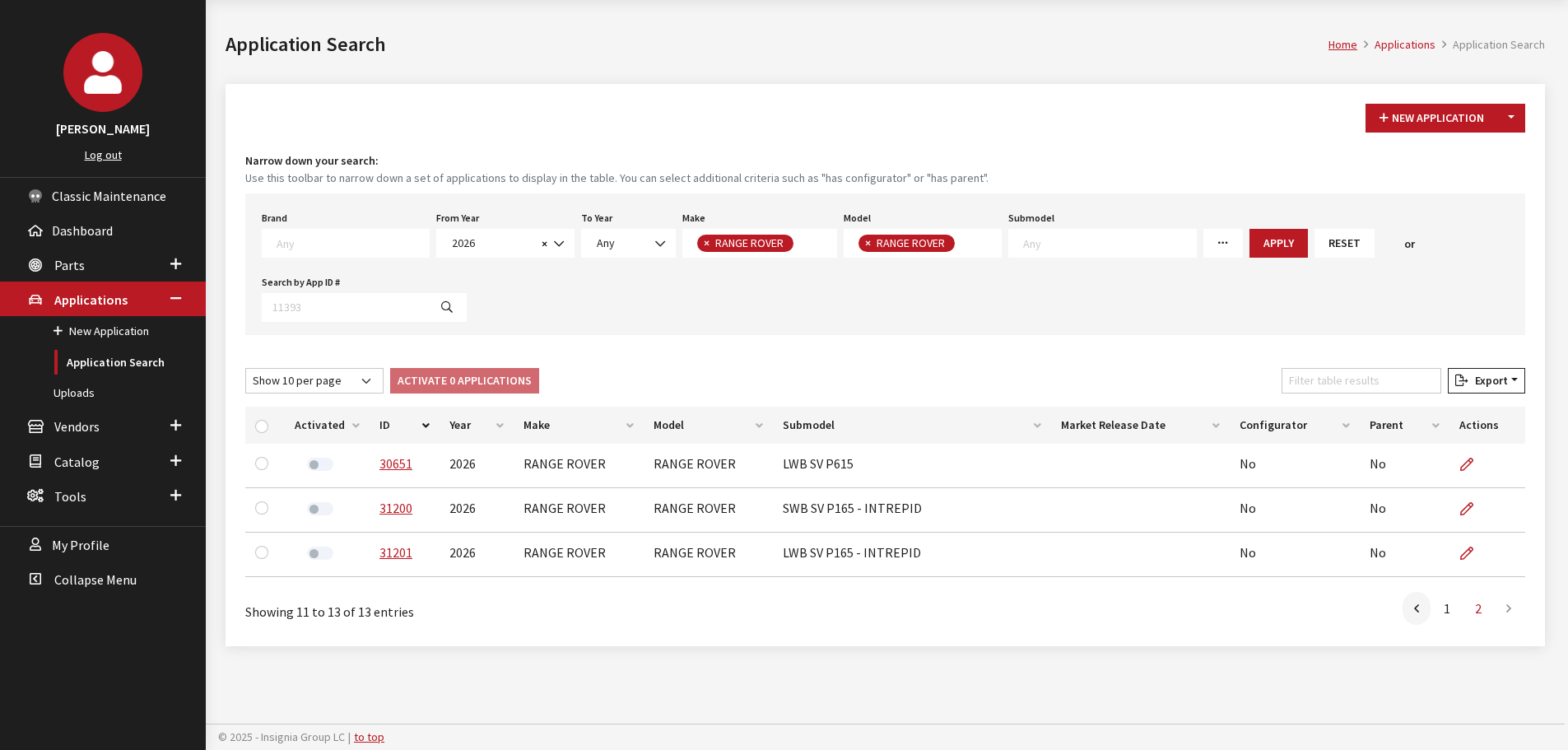
scroll to position [61, 0]
click at [1340, 382] on input "Filter table results" at bounding box center [1361, 381] width 160 height 26
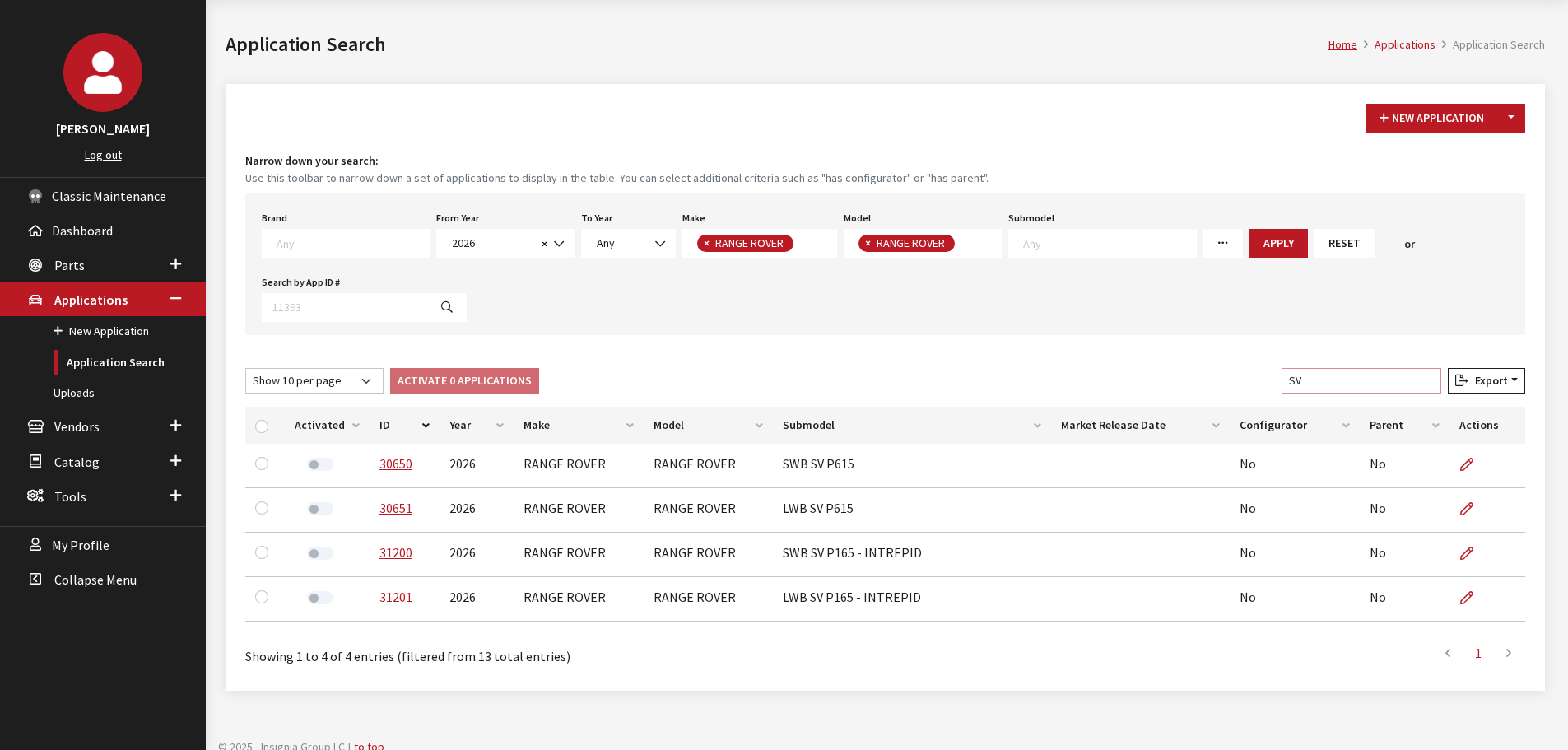
type input "SV"
click at [317, 230] on span at bounding box center [345, 243] width 168 height 29
click at [303, 235] on span at bounding box center [350, 241] width 156 height 15
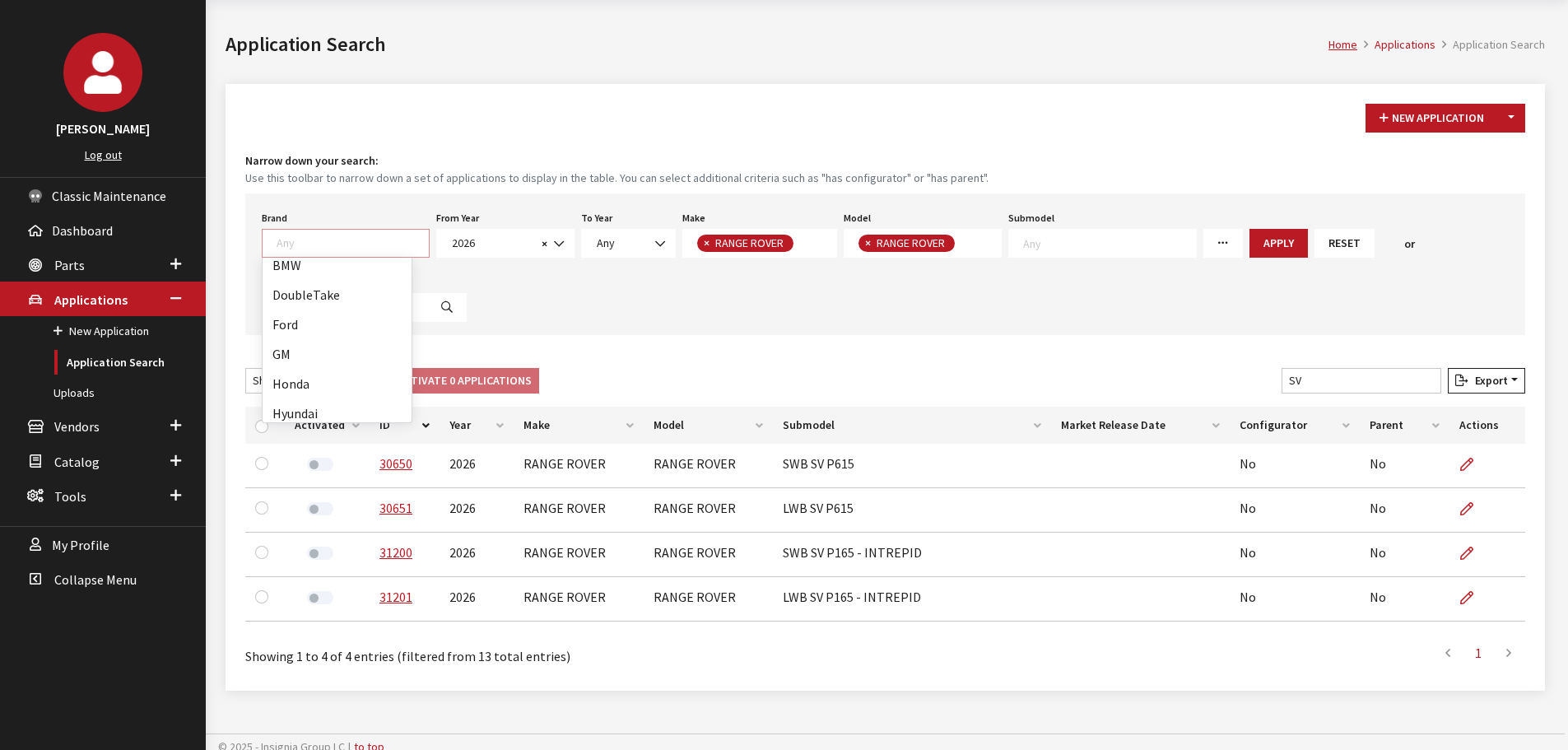
scroll to position [411, 0]
click at [65, 279] on link "Parts" at bounding box center [102, 264] width 206 height 35
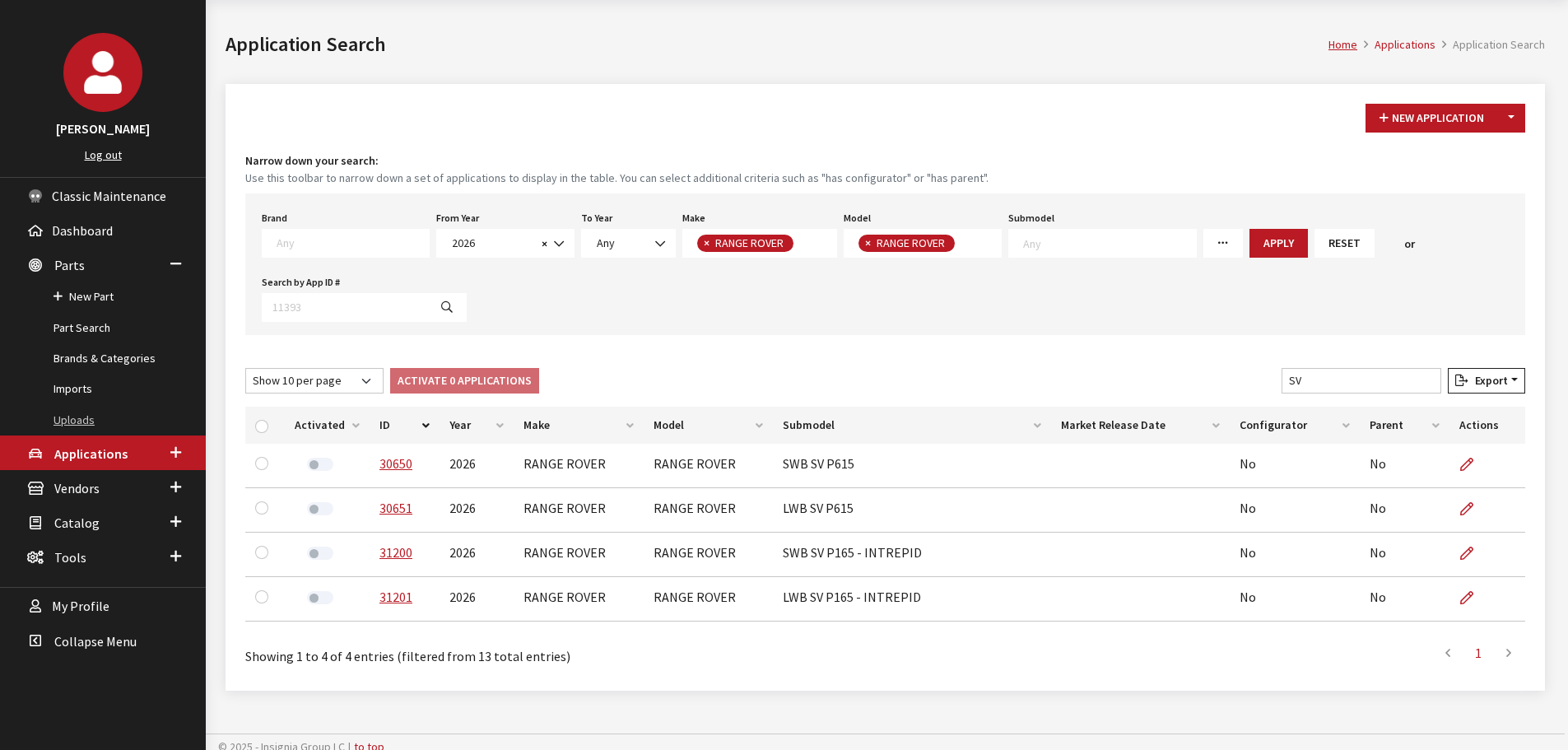
drag, startPoint x: 101, startPoint y: 416, endPoint x: 290, endPoint y: 471, distance: 196.8
click at [102, 416] on link "Uploads" at bounding box center [102, 419] width 206 height 30
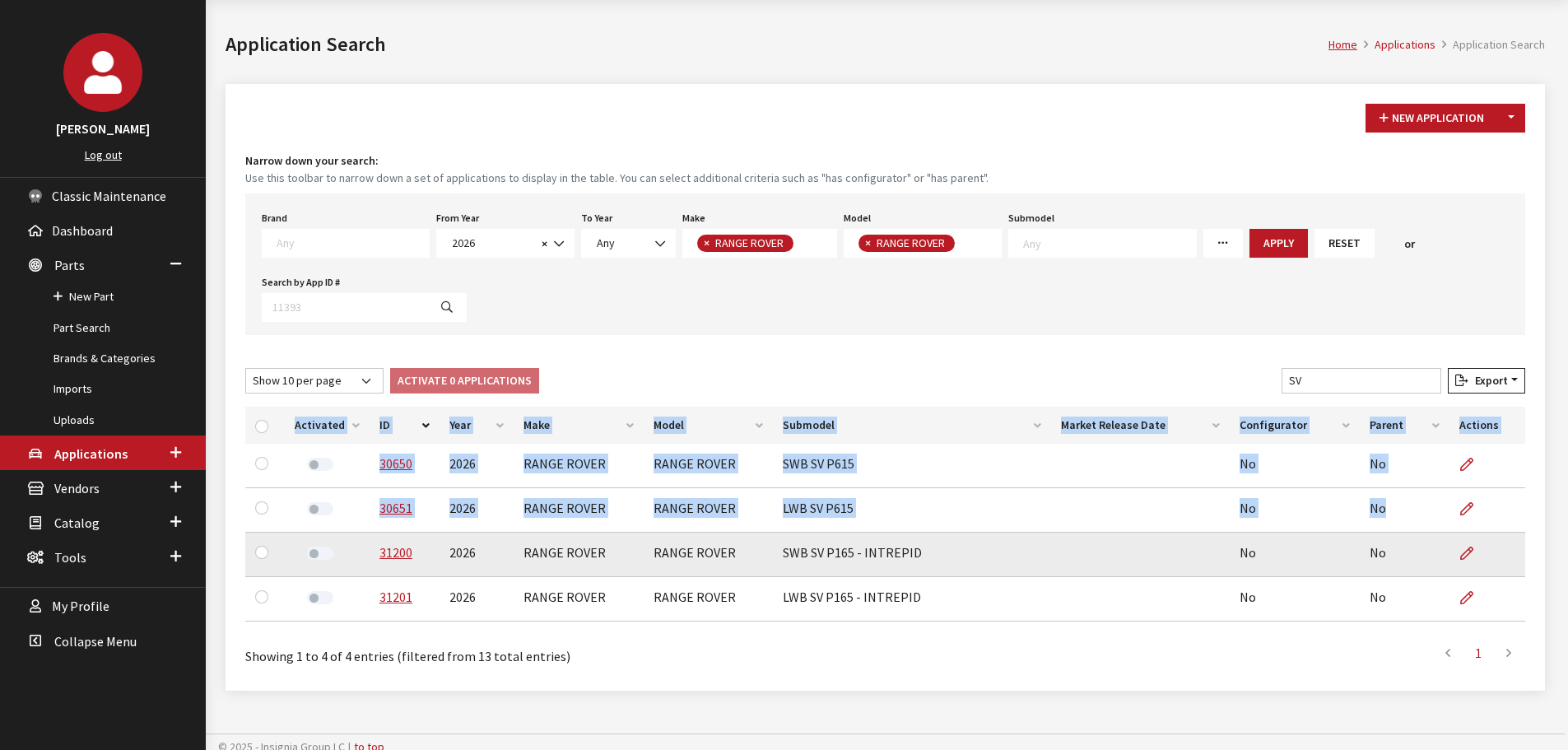
drag, startPoint x: 1506, startPoint y: 600, endPoint x: 356, endPoint y: 549, distance: 1151.1
click at [356, 549] on tbody "30650 2026 RANGE ROVER RANGE ROVER SWB SV P615 No No 30651 2026 RANGE ROVER RAN…" at bounding box center [885, 533] width 1280 height 178
copy table "Activated ID Year Make Model Submodel Market Release Date Configurator Parent A…"
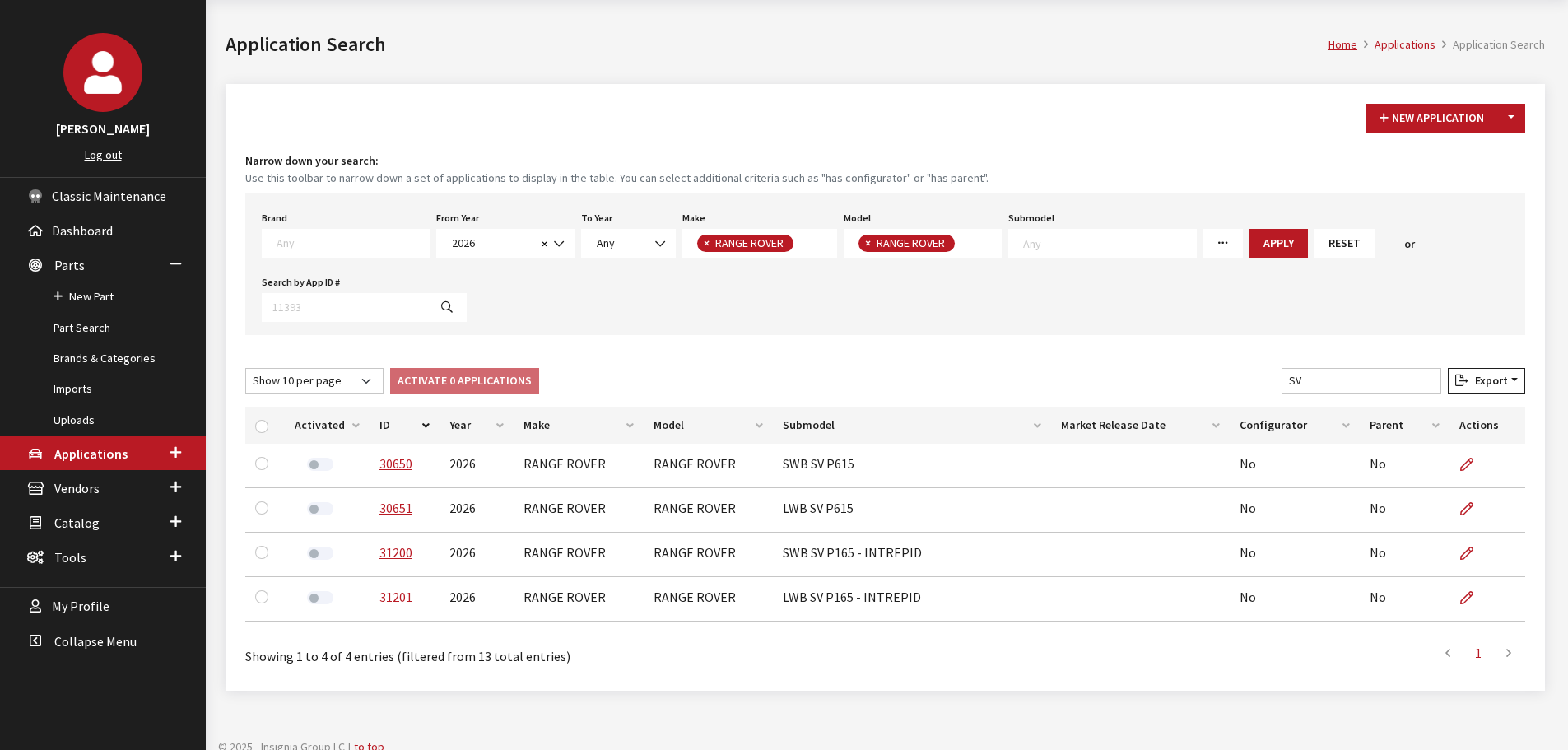
click at [656, 89] on div "New Application Toggle Dropdown New From Existing... Narrow down your search: U…" at bounding box center [885, 387] width 1319 height 607
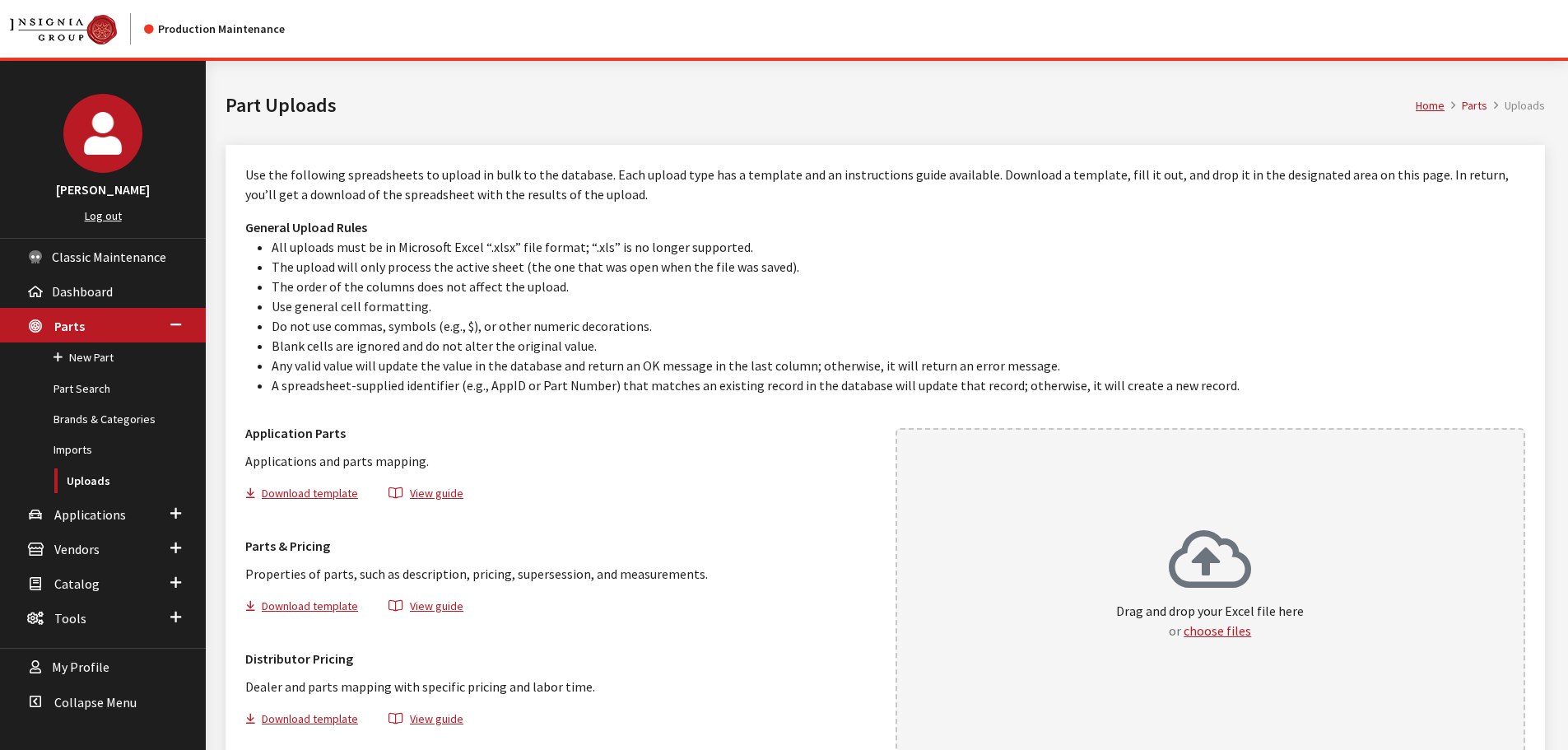
click at [1277, 548] on div "Drag and drop your Excel file here or choose files" at bounding box center [1209, 584] width 187 height 112
